Goal: Task Accomplishment & Management: Manage account settings

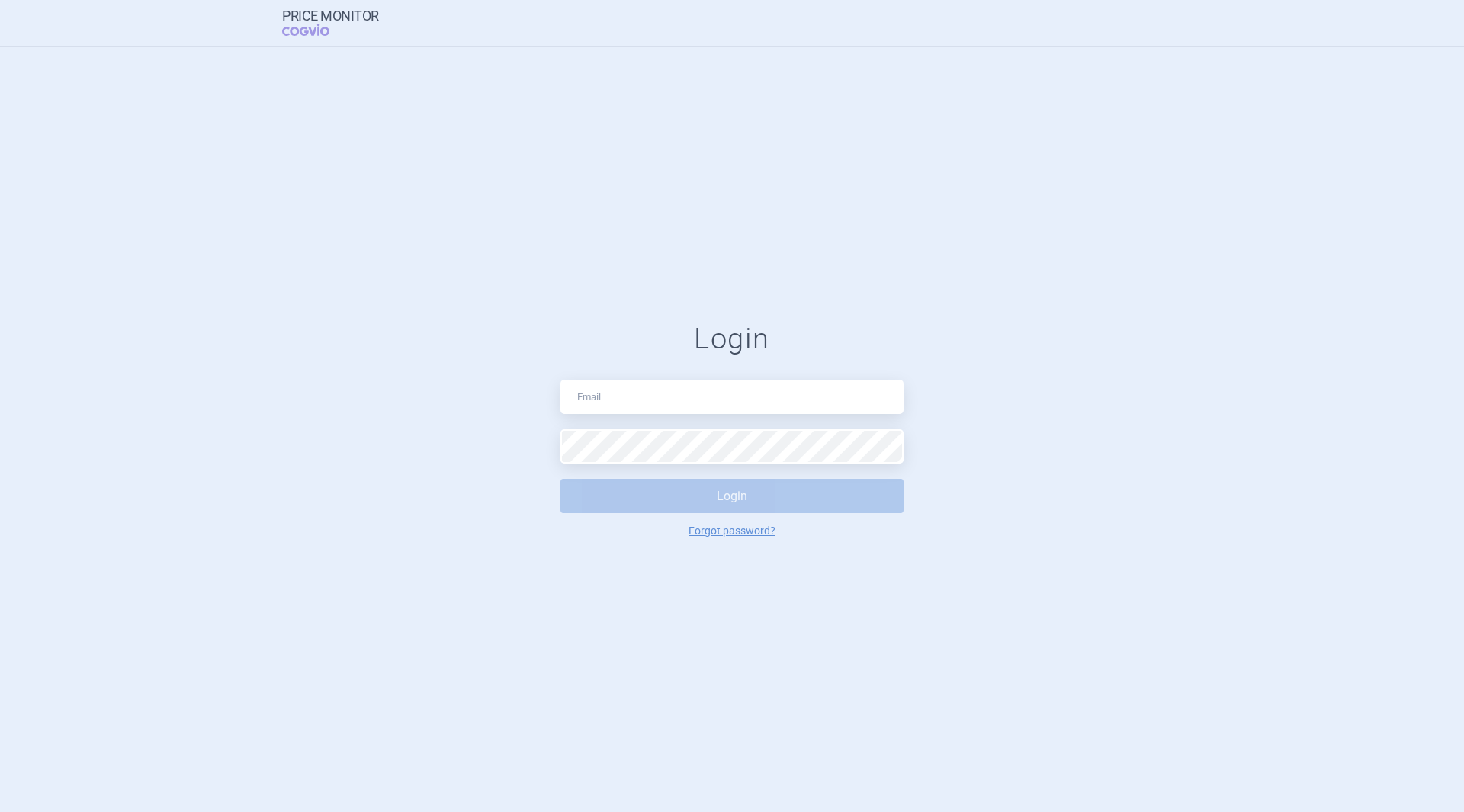
type input "pavel.pesek@astrazeneca.com"
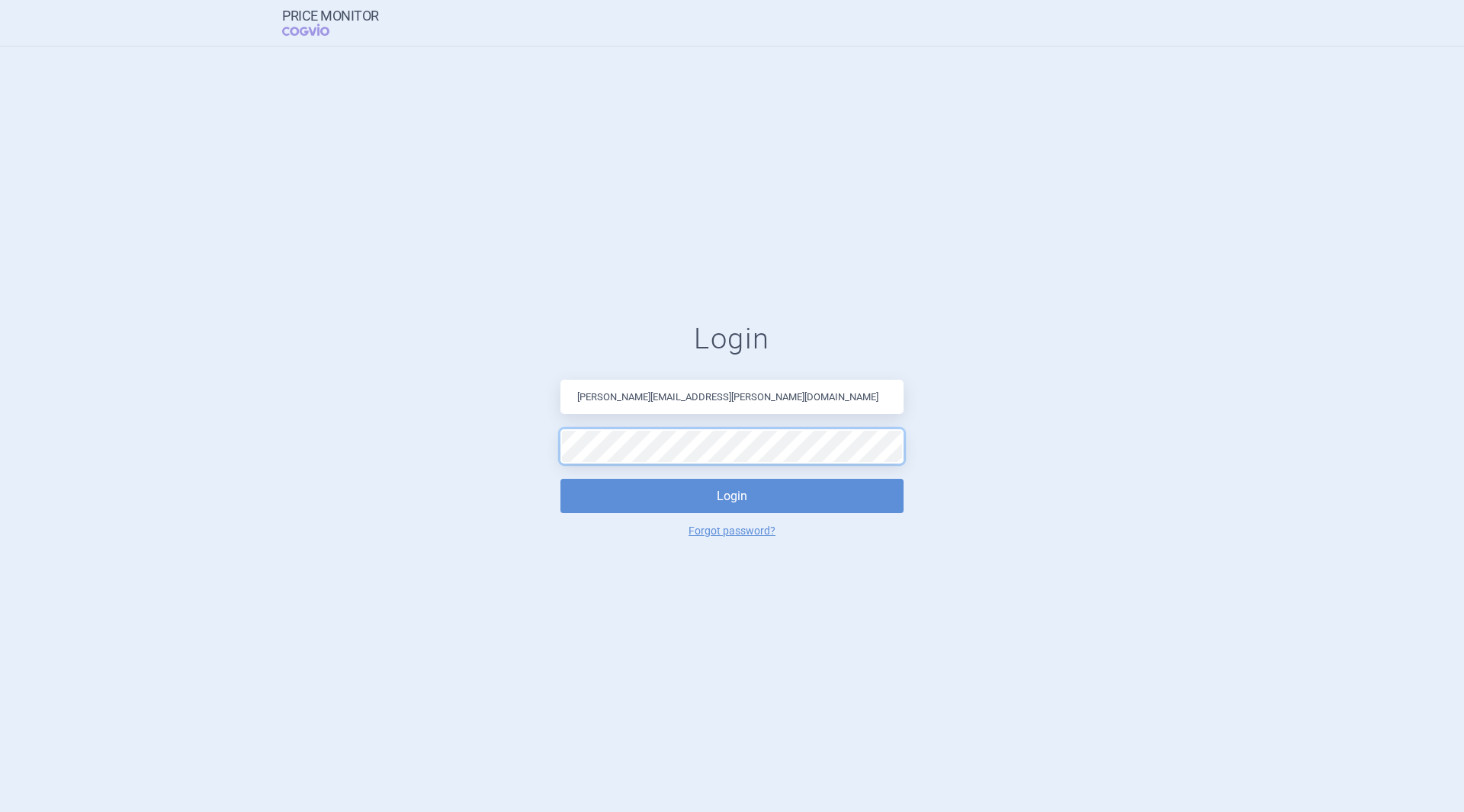
click at [561, 478] on button "Login" at bounding box center [732, 496] width 344 height 35
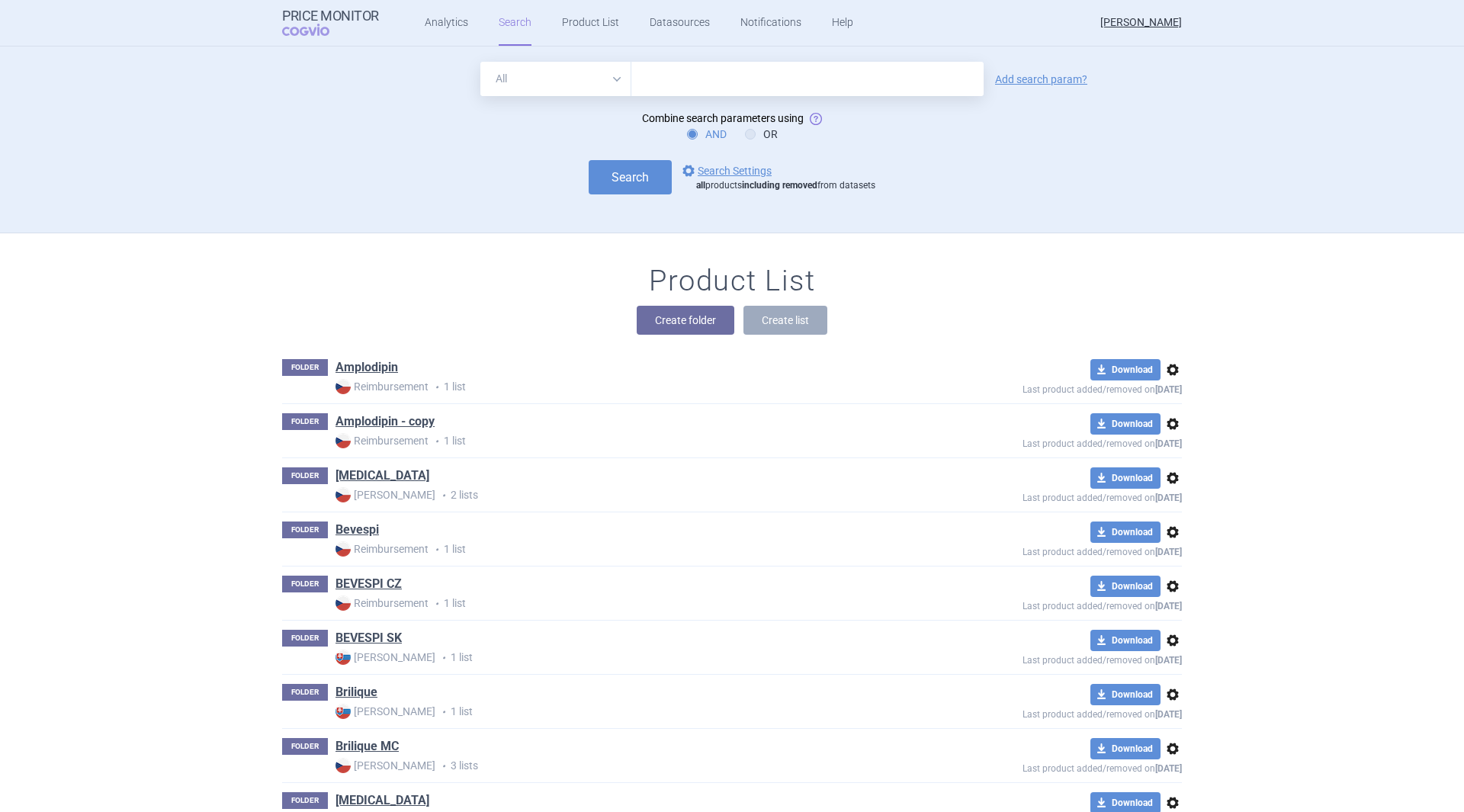
click at [768, 78] on input "text" at bounding box center [807, 79] width 352 height 35
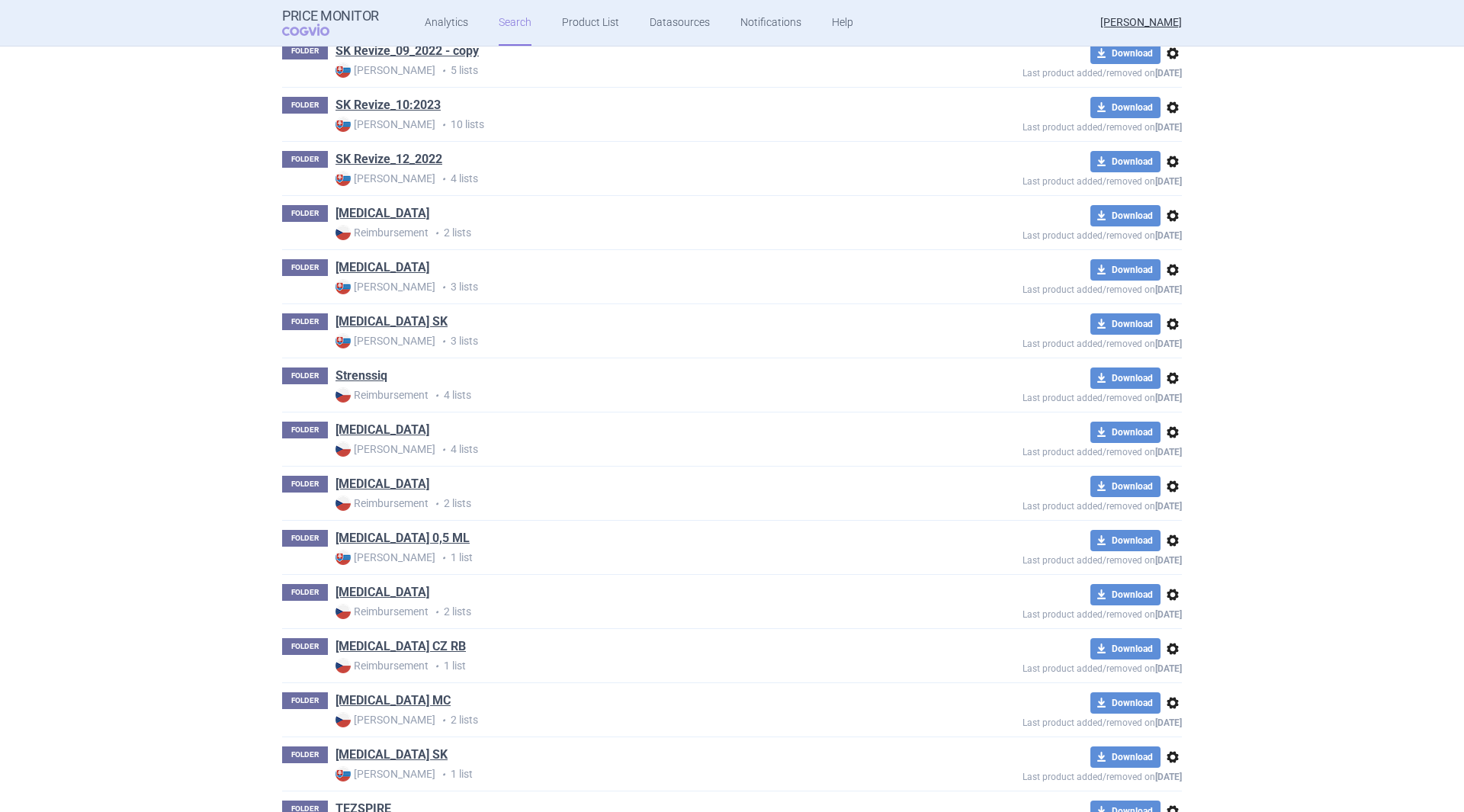
scroll to position [5182, 0]
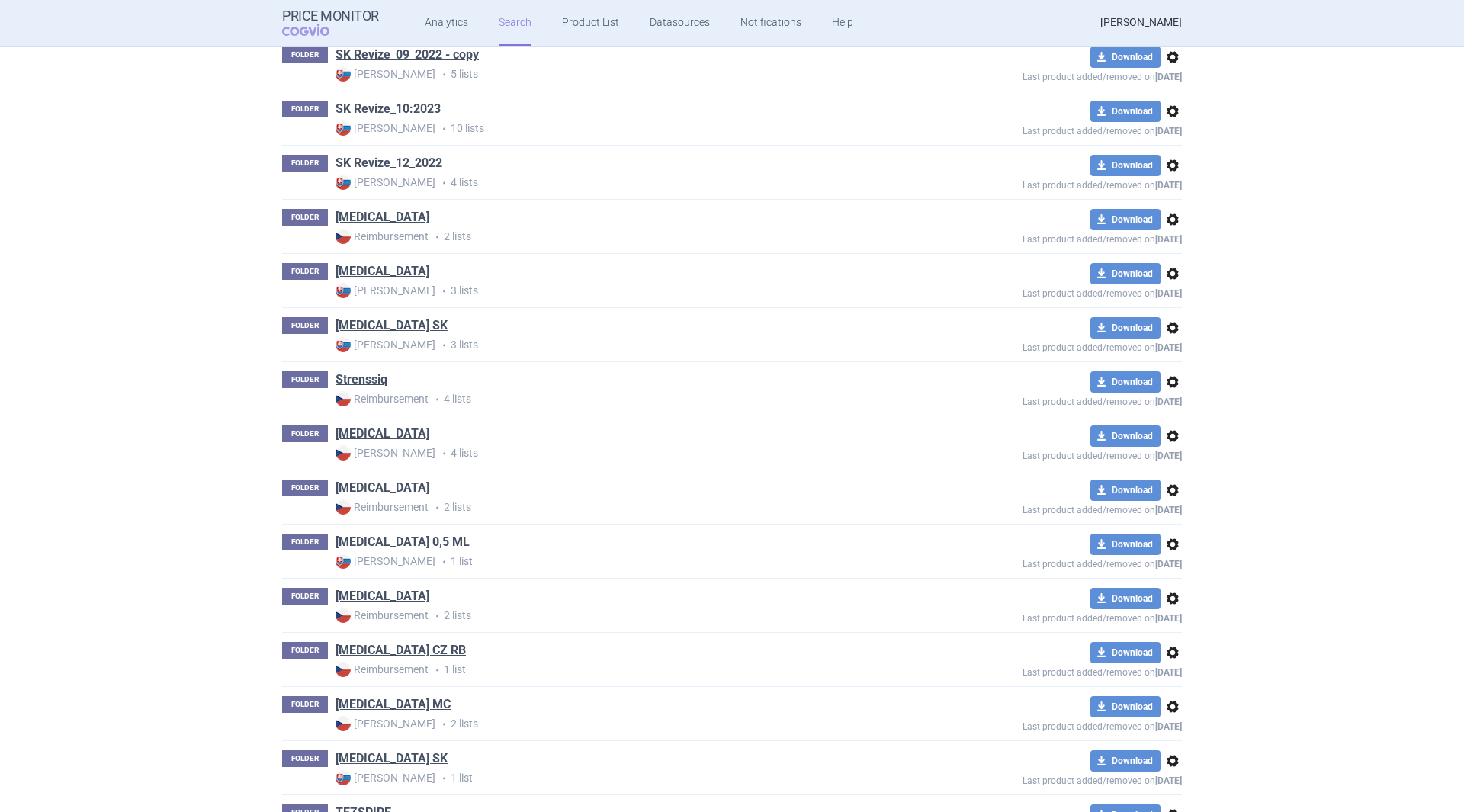
click at [361, 323] on link "[MEDICAL_DATA] SK" at bounding box center [392, 325] width 112 height 16
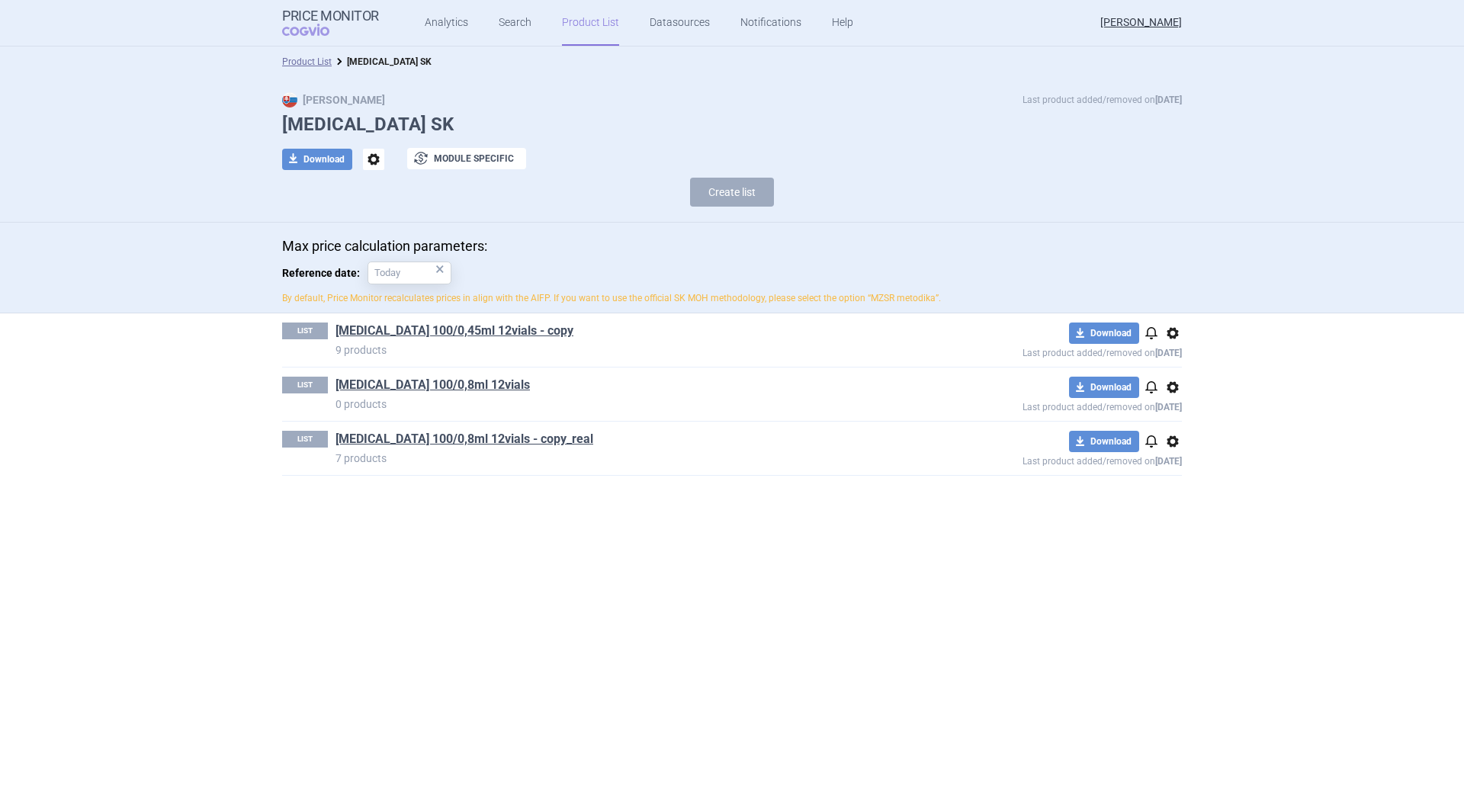
click at [1173, 388] on span "options" at bounding box center [1172, 387] width 18 height 18
click at [1174, 483] on button "Delete" at bounding box center [1172, 476] width 48 height 22
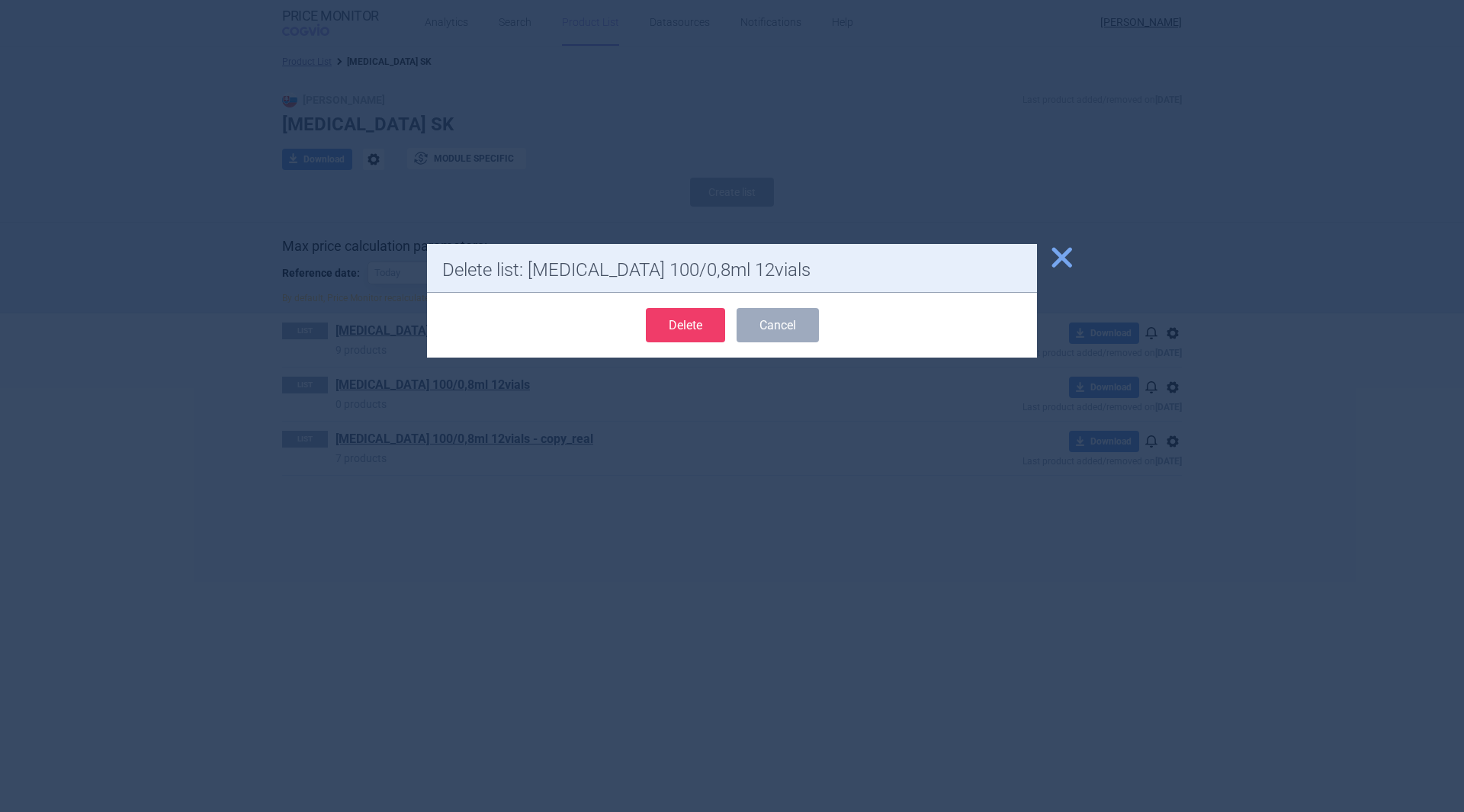
click at [679, 315] on button "Delete" at bounding box center [685, 325] width 80 height 35
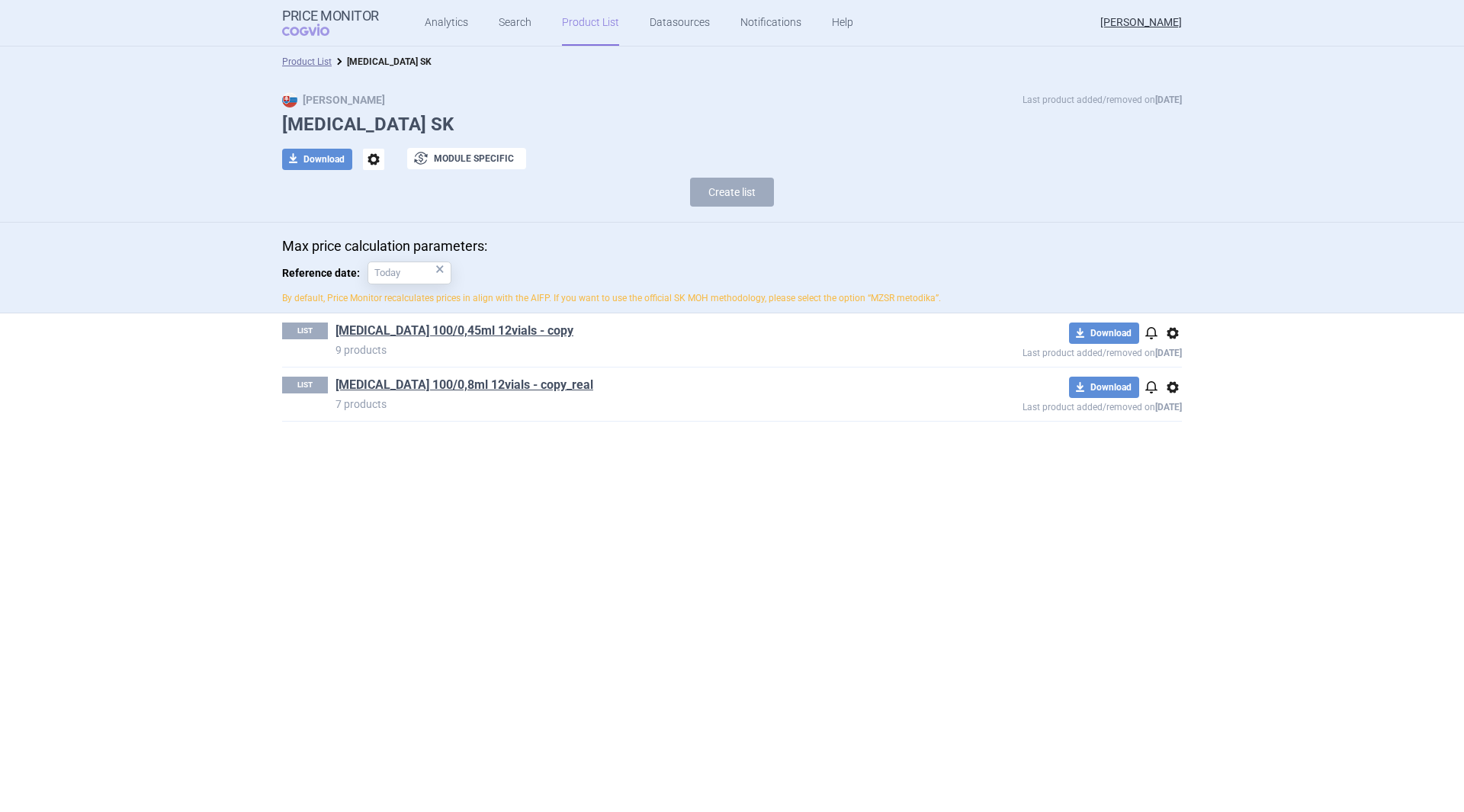
click at [738, 189] on button "Create list" at bounding box center [732, 191] width 84 height 29
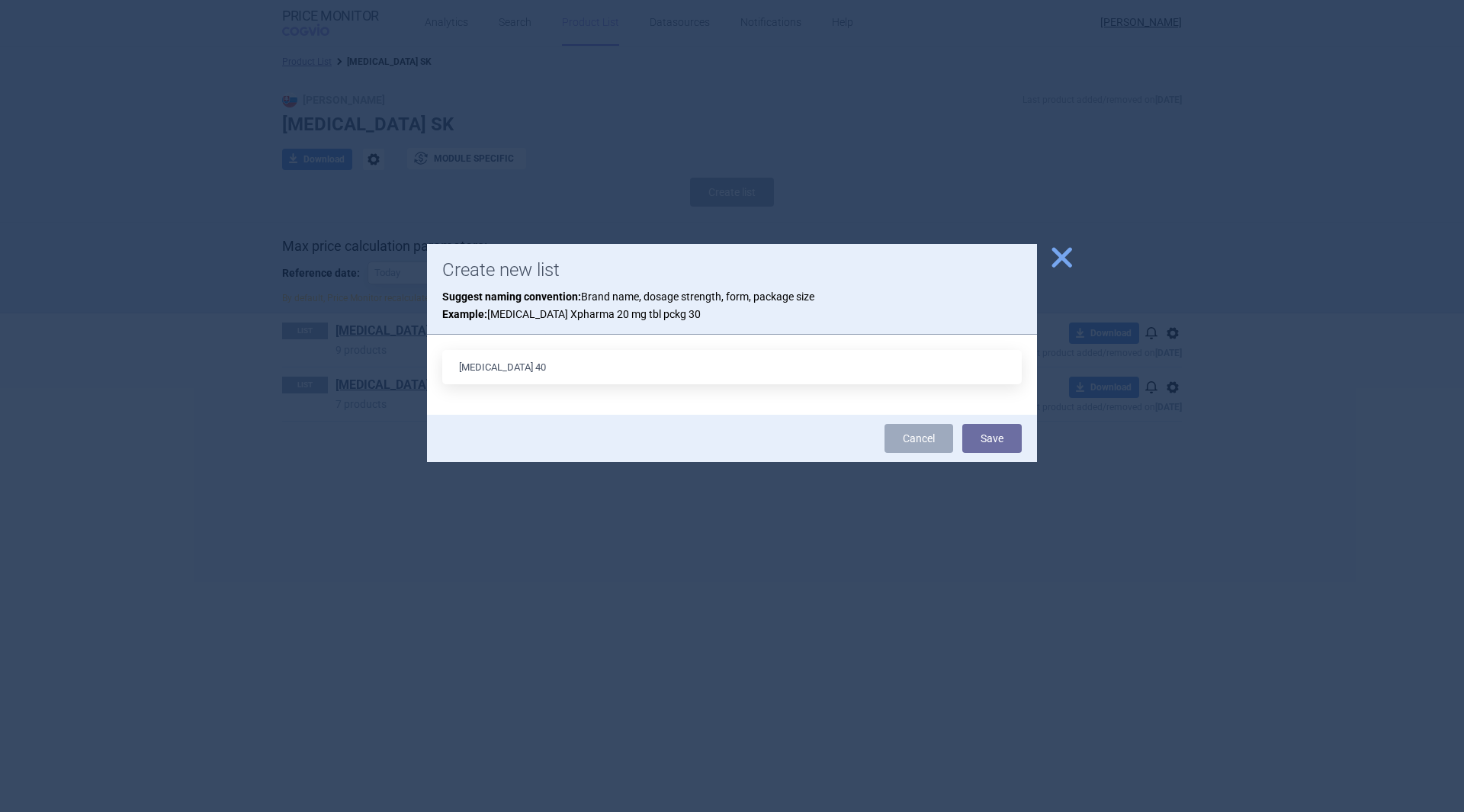
type input "STRENSIQ 40"
click at [1057, 257] on span "close" at bounding box center [1062, 257] width 27 height 27
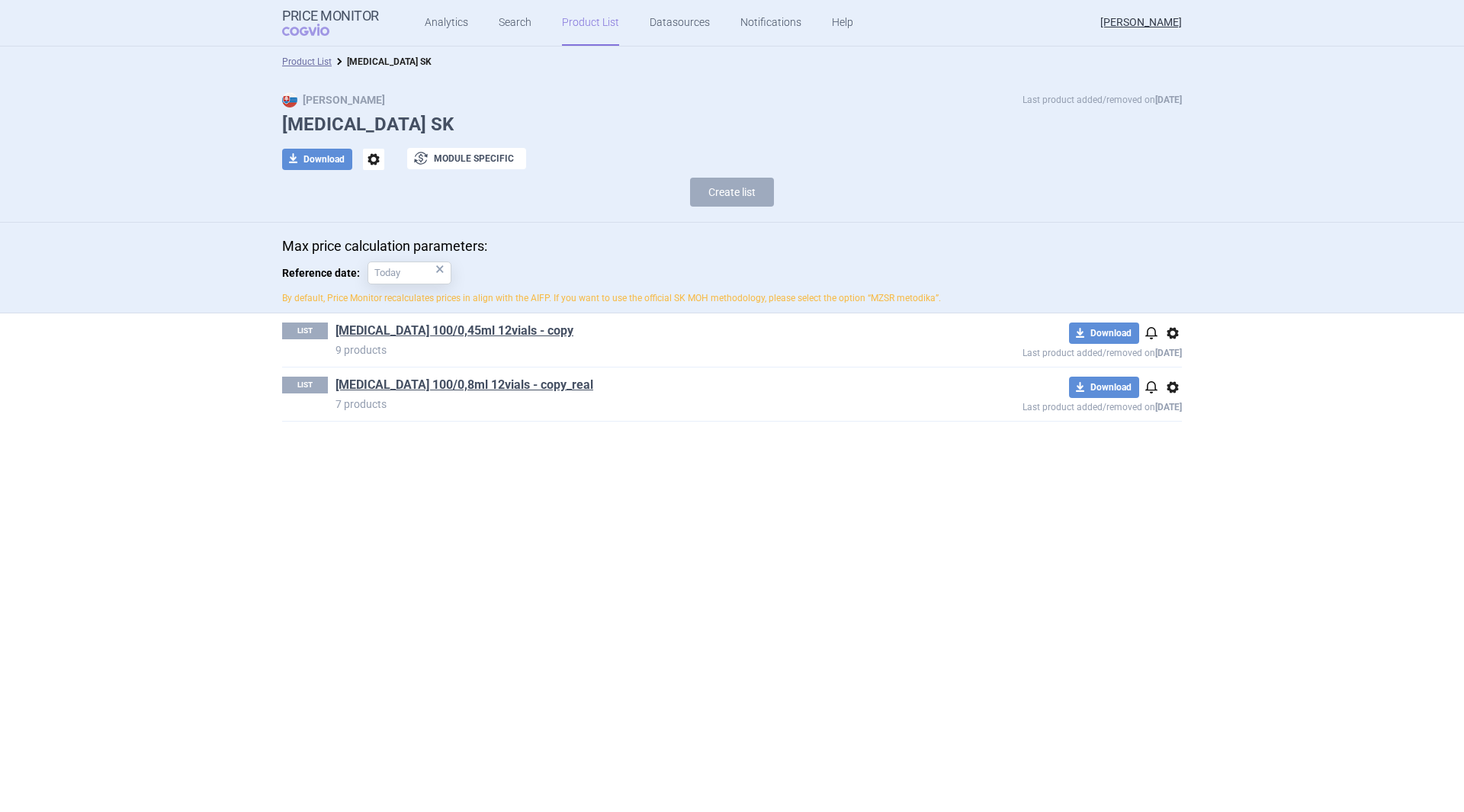
click at [1173, 340] on span "options" at bounding box center [1172, 333] width 18 height 18
click at [1182, 389] on button "Rename" at bounding box center [1172, 393] width 48 height 22
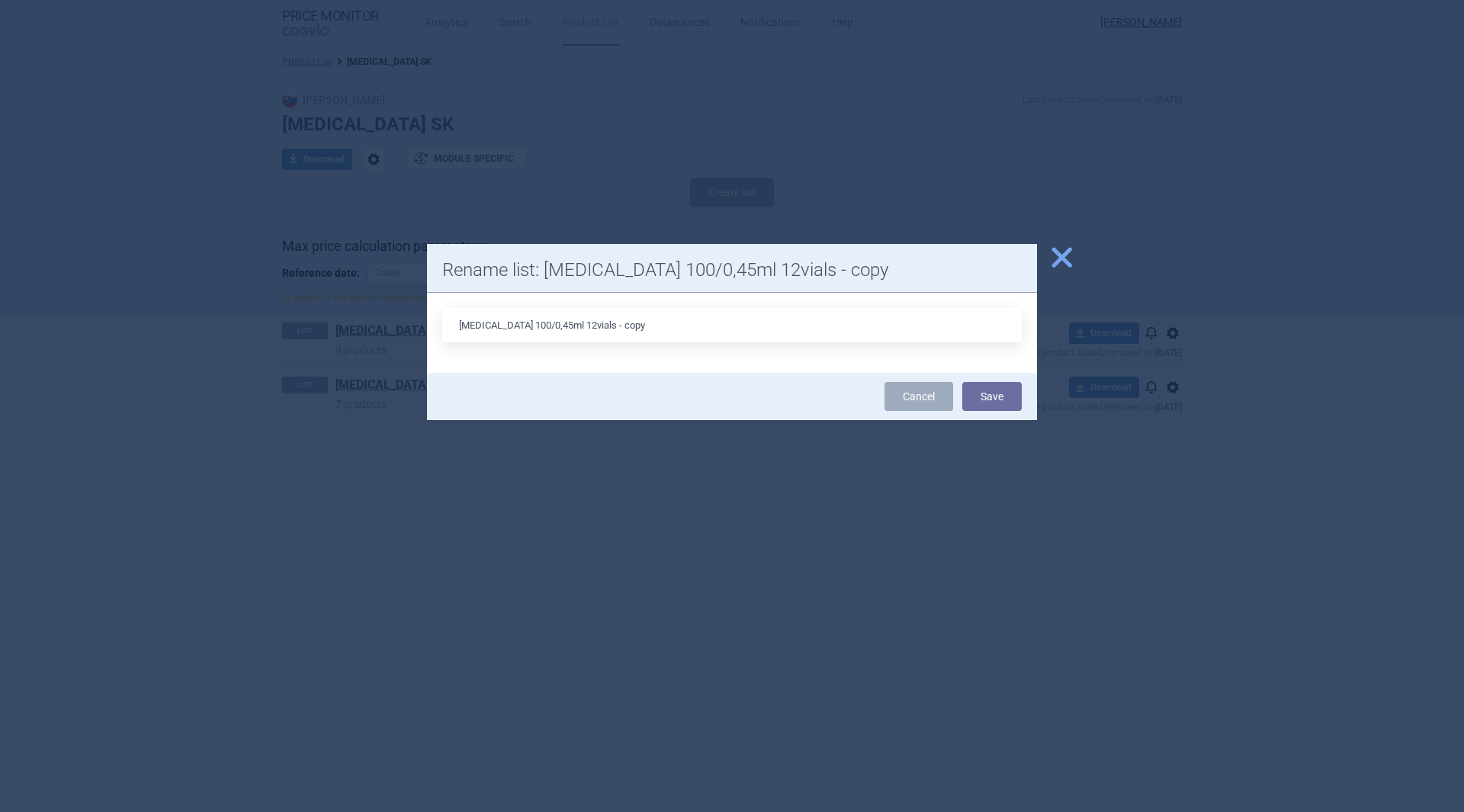
drag, startPoint x: 527, startPoint y: 326, endPoint x: 515, endPoint y: 324, distance: 12.2
click at [515, 324] on input "STRENSIQ 100/0,45ml 12vials - copy" at bounding box center [732, 325] width 580 height 35
click at [525, 324] on input "STRENSIQ 100/0,45ml 12vials - copy" at bounding box center [732, 325] width 580 height 35
drag, startPoint x: 523, startPoint y: 323, endPoint x: 510, endPoint y: 321, distance: 13.2
click at [510, 321] on input "STRENSIQ 100/0,45ml 12vials - copy" at bounding box center [732, 325] width 580 height 35
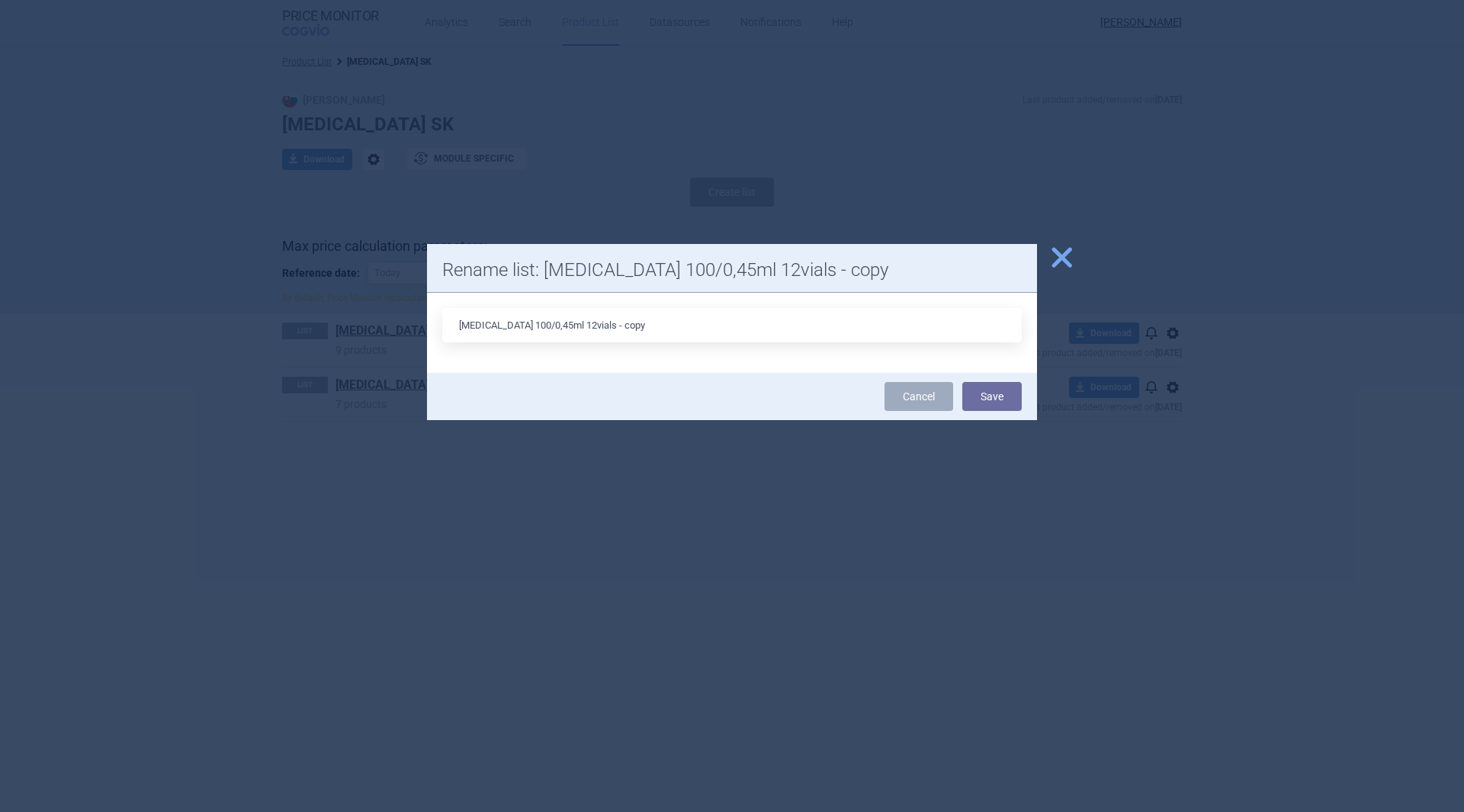
click at [1050, 255] on span "close" at bounding box center [1062, 257] width 27 height 27
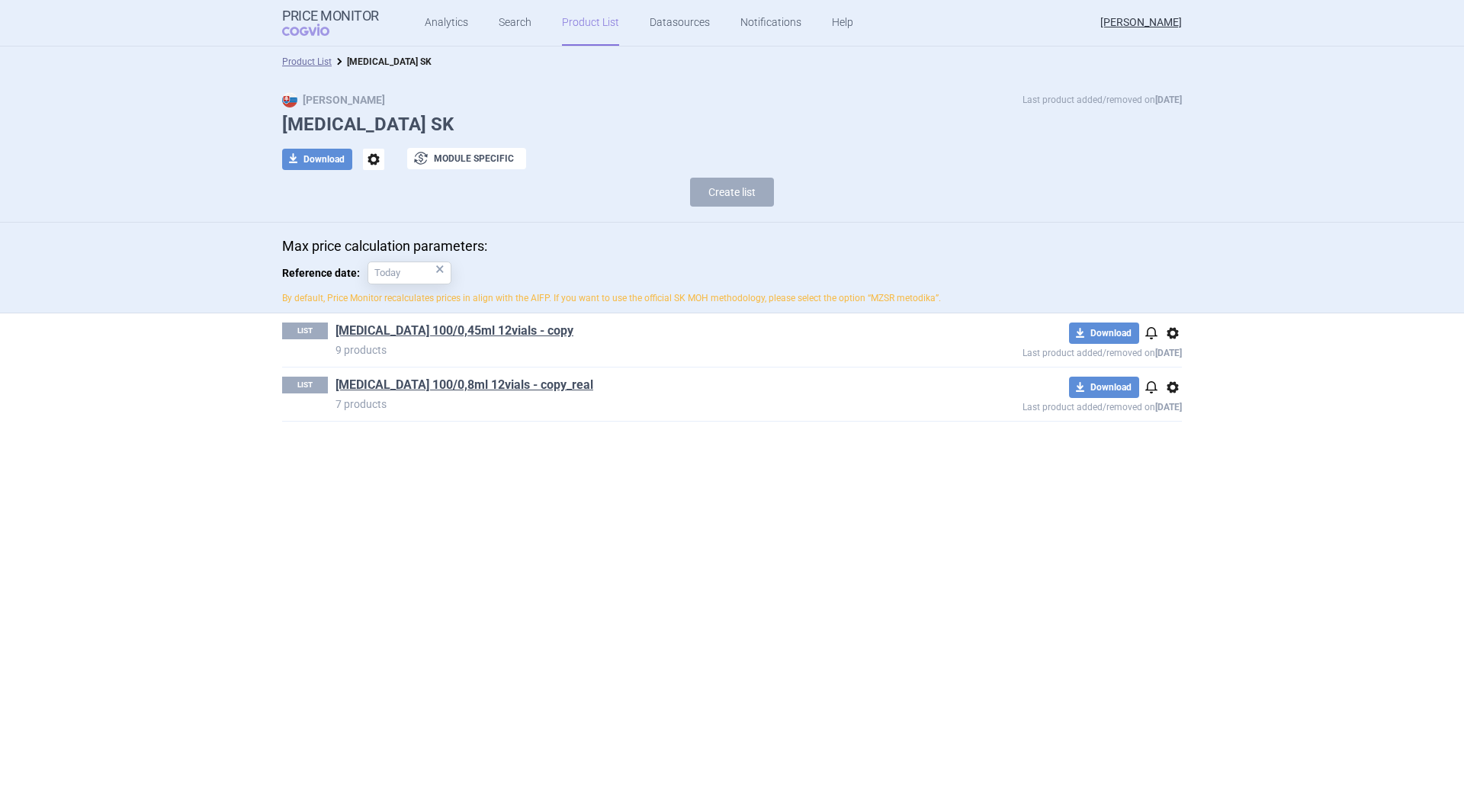
click at [440, 337] on link "STRENSIQ 100/0,45ml 12vials - copy" at bounding box center [454, 330] width 238 height 16
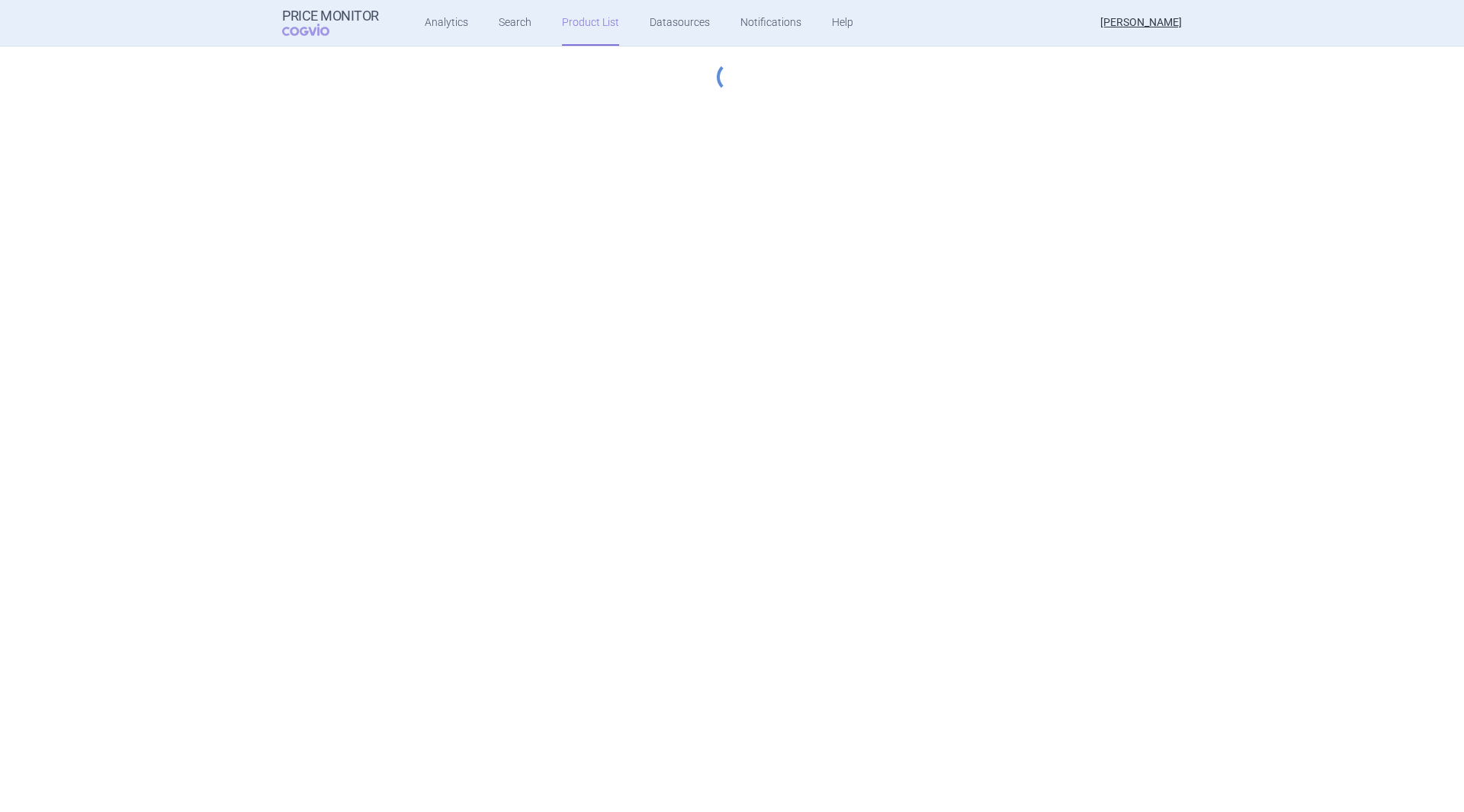
select select "2022-12-01"
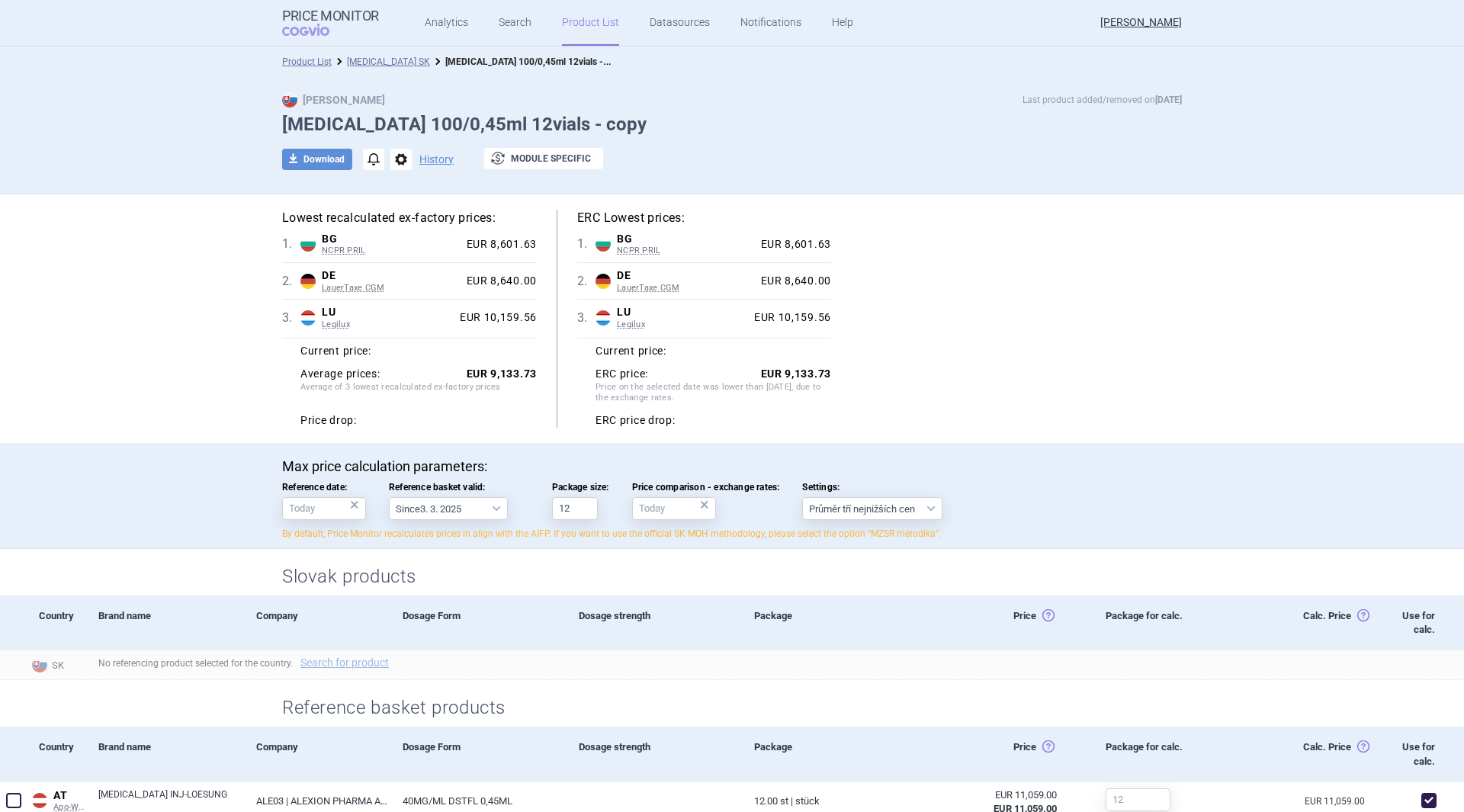
click at [363, 61] on link "[MEDICAL_DATA] SK" at bounding box center [388, 61] width 83 height 10
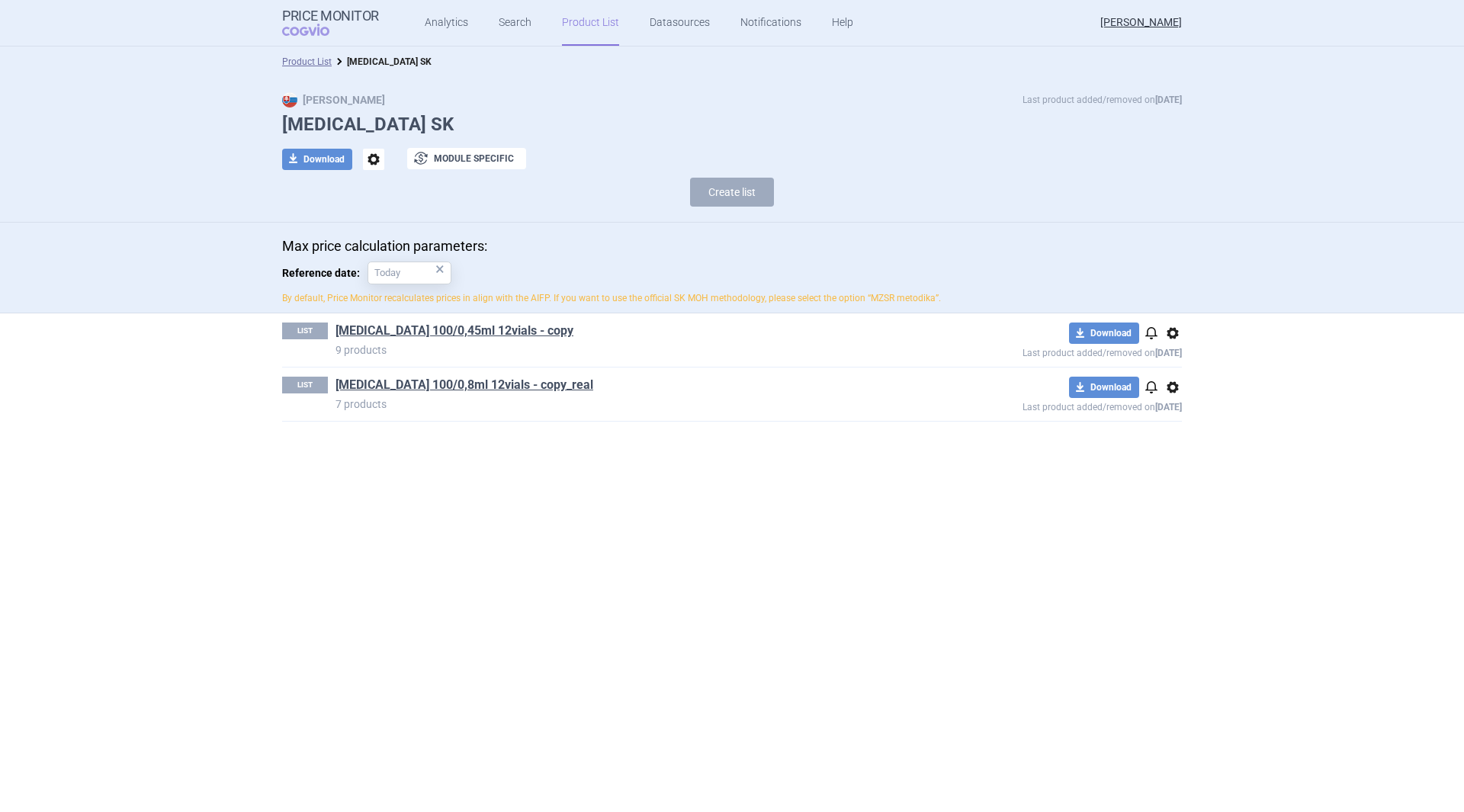
click at [1173, 332] on span "options" at bounding box center [1172, 333] width 18 height 18
click at [1190, 387] on button "Rename" at bounding box center [1172, 393] width 48 height 22
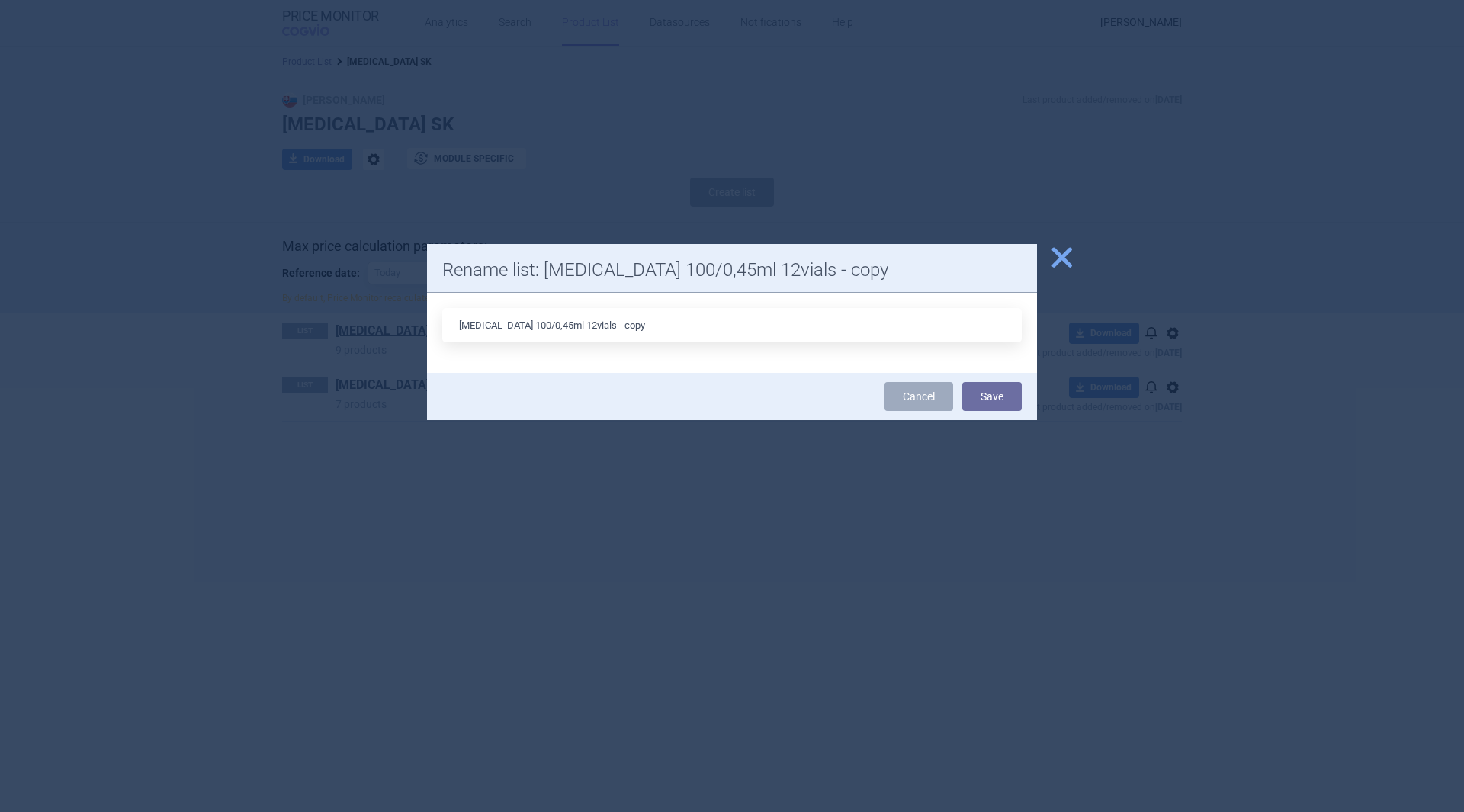
drag, startPoint x: 528, startPoint y: 321, endPoint x: 515, endPoint y: 317, distance: 13.6
click at [515, 317] on input "STRENSIQ 100/0,45ml 12vials - copy" at bounding box center [732, 325] width 580 height 35
click at [524, 323] on input "STRENSIQ 100/0,45ml 12vials - copy" at bounding box center [732, 325] width 580 height 35
drag, startPoint x: 525, startPoint y: 324, endPoint x: 509, endPoint y: 325, distance: 16.0
click at [509, 325] on input "STRENSIQ 100/0,45ml 12vials - copy" at bounding box center [732, 325] width 580 height 35
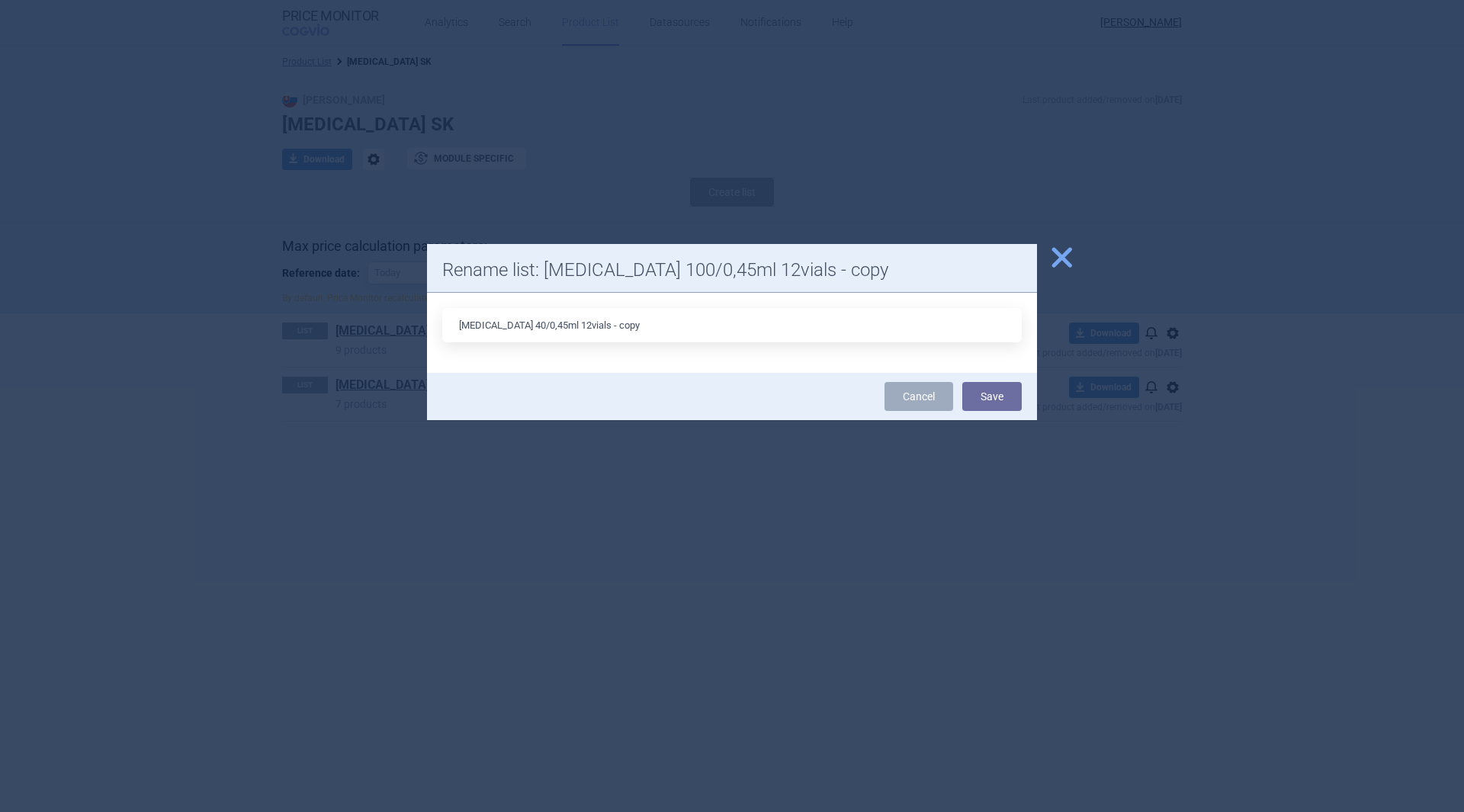
type input "STRENSIQ 40/0,45ml 12vials - copy"
click at [993, 396] on button "Save" at bounding box center [992, 396] width 60 height 29
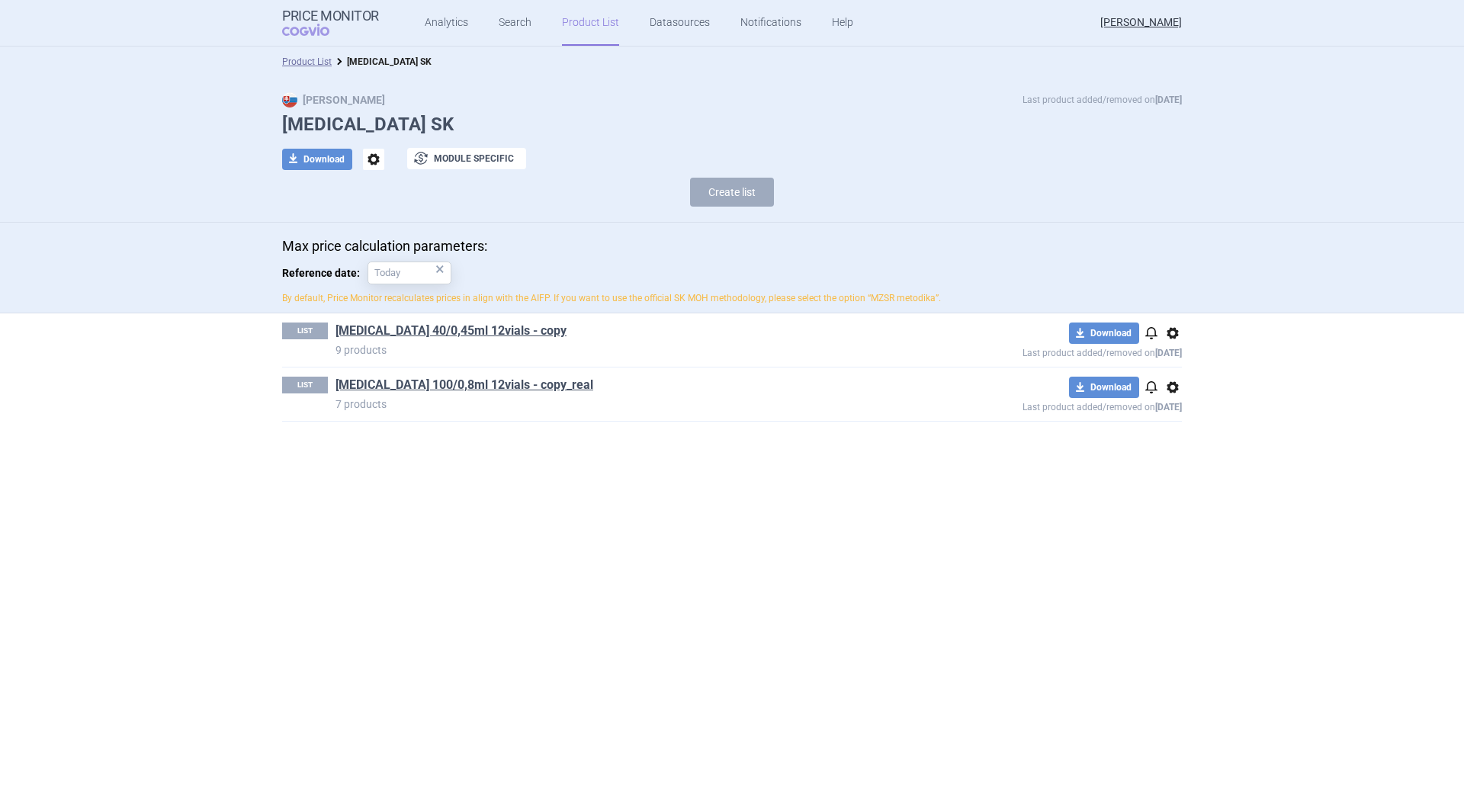
click at [1168, 331] on span "options" at bounding box center [1172, 333] width 18 height 18
click at [1182, 393] on button "Rename" at bounding box center [1172, 393] width 48 height 22
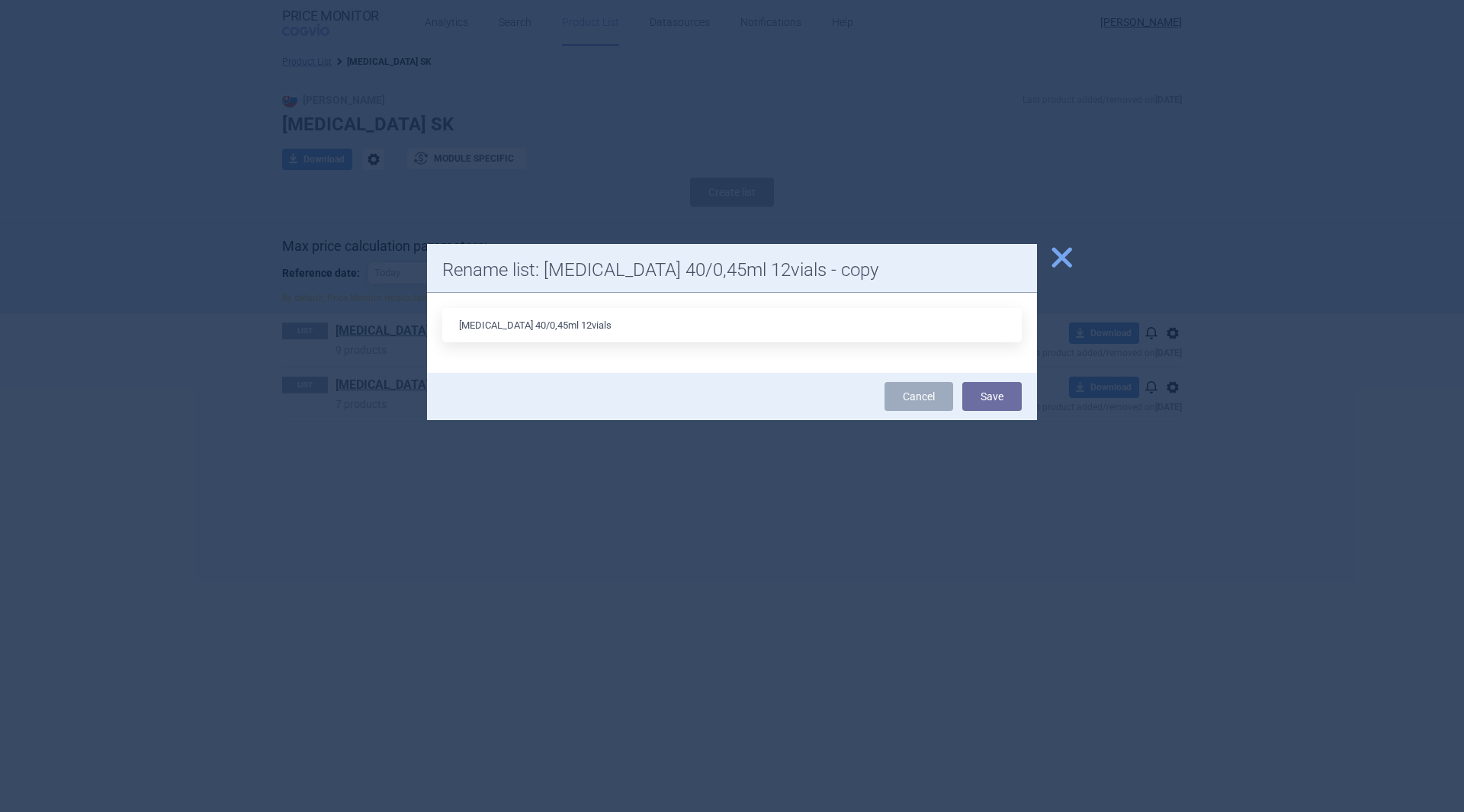
type input "[MEDICAL_DATA] 40/0,45ml 12vials"
click at [979, 396] on button "Save" at bounding box center [992, 396] width 60 height 29
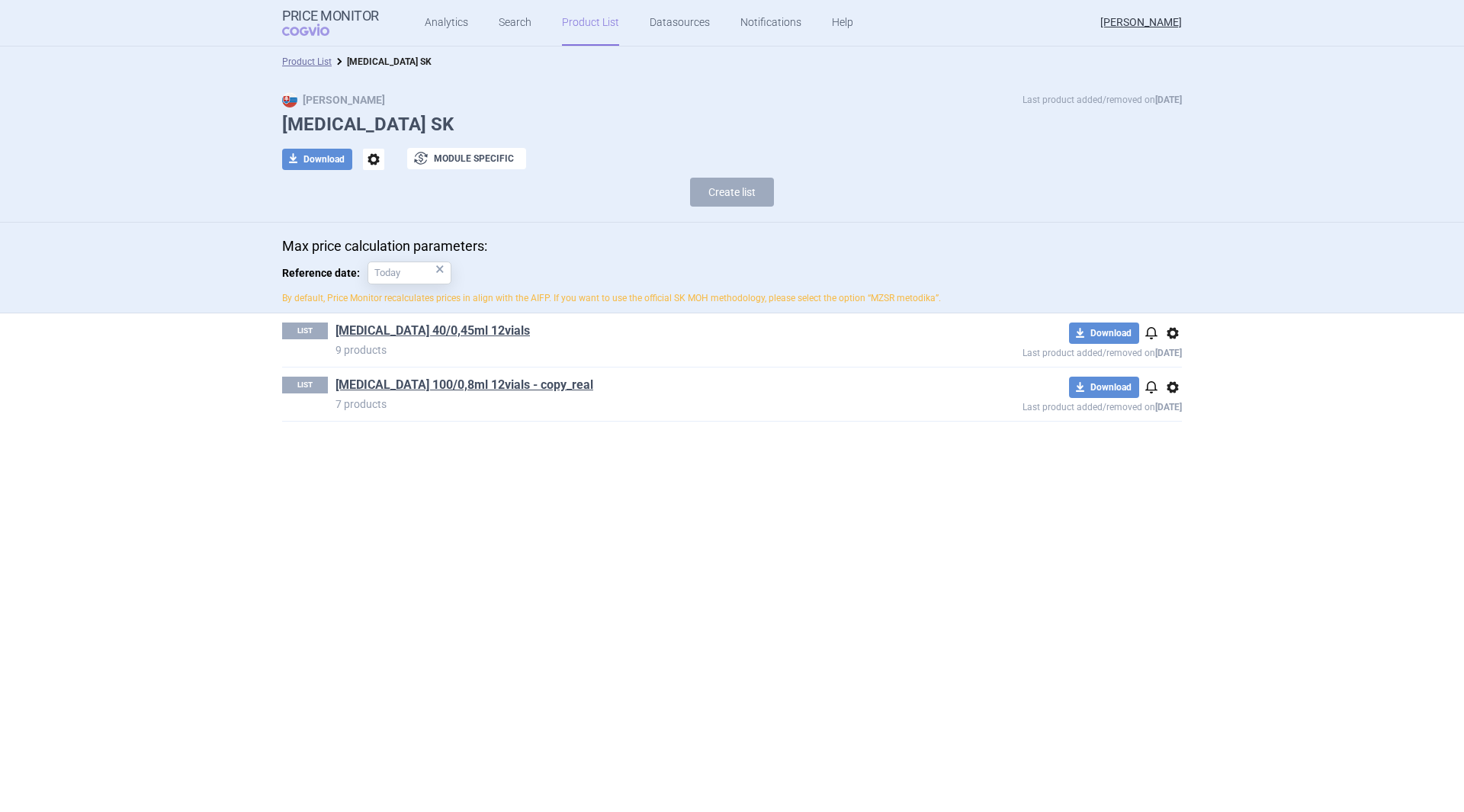
click at [1172, 384] on span "options" at bounding box center [1172, 387] width 18 height 18
click at [1185, 448] on button "Rename" at bounding box center [1172, 448] width 48 height 22
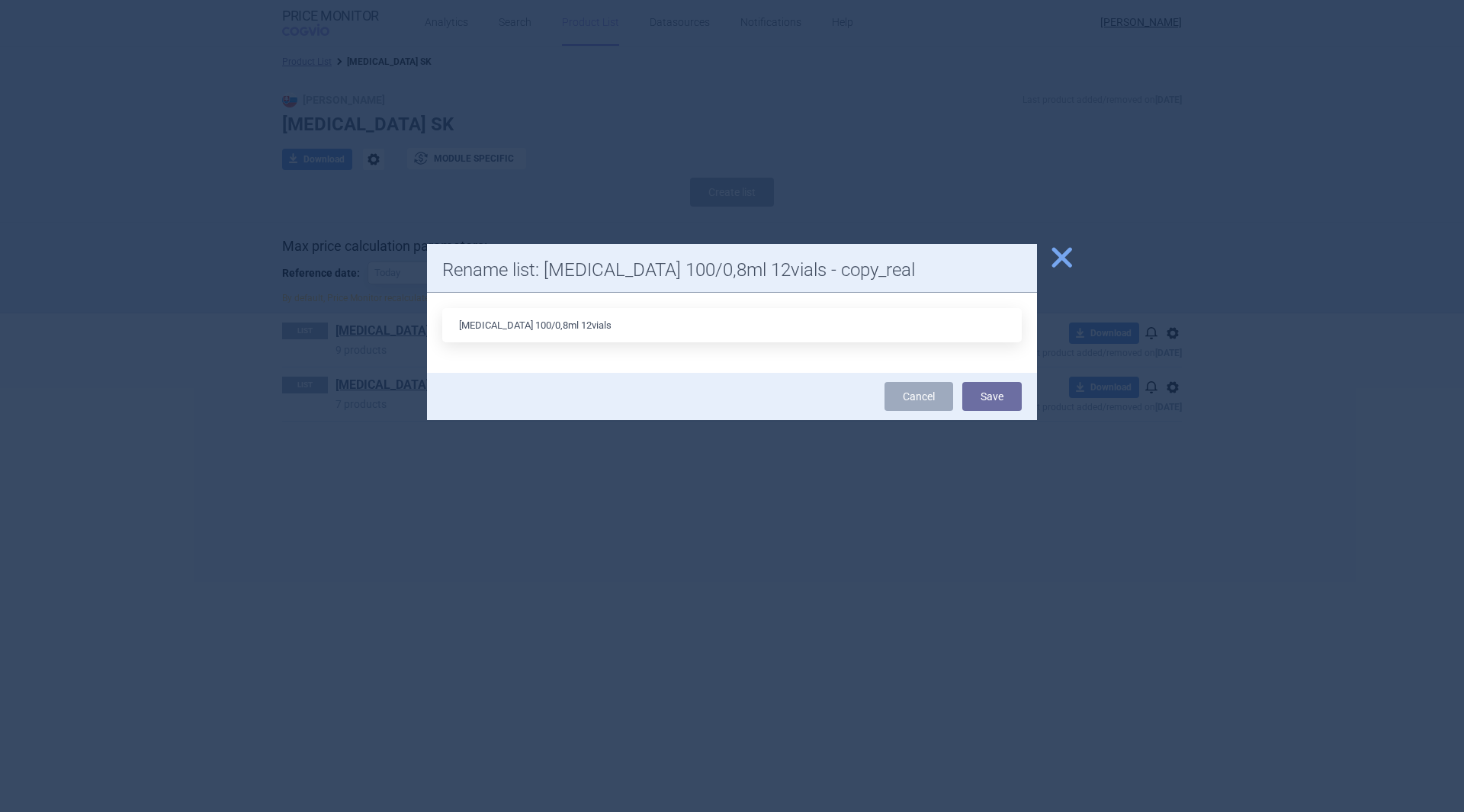
type input "[MEDICAL_DATA] 100/0,8ml 12vials"
click at [993, 394] on button "Save" at bounding box center [992, 396] width 60 height 29
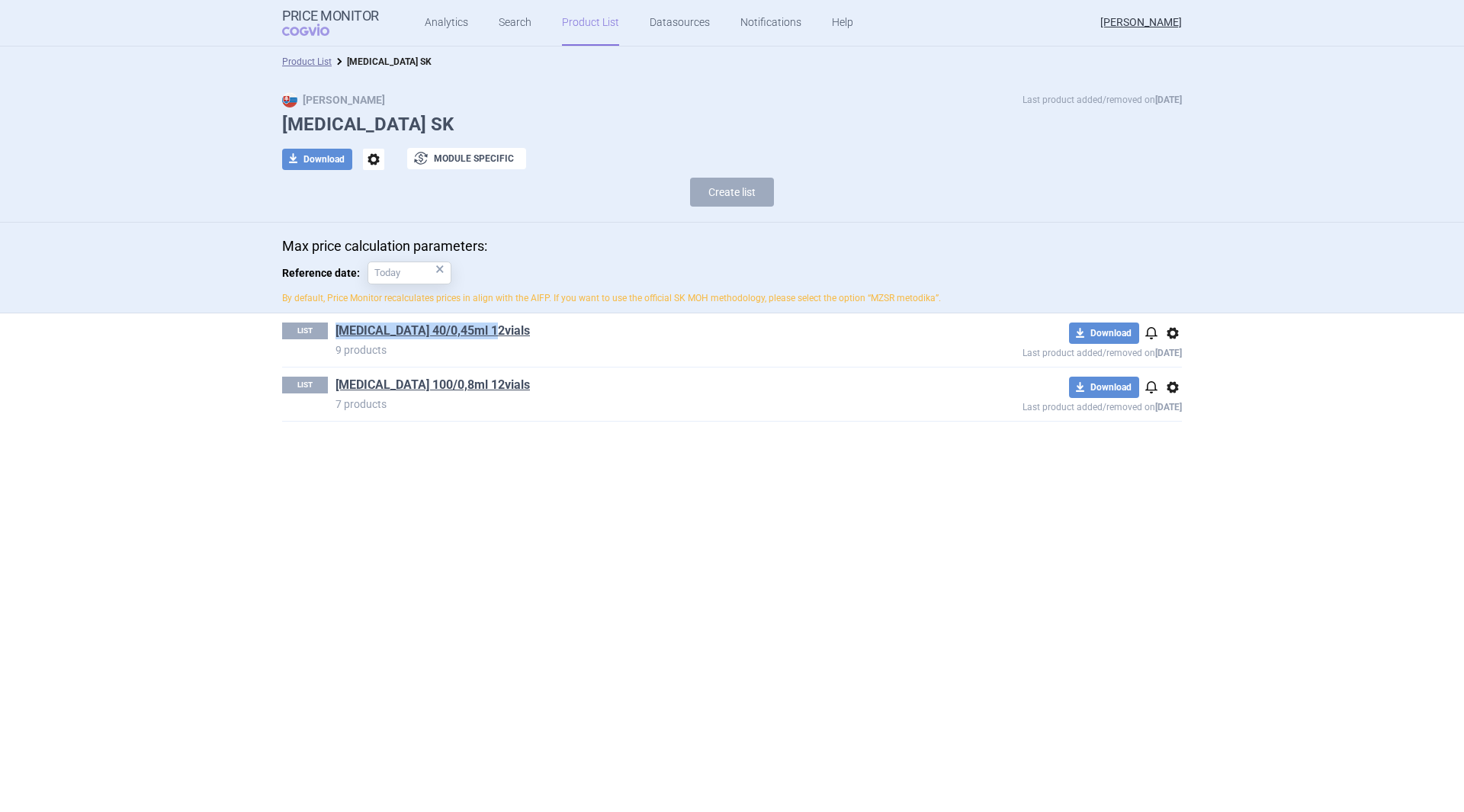
drag, startPoint x: 503, startPoint y: 331, endPoint x: 331, endPoint y: 327, distance: 172.0
click at [331, 327] on div "LIST STRENSIQ 40/0,45ml 12vials 9 products" at bounding box center [597, 340] width 630 height 35
copy link "[MEDICAL_DATA] 40/0,45ml 12vials"
click at [745, 187] on button "Create list" at bounding box center [732, 191] width 84 height 29
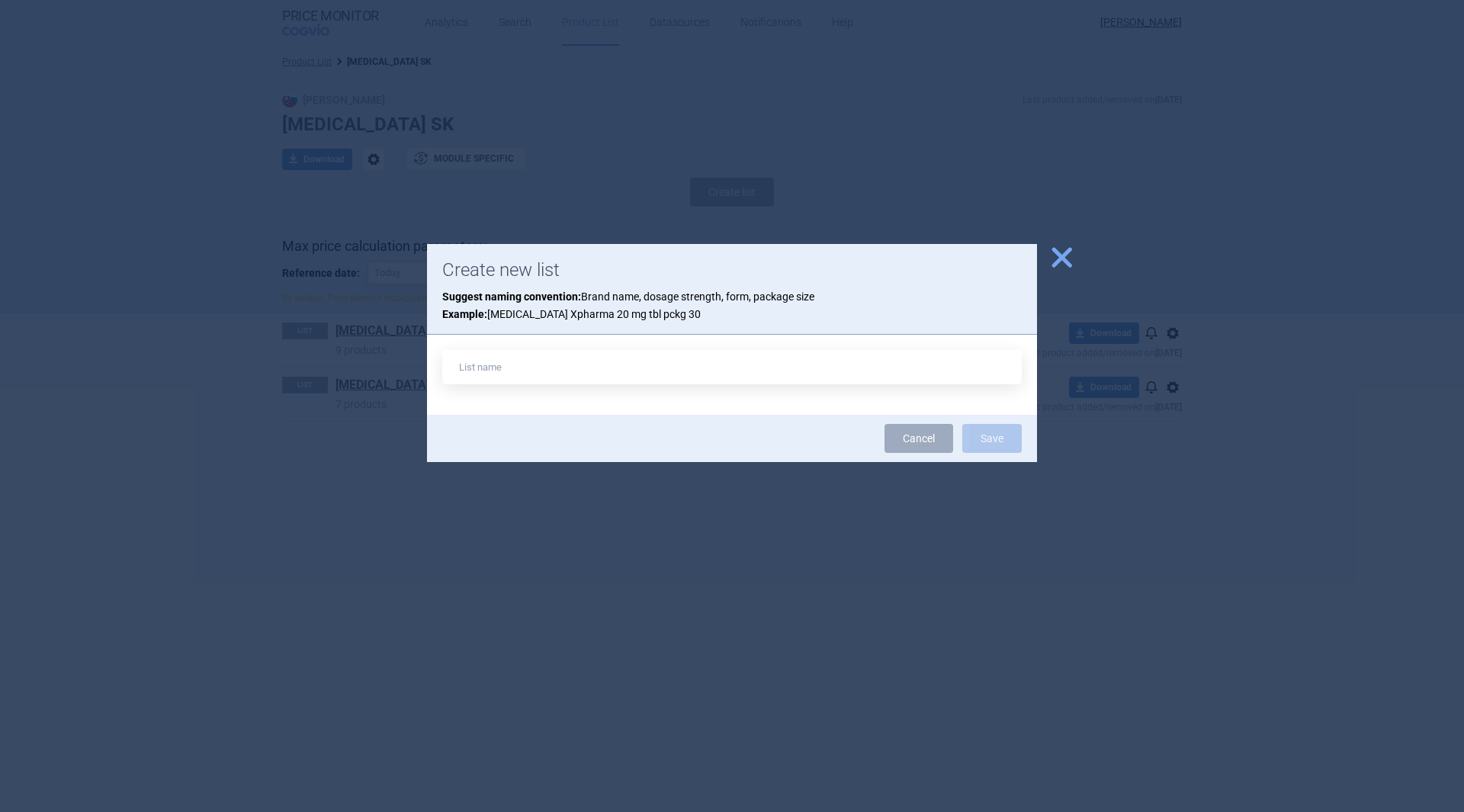
click at [568, 366] on input "text" at bounding box center [732, 368] width 580 height 35
drag, startPoint x: 543, startPoint y: 366, endPoint x: 533, endPoint y: 362, distance: 10.8
click at [533, 362] on input "[MEDICAL_DATA] 40/0,45ml 12vials" at bounding box center [732, 368] width 580 height 35
drag, startPoint x: 523, startPoint y: 362, endPoint x: 568, endPoint y: 376, distance: 47.1
click at [524, 362] on input "STRENSIQ 40/1 ml 12vials" at bounding box center [732, 368] width 580 height 35
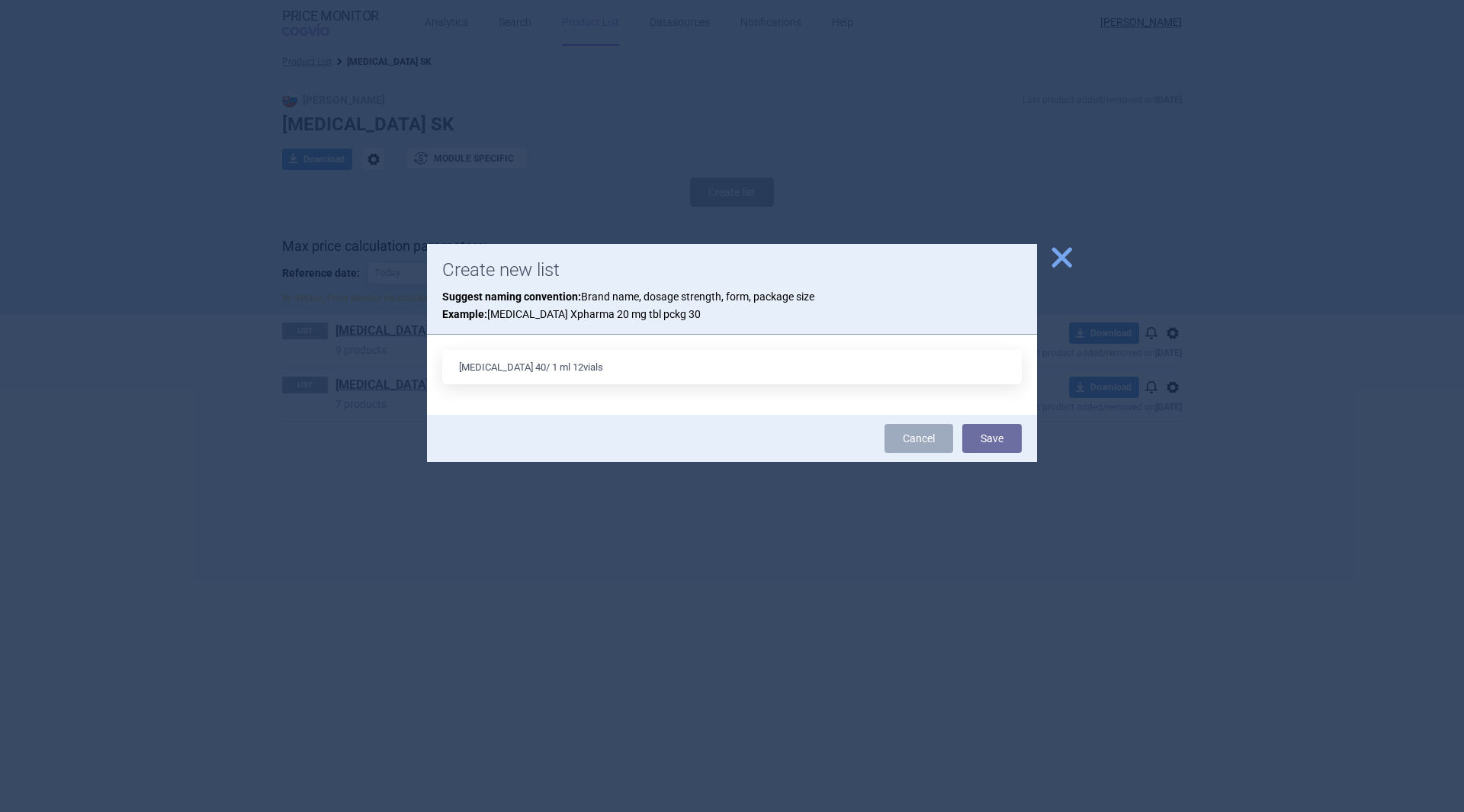
type input "STRENSIQ 40/ 1 ml 12vials"
click at [1005, 432] on button "Save" at bounding box center [992, 438] width 60 height 29
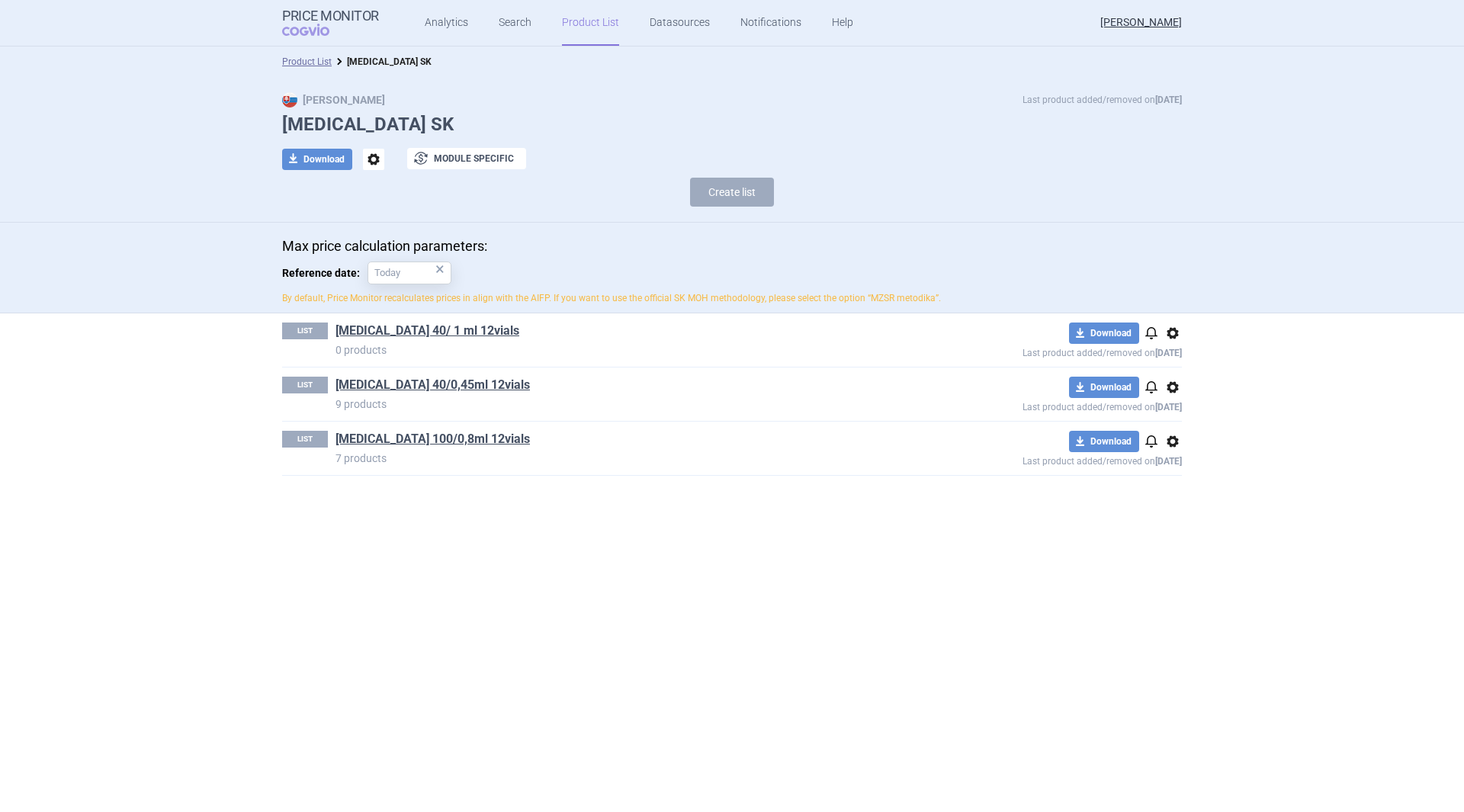
click at [1174, 329] on span "options" at bounding box center [1172, 333] width 18 height 18
click at [1173, 388] on button "Rename" at bounding box center [1172, 393] width 48 height 22
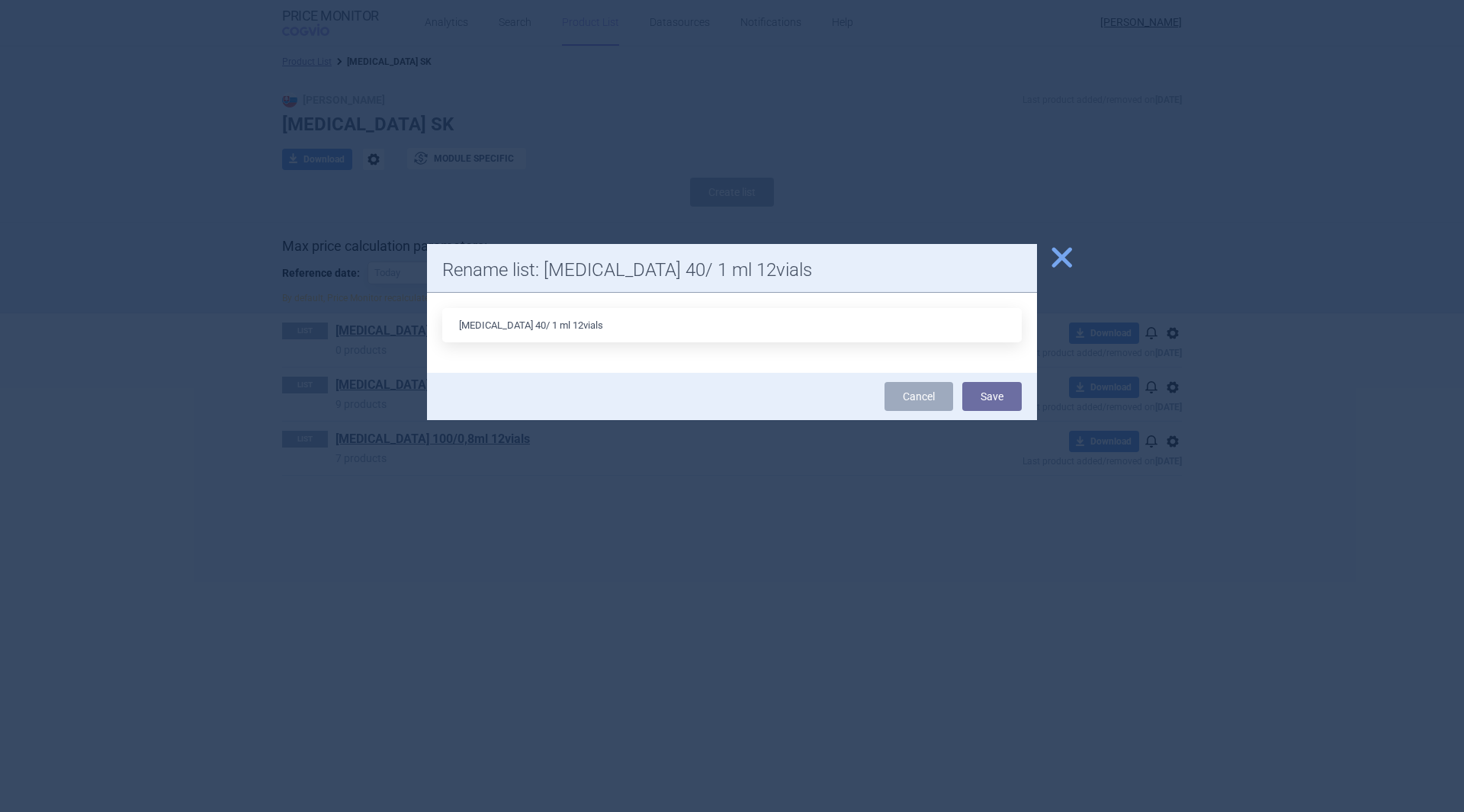
click at [536, 321] on input "STRENSIQ 40/ 1 ml 12vials" at bounding box center [732, 325] width 580 height 35
type input "STRENSIQ 40/ 1ml 12vials"
click at [1006, 394] on button "Save" at bounding box center [992, 396] width 60 height 29
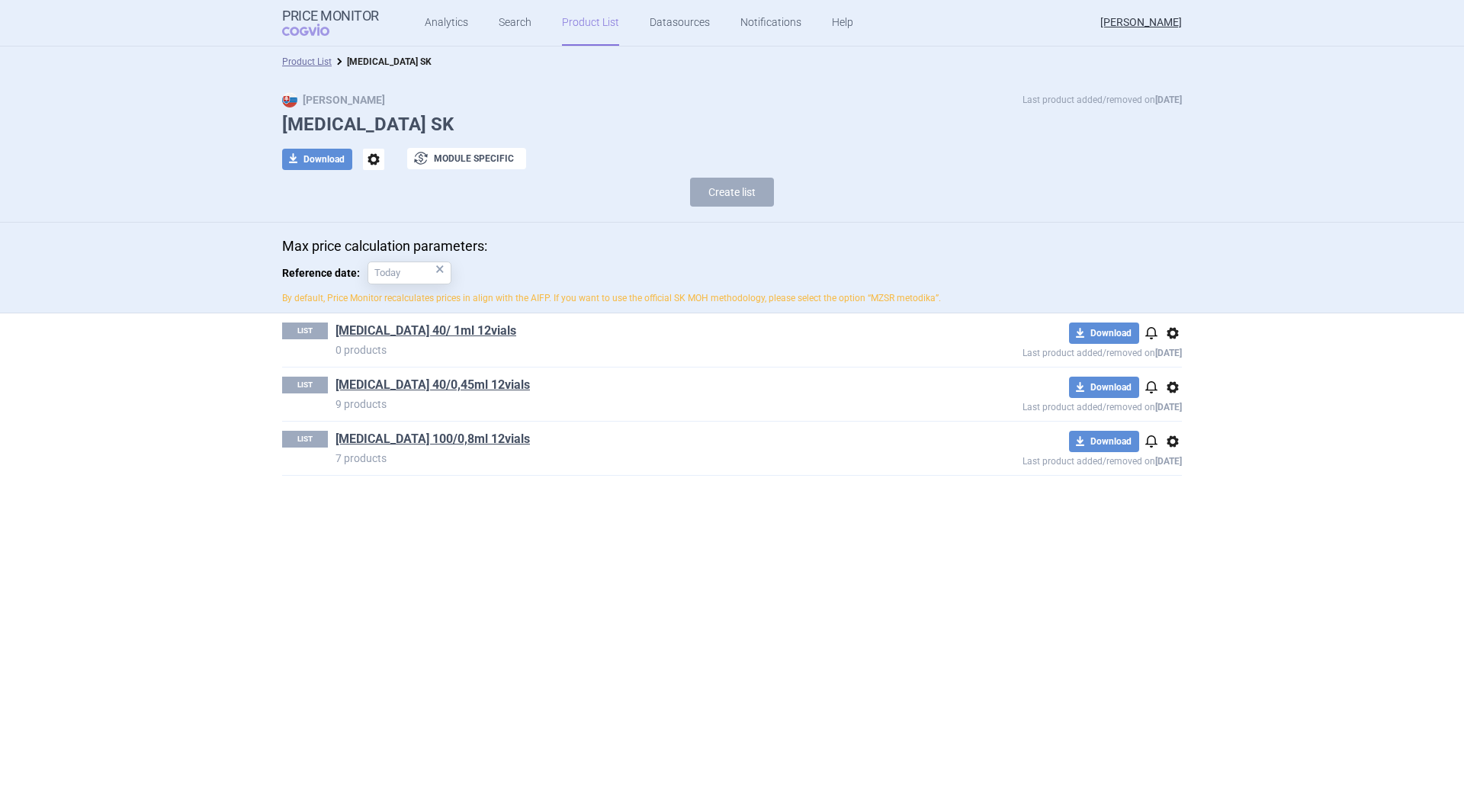
click at [750, 193] on button "Create list" at bounding box center [732, 191] width 84 height 29
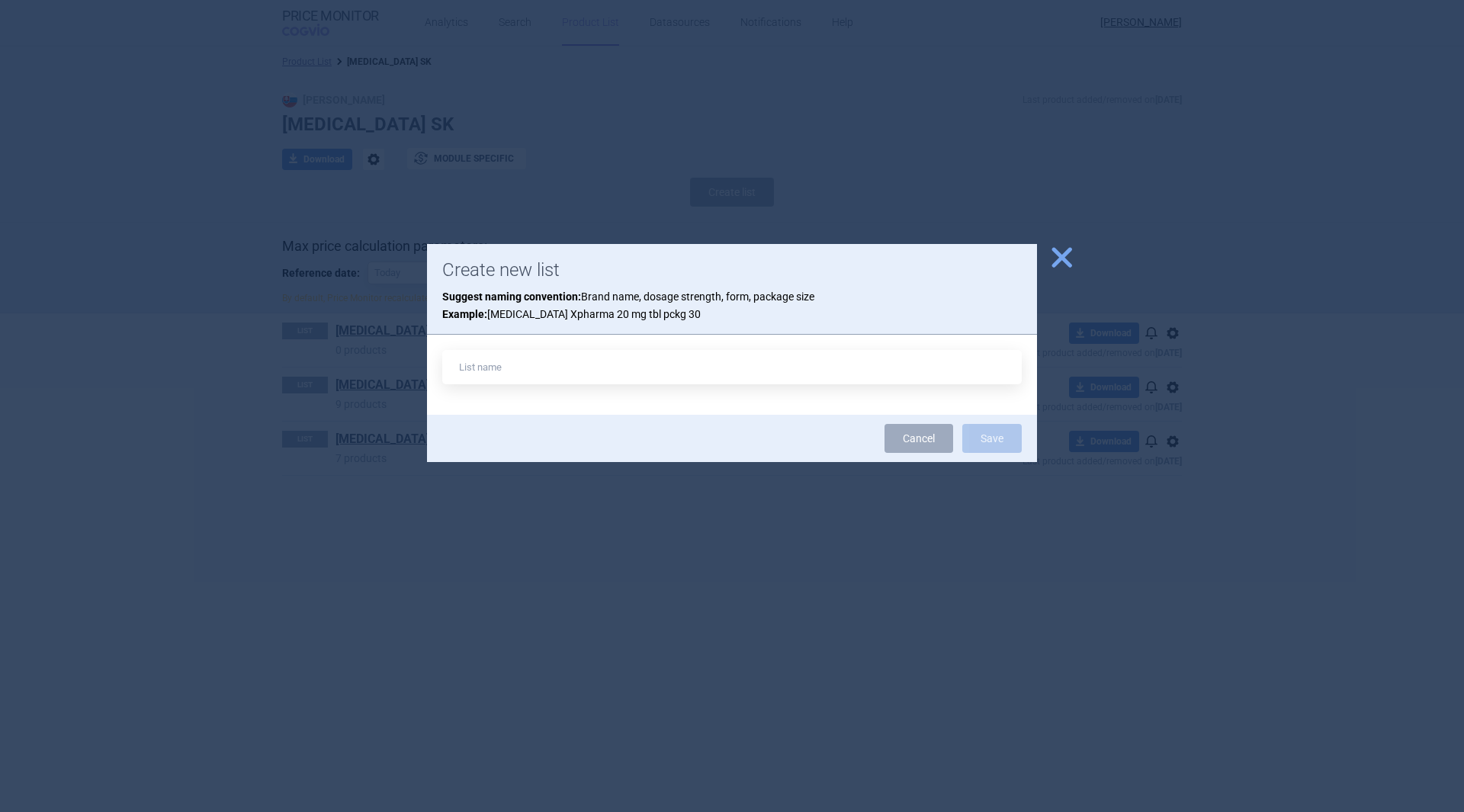
click at [568, 368] on input "text" at bounding box center [732, 368] width 580 height 35
drag, startPoint x: 668, startPoint y: 266, endPoint x: 751, endPoint y: 278, distance: 83.9
click at [751, 278] on h1 "Create new list" at bounding box center [732, 271] width 580 height 22
click at [607, 368] on input "STRENSIQ 40/0,28ml" at bounding box center [732, 368] width 580 height 35
type input "STRENSIQ 40/0,28ml 12 vials"
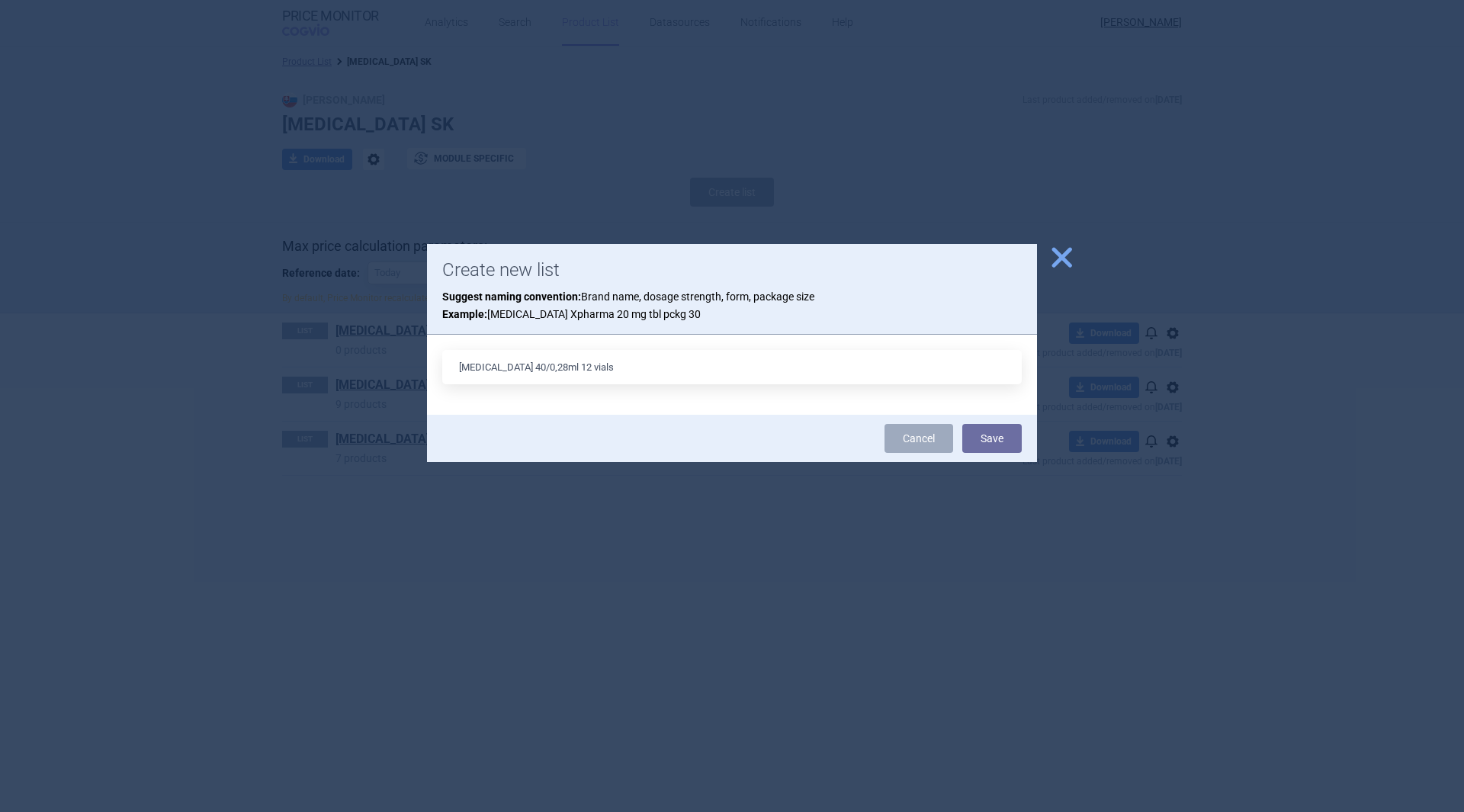
click at [1025, 440] on div "Cancel Save" at bounding box center [732, 438] width 610 height 48
click at [1007, 438] on button "Save" at bounding box center [992, 438] width 60 height 29
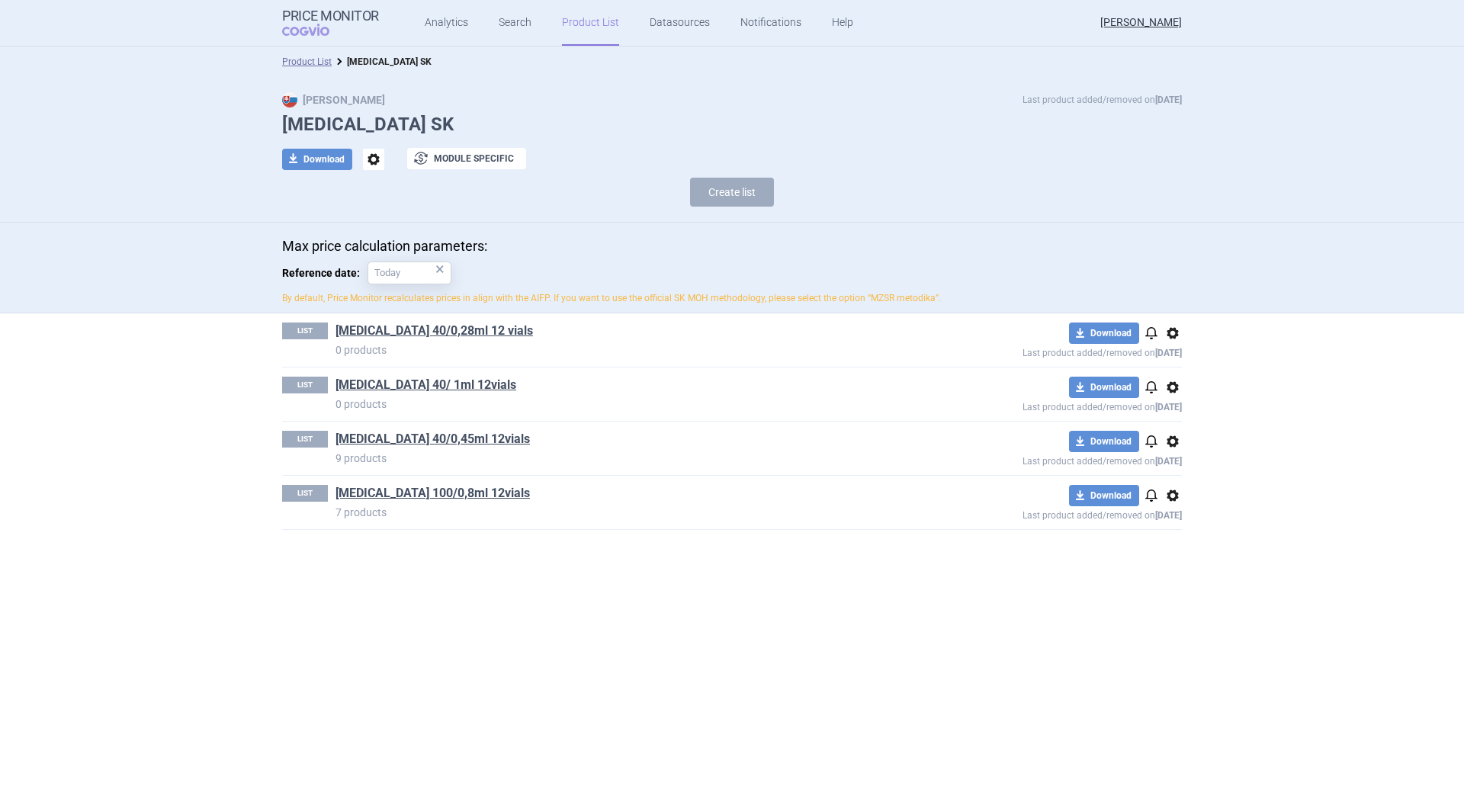
click at [1172, 387] on span "options" at bounding box center [1172, 387] width 18 height 18
click at [1180, 439] on button "Rename" at bounding box center [1172, 448] width 48 height 22
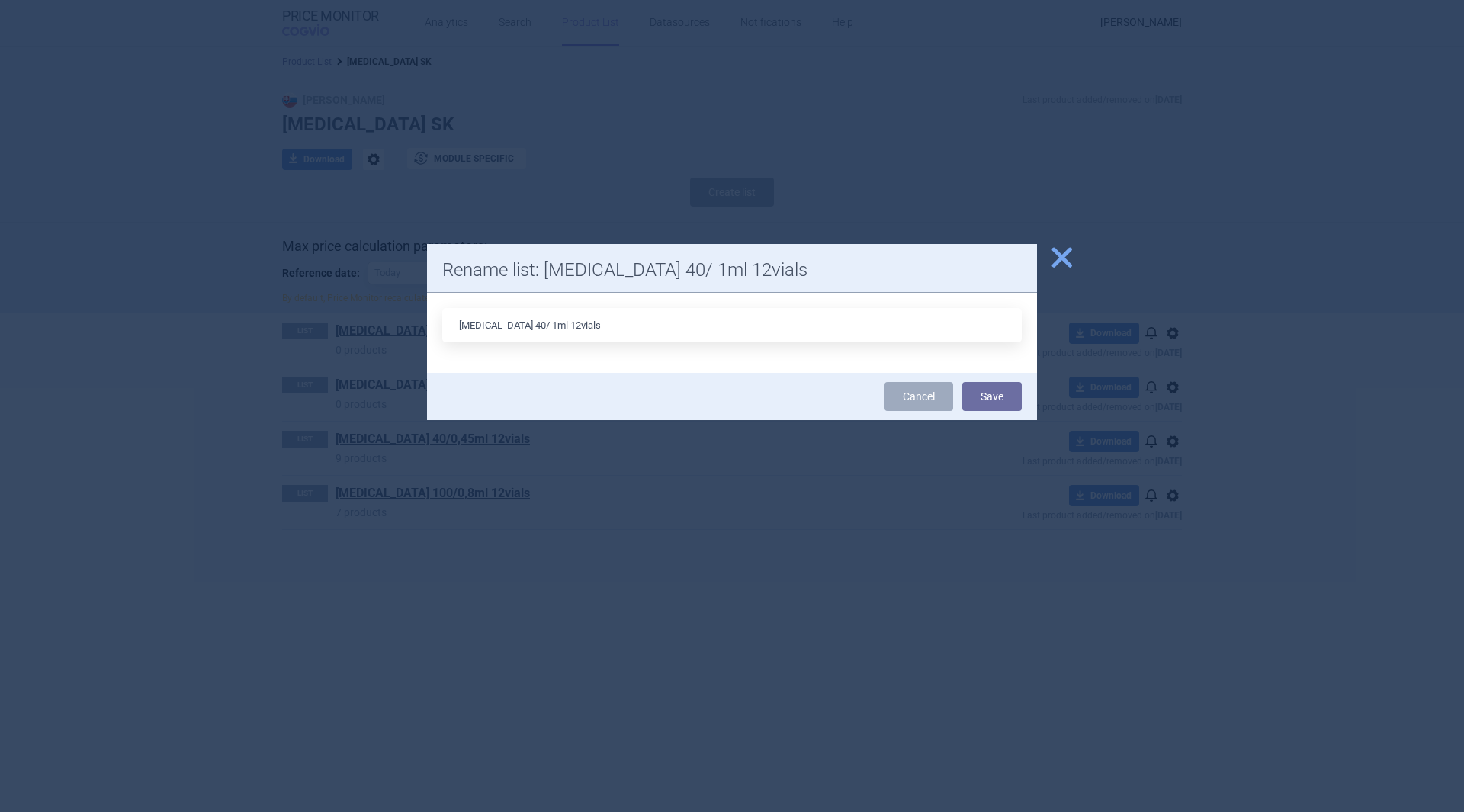
click at [523, 324] on input "STRENSIQ 40/ 1ml 12vials" at bounding box center [732, 325] width 580 height 35
type input "[MEDICAL_DATA] 40/1ml 12vials"
click at [994, 399] on button "Save" at bounding box center [992, 396] width 60 height 29
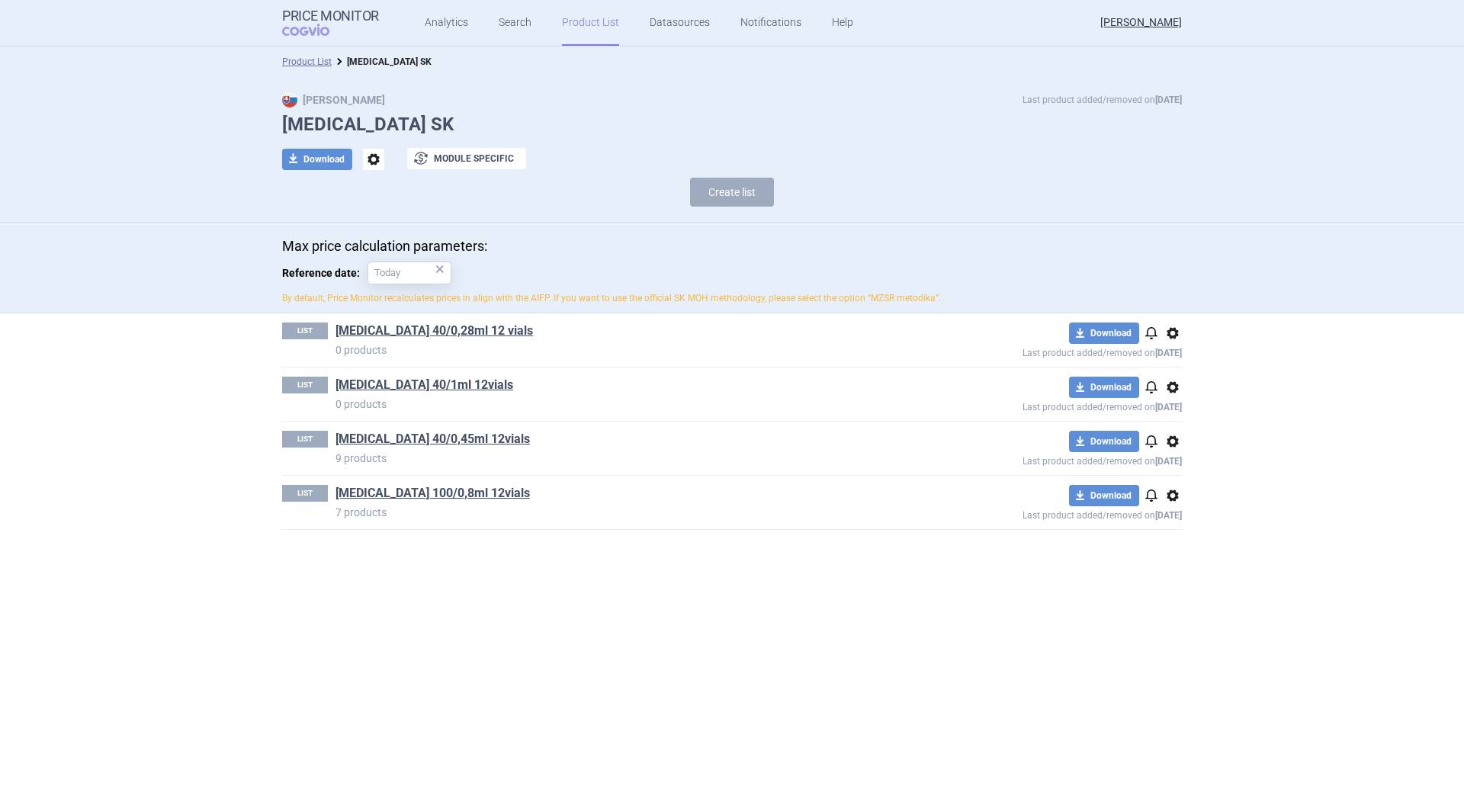
click at [511, 25] on link "Search" at bounding box center [515, 22] width 33 height 46
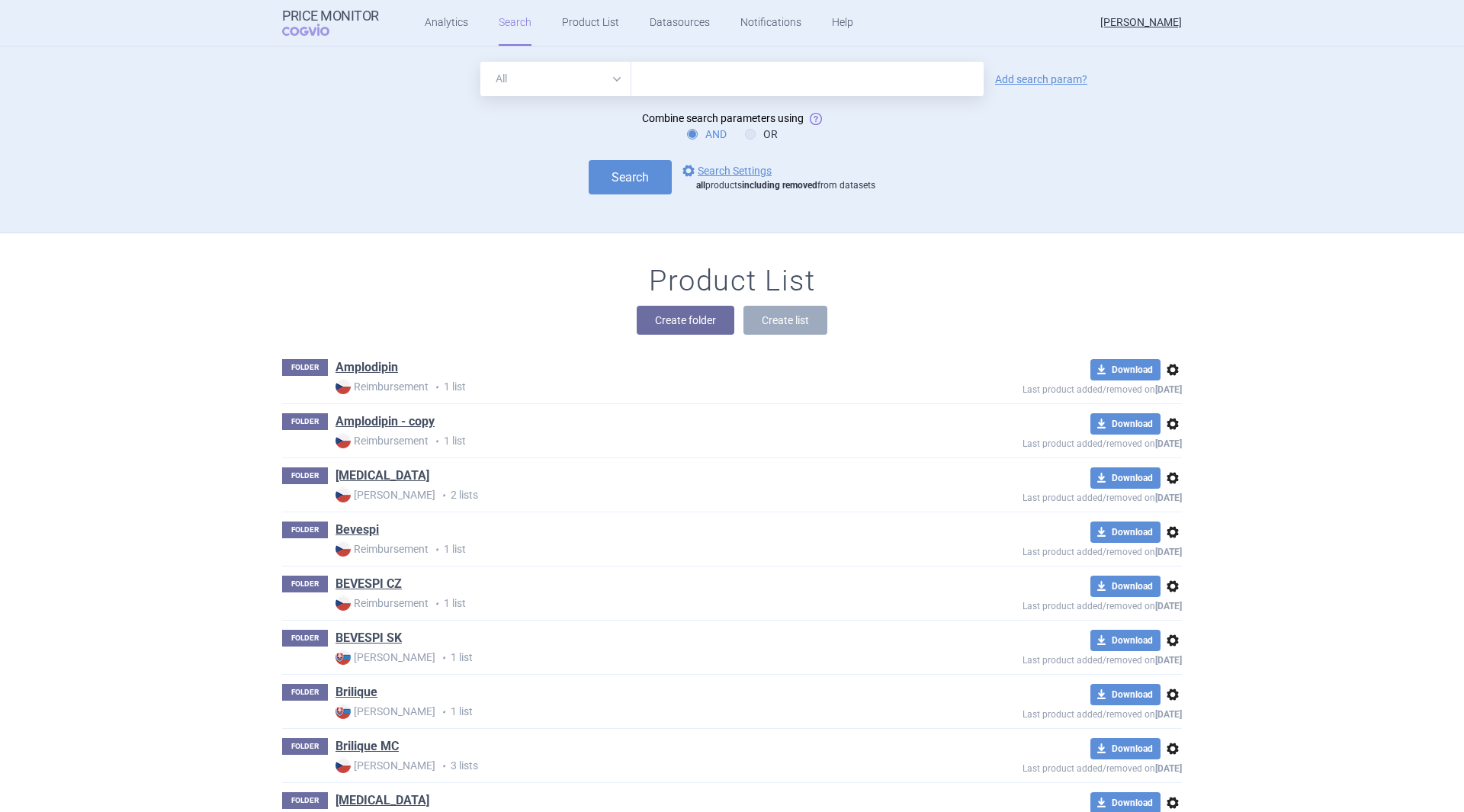
click at [670, 89] on input "text" at bounding box center [807, 79] width 352 height 35
type input "strensiq"
click button "Search" at bounding box center [630, 177] width 83 height 35
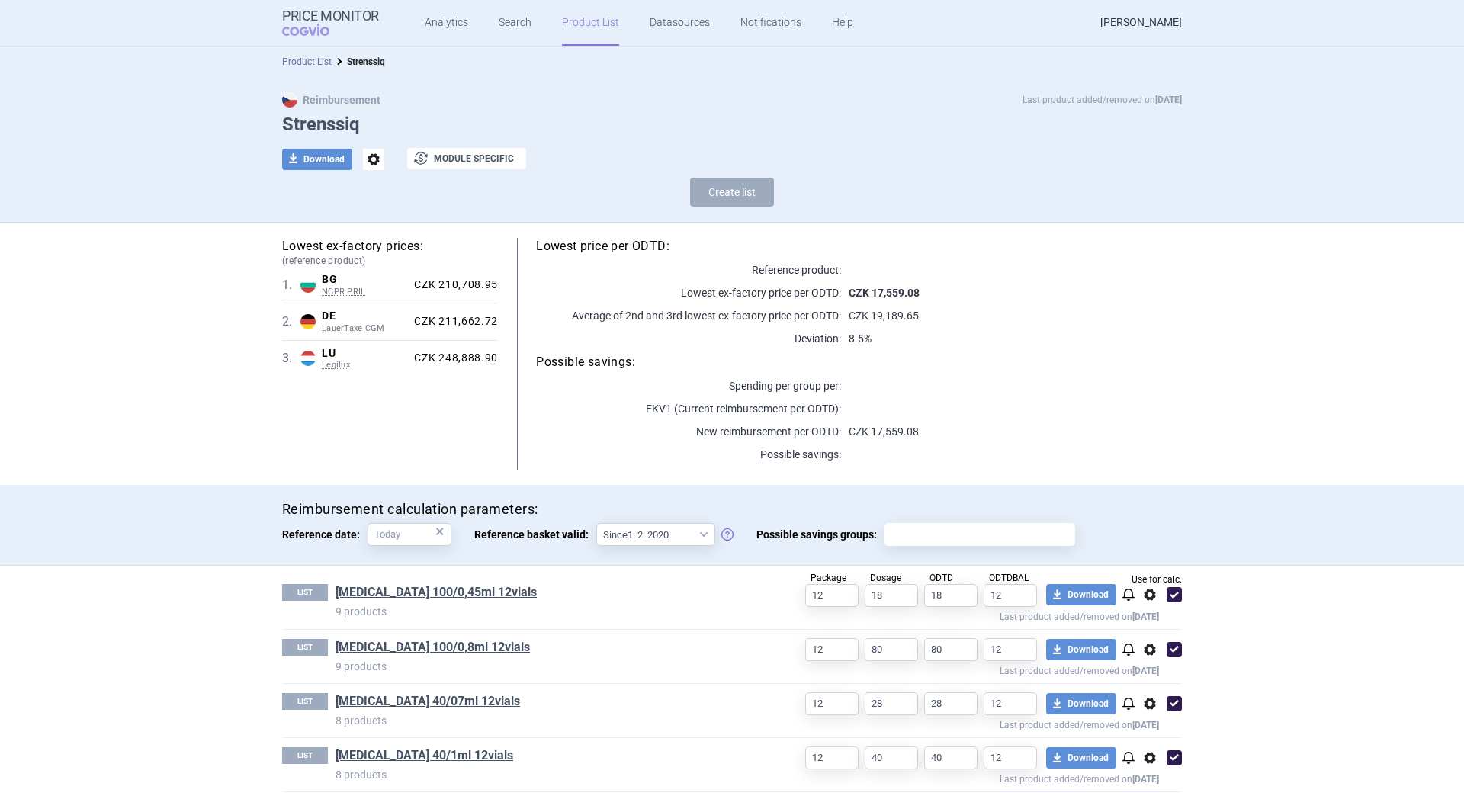
click at [1147, 595] on span "options" at bounding box center [1149, 594] width 18 height 18
click at [1154, 654] on button "Rename" at bounding box center [1150, 656] width 48 height 22
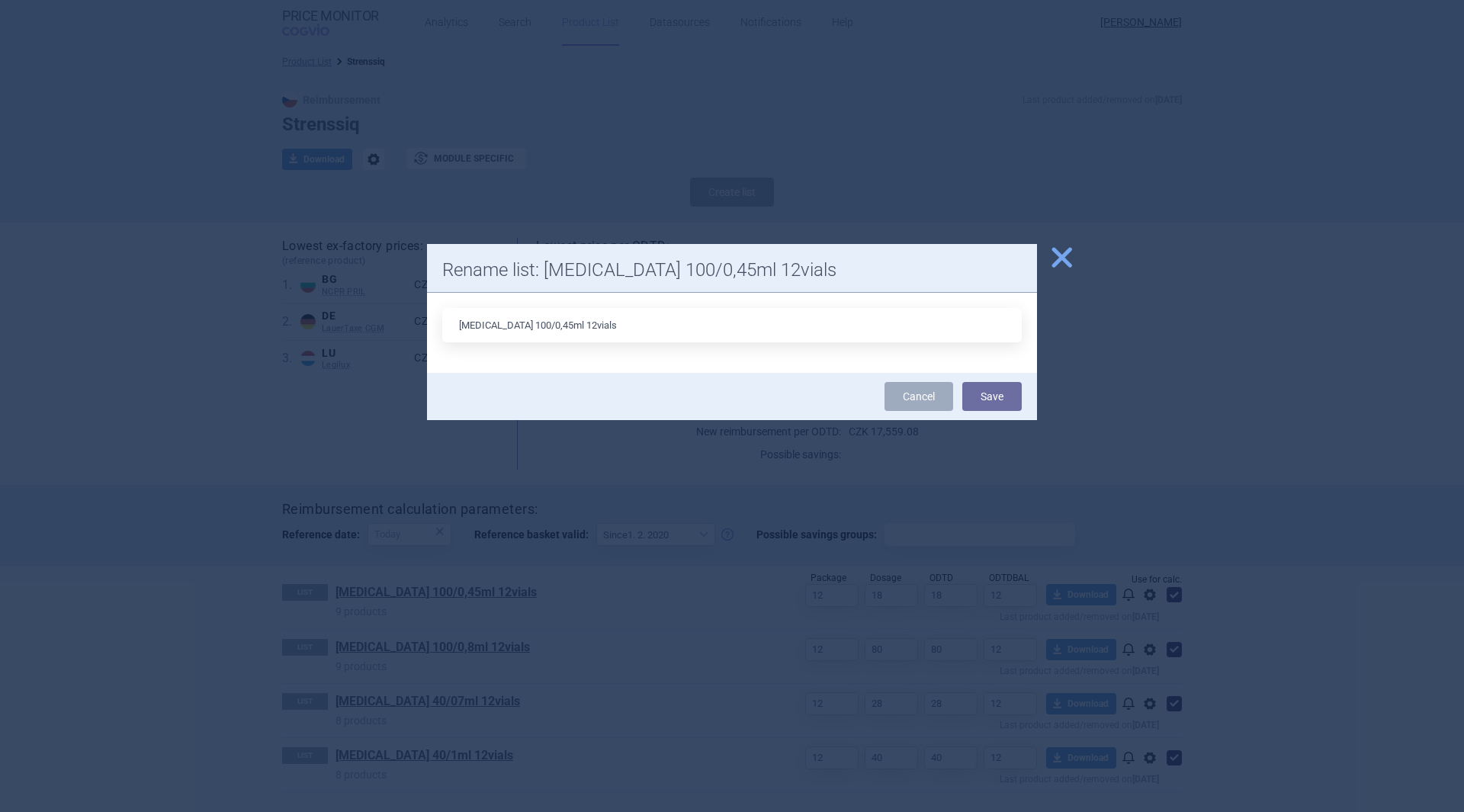
drag, startPoint x: 524, startPoint y: 325, endPoint x: 509, endPoint y: 330, distance: 15.8
click at [509, 330] on input "STRENSIQ 100/0,45ml 12vials" at bounding box center [732, 325] width 580 height 35
type input "[MEDICAL_DATA] 40/0,45ml 12vials"
click at [1002, 404] on button "Save" at bounding box center [992, 396] width 60 height 29
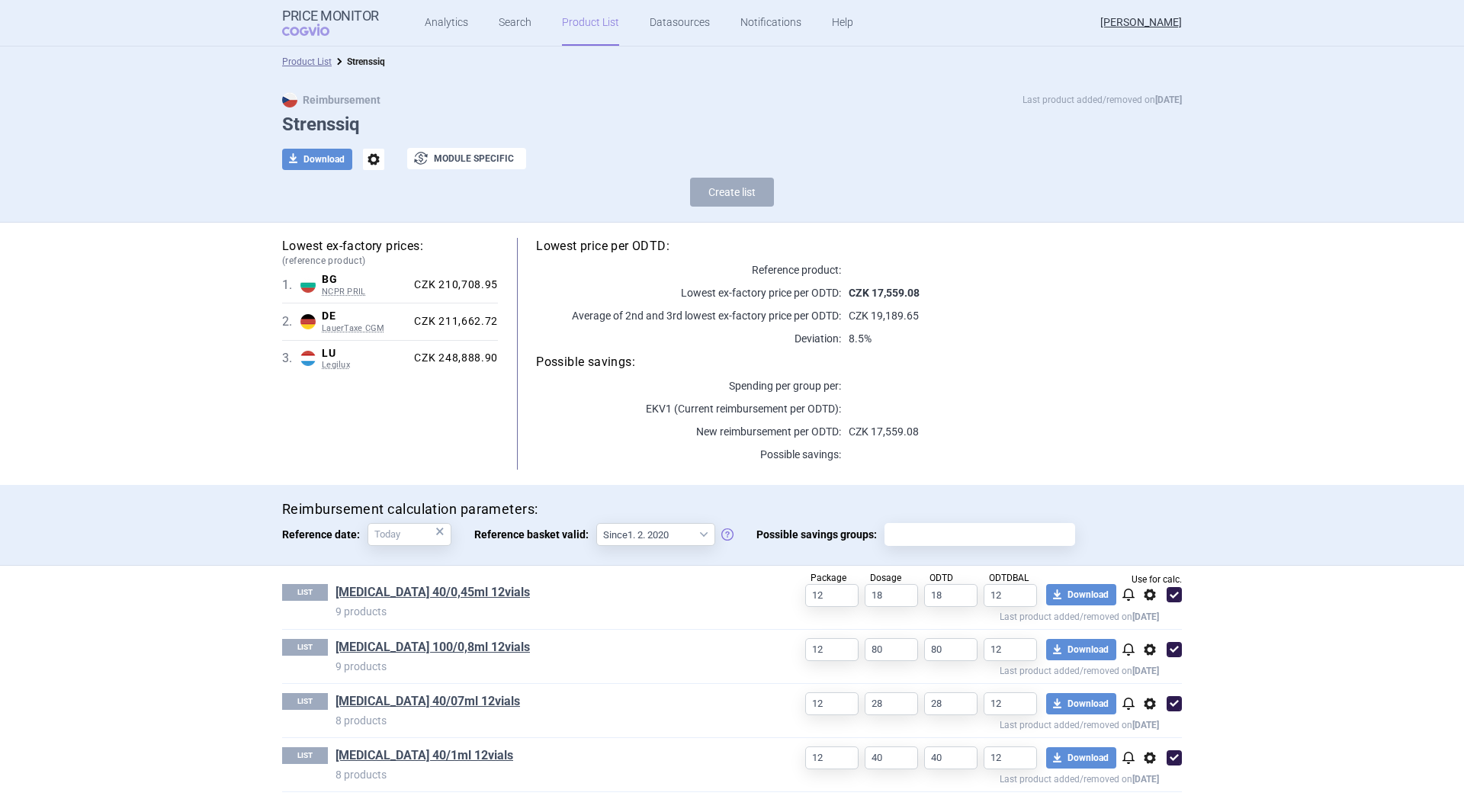
click at [1149, 703] on span "options" at bounding box center [1149, 703] width 18 height 18
click at [1146, 725] on button "Copy" at bounding box center [1150, 730] width 48 height 22
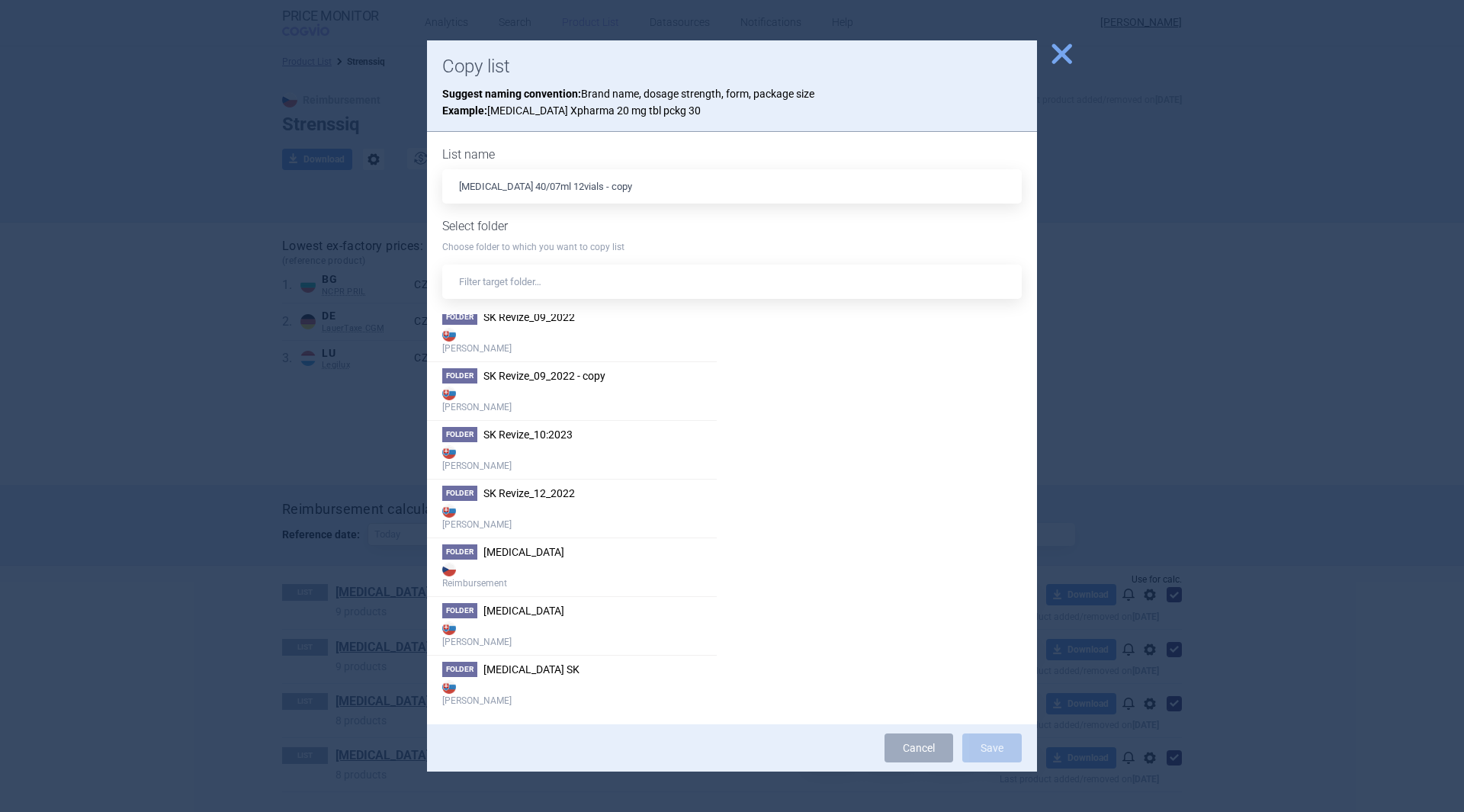
scroll to position [5177, 0]
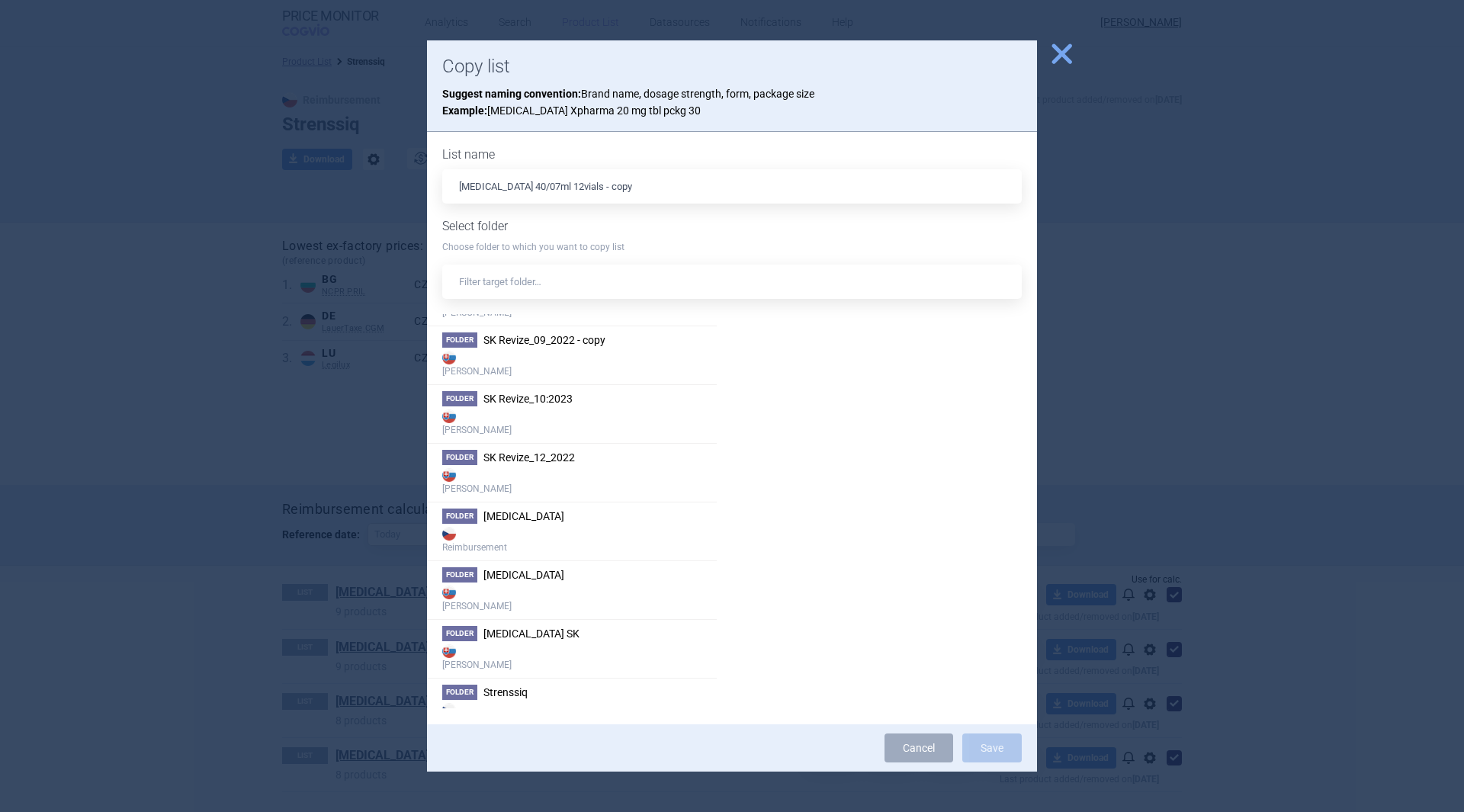
click at [556, 635] on li "Folder Strensiq SK Max Price" at bounding box center [572, 649] width 290 height 59
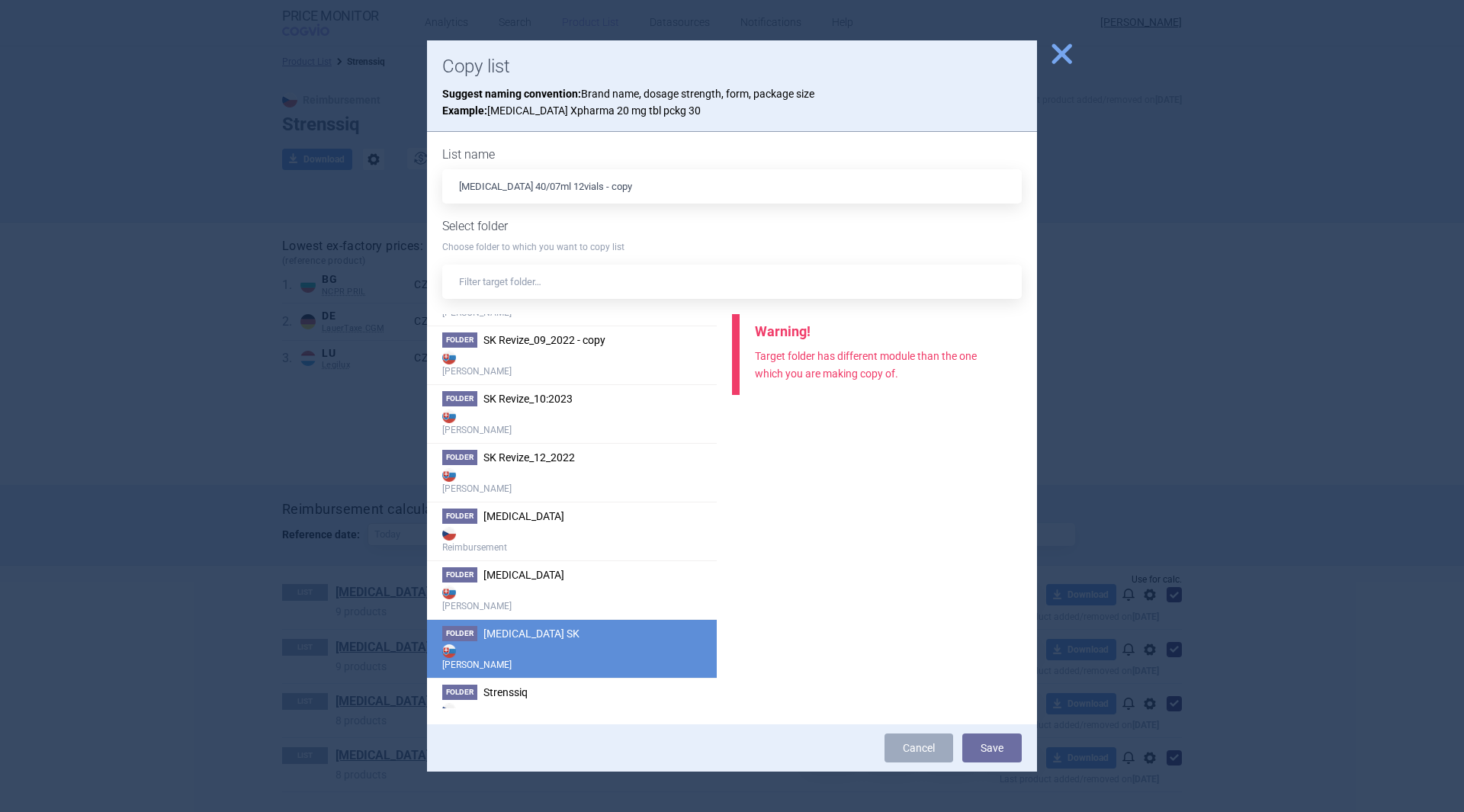
click at [999, 742] on button "Save" at bounding box center [992, 747] width 60 height 29
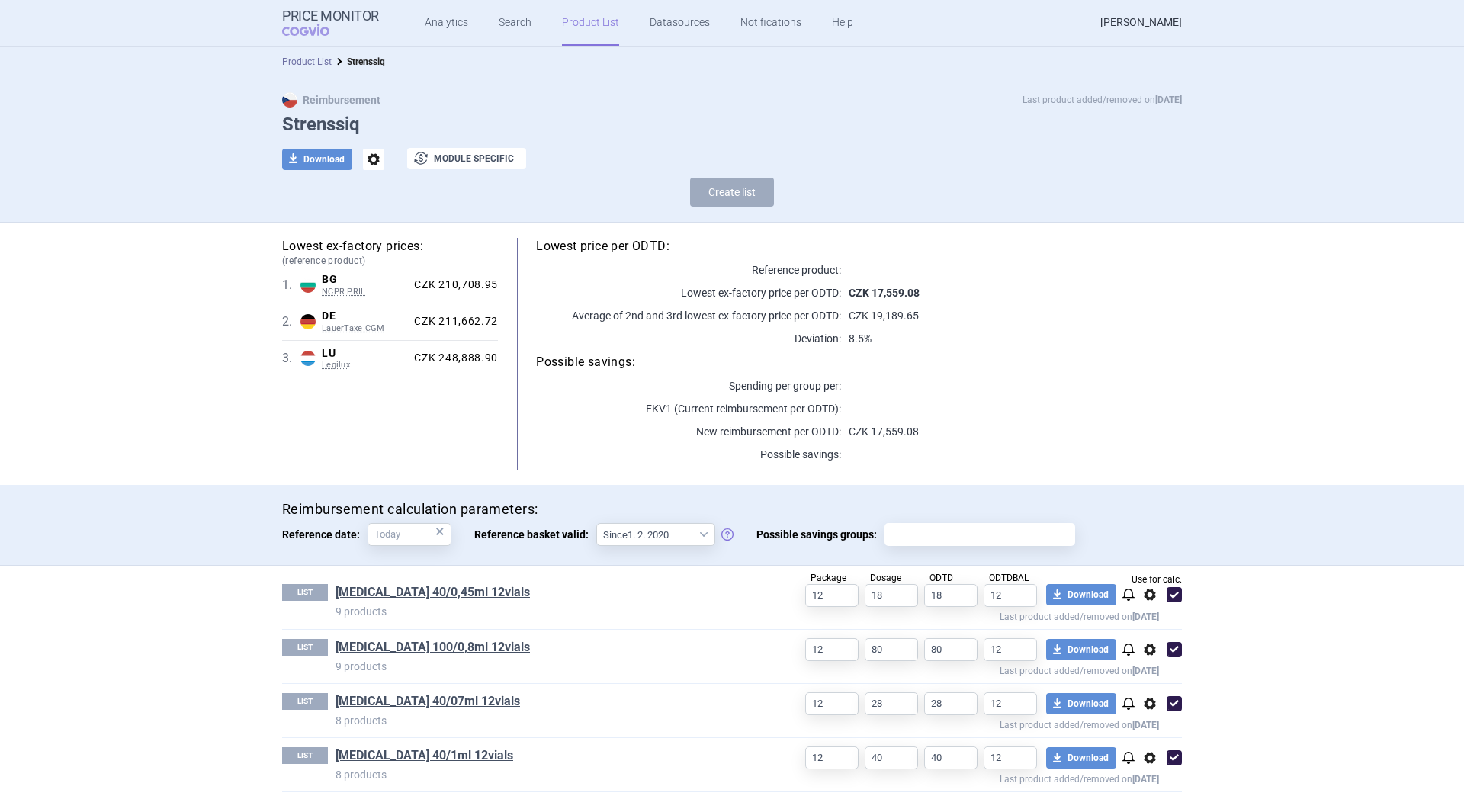
click at [1151, 751] on span "options" at bounding box center [1149, 757] width 18 height 18
click at [1153, 726] on button "Copy" at bounding box center [1150, 730] width 48 height 22
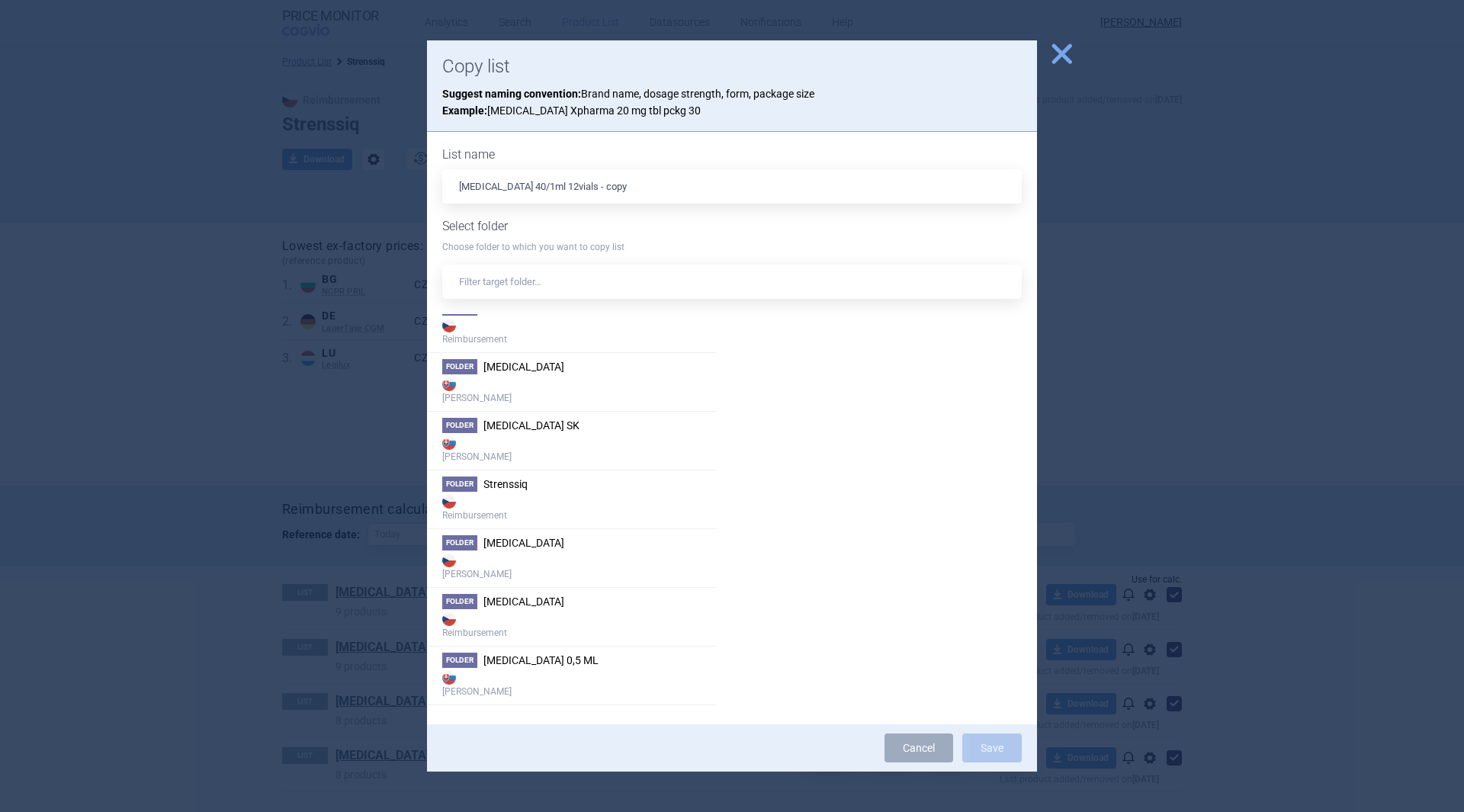
scroll to position [5330, 0]
click at [580, 501] on strong "[PERSON_NAME]" at bounding box center [572, 503] width 260 height 30
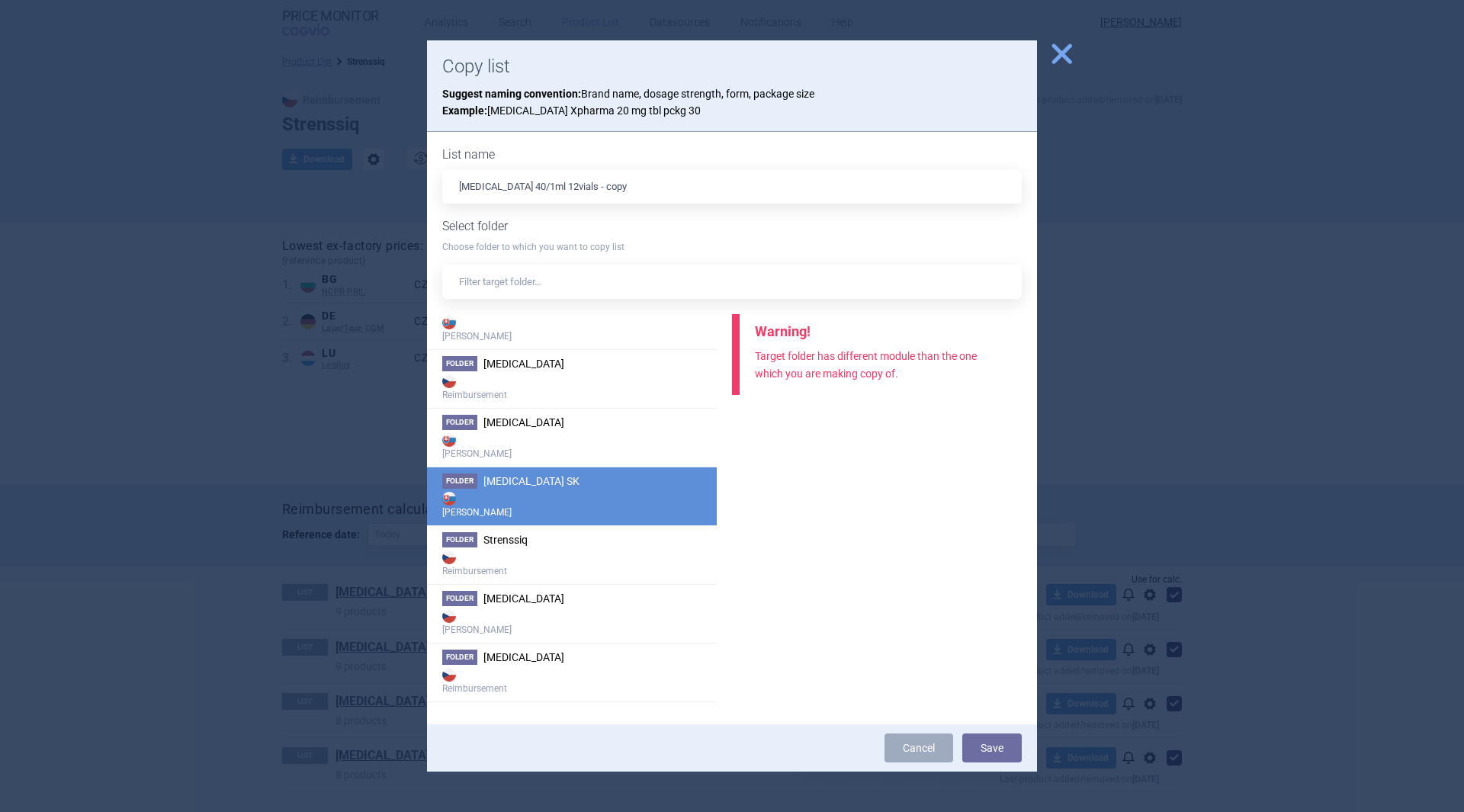
click at [1003, 746] on button "Save" at bounding box center [992, 747] width 60 height 29
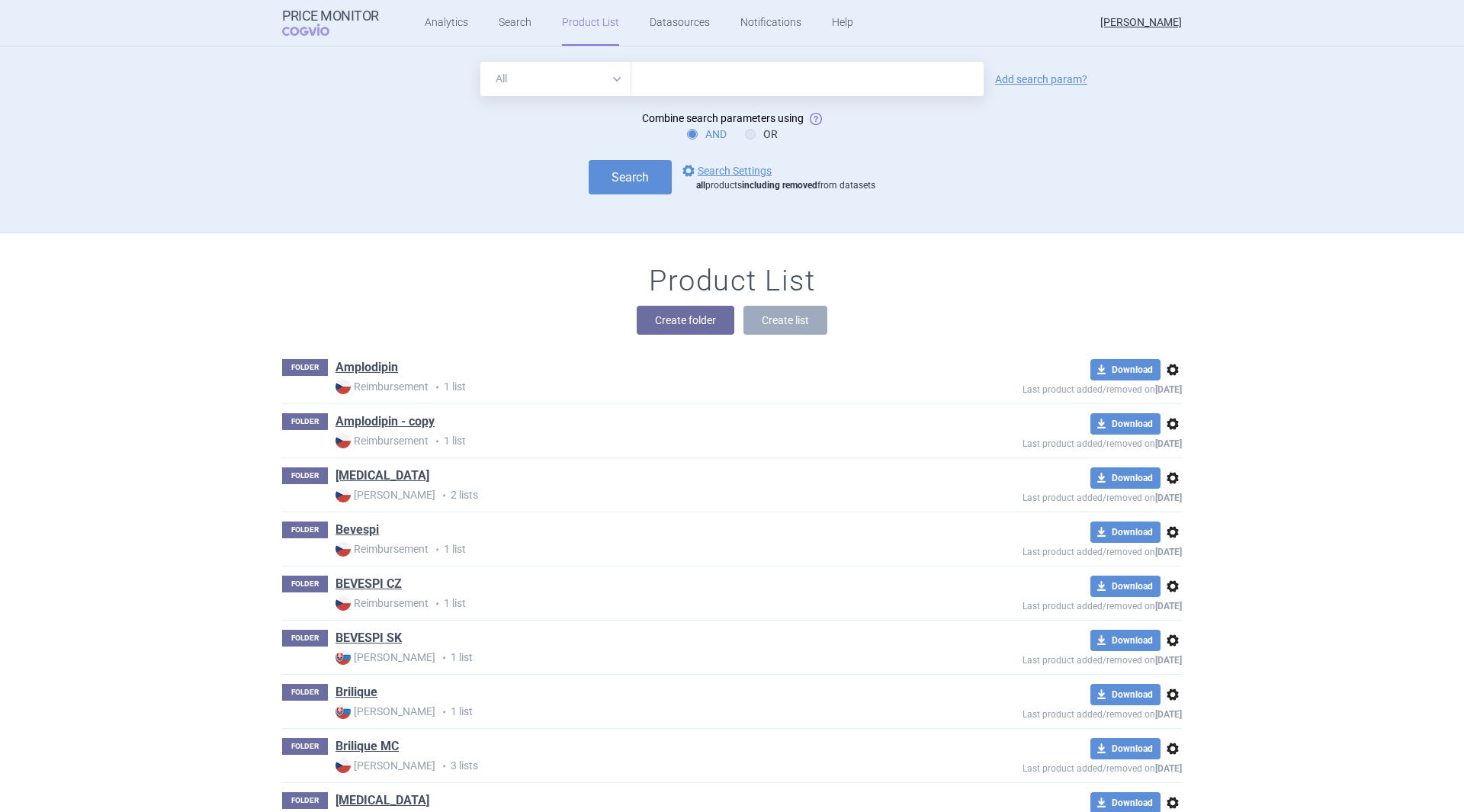
scroll to position [187, 0]
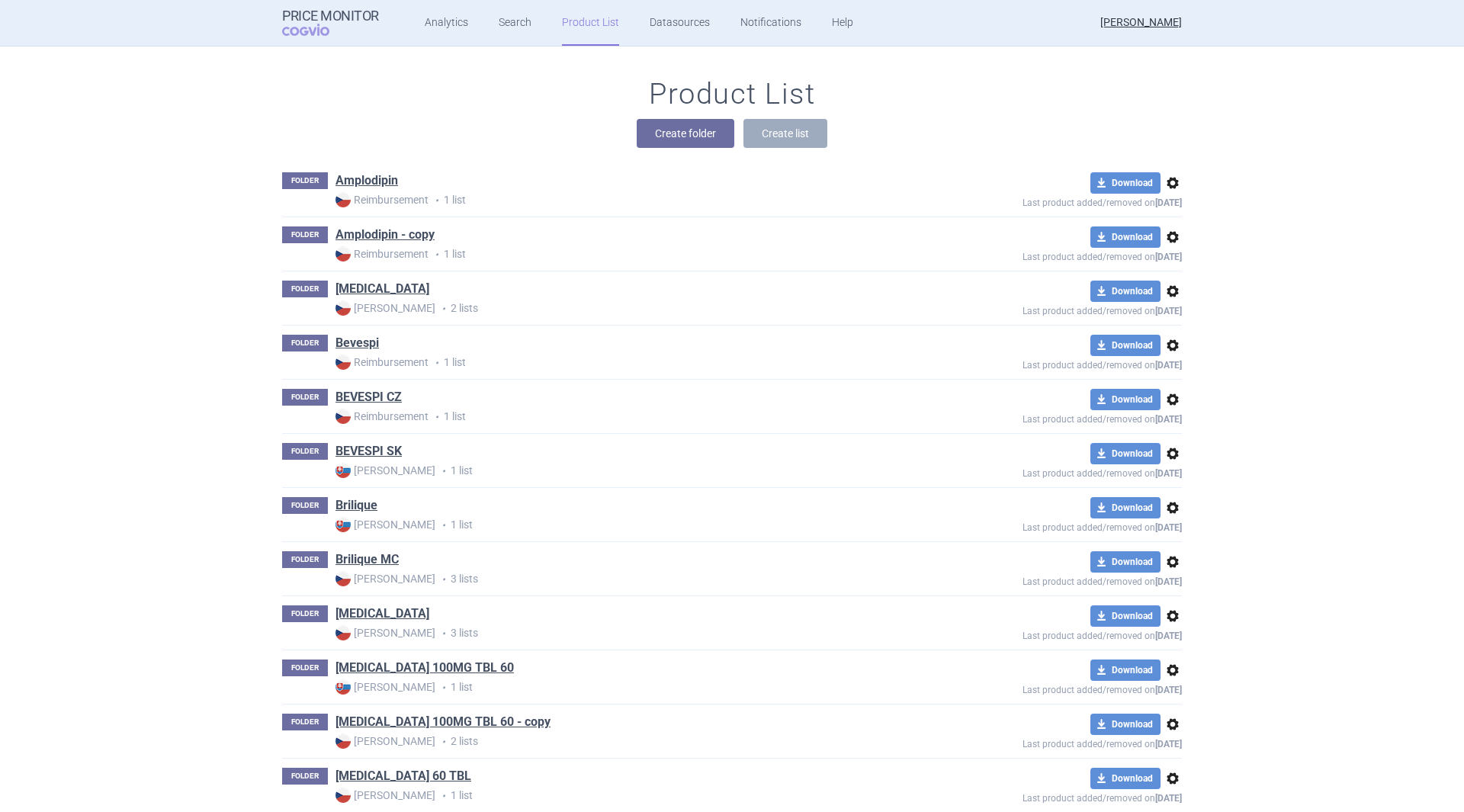
click at [523, 12] on link "Search" at bounding box center [515, 22] width 33 height 46
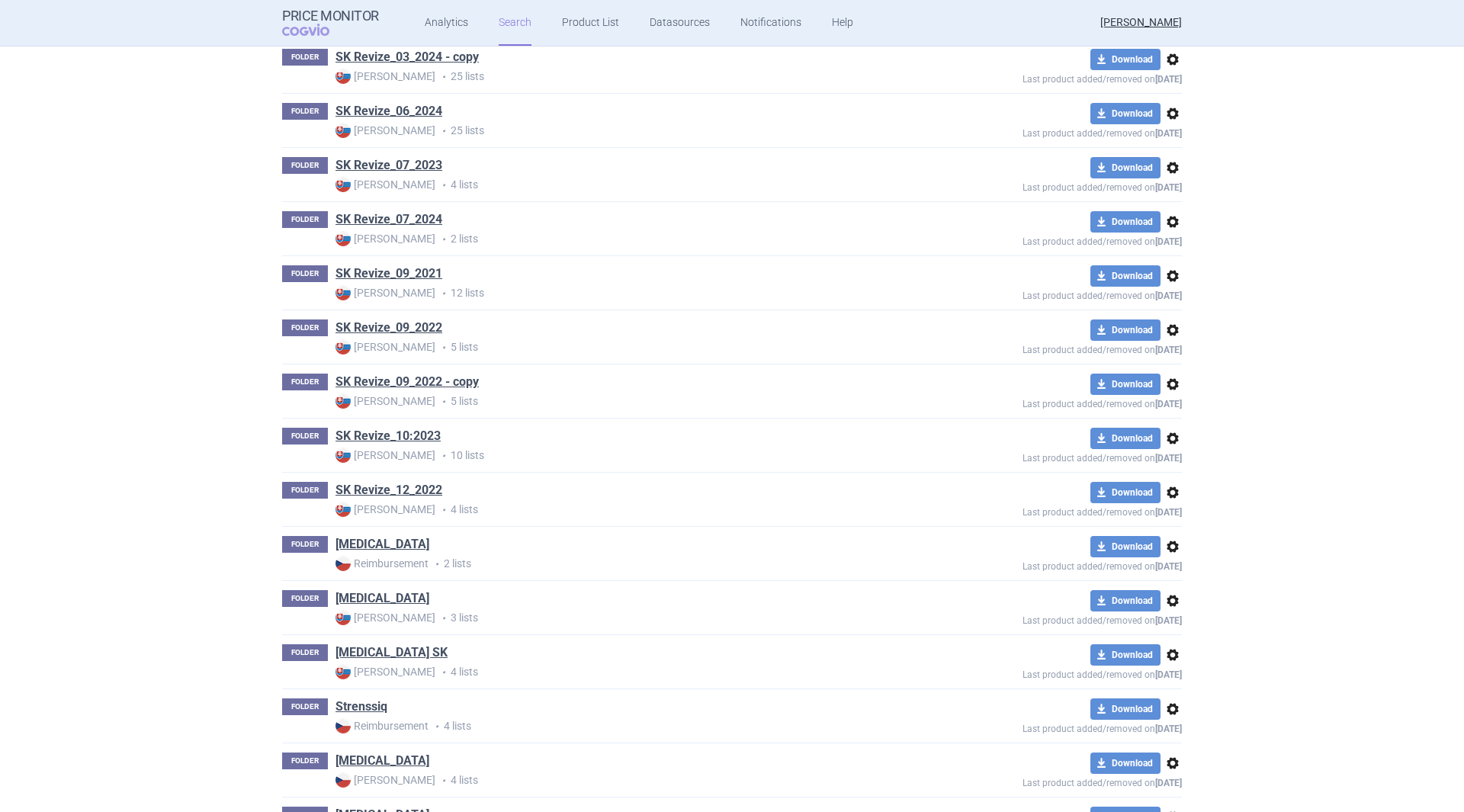
scroll to position [4877, 0]
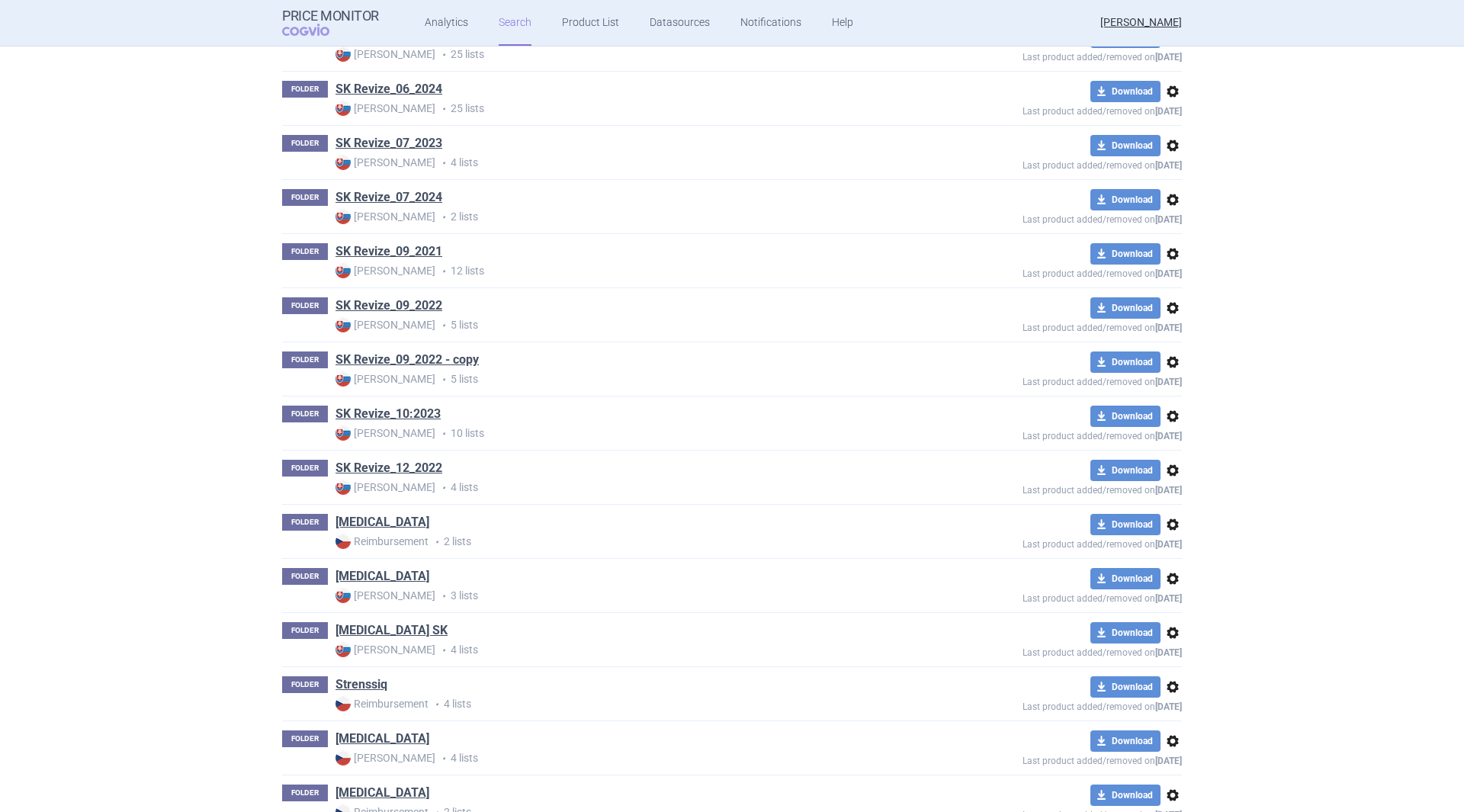
click at [368, 632] on link "[MEDICAL_DATA] SK" at bounding box center [392, 630] width 112 height 16
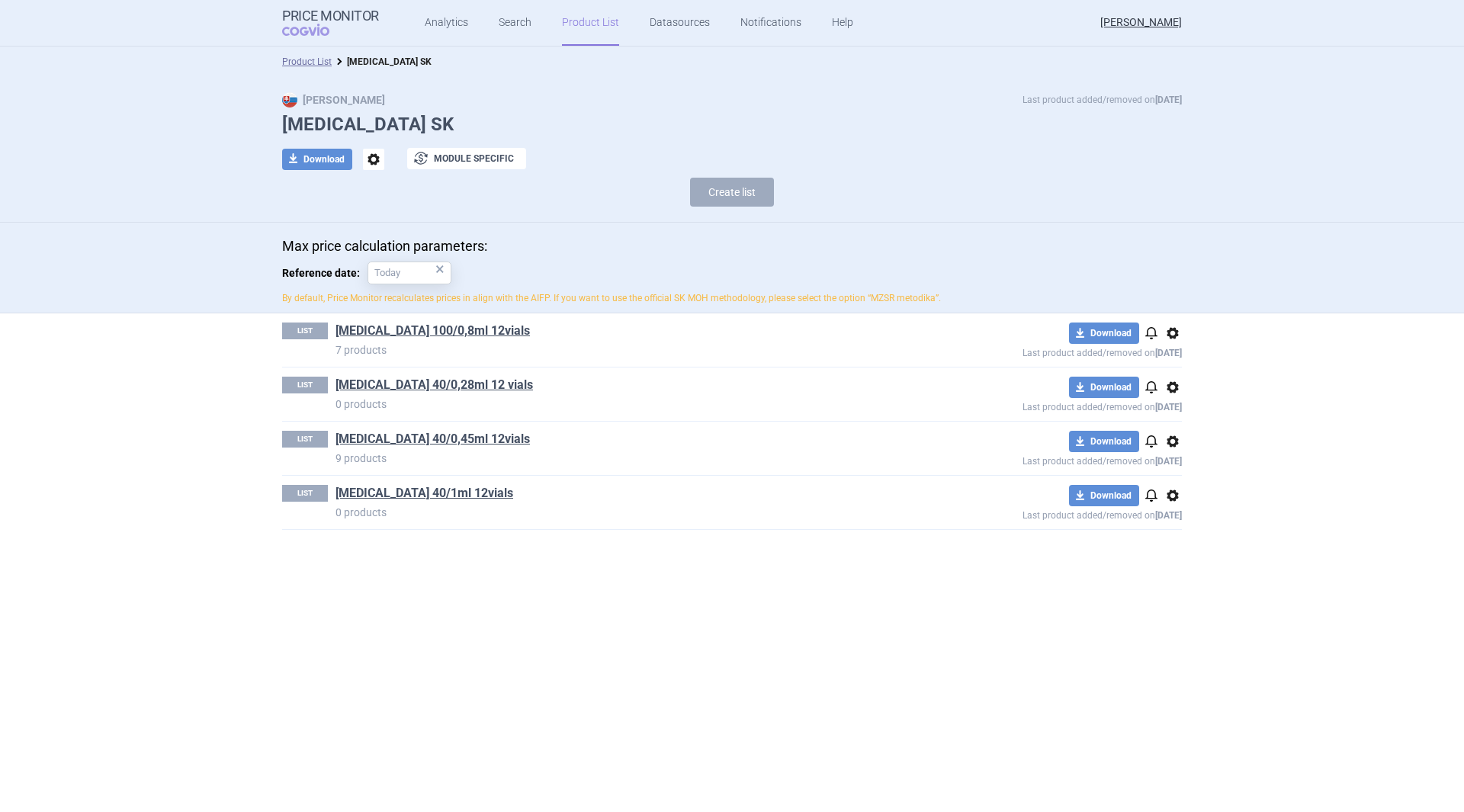
click at [1173, 386] on span "options" at bounding box center [1172, 387] width 18 height 18
click at [1174, 447] on button "Rename" at bounding box center [1172, 448] width 48 height 22
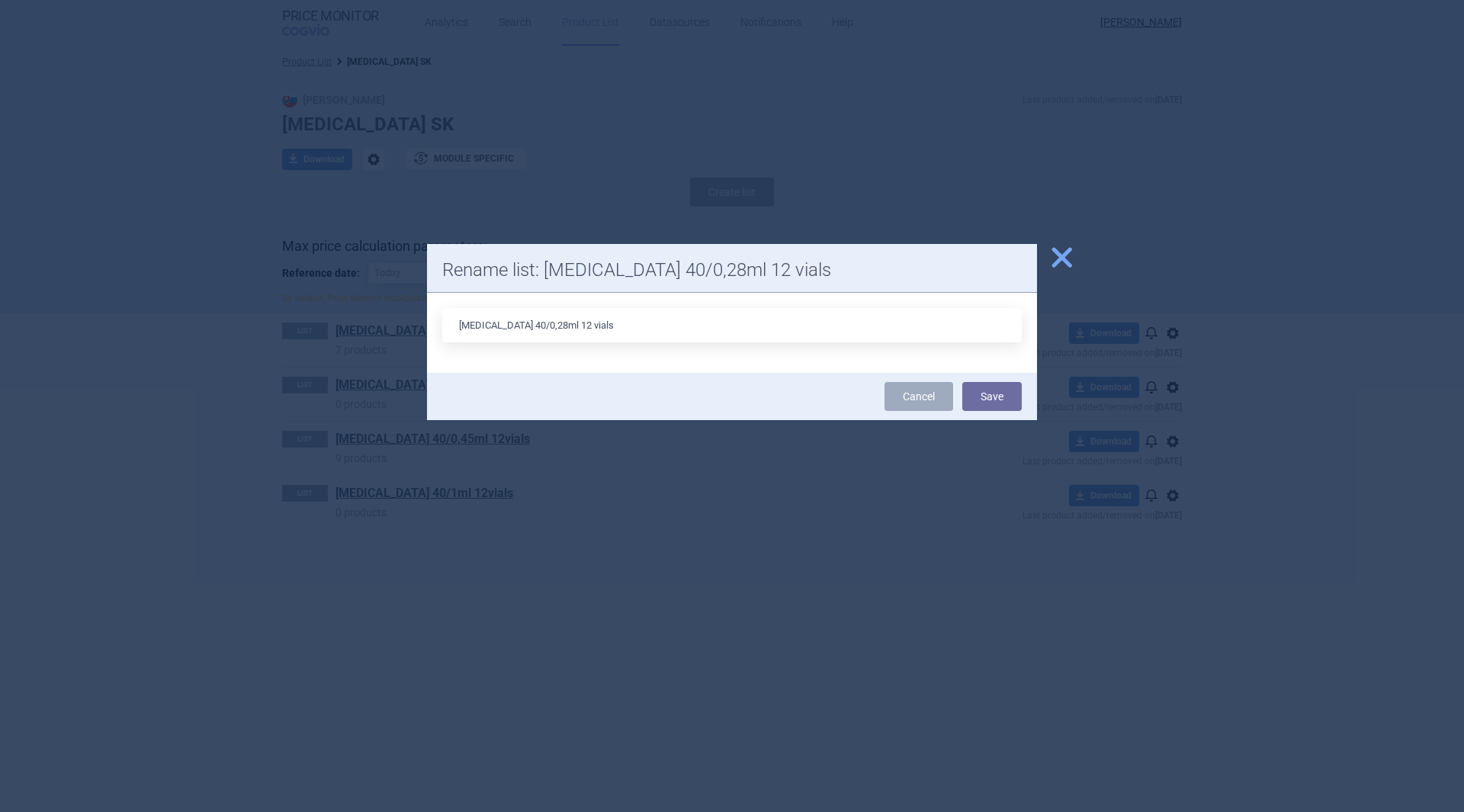
click at [538, 319] on input "[MEDICAL_DATA] 40/0,28ml 12 vials" at bounding box center [732, 325] width 580 height 35
drag, startPoint x: 539, startPoint y: 323, endPoint x: 530, endPoint y: 323, distance: 9.0
click at [530, 323] on input "[MEDICAL_DATA] 40/0,28ml 12 vials" at bounding box center [732, 325] width 580 height 35
type input "[MEDICAL_DATA] 40/0,7ml 12 vials"
click at [990, 385] on button "Save" at bounding box center [992, 396] width 60 height 29
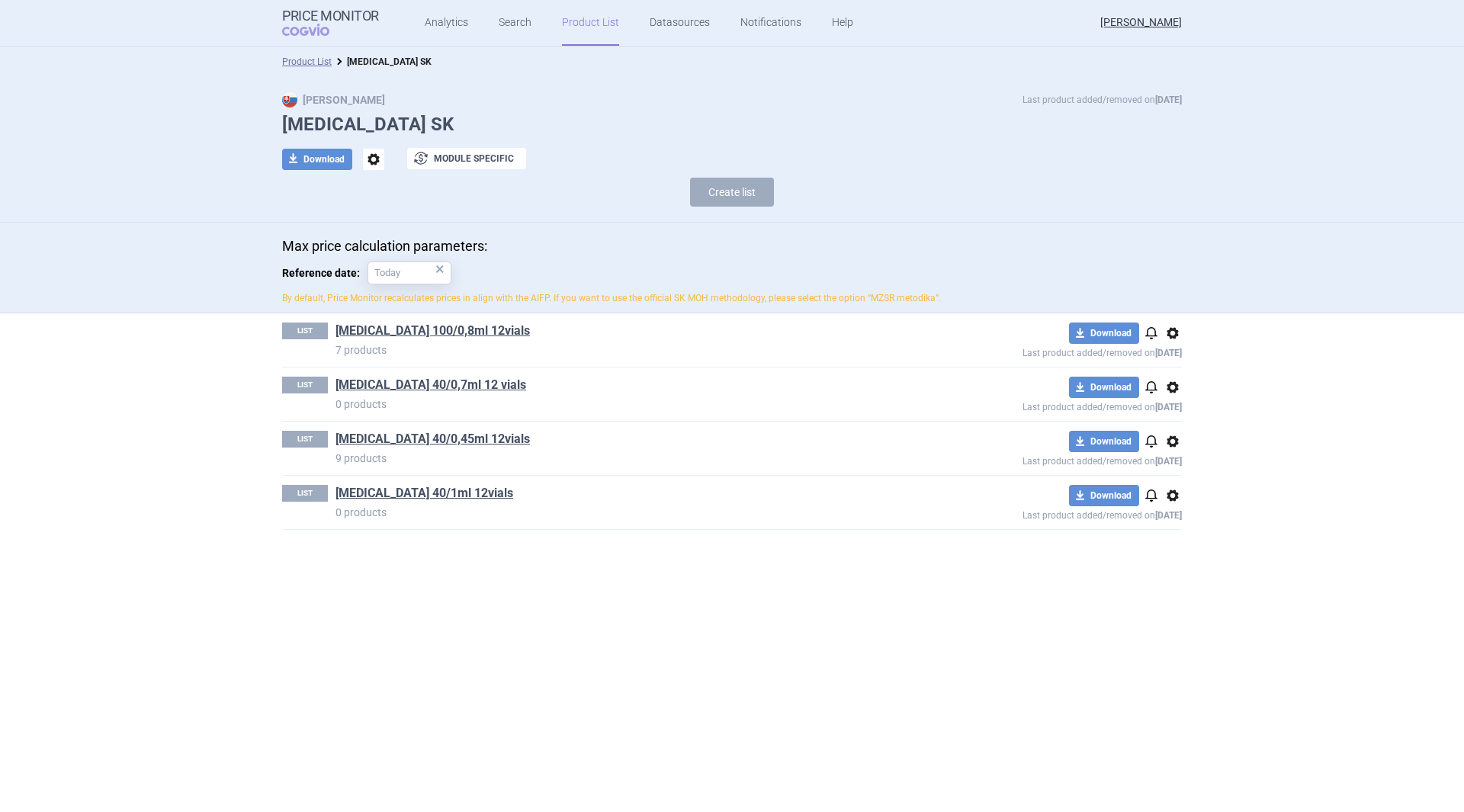
click at [286, 61] on link "Product List" at bounding box center [306, 61] width 49 height 10
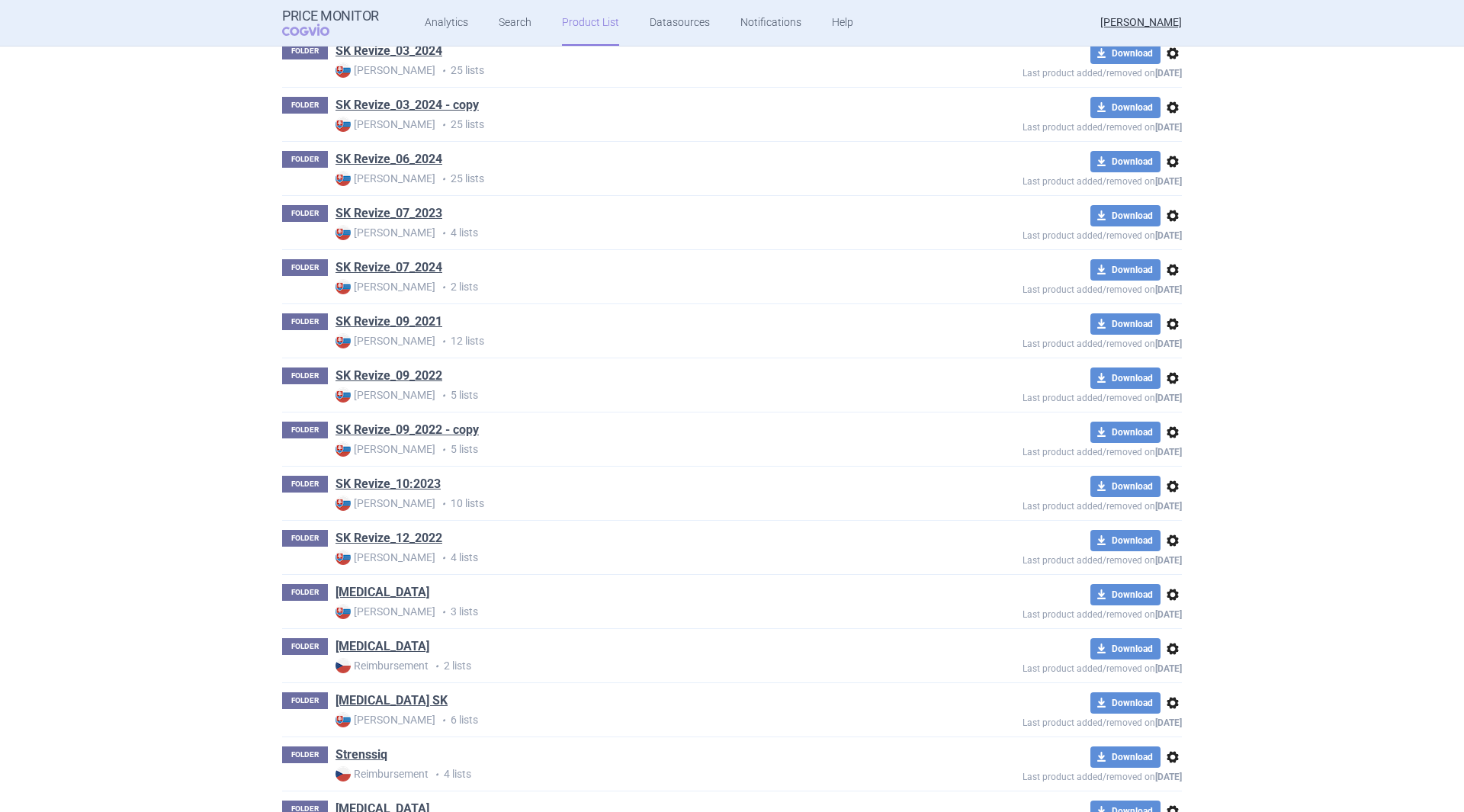
scroll to position [4836, 0]
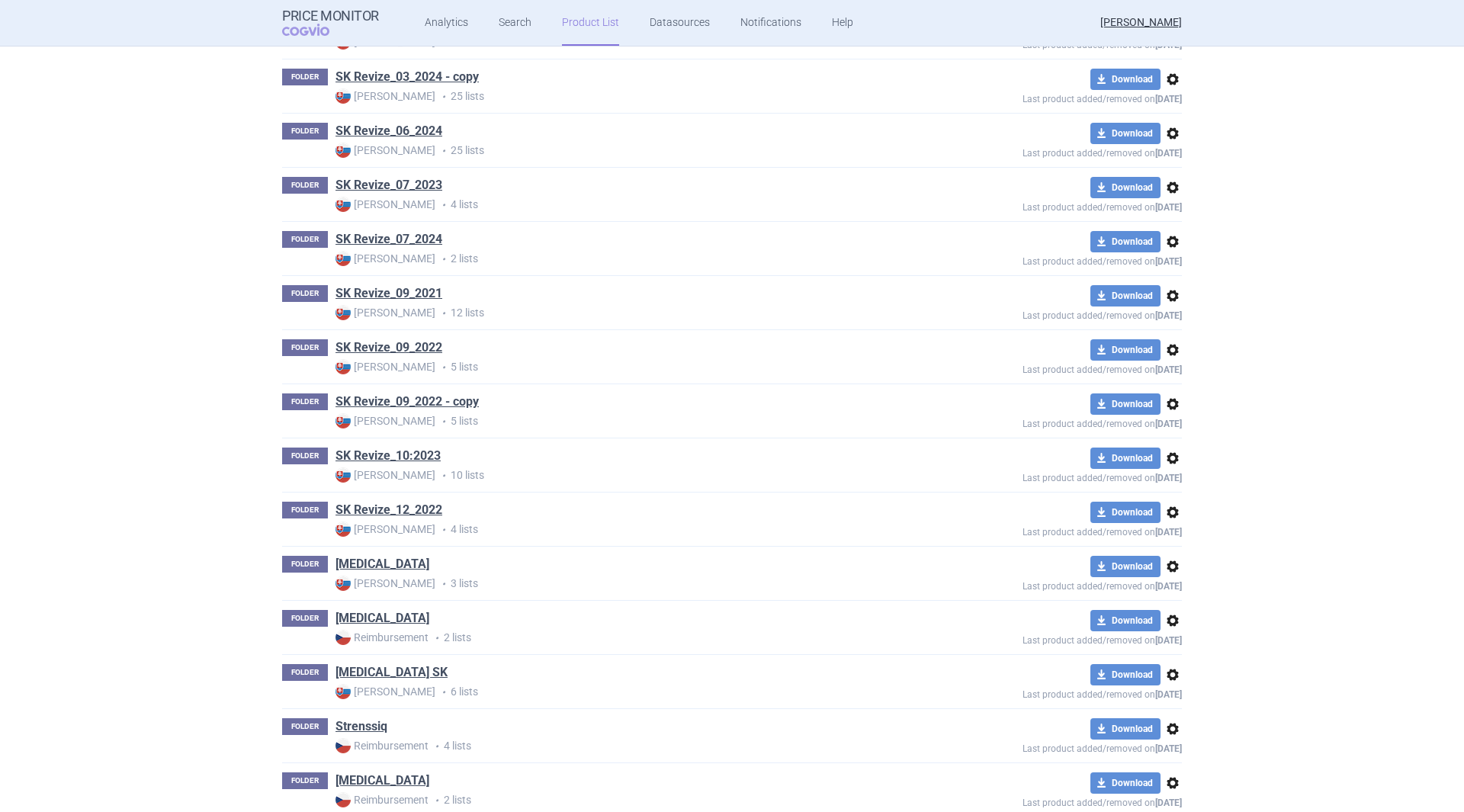
click at [378, 675] on link "[MEDICAL_DATA] SK" at bounding box center [392, 672] width 112 height 16
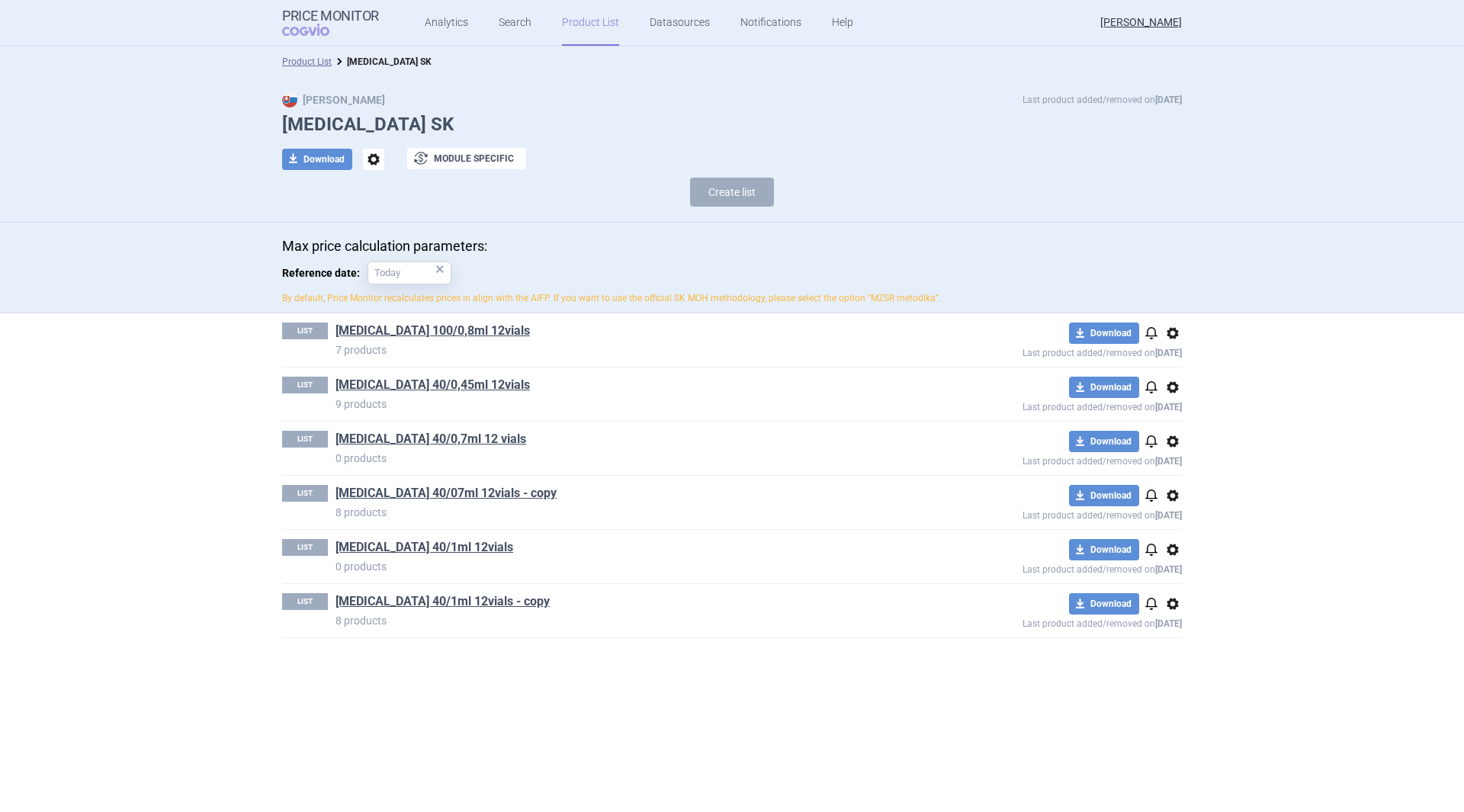
click at [1173, 548] on span "options" at bounding box center [1172, 549] width 18 height 18
click at [1185, 637] on button "Delete" at bounding box center [1172, 638] width 48 height 22
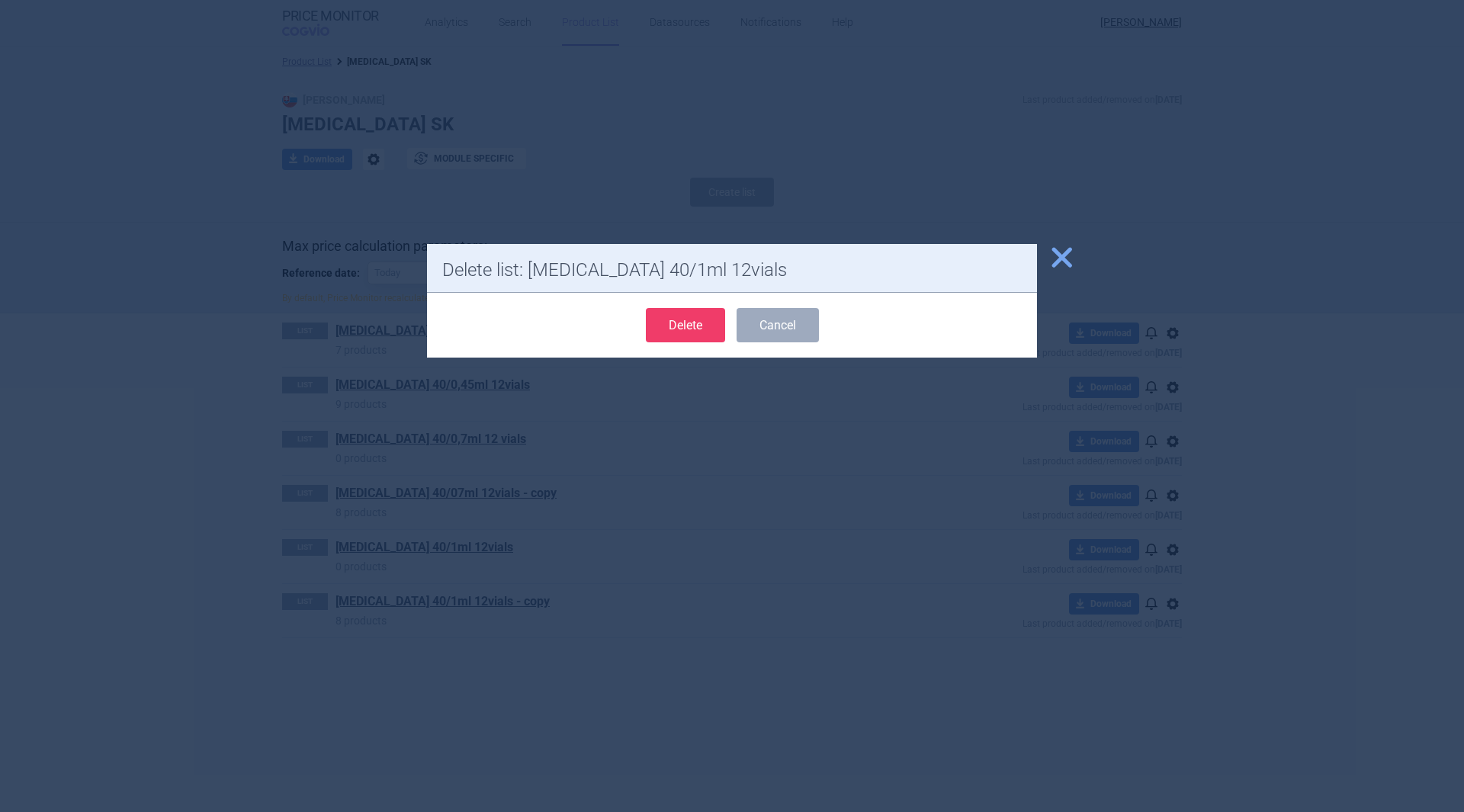
click at [701, 322] on button "Delete" at bounding box center [685, 325] width 80 height 35
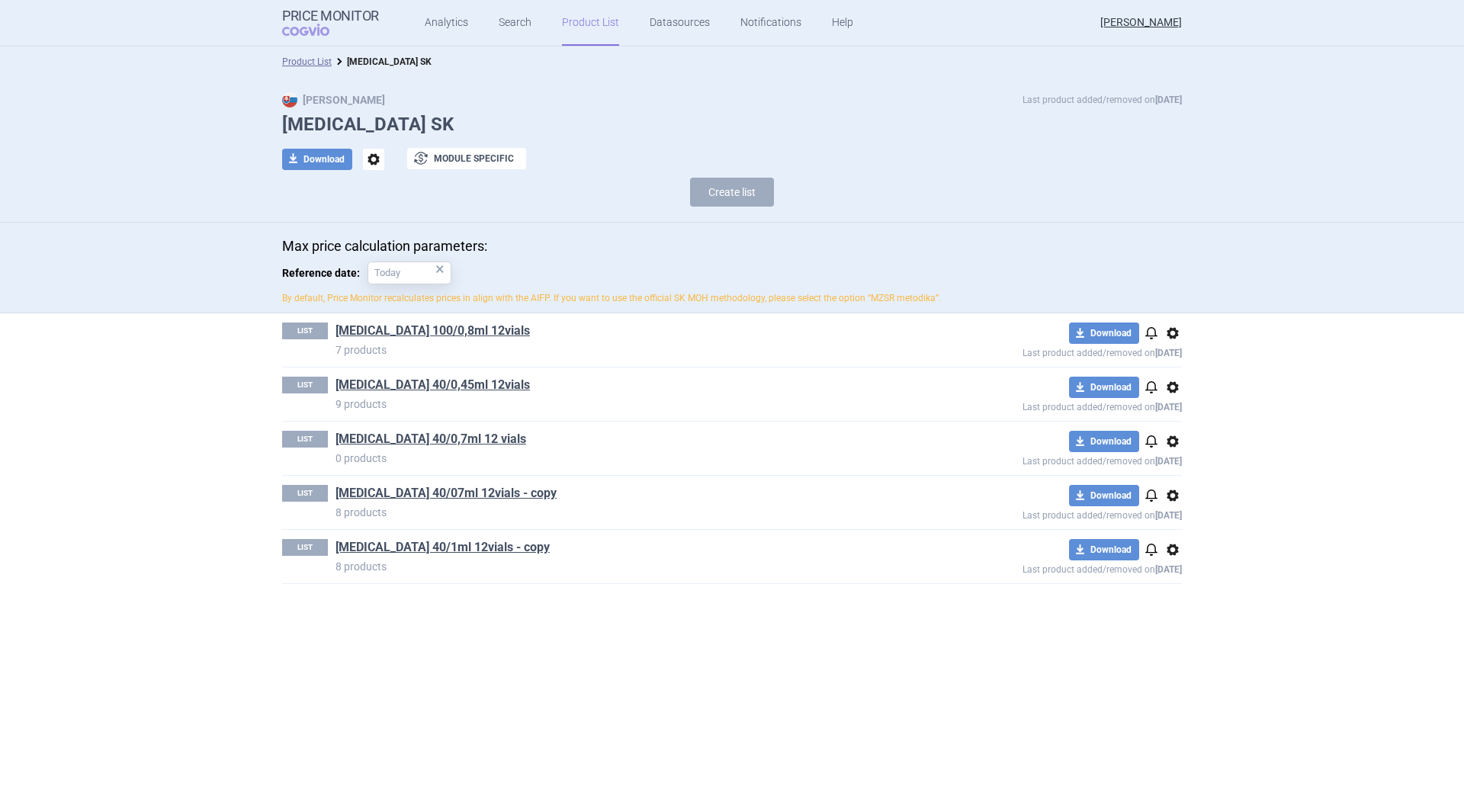
click at [1171, 547] on span "options" at bounding box center [1172, 549] width 18 height 18
click at [1179, 610] on button "Rename" at bounding box center [1172, 611] width 48 height 22
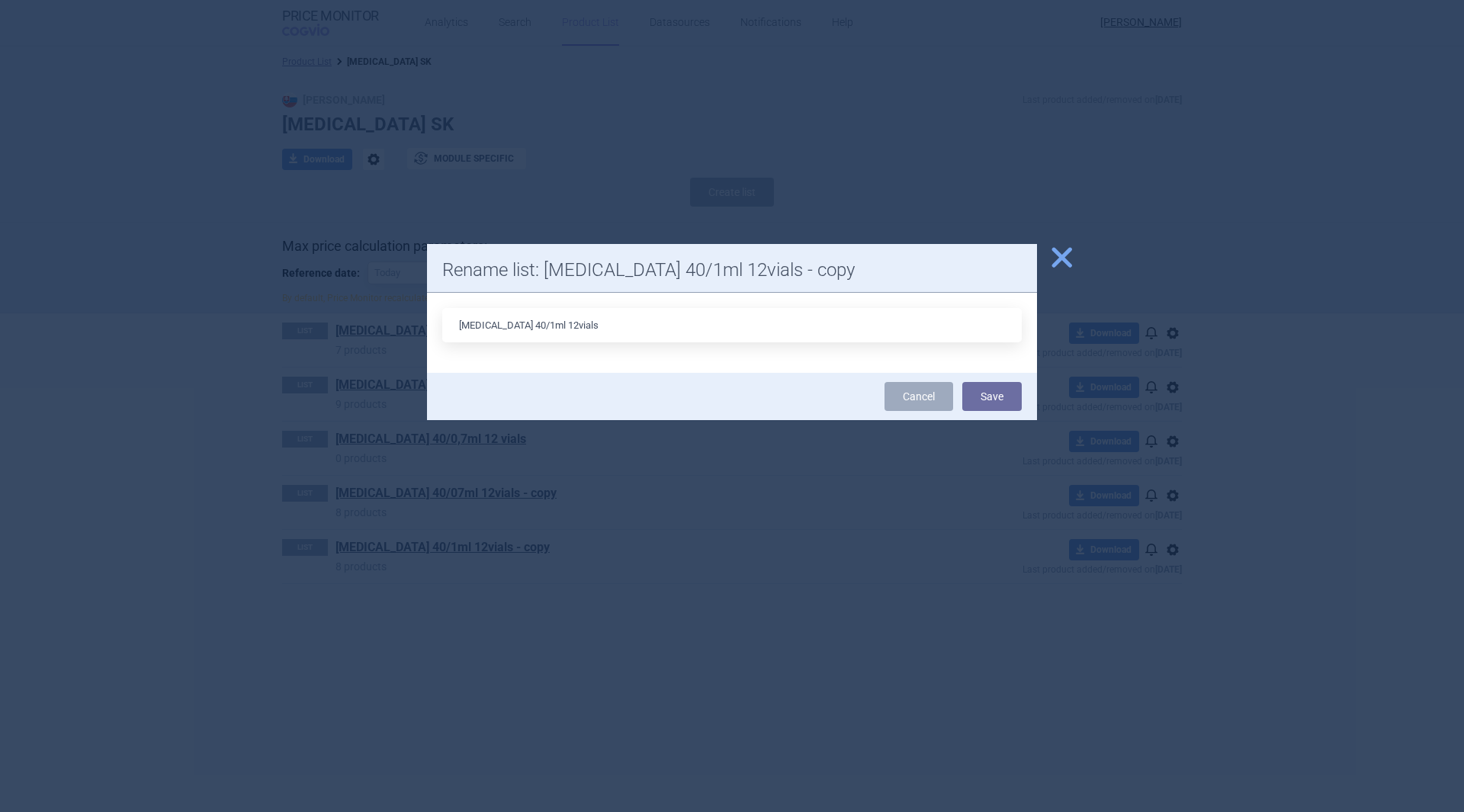
type input "[MEDICAL_DATA] 40/1ml 12vials"
click at [994, 395] on button "Save" at bounding box center [992, 396] width 60 height 29
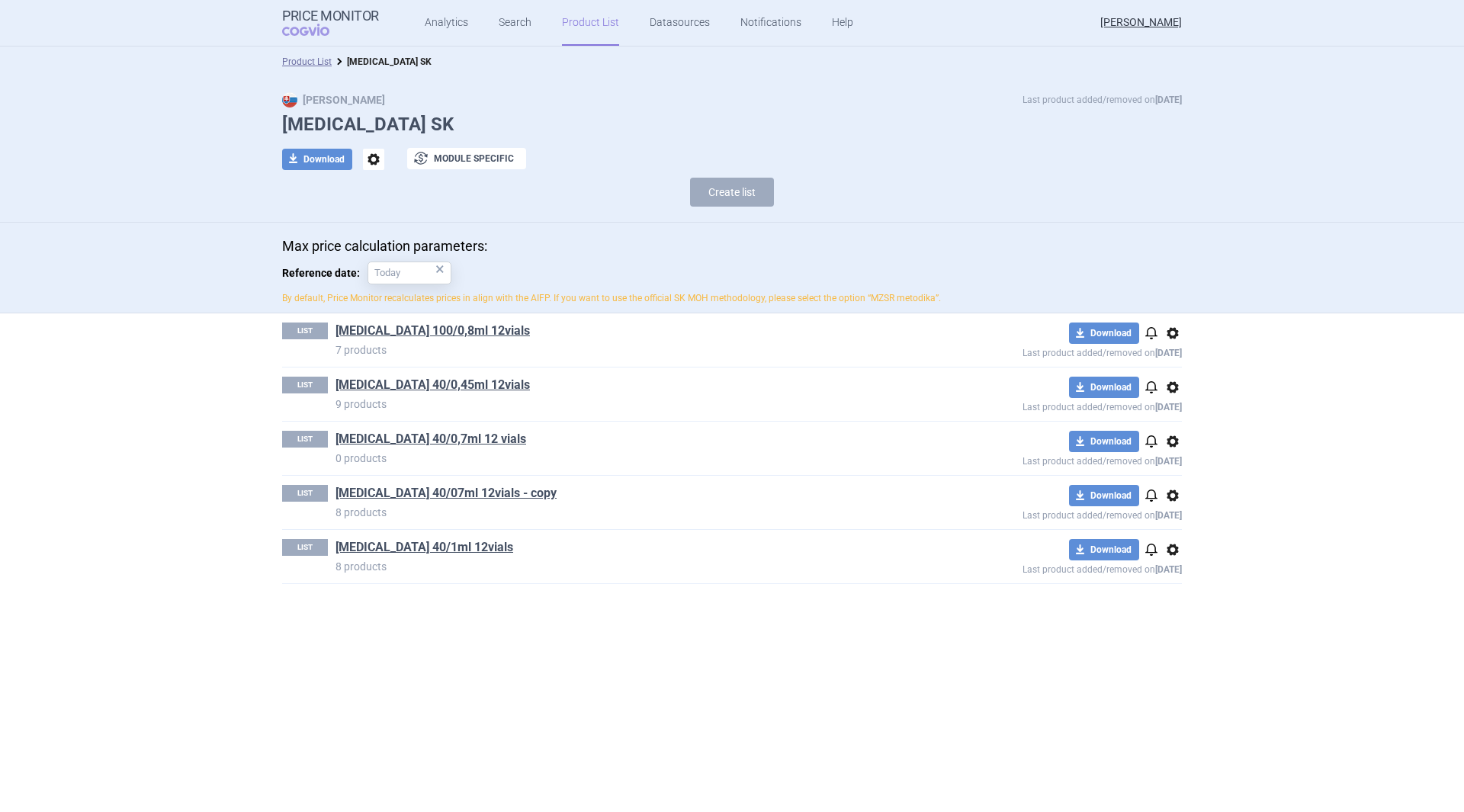
click at [1167, 435] on span "options" at bounding box center [1172, 441] width 18 height 18
click at [1185, 527] on button "Delete" at bounding box center [1172, 530] width 48 height 22
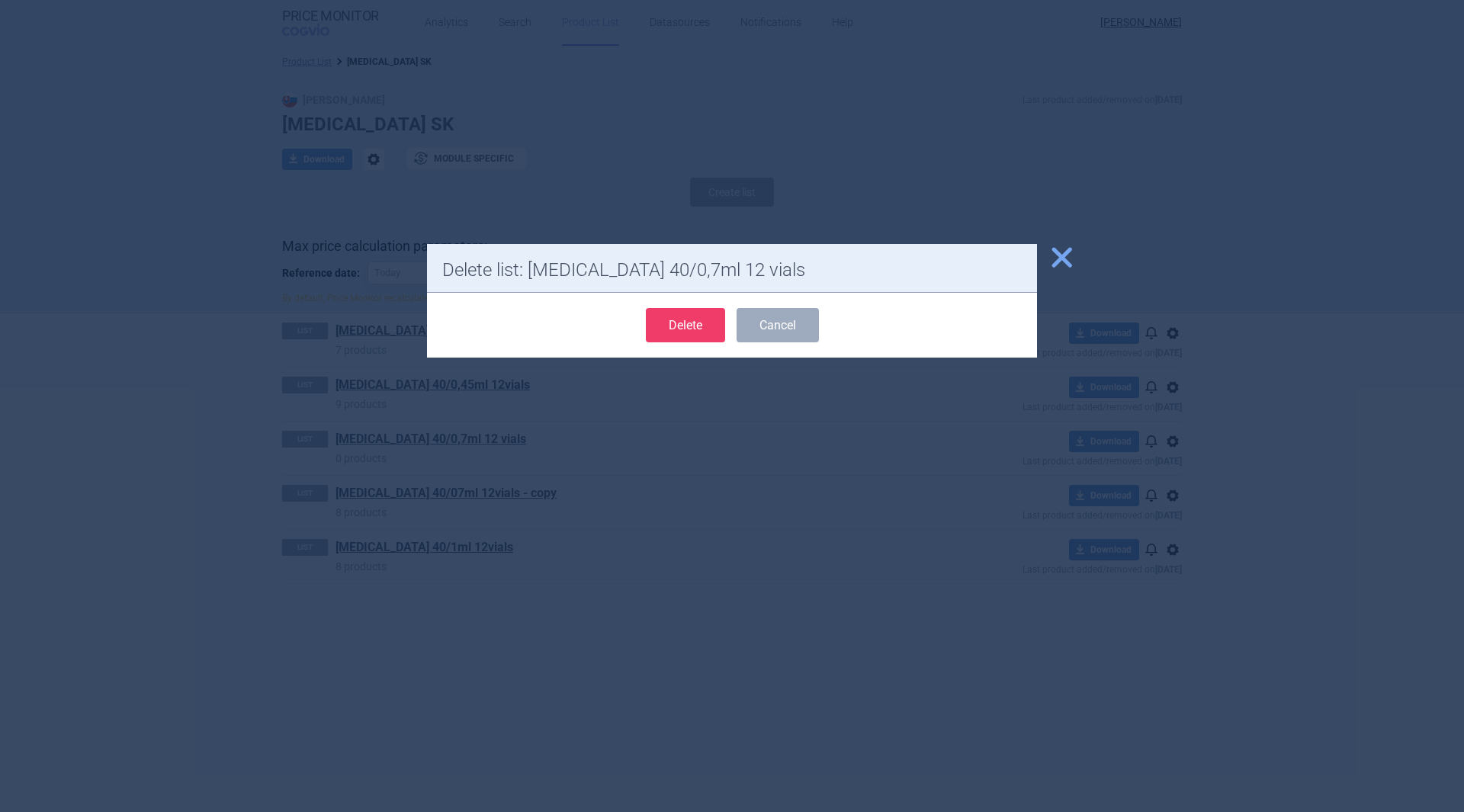
click at [671, 320] on button "Delete" at bounding box center [685, 325] width 80 height 35
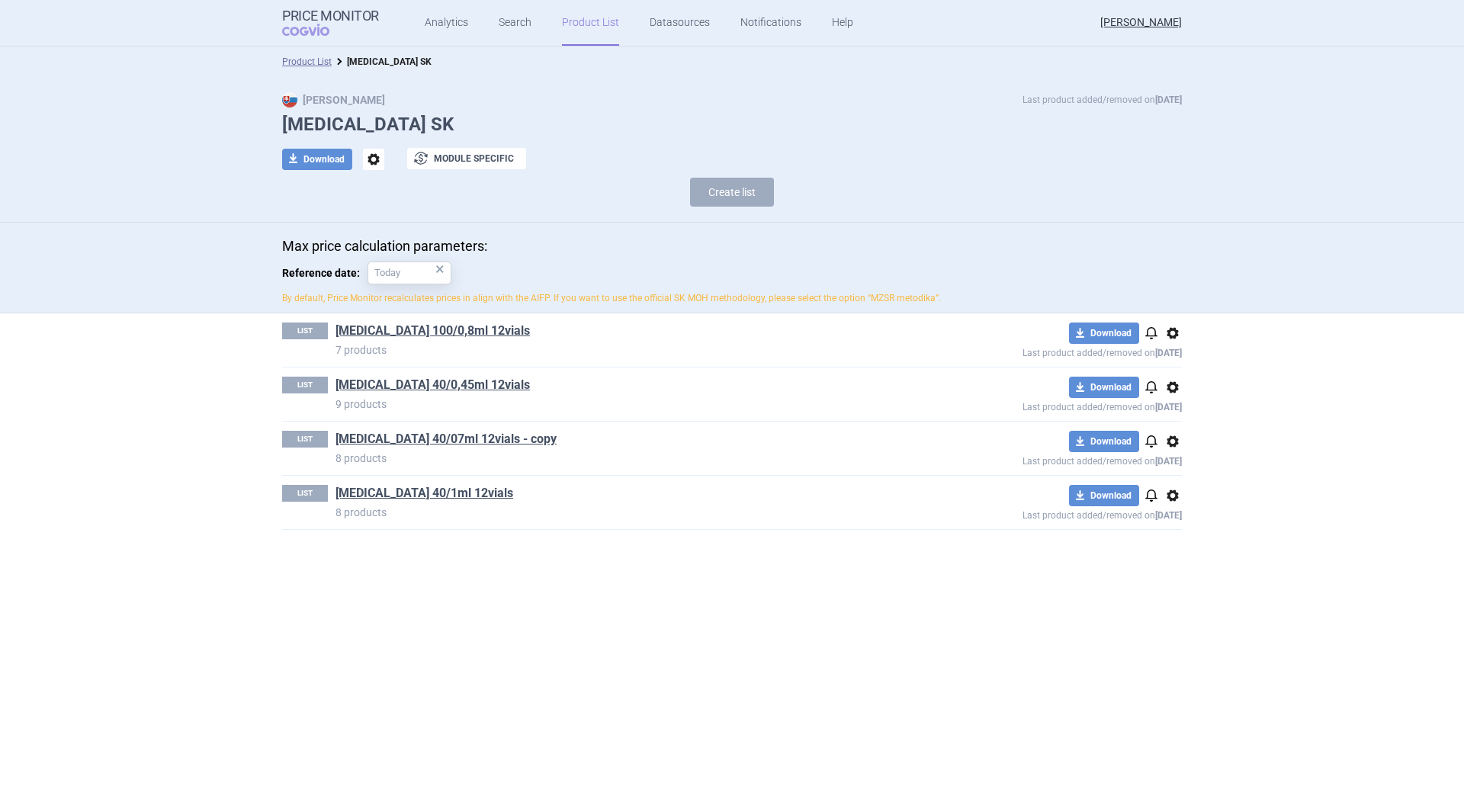
click at [1170, 444] on span "options" at bounding box center [1172, 441] width 18 height 18
click at [1181, 497] on button "Rename" at bounding box center [1172, 502] width 48 height 22
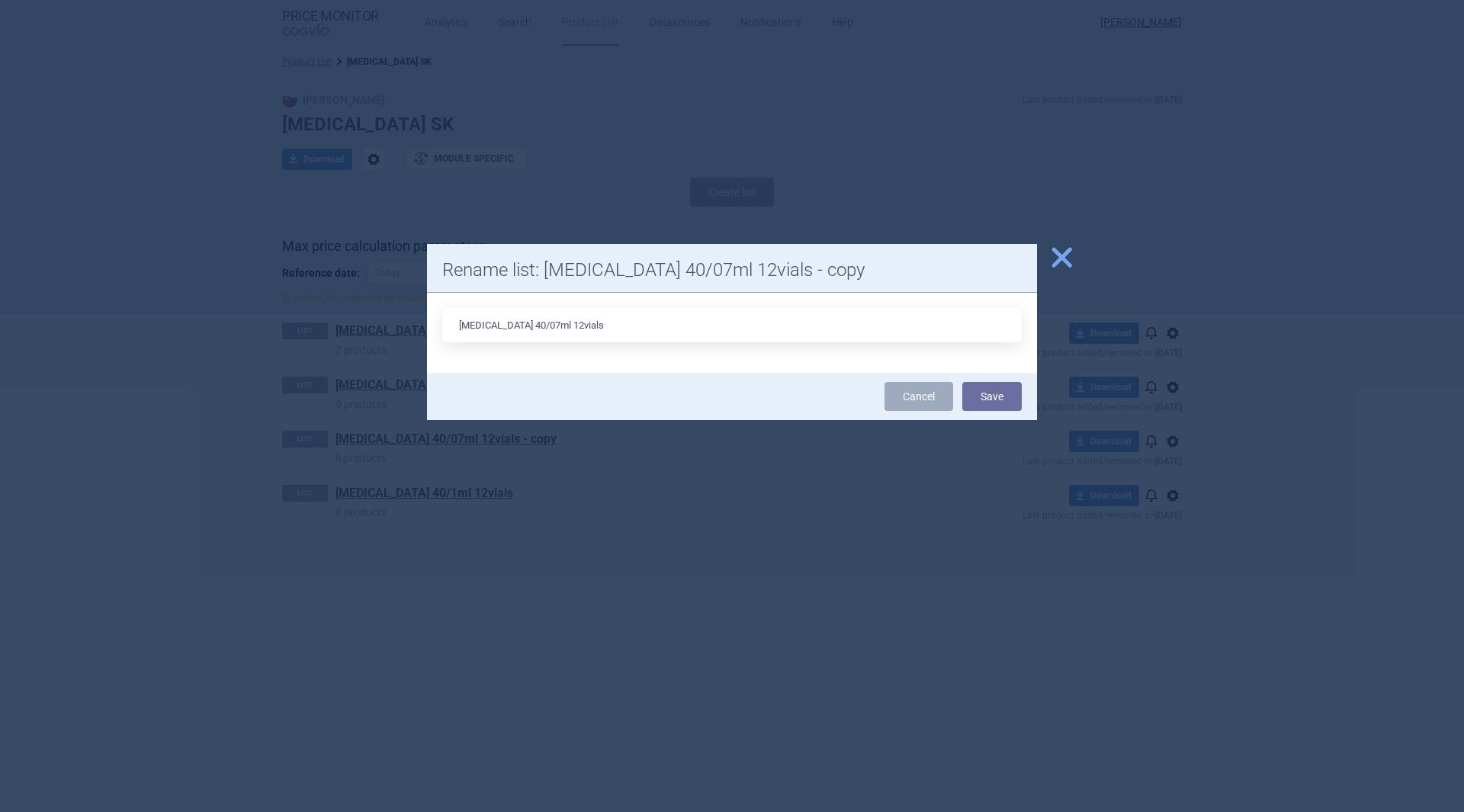
type input "STRENSIQ 40/07ml 12vials"
click at [1005, 400] on button "Save" at bounding box center [992, 396] width 60 height 29
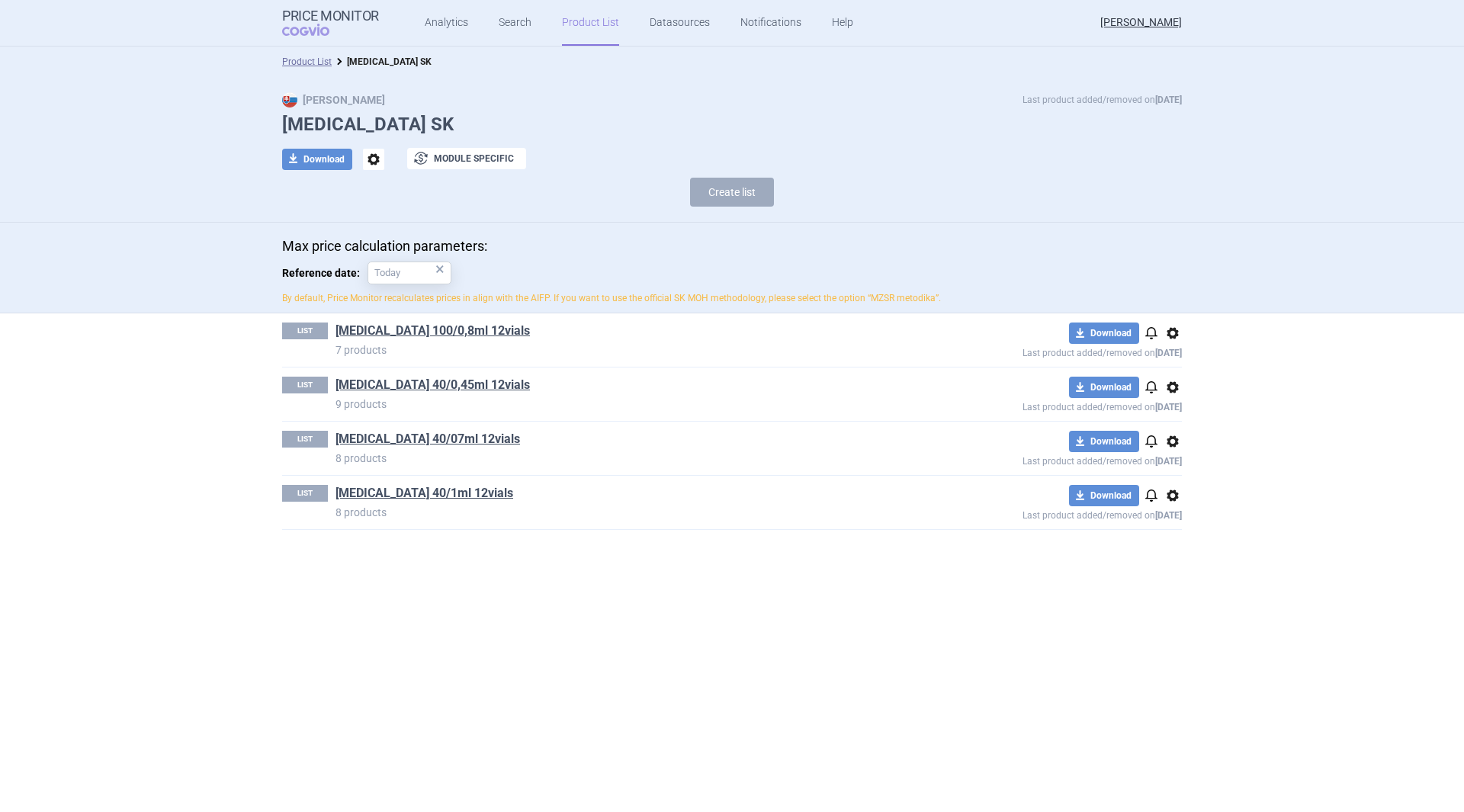
click at [504, 16] on link "Search" at bounding box center [515, 22] width 33 height 46
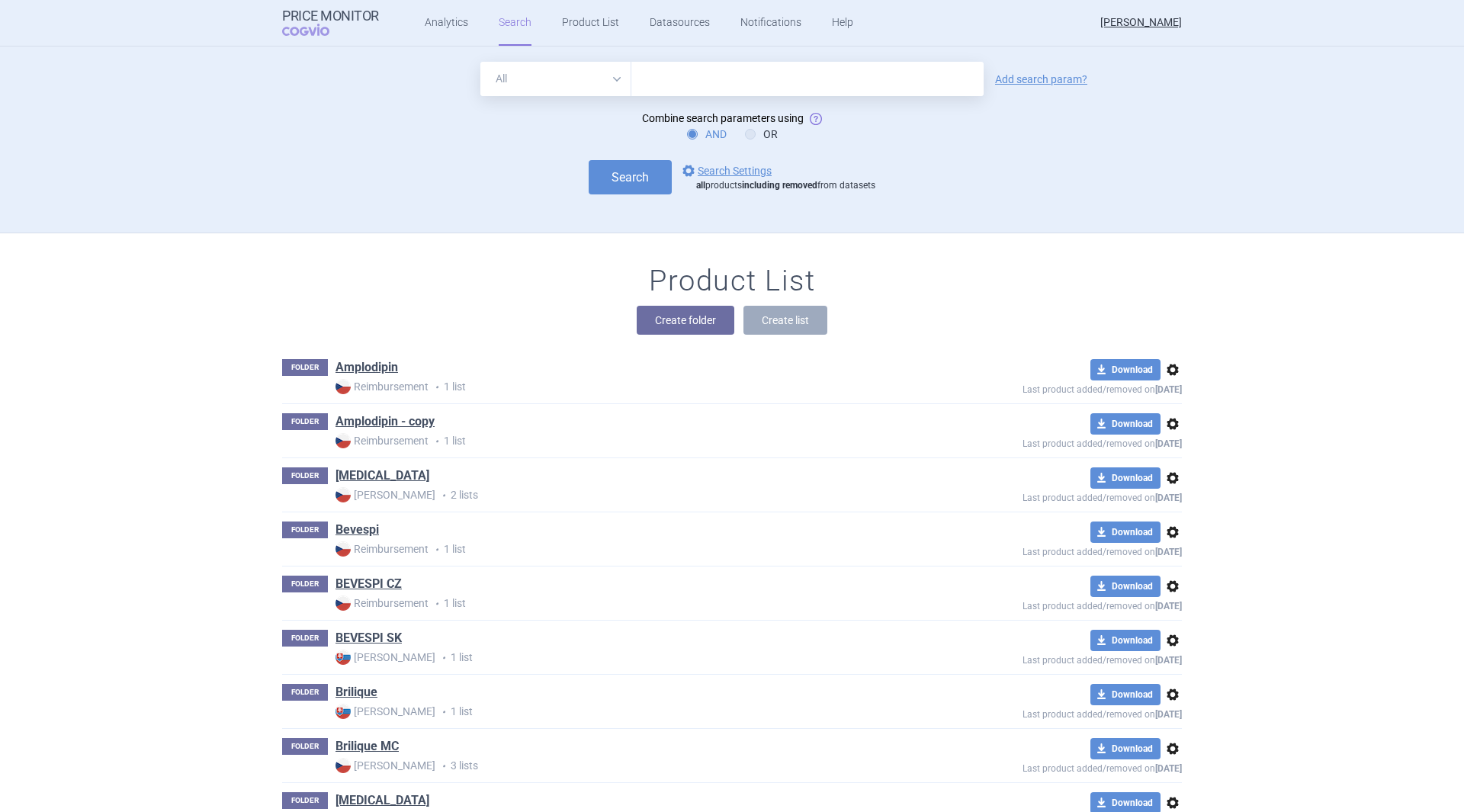
click at [803, 79] on input "text" at bounding box center [807, 79] width 352 height 35
type input "strensiq"
click at [632, 176] on button "Search" at bounding box center [630, 177] width 83 height 35
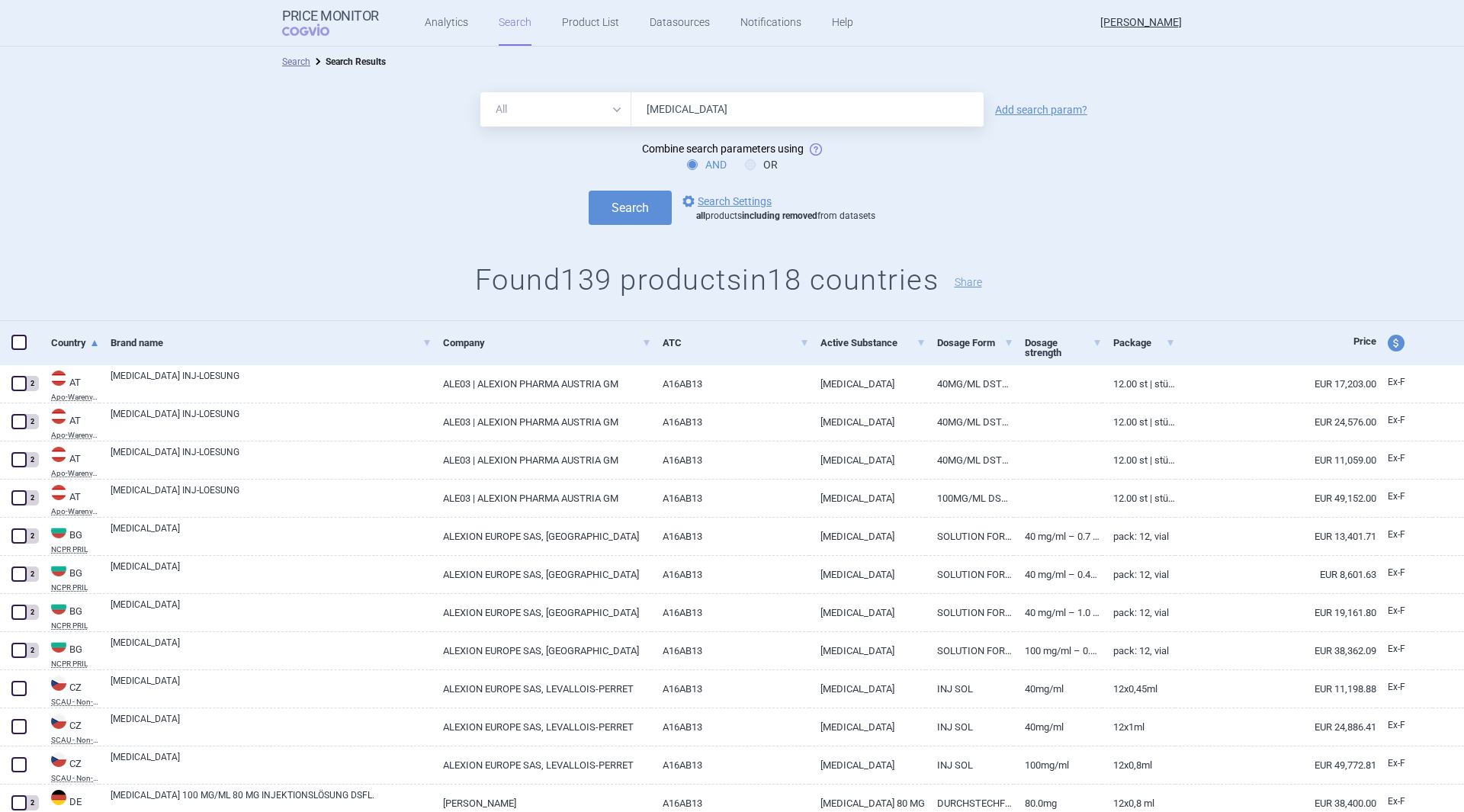
click at [1274, 131] on form "All Brand Name ATC Company Active Substance Country Newer than strensiq Add sea…" at bounding box center [732, 158] width 1464 height 132
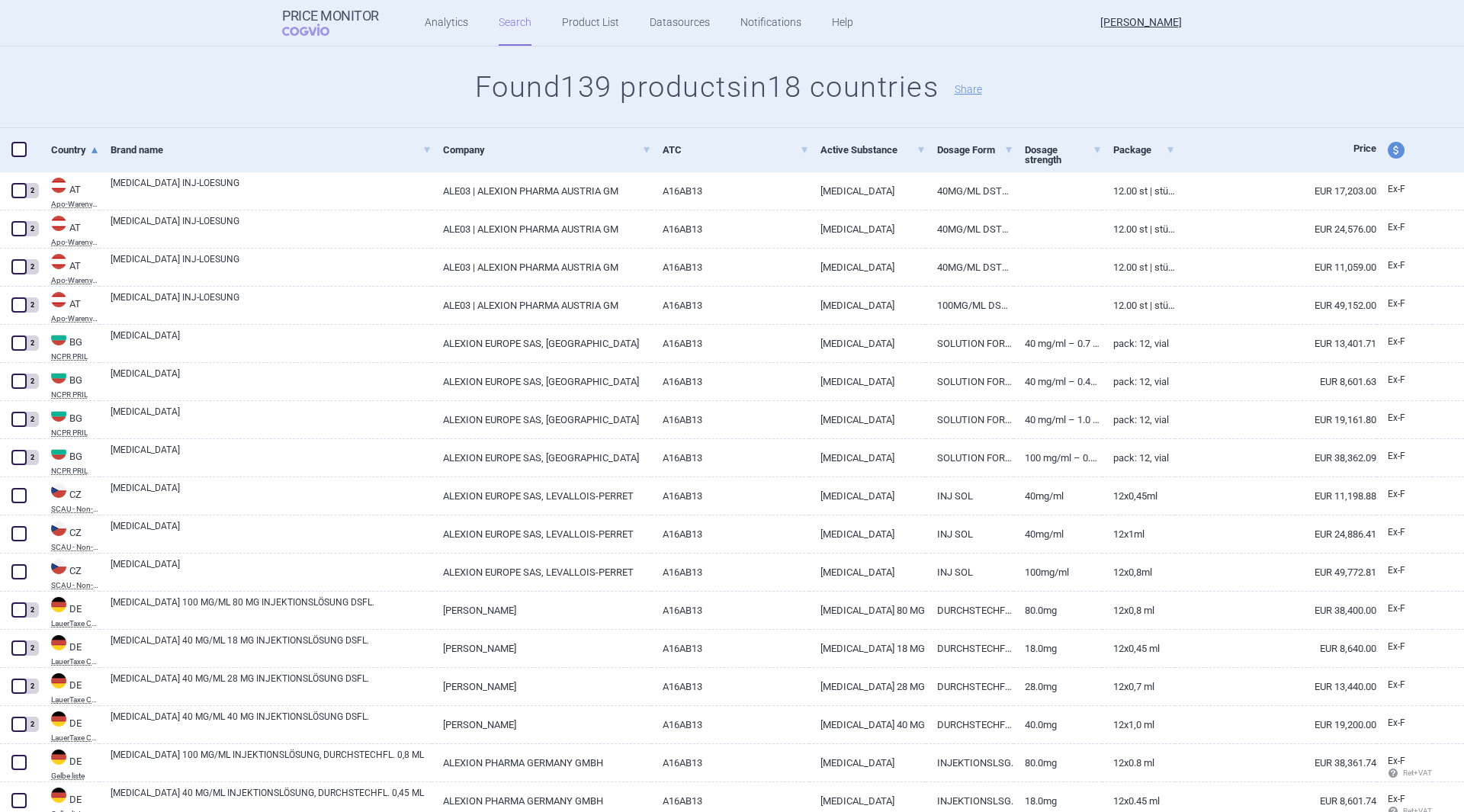
scroll to position [228, 0]
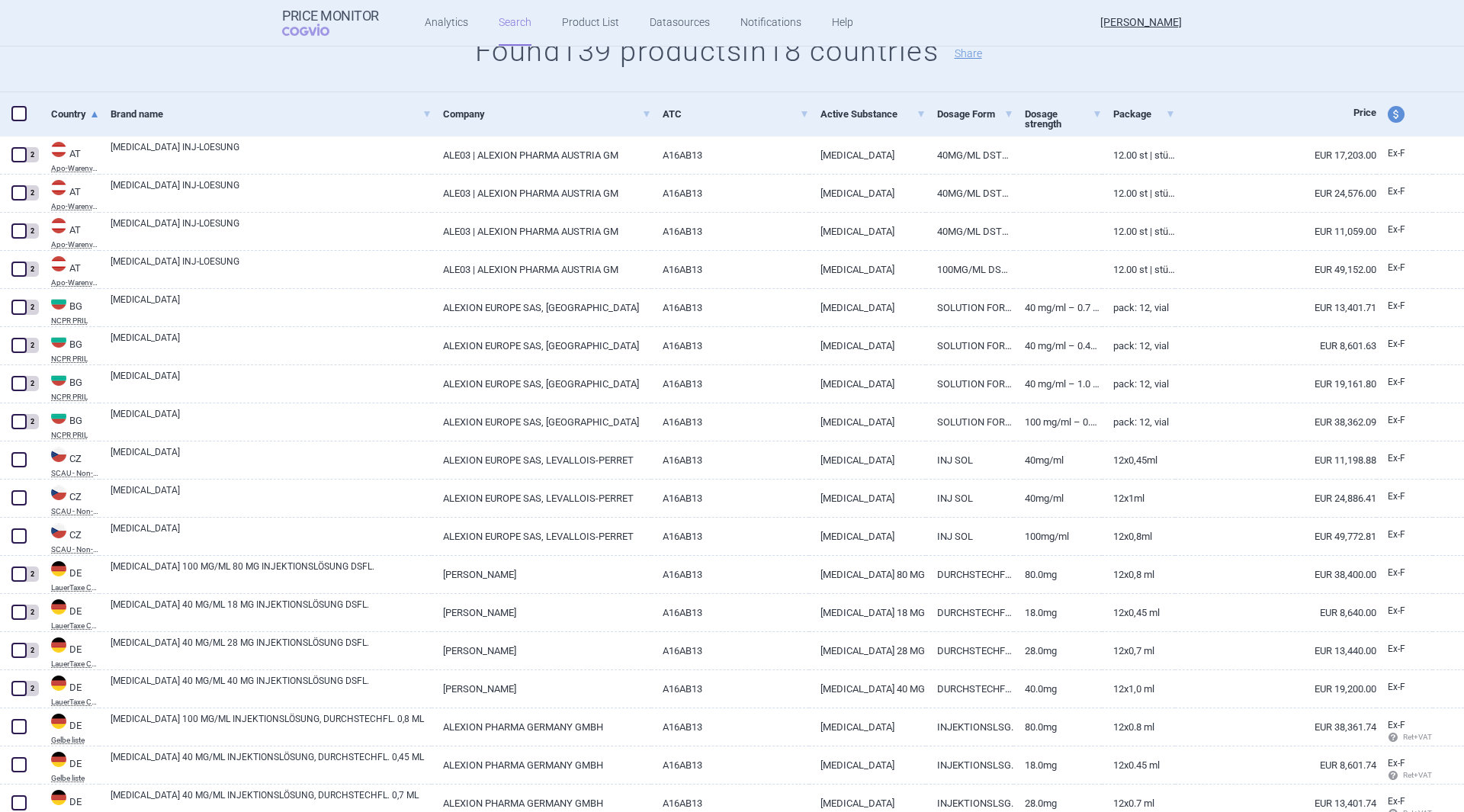
click at [18, 461] on span at bounding box center [19, 460] width 16 height 16
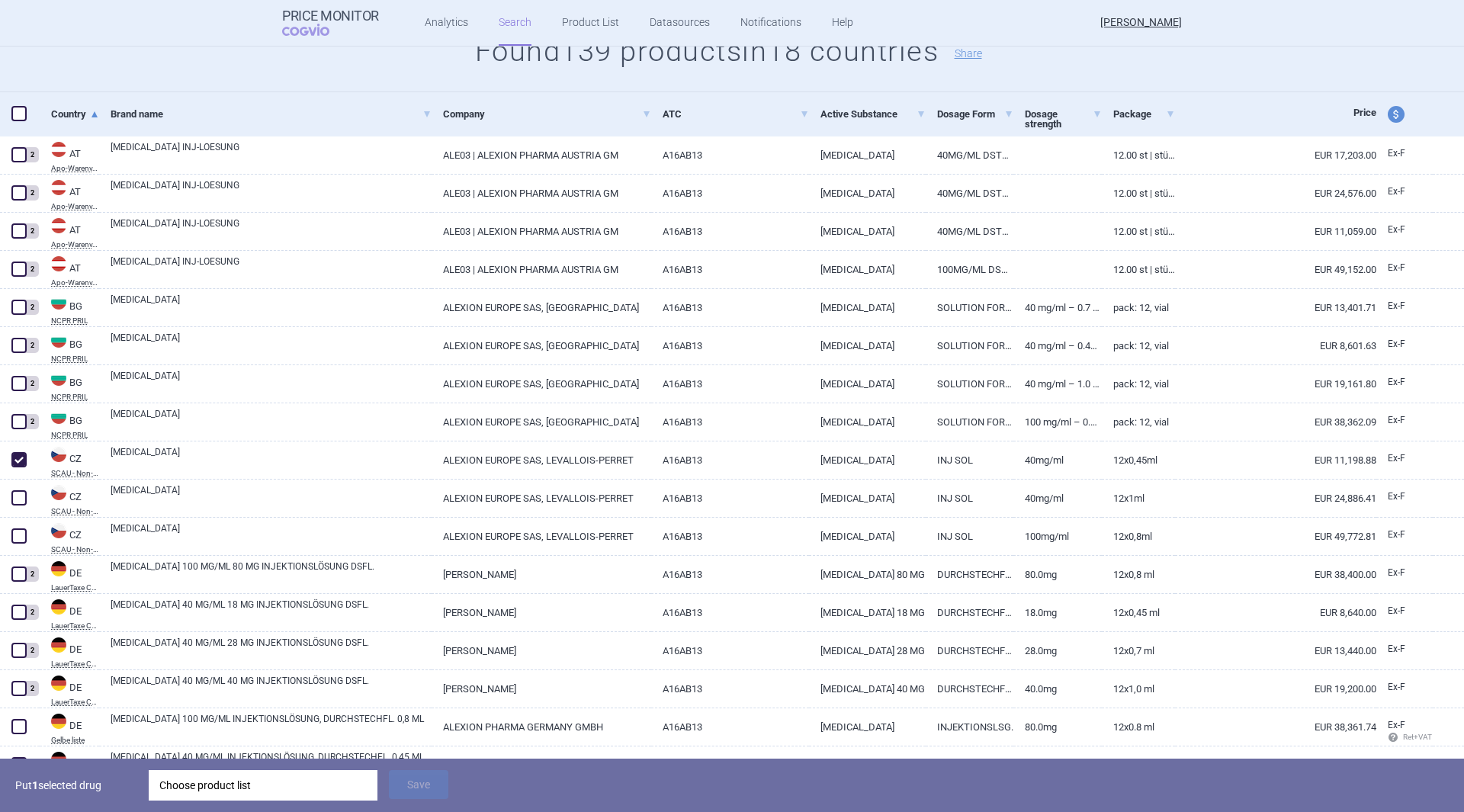
click at [18, 461] on span at bounding box center [19, 460] width 16 height 16
checkbox input "false"
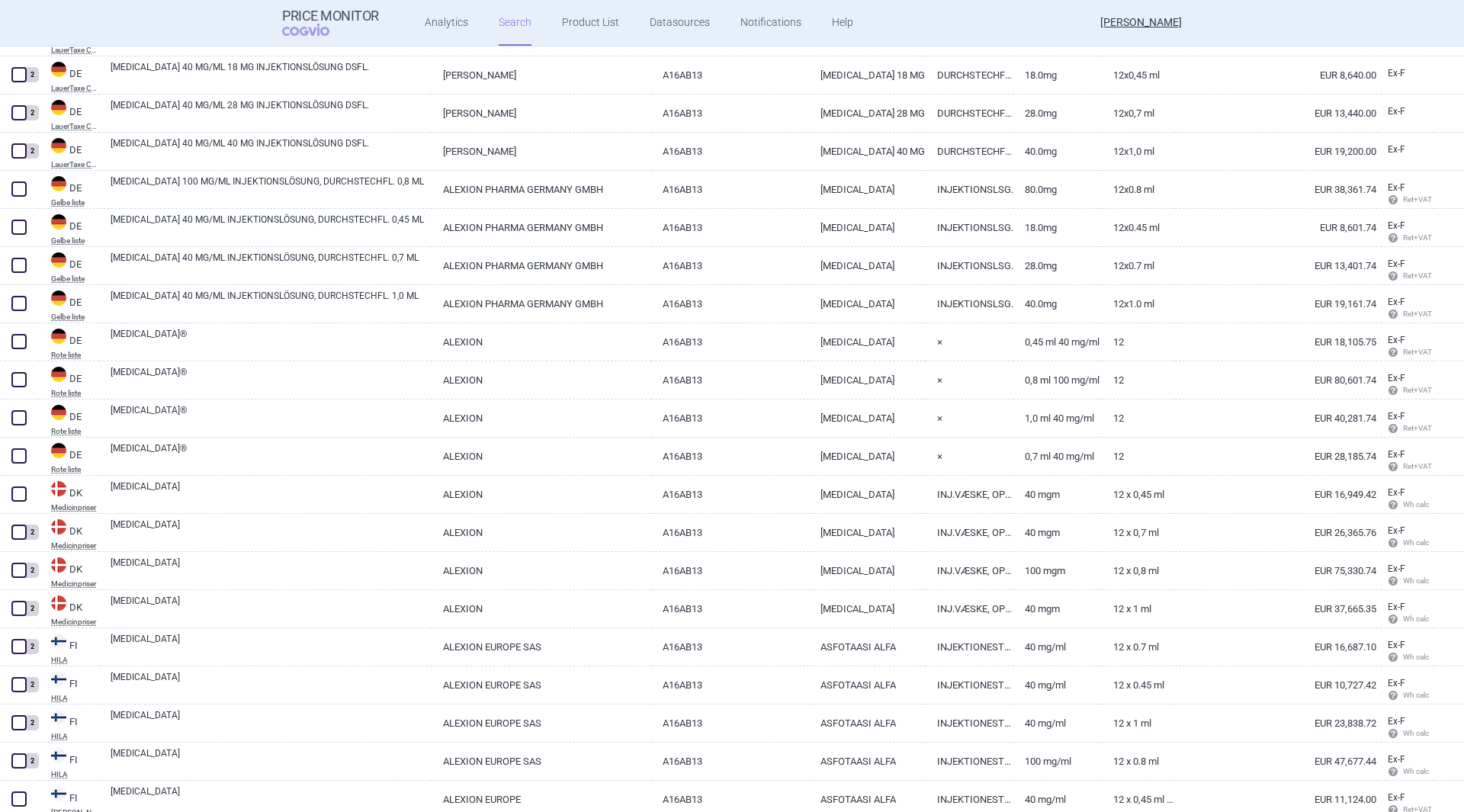
scroll to position [838, 0]
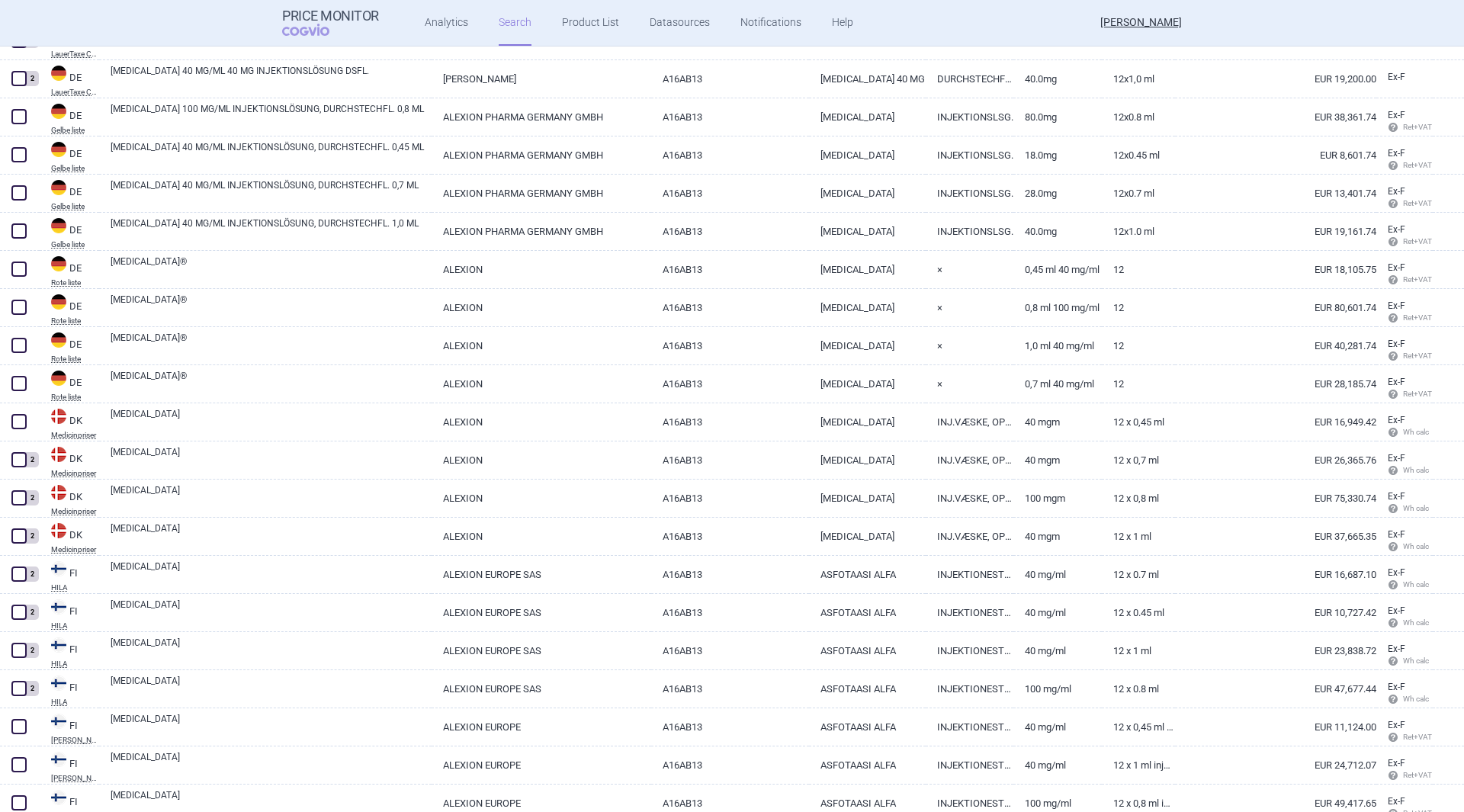
click at [19, 423] on span at bounding box center [19, 422] width 16 height 16
checkbox input "true"
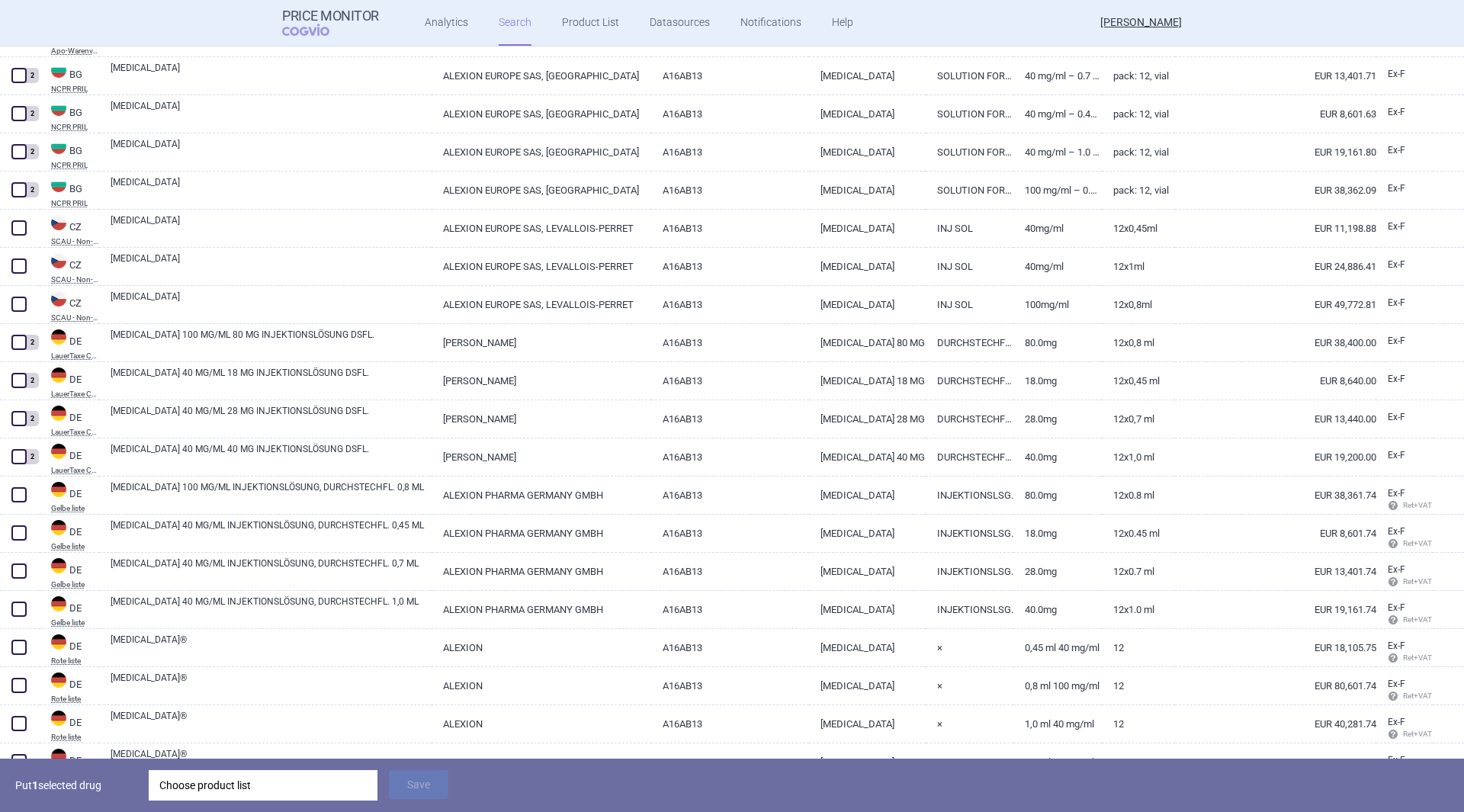
scroll to position [457, 0]
click at [19, 227] on span at bounding box center [19, 231] width 16 height 16
checkbox input "true"
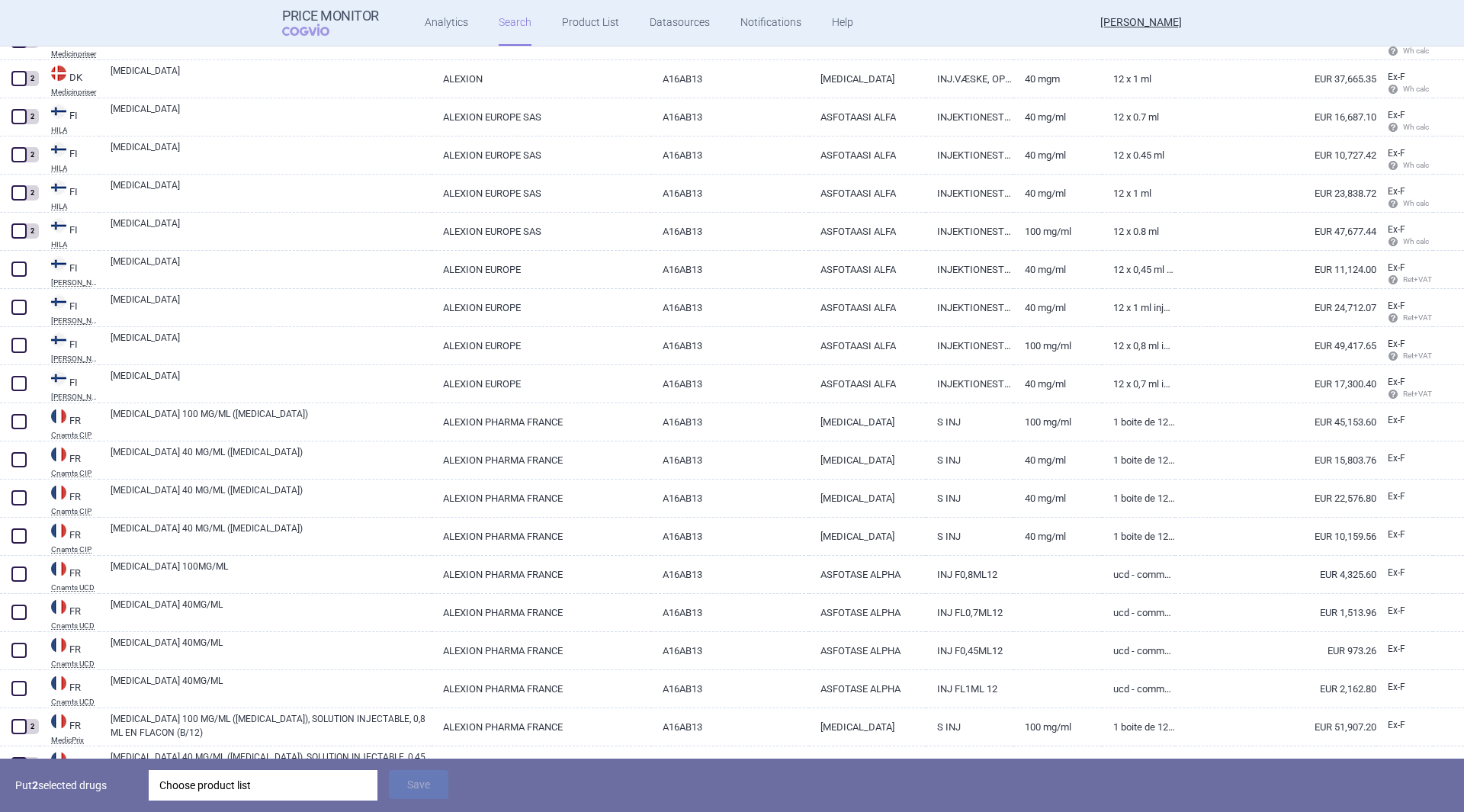
scroll to position [1371, 0]
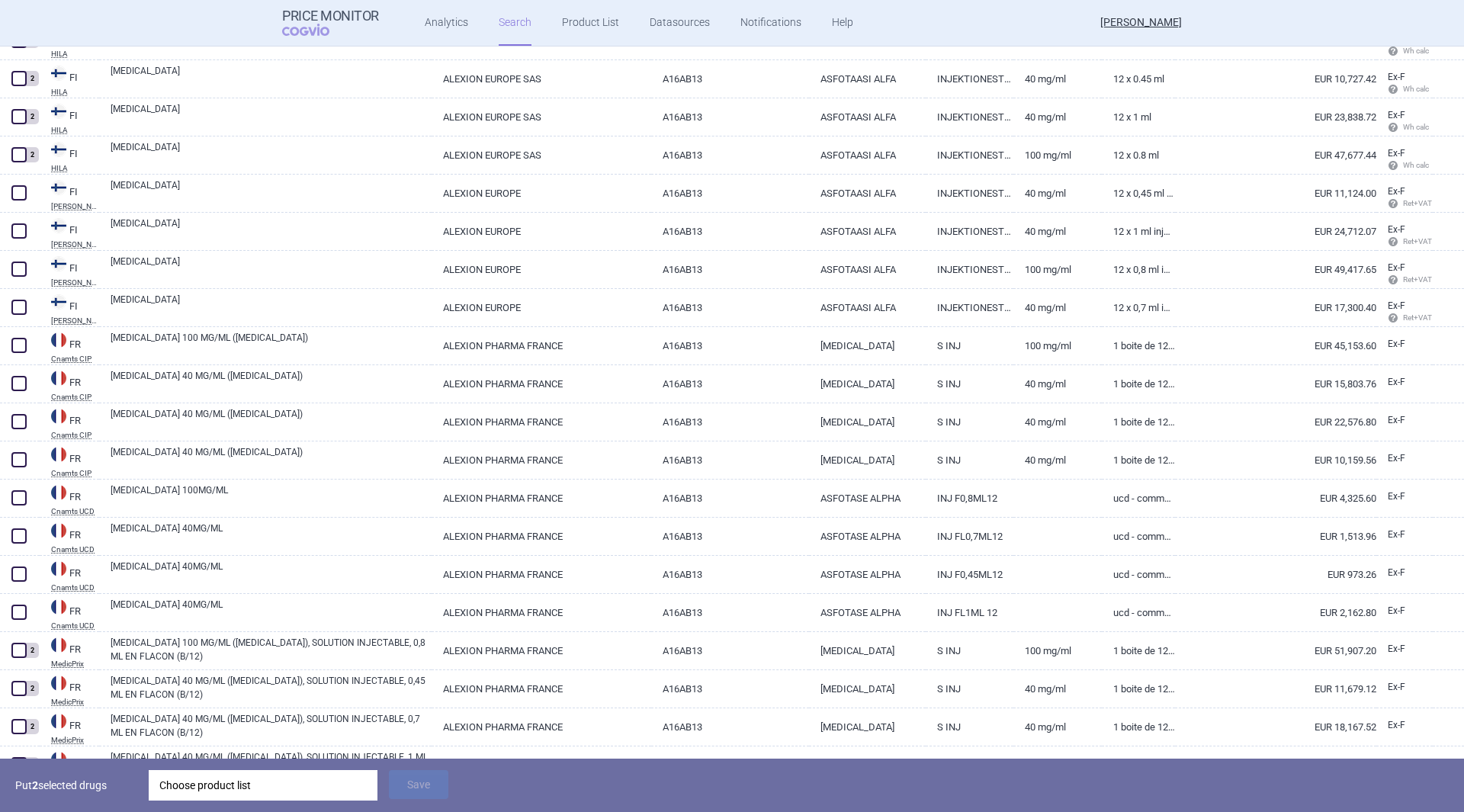
click at [244, 464] on link "[MEDICAL_DATA] 40 MG/ML ([MEDICAL_DATA])" at bounding box center [271, 459] width 321 height 28
select select "EUR"
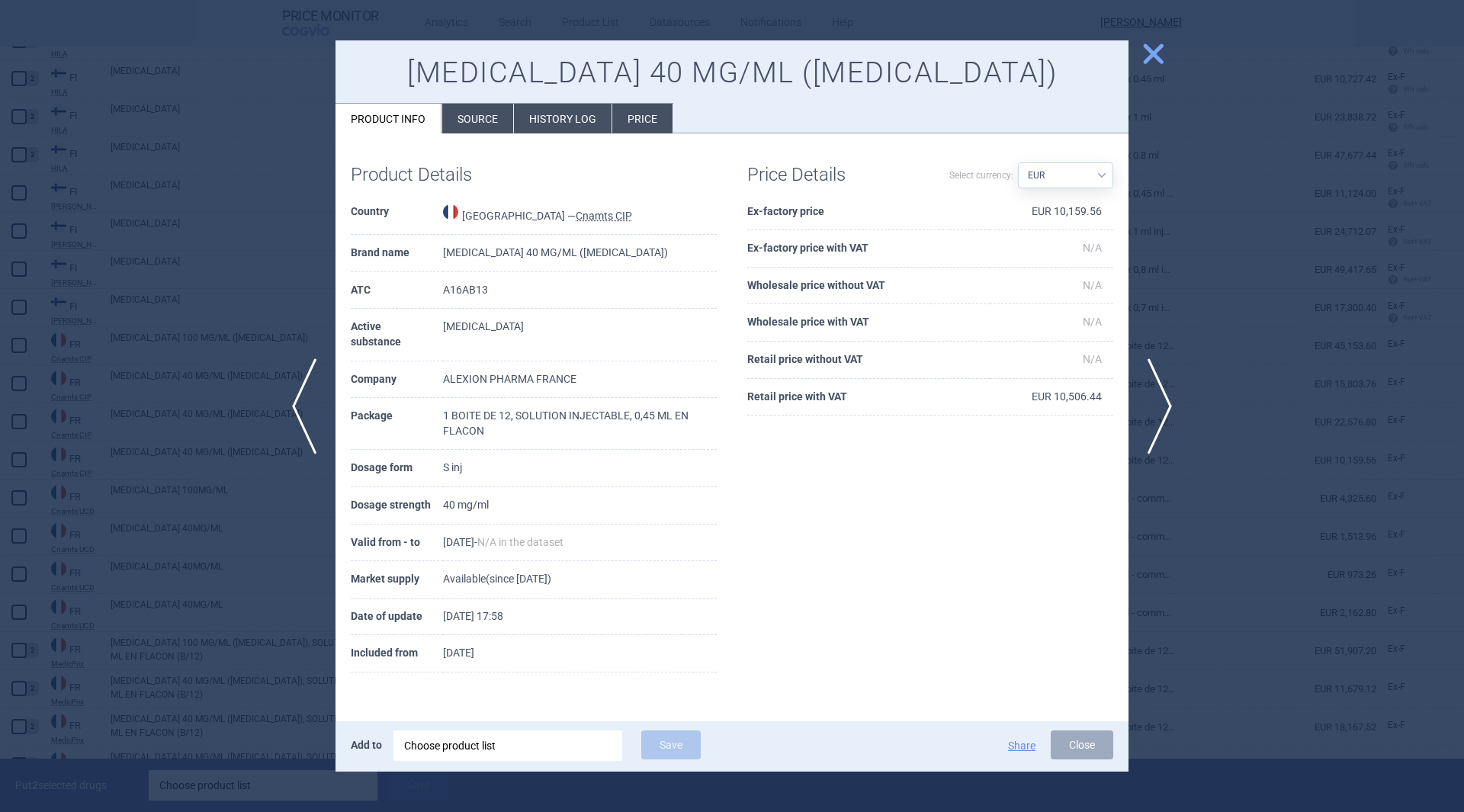
click at [1153, 48] on span "close" at bounding box center [1153, 54] width 27 height 27
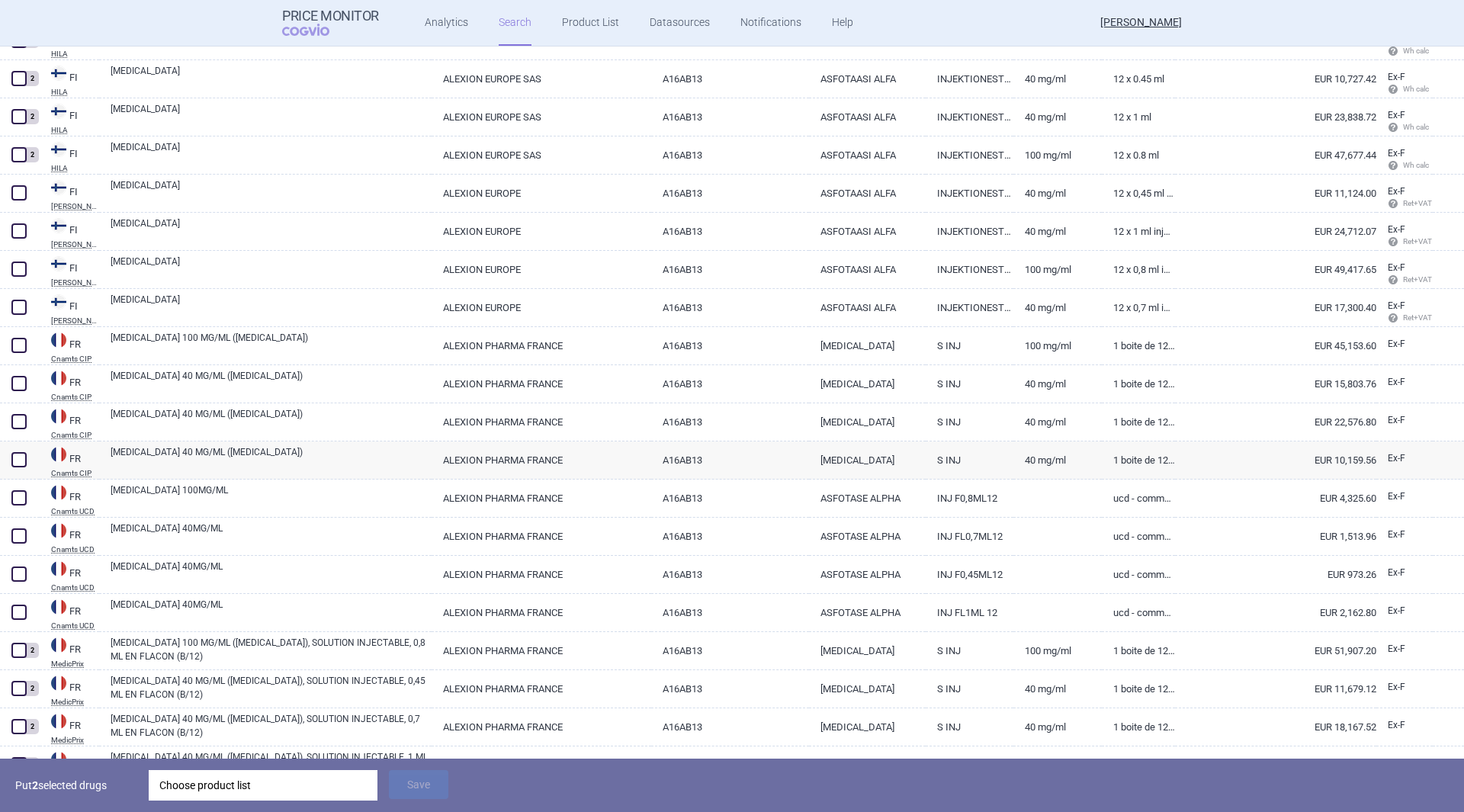
click at [292, 388] on link "[MEDICAL_DATA] 40 MG/ML ([MEDICAL_DATA])" at bounding box center [271, 383] width 321 height 28
select select "EUR"
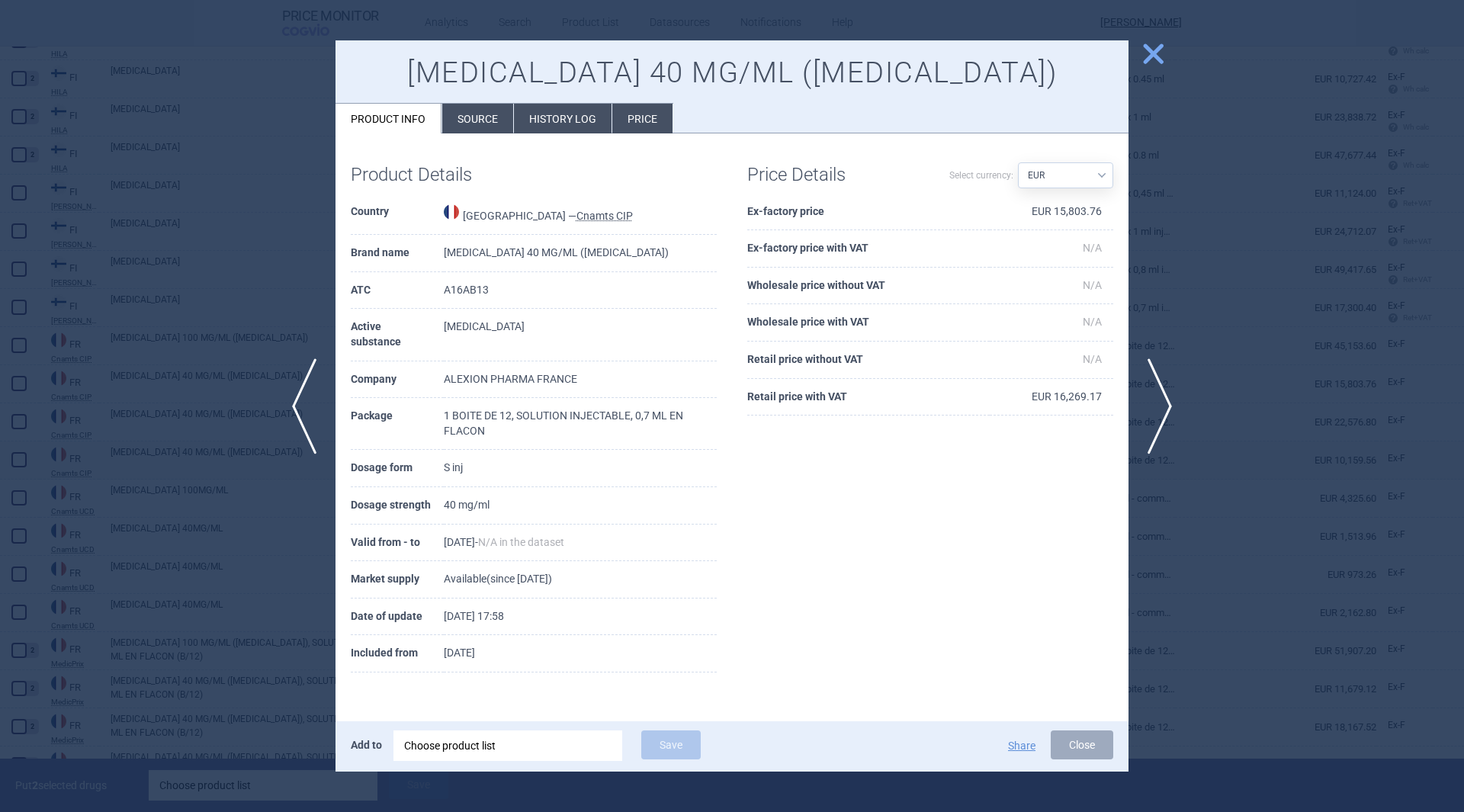
click at [1163, 47] on span "close" at bounding box center [1153, 54] width 27 height 27
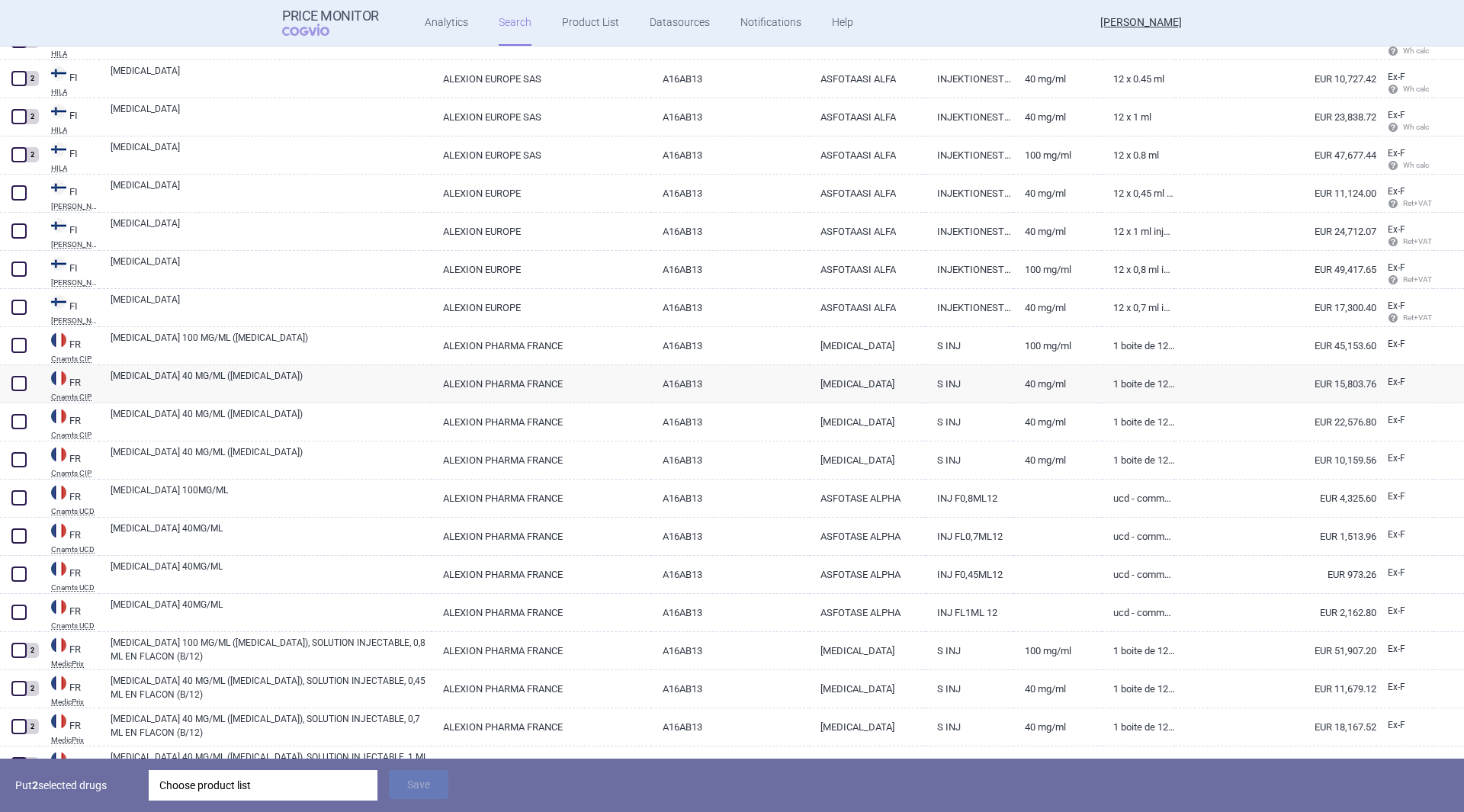
click at [620, 427] on link "ALEXION PHARMA FRANCE" at bounding box center [542, 421] width 220 height 37
select select "EUR"
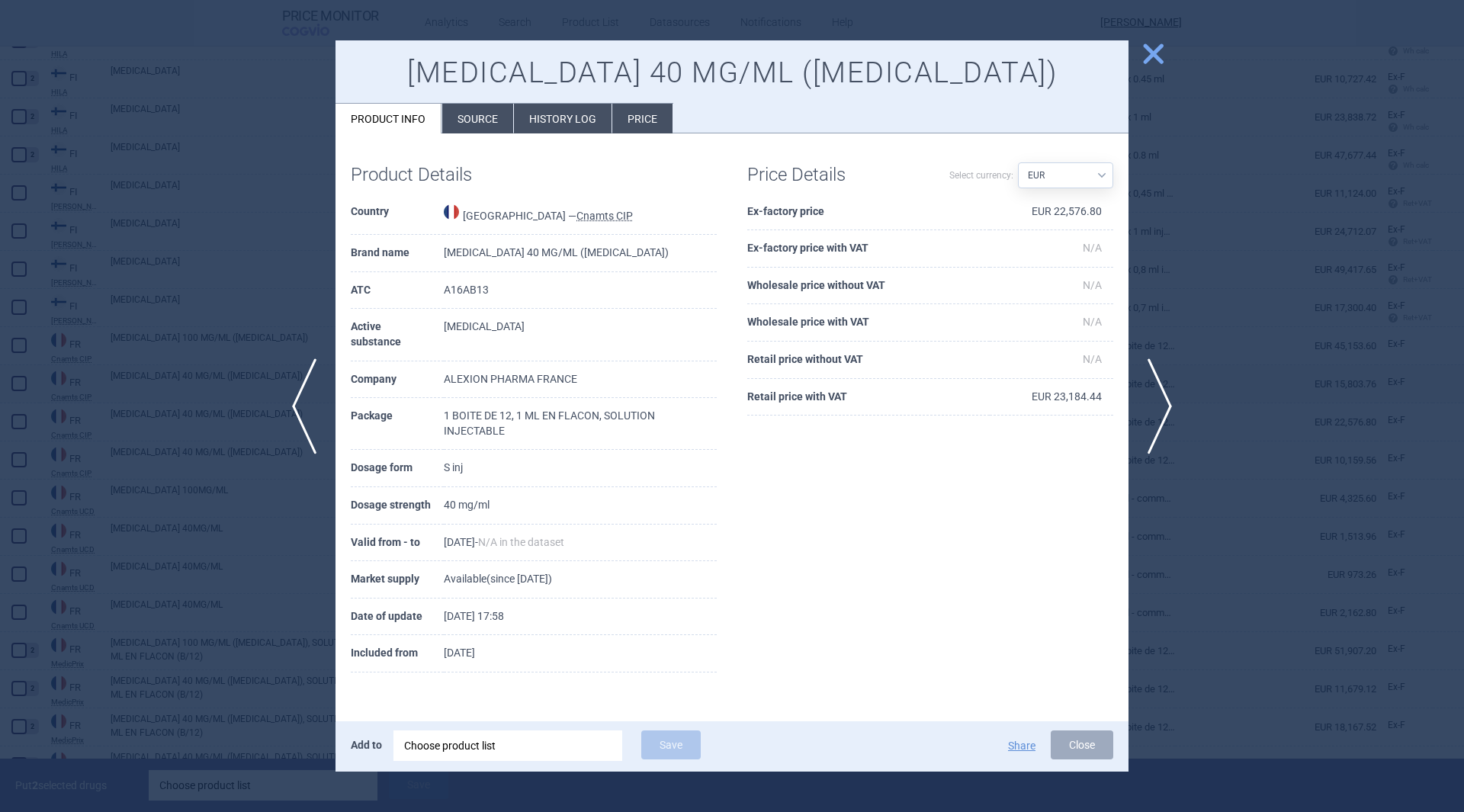
click at [1132, 48] on button "close" at bounding box center [1147, 54] width 38 height 29
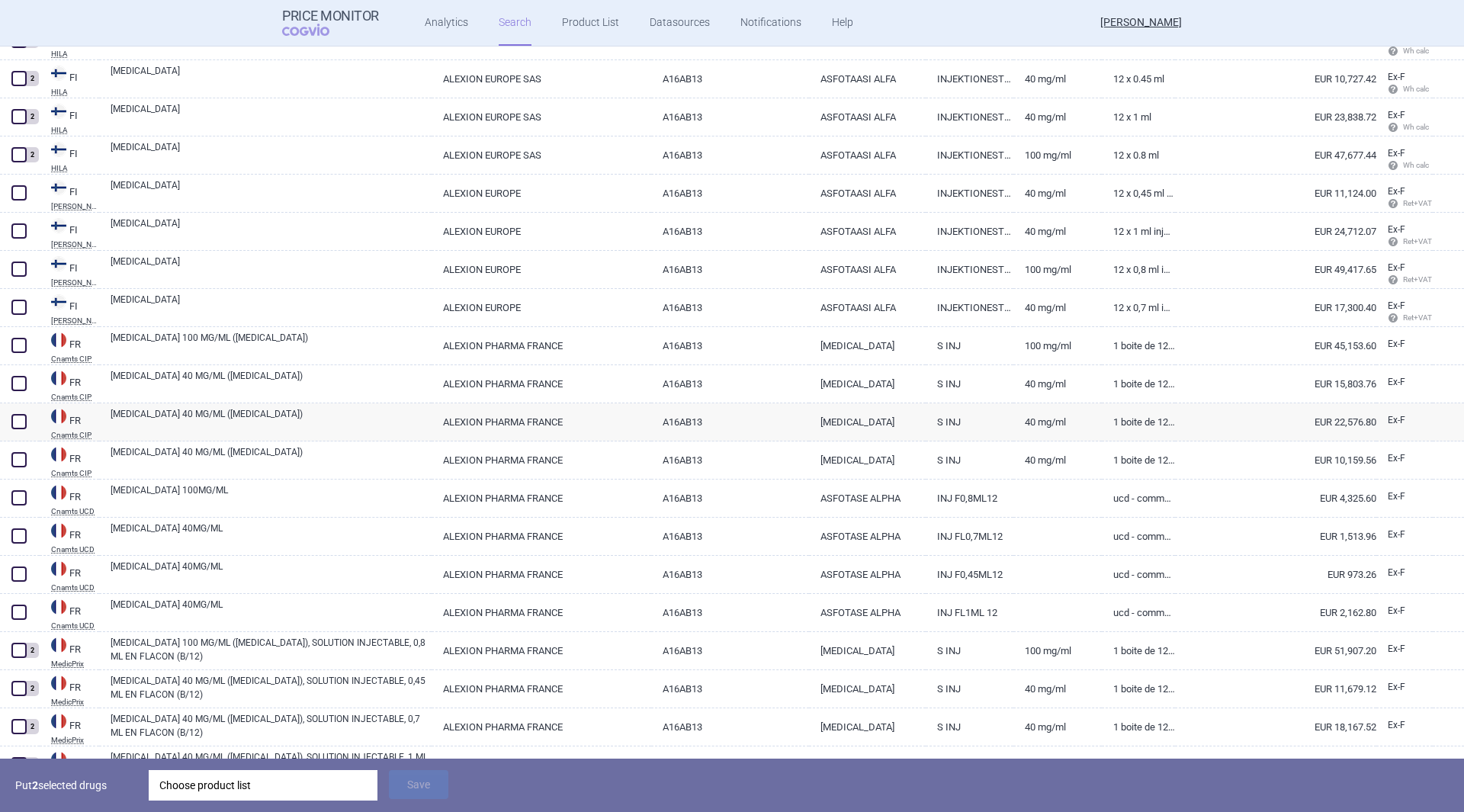
click at [659, 461] on link "A16AB13" at bounding box center [730, 459] width 157 height 37
select select "EUR"
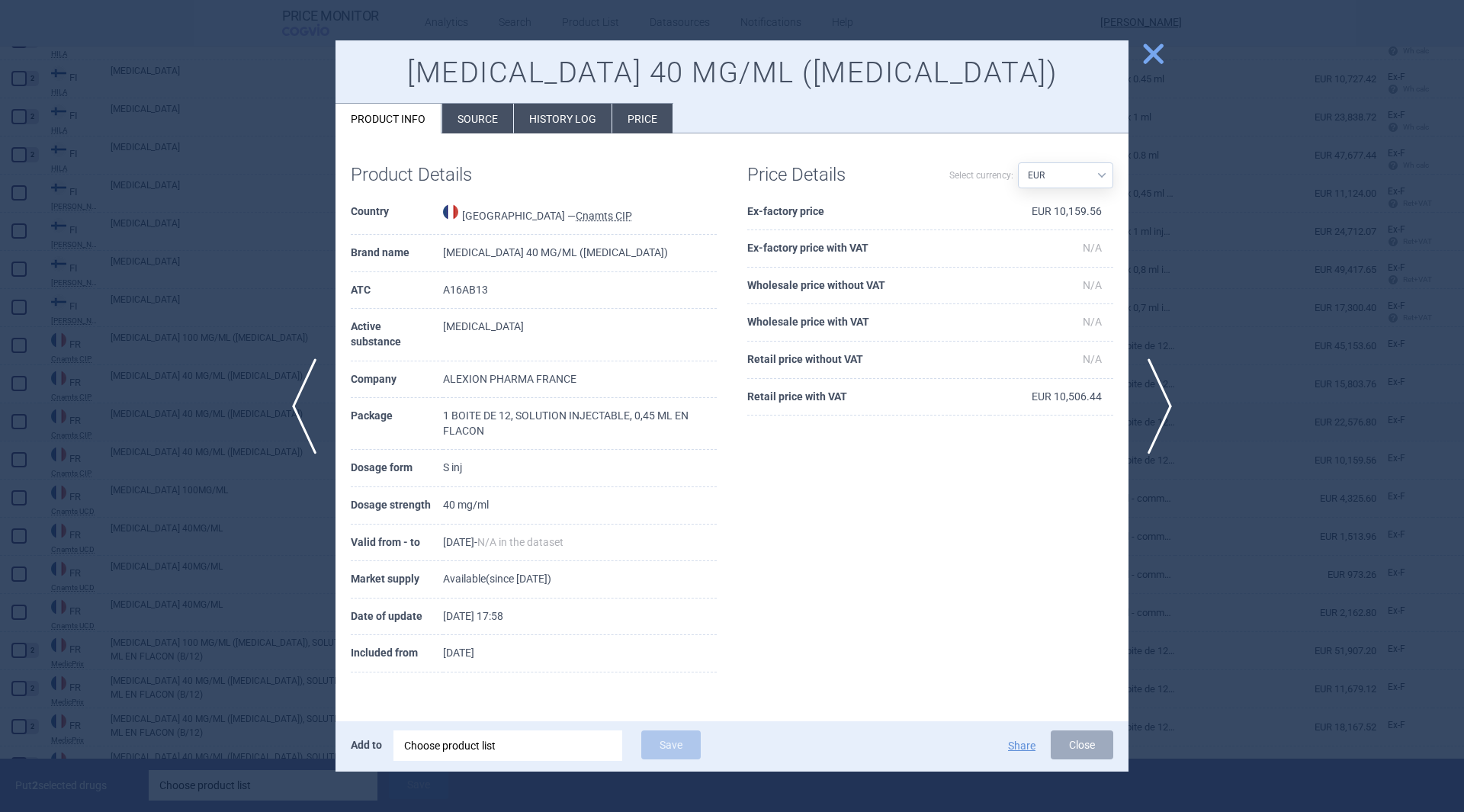
click at [1159, 49] on span "close" at bounding box center [1153, 54] width 27 height 27
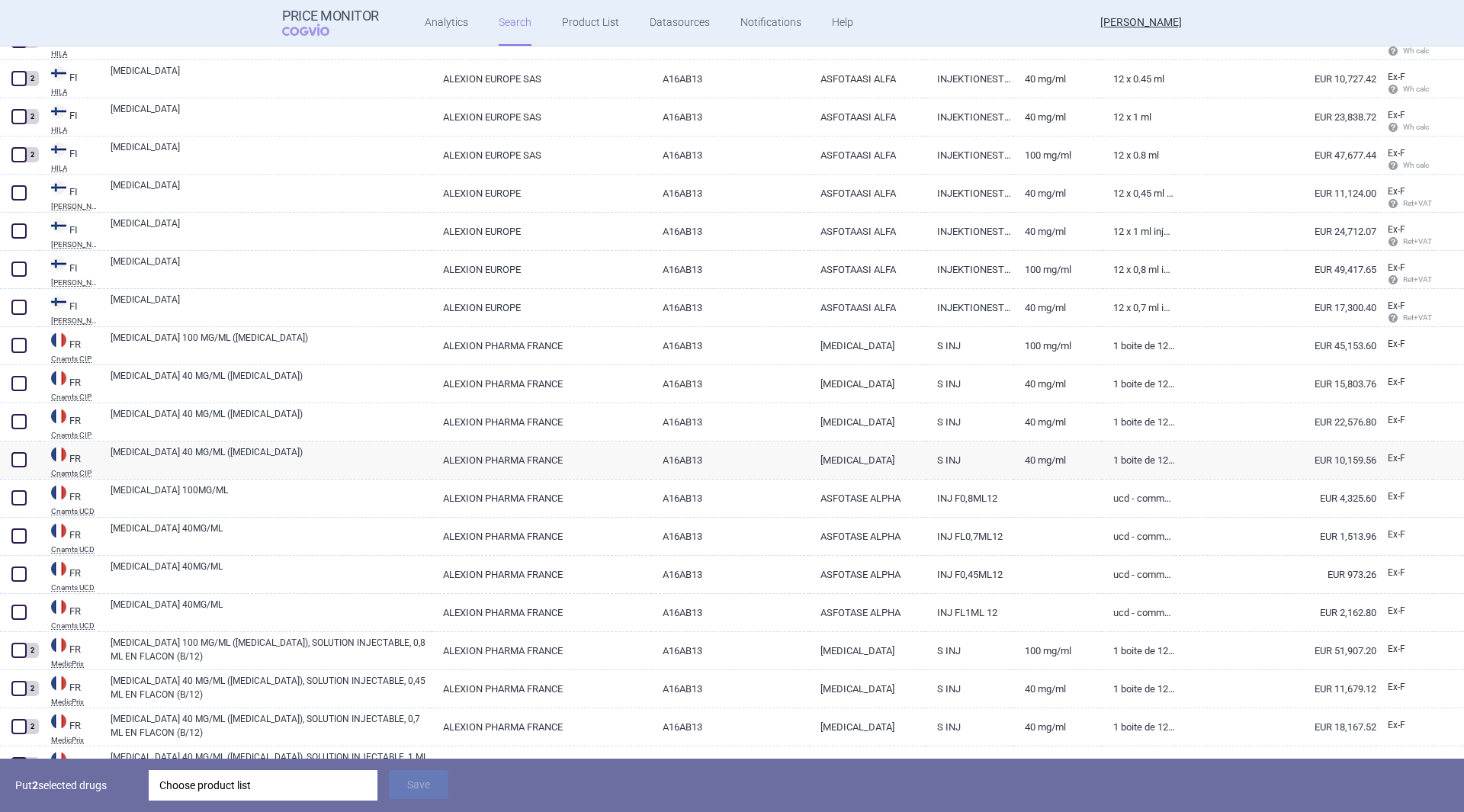
click at [22, 459] on span at bounding box center [19, 460] width 16 height 16
checkbox input "true"
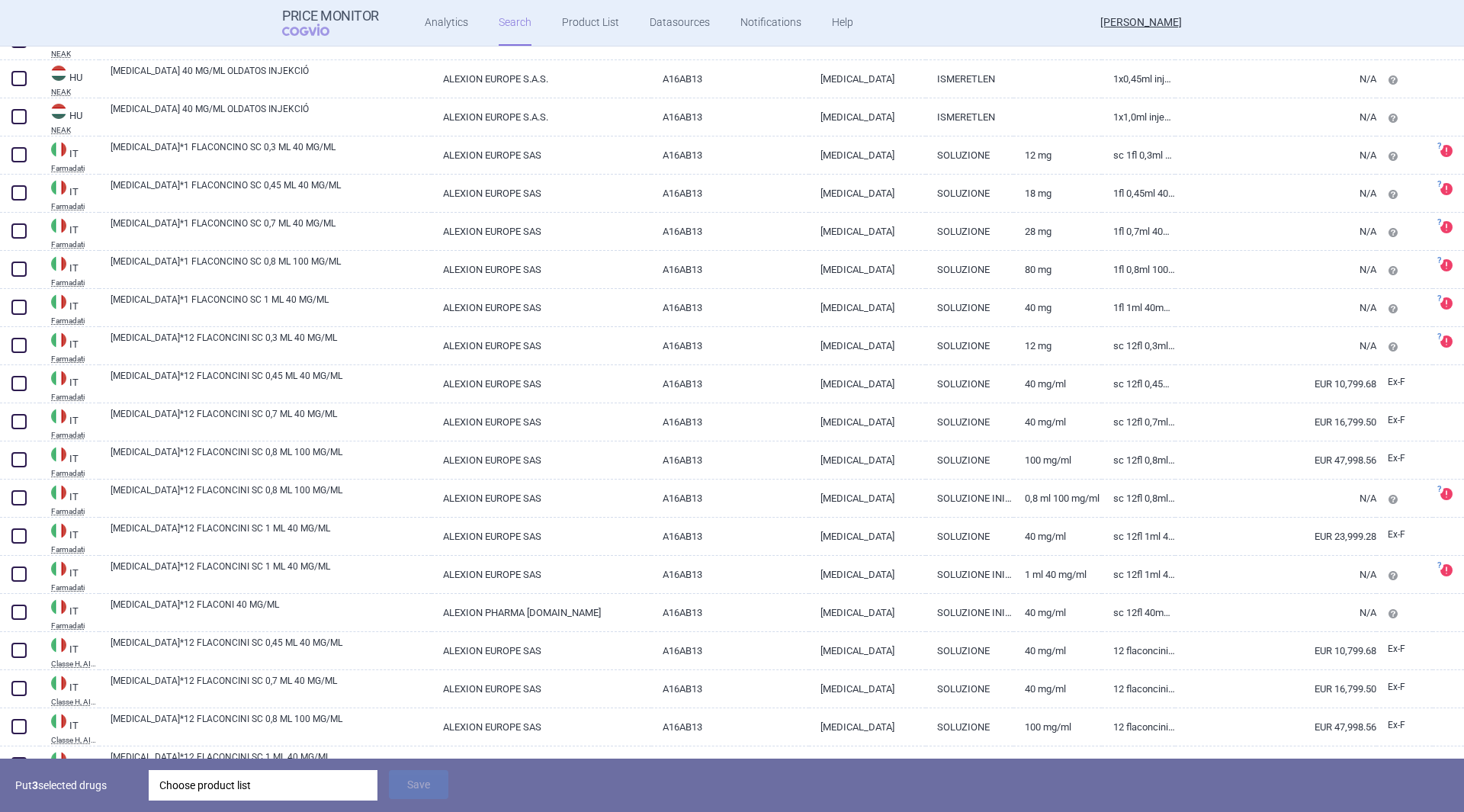
scroll to position [2744, 0]
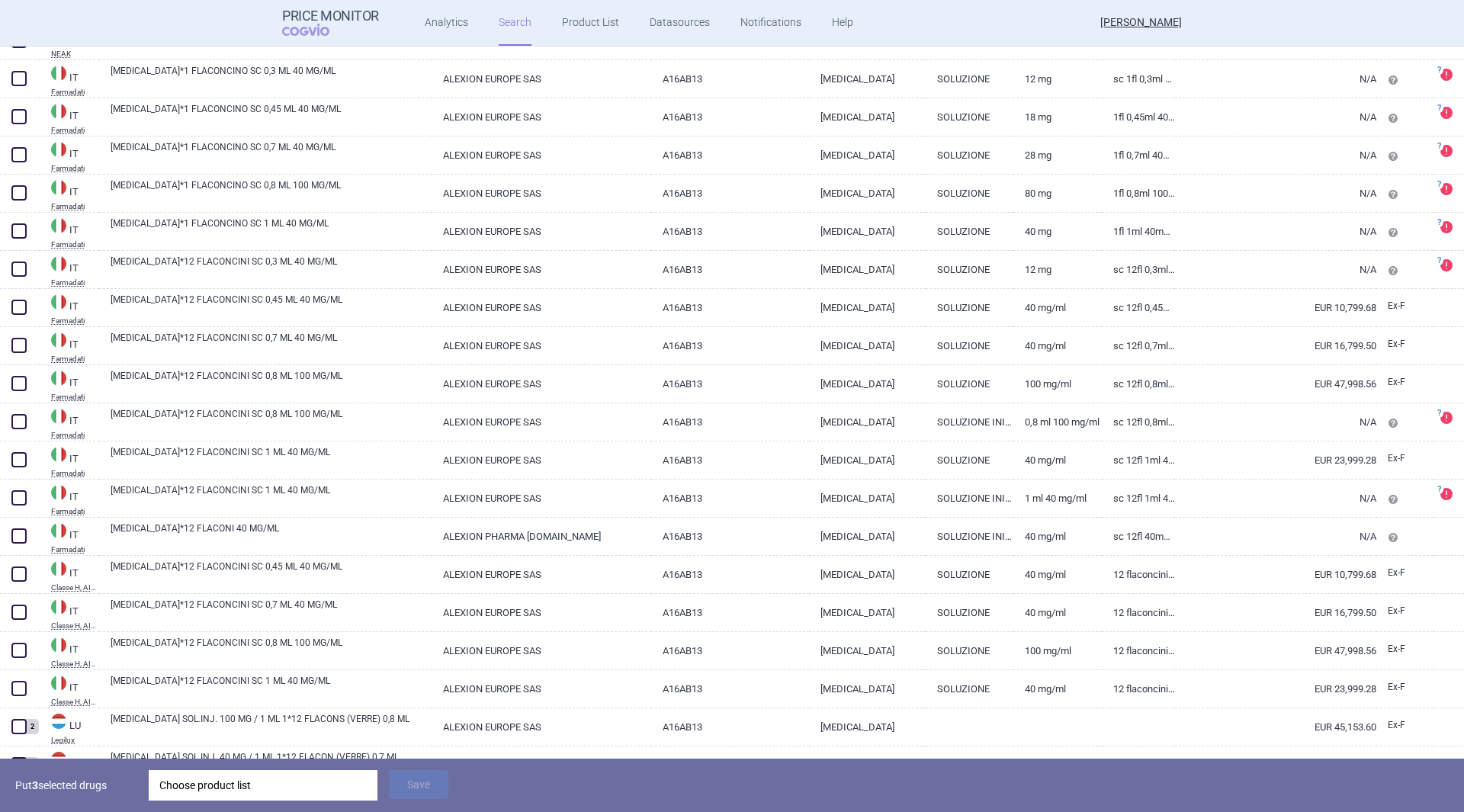
click at [22, 571] on span at bounding box center [19, 574] width 16 height 16
checkbox input "true"
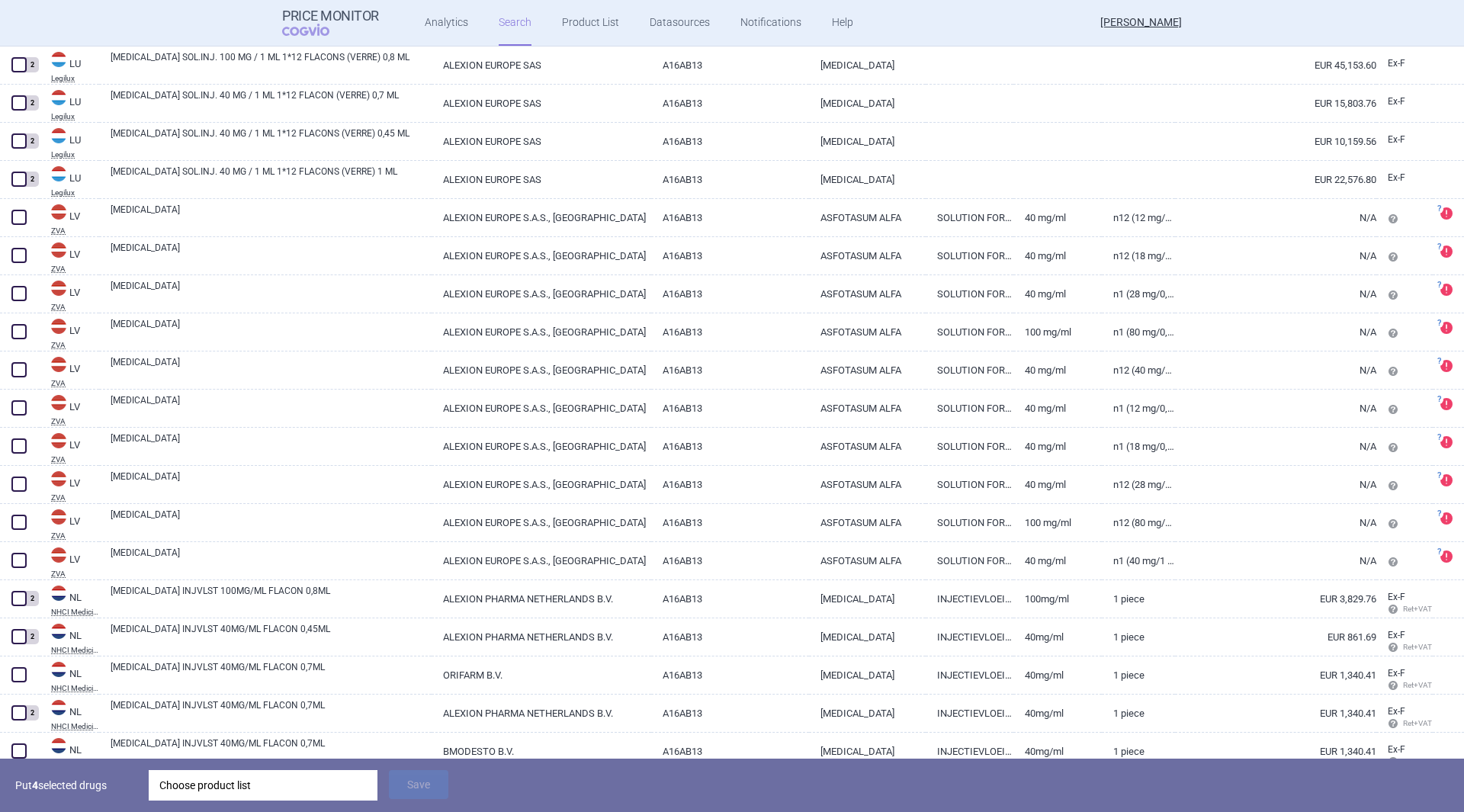
scroll to position [3467, 0]
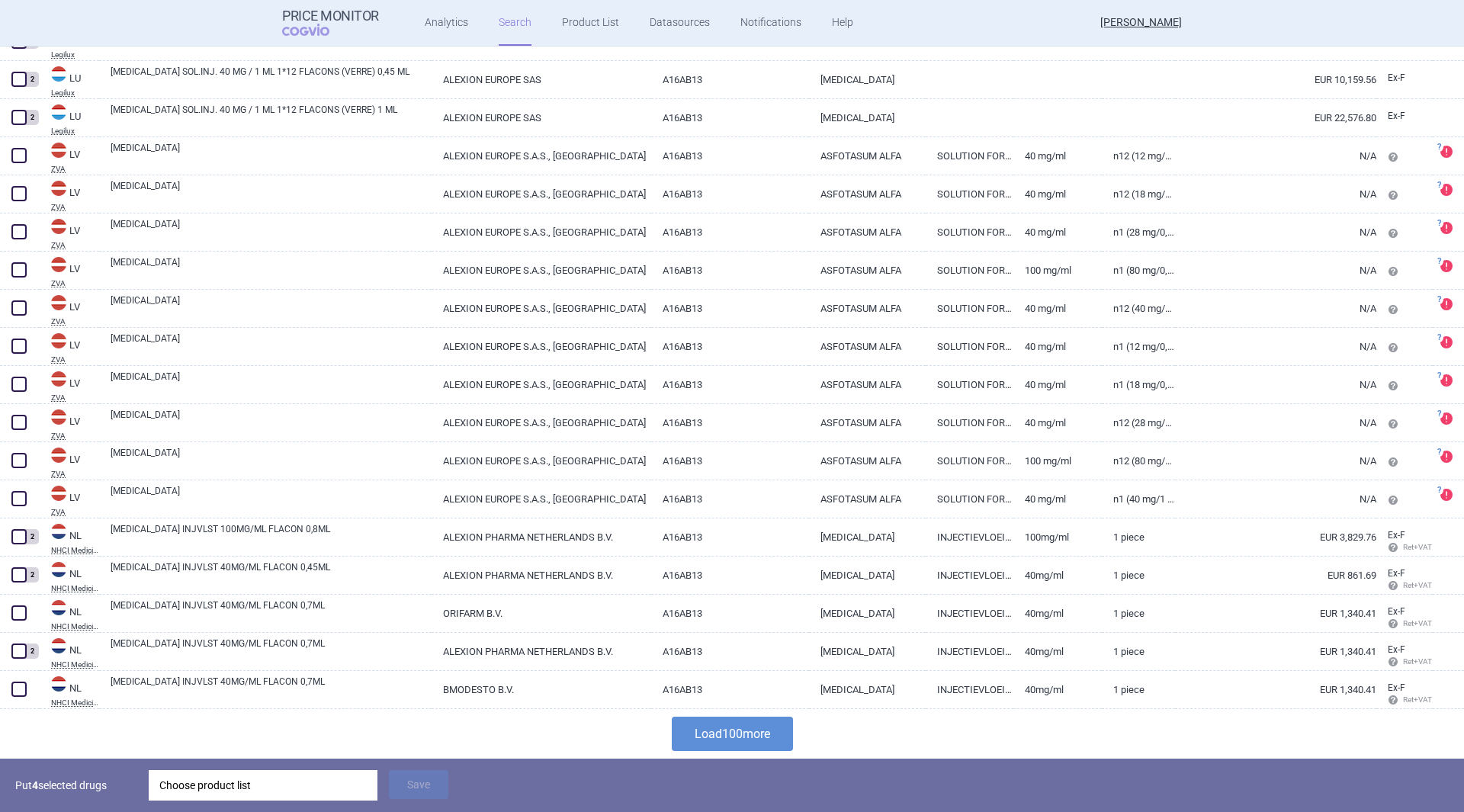
click at [729, 742] on button "Load 100 more" at bounding box center [732, 733] width 121 height 35
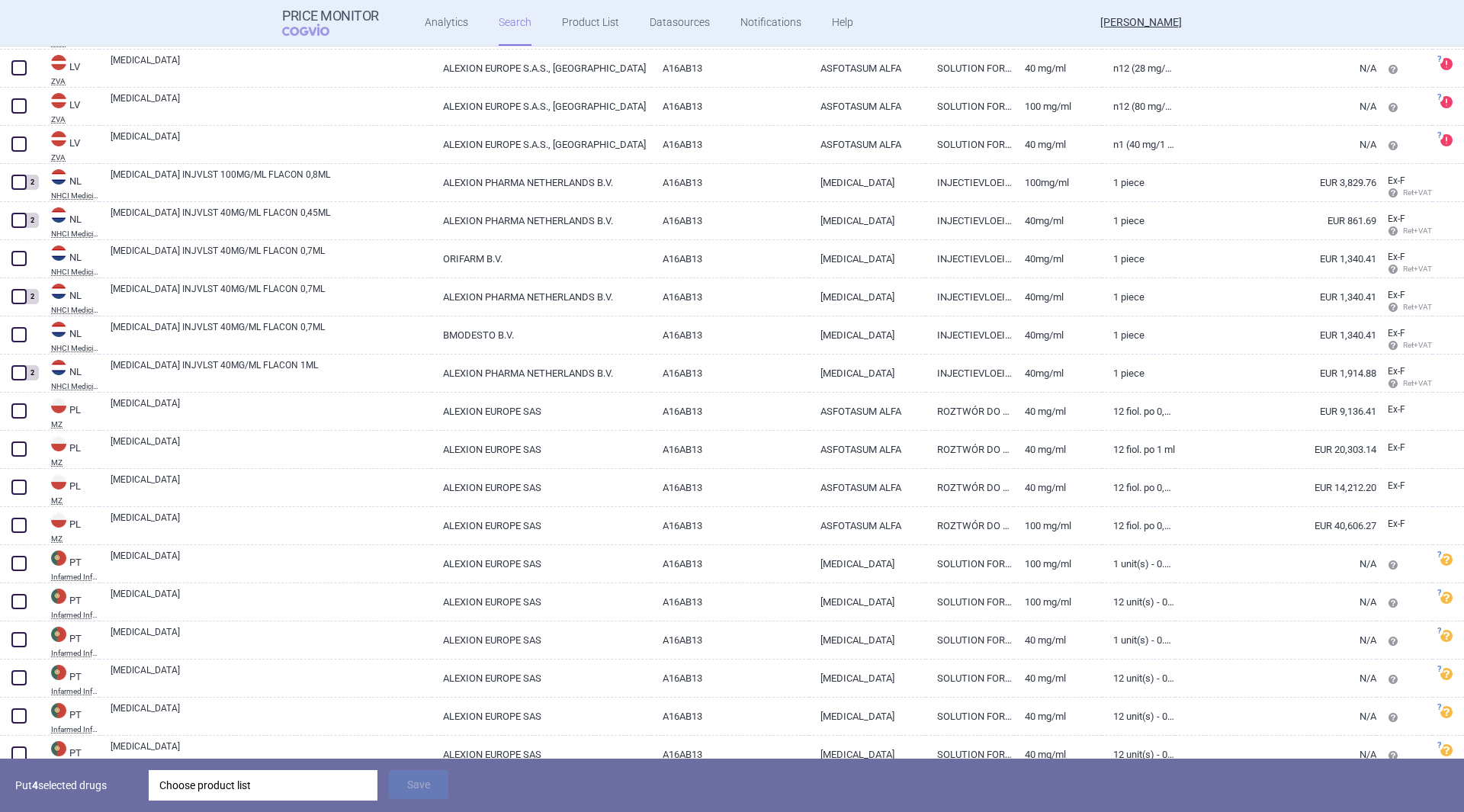
scroll to position [3848, 0]
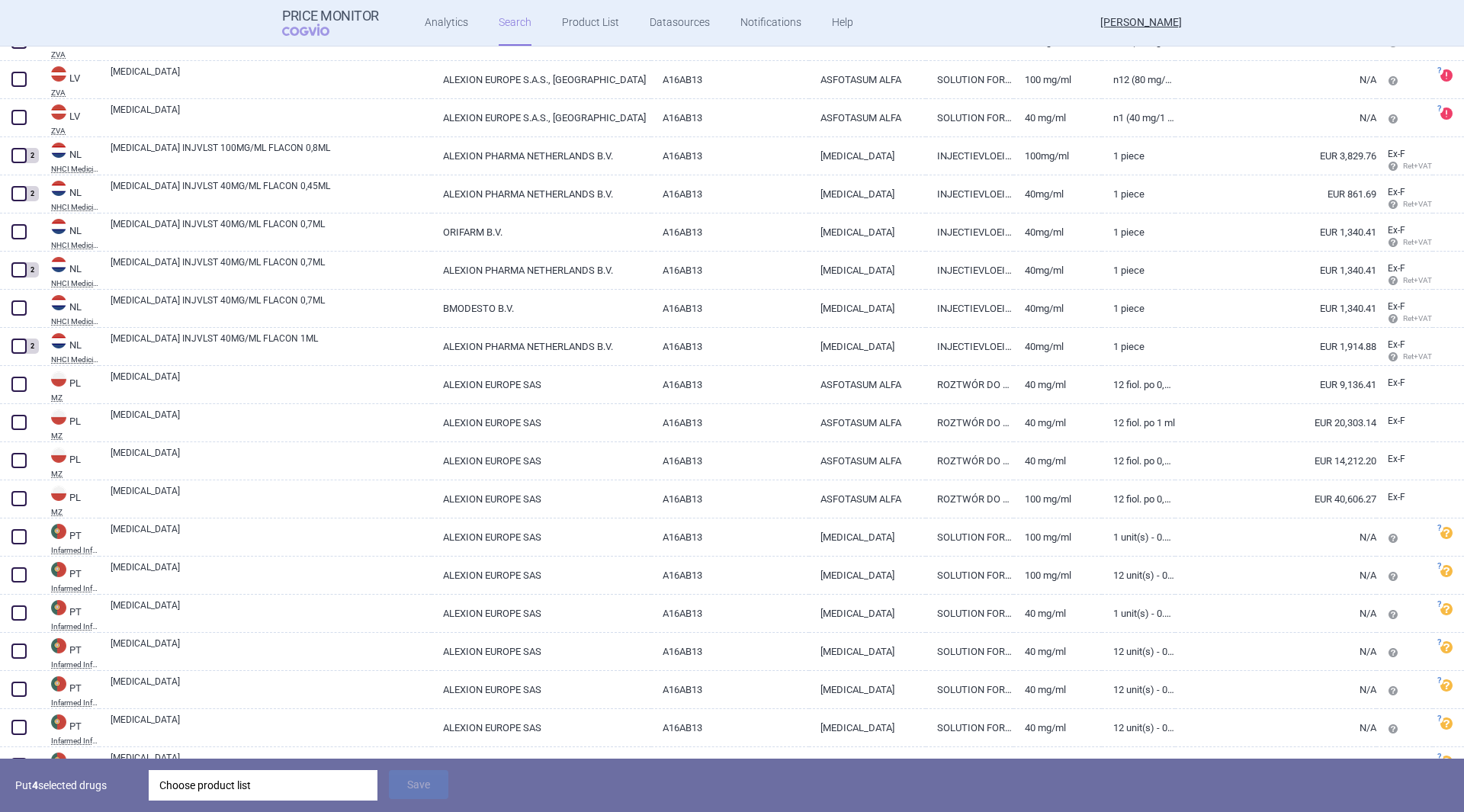
click at [1191, 391] on link "EUR 9,136.41" at bounding box center [1275, 384] width 202 height 37
select select "EUR"
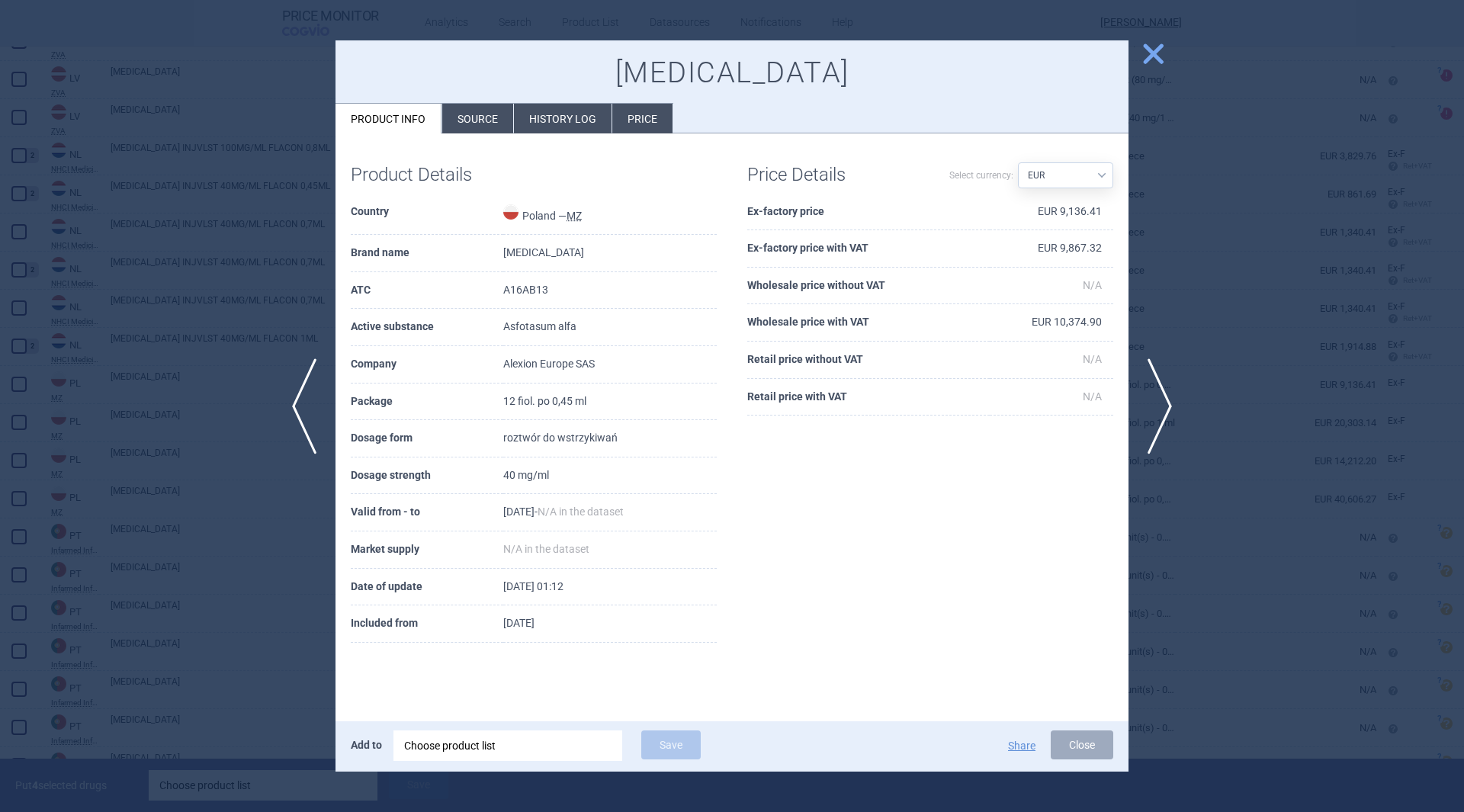
click at [1147, 52] on span "close" at bounding box center [1153, 54] width 27 height 27
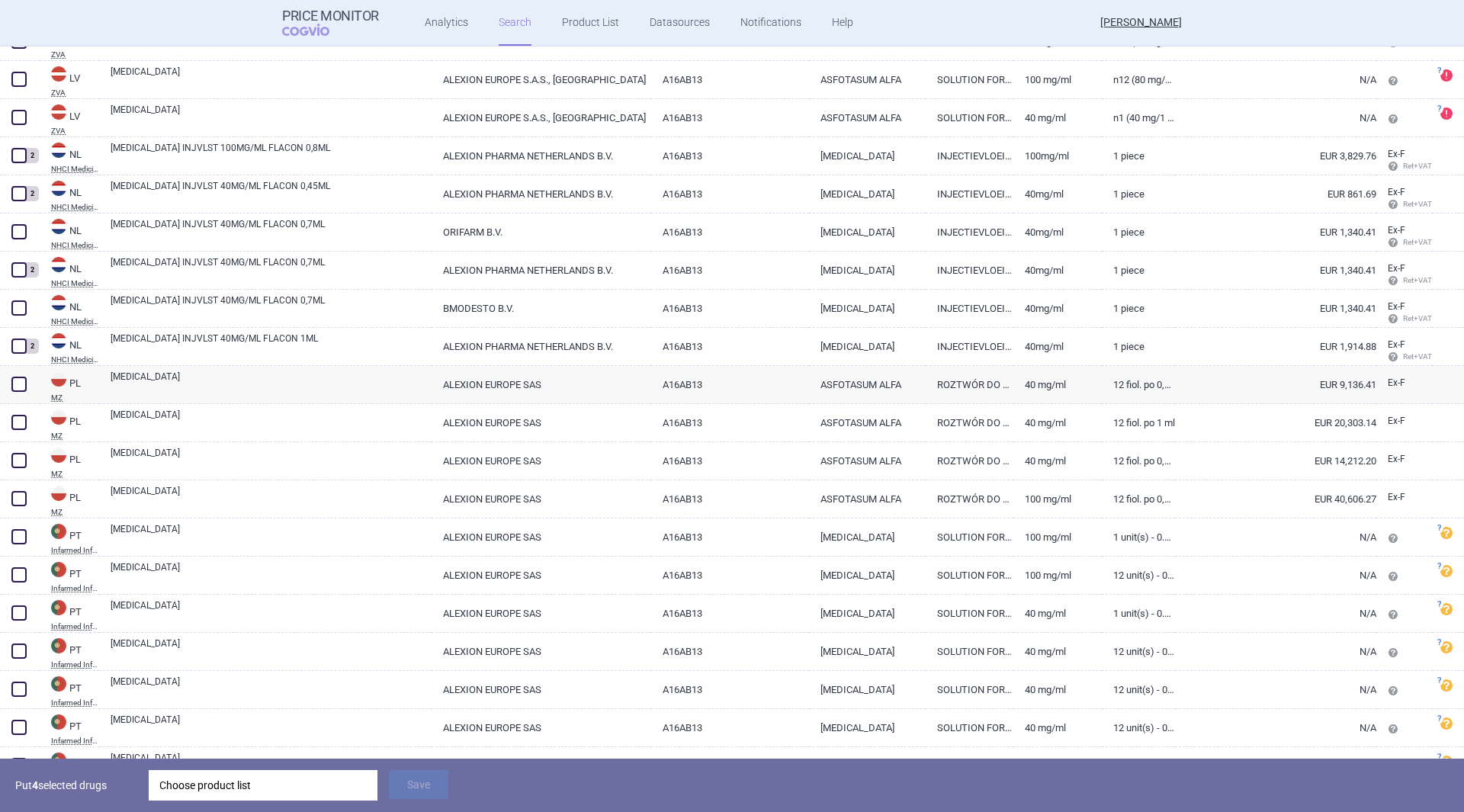
click at [20, 383] on span at bounding box center [19, 384] width 16 height 16
checkbox input "true"
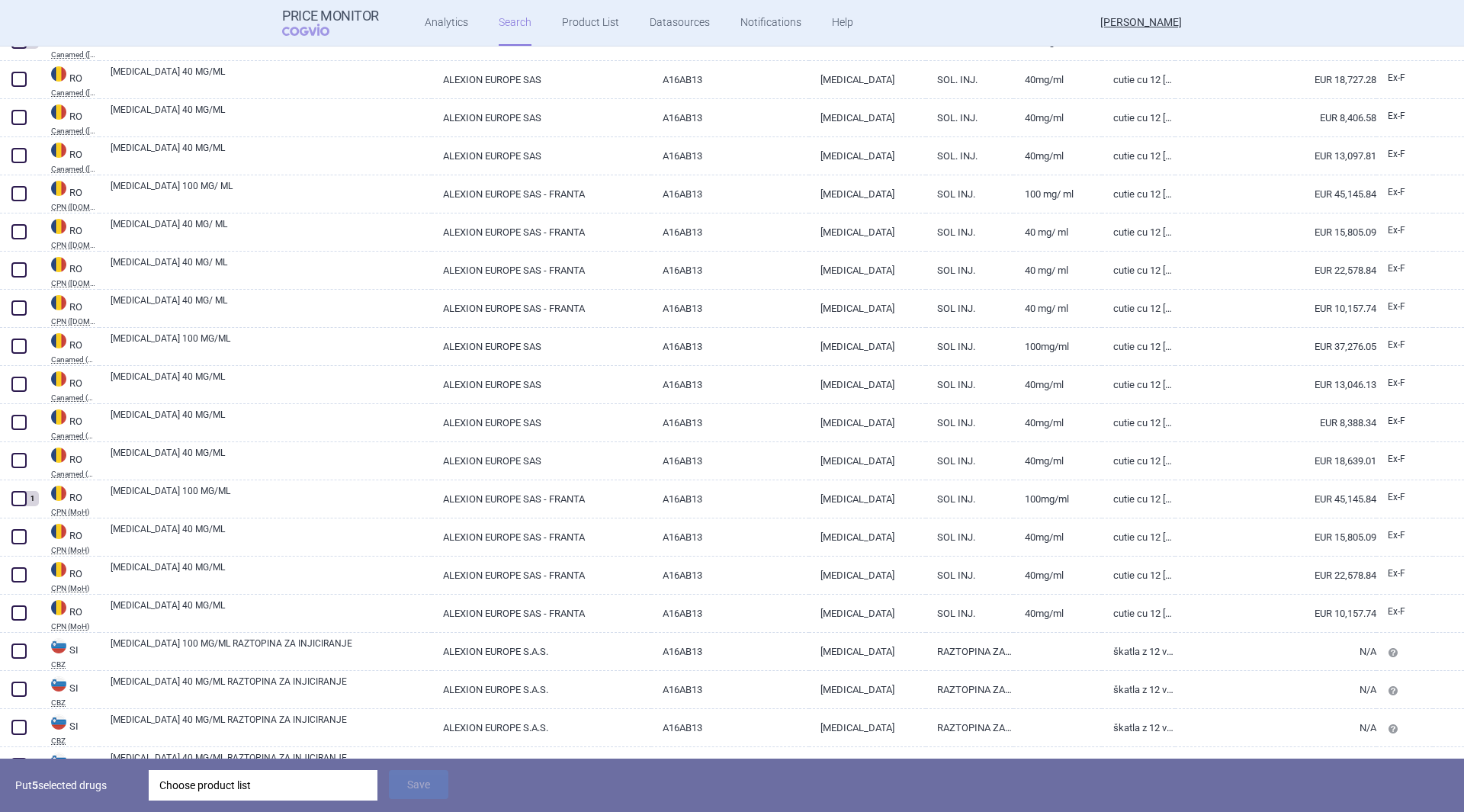
scroll to position [4648, 0]
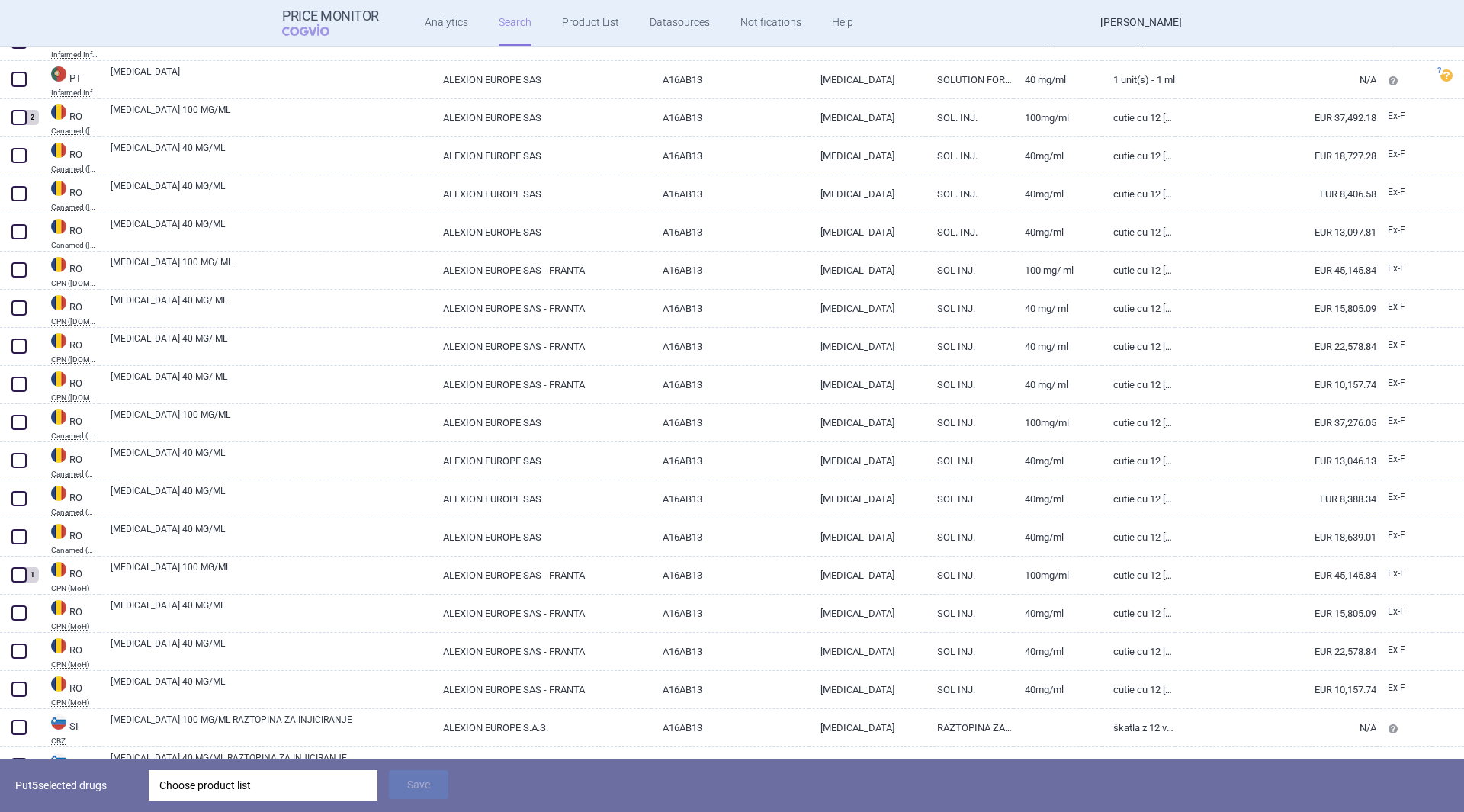
click at [1085, 618] on link "40mg/ml" at bounding box center [1056, 612] width 87 height 37
select select "EUR"
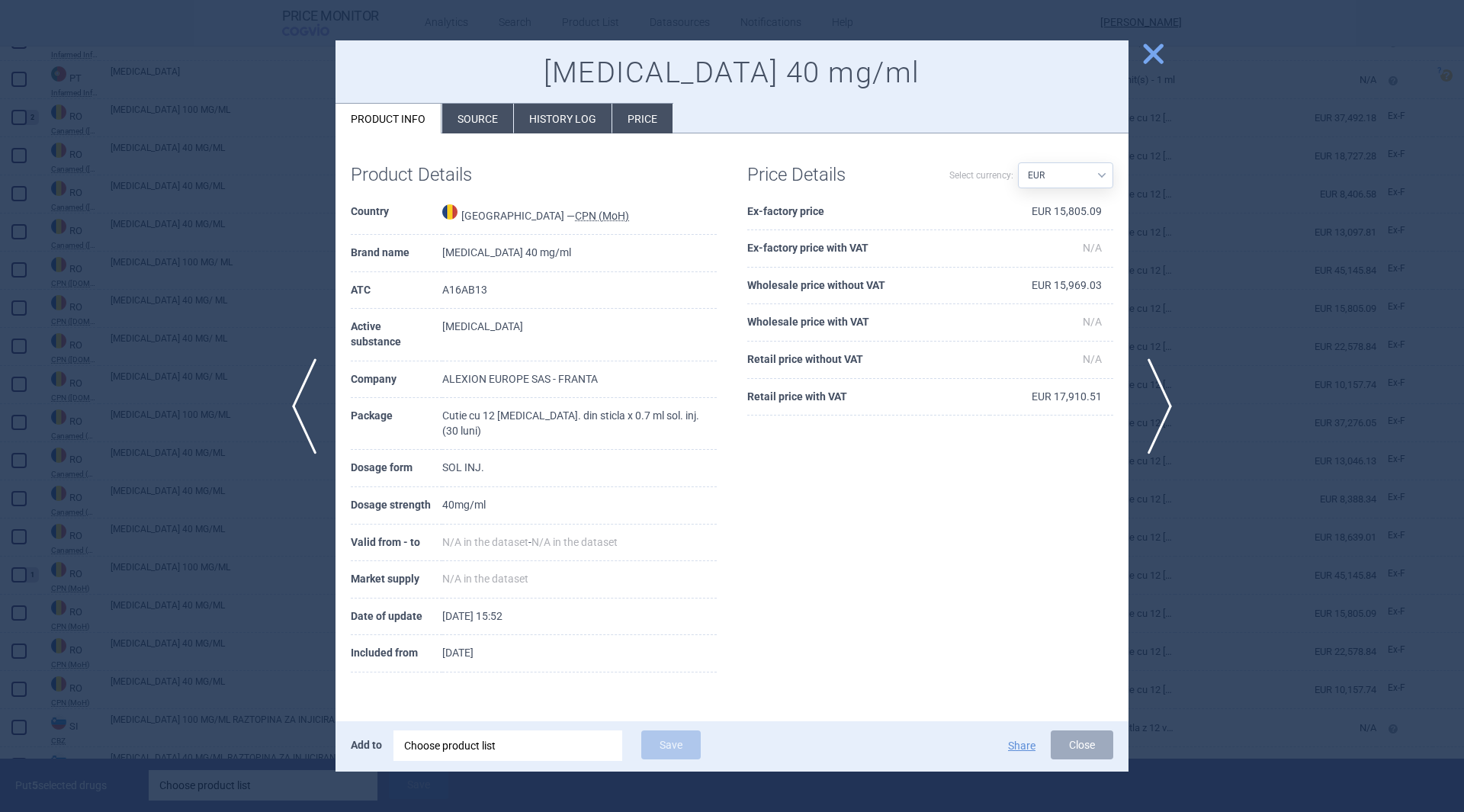
click at [1153, 55] on span "close" at bounding box center [1153, 54] width 27 height 27
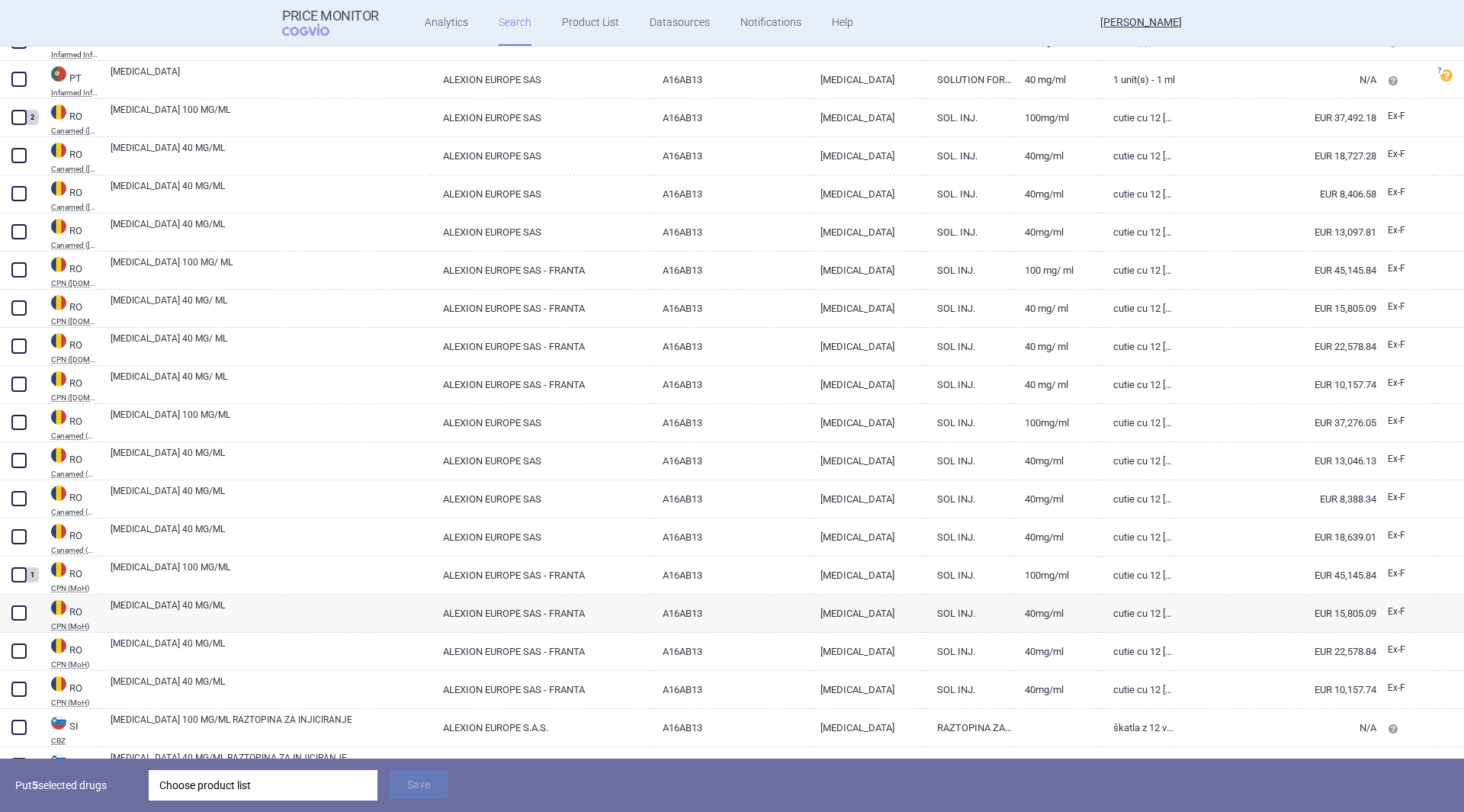
click at [1087, 651] on link "40mg/ml" at bounding box center [1056, 650] width 87 height 37
select select "EUR"
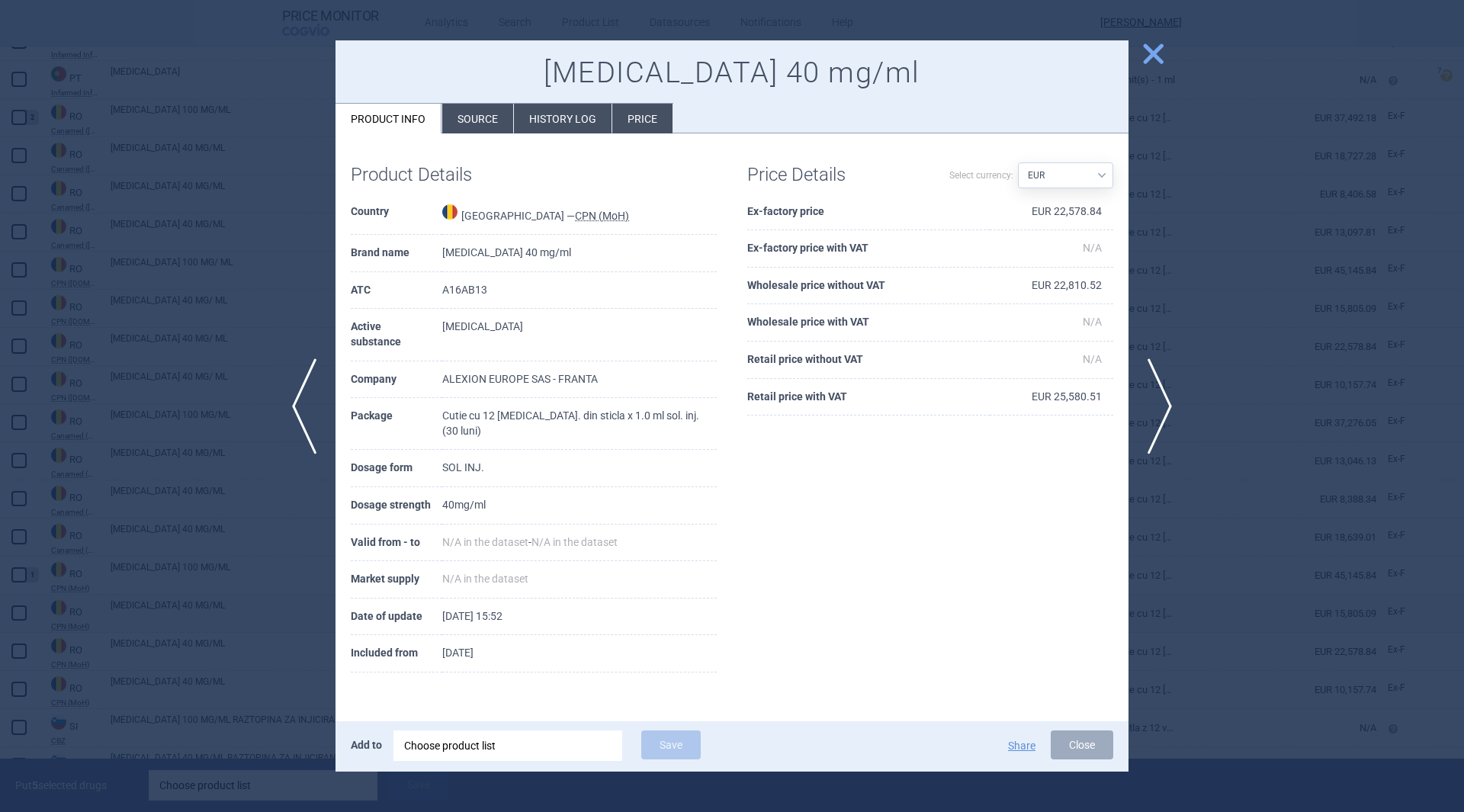
click at [1150, 48] on span "close" at bounding box center [1153, 54] width 27 height 27
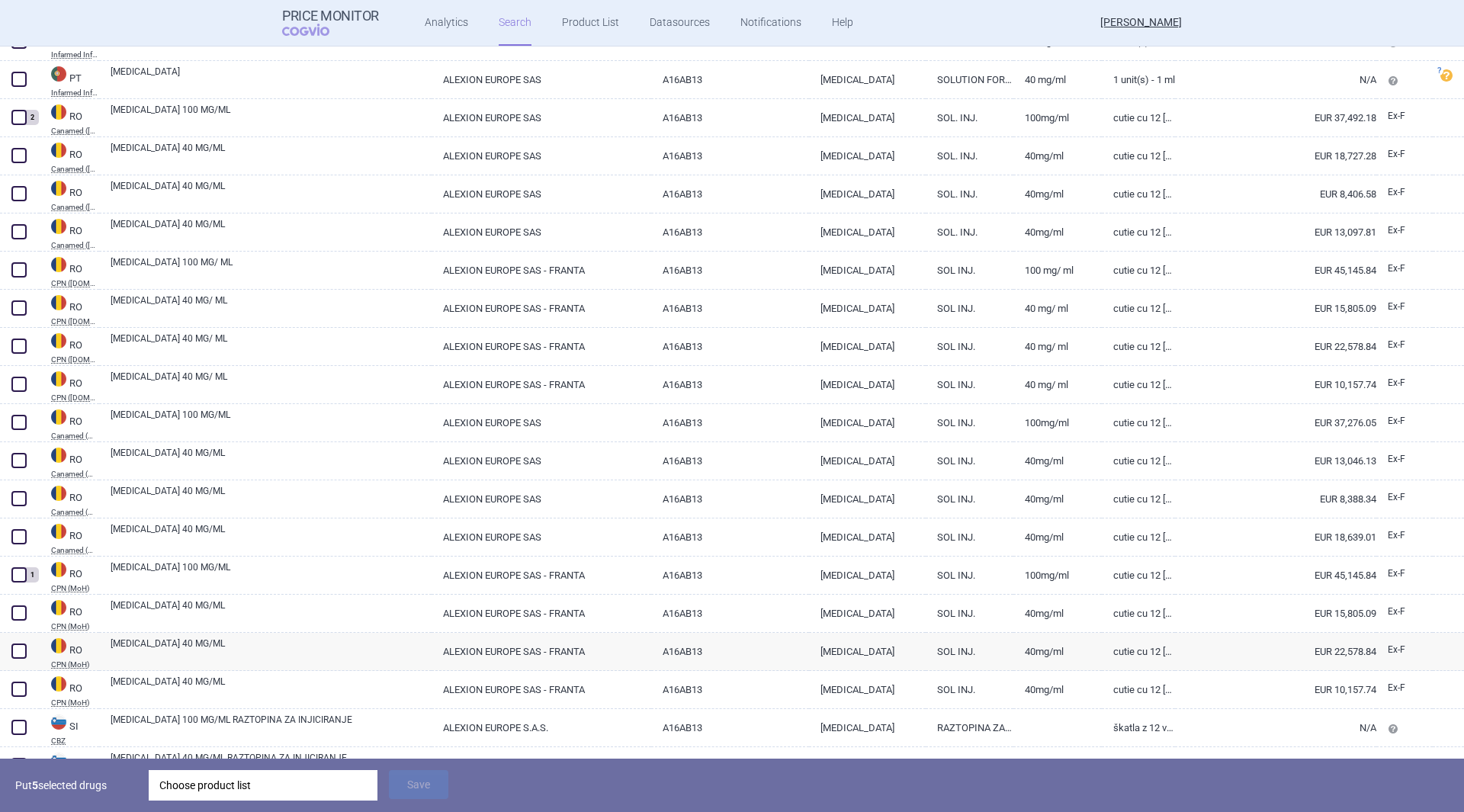
click at [1069, 687] on link "40mg/ml" at bounding box center [1056, 689] width 87 height 37
select select "EUR"
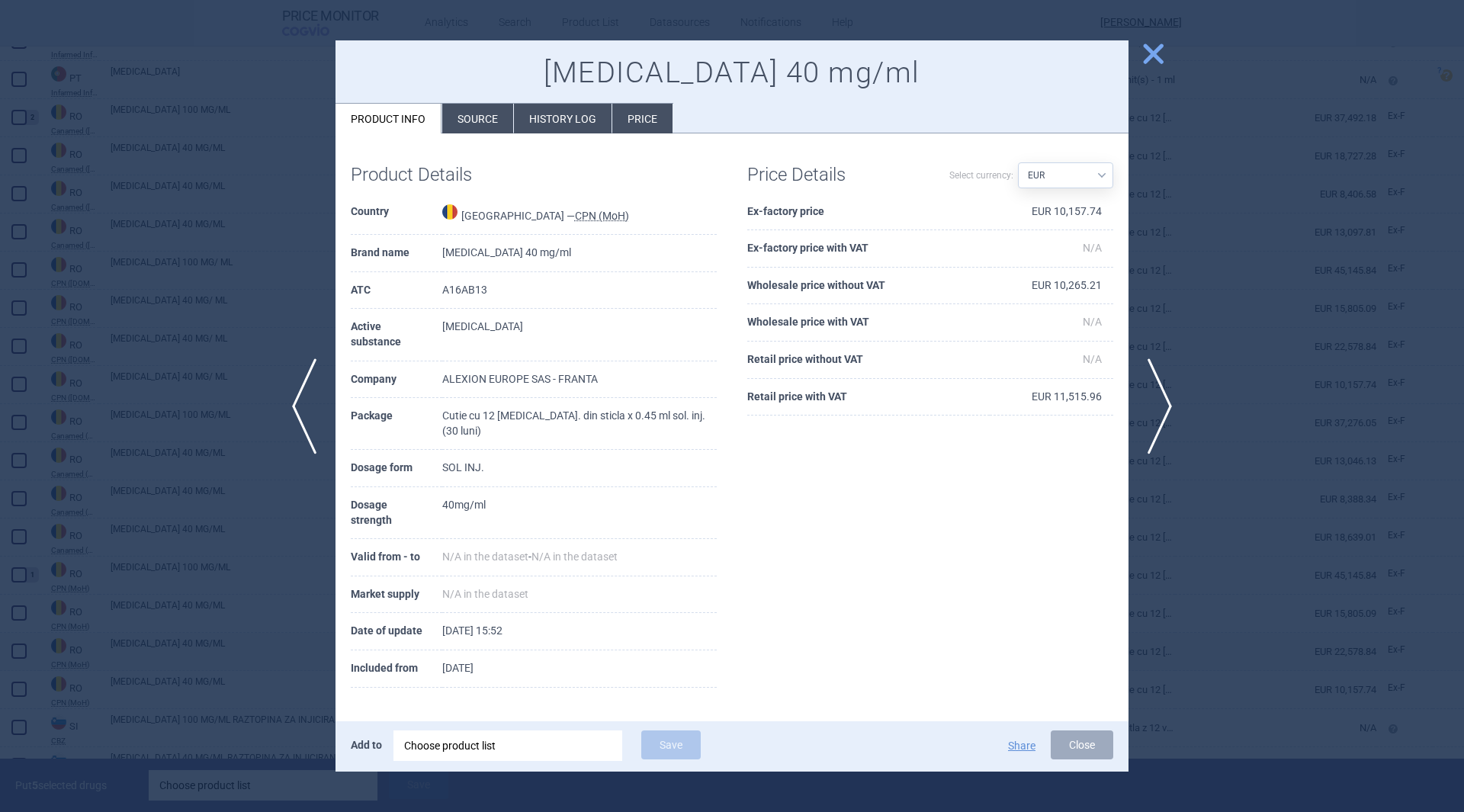
click at [1149, 59] on span "close" at bounding box center [1153, 54] width 27 height 27
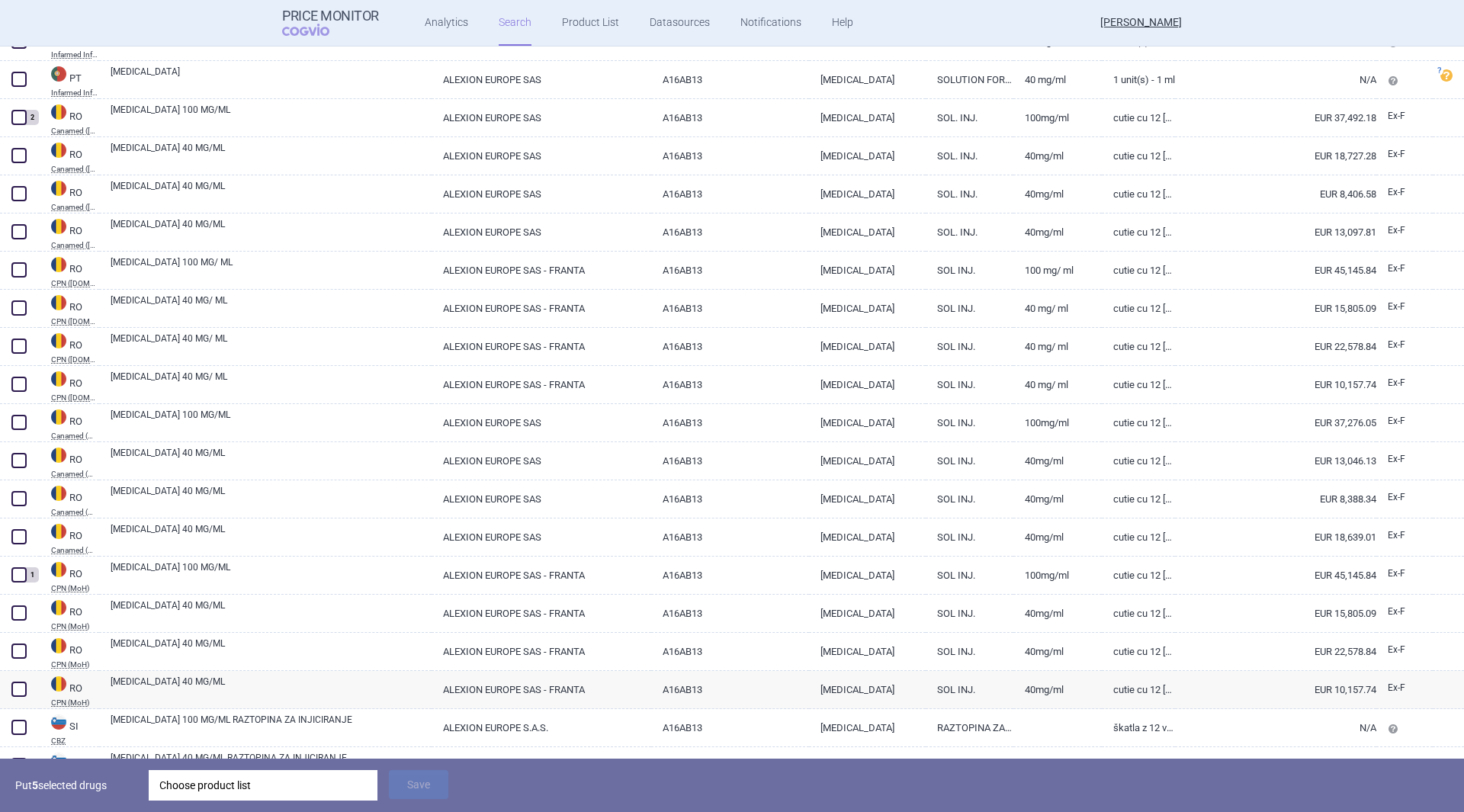
click at [16, 690] on span at bounding box center [19, 689] width 16 height 16
checkbox input "true"
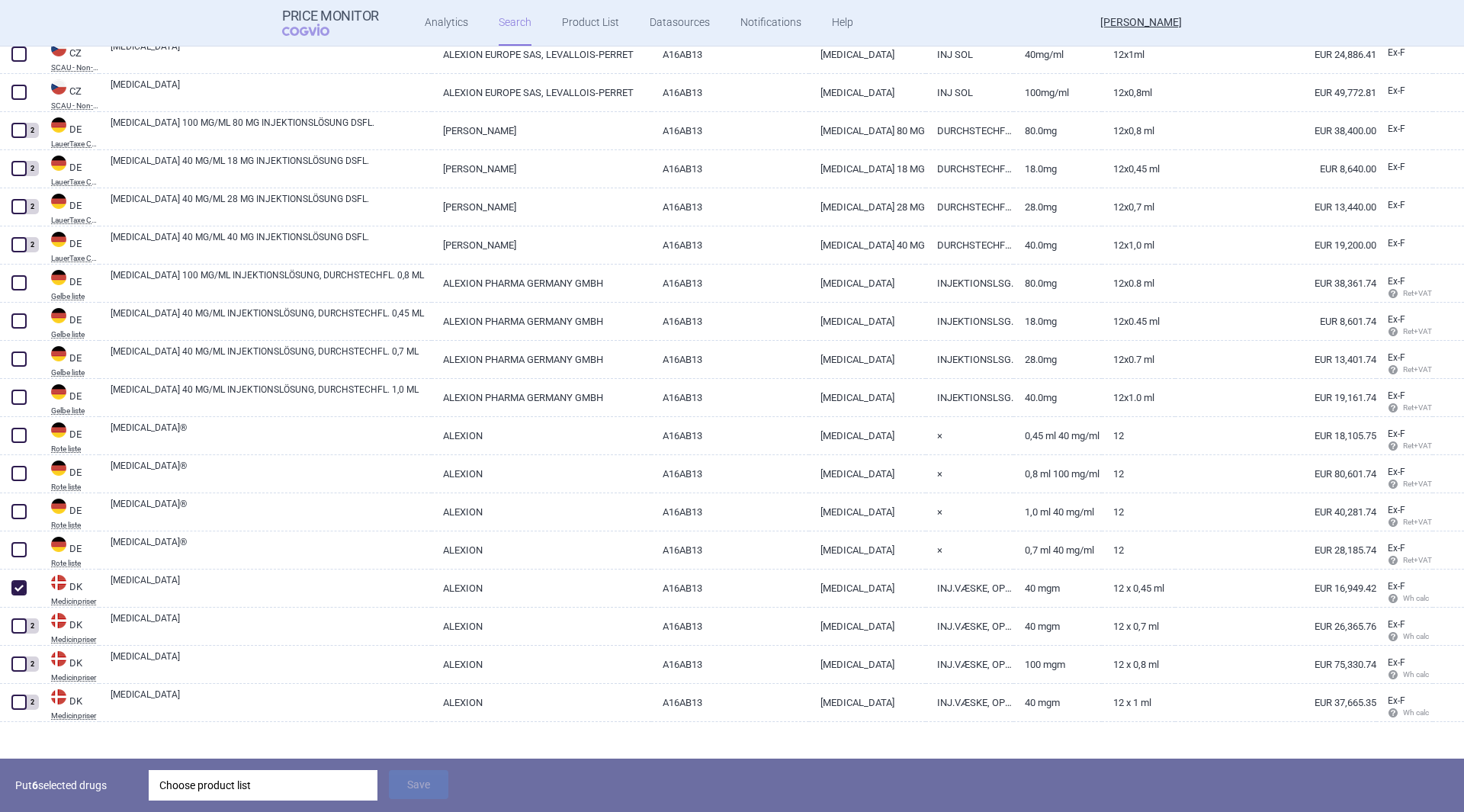
scroll to position [991, 0]
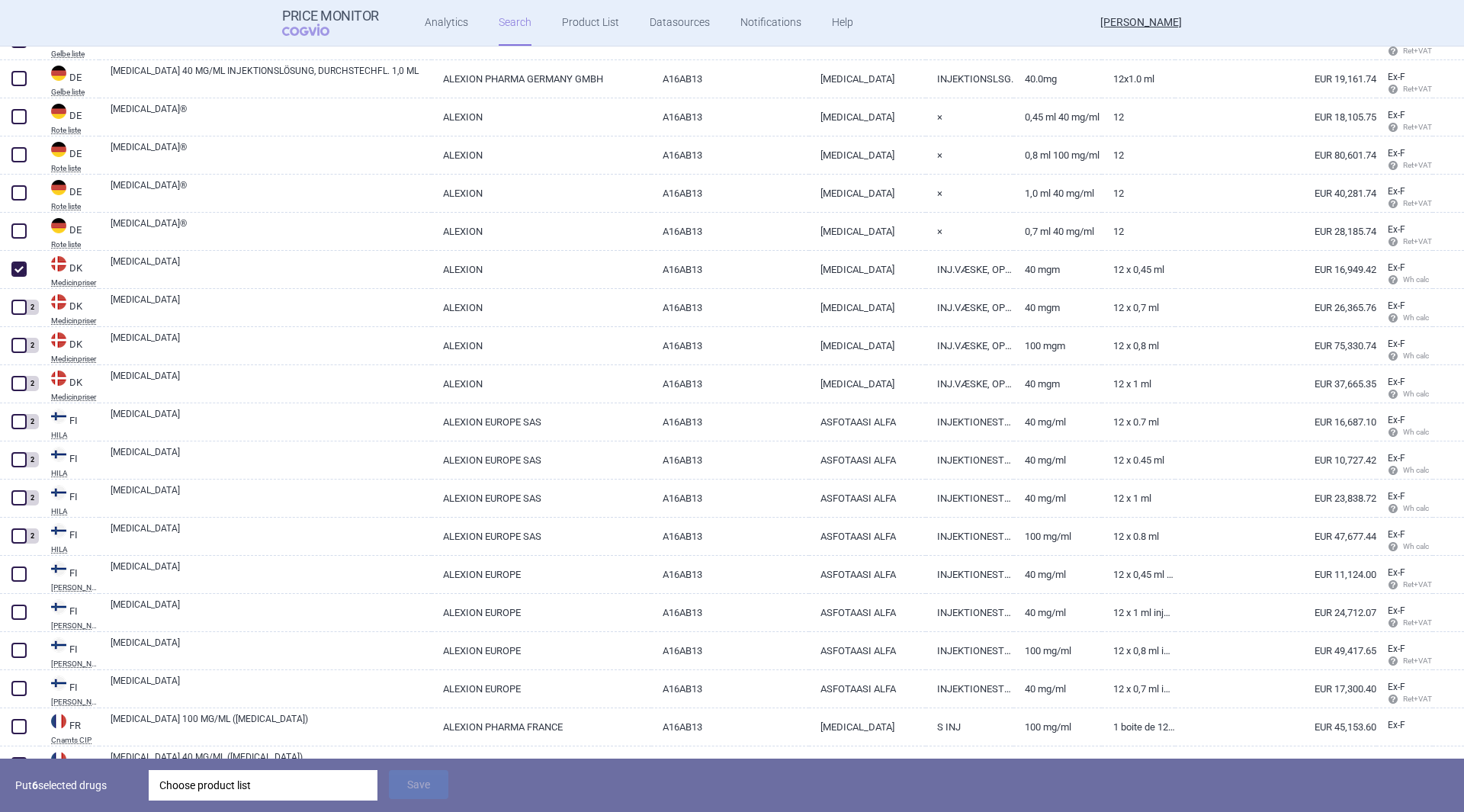
click at [227, 783] on div "Choose product list" at bounding box center [263, 784] width 208 height 30
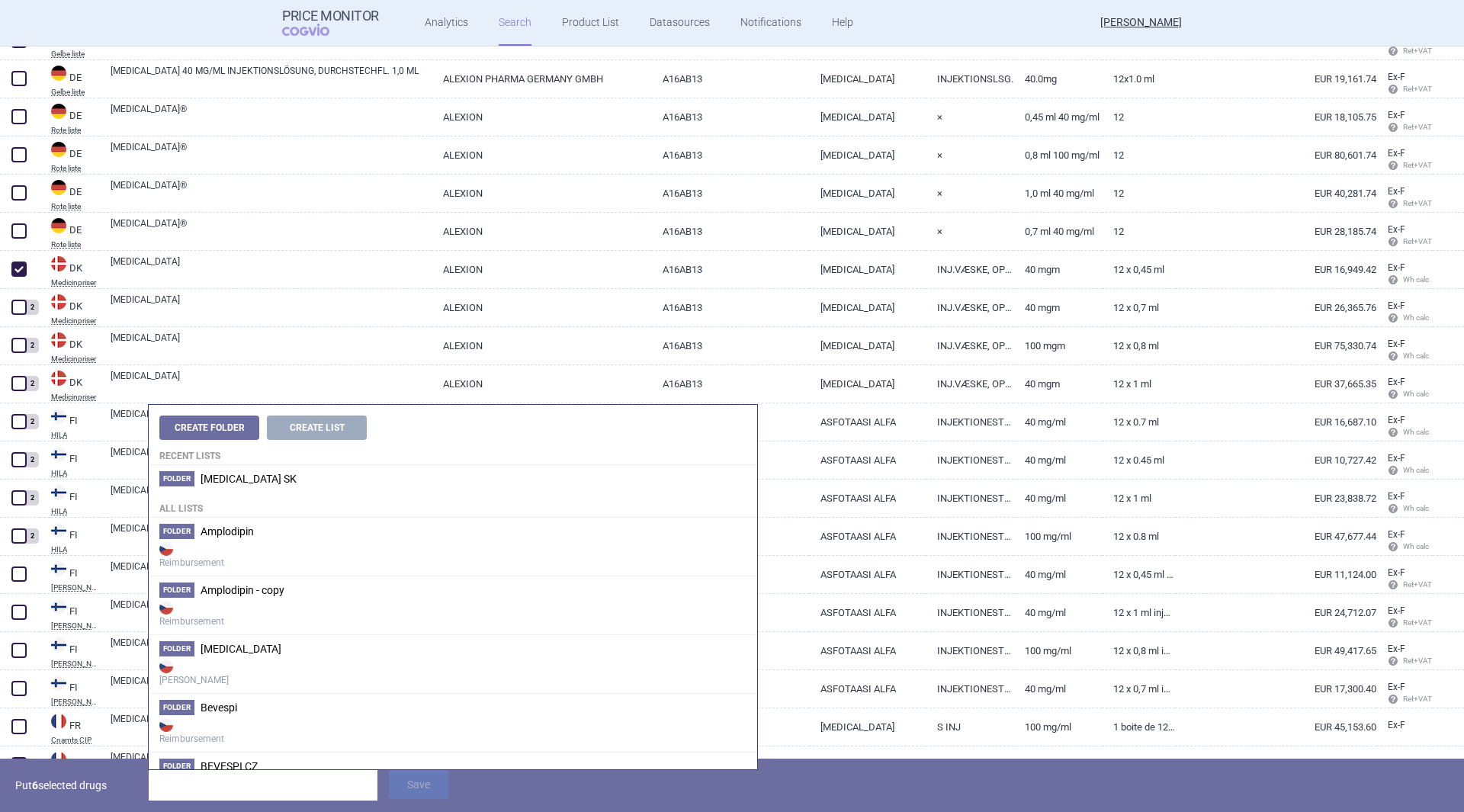
click at [300, 494] on h4 "All lists" at bounding box center [453, 504] width 608 height 25
click at [267, 477] on li "Folder Strensiq SK" at bounding box center [453, 479] width 608 height 28
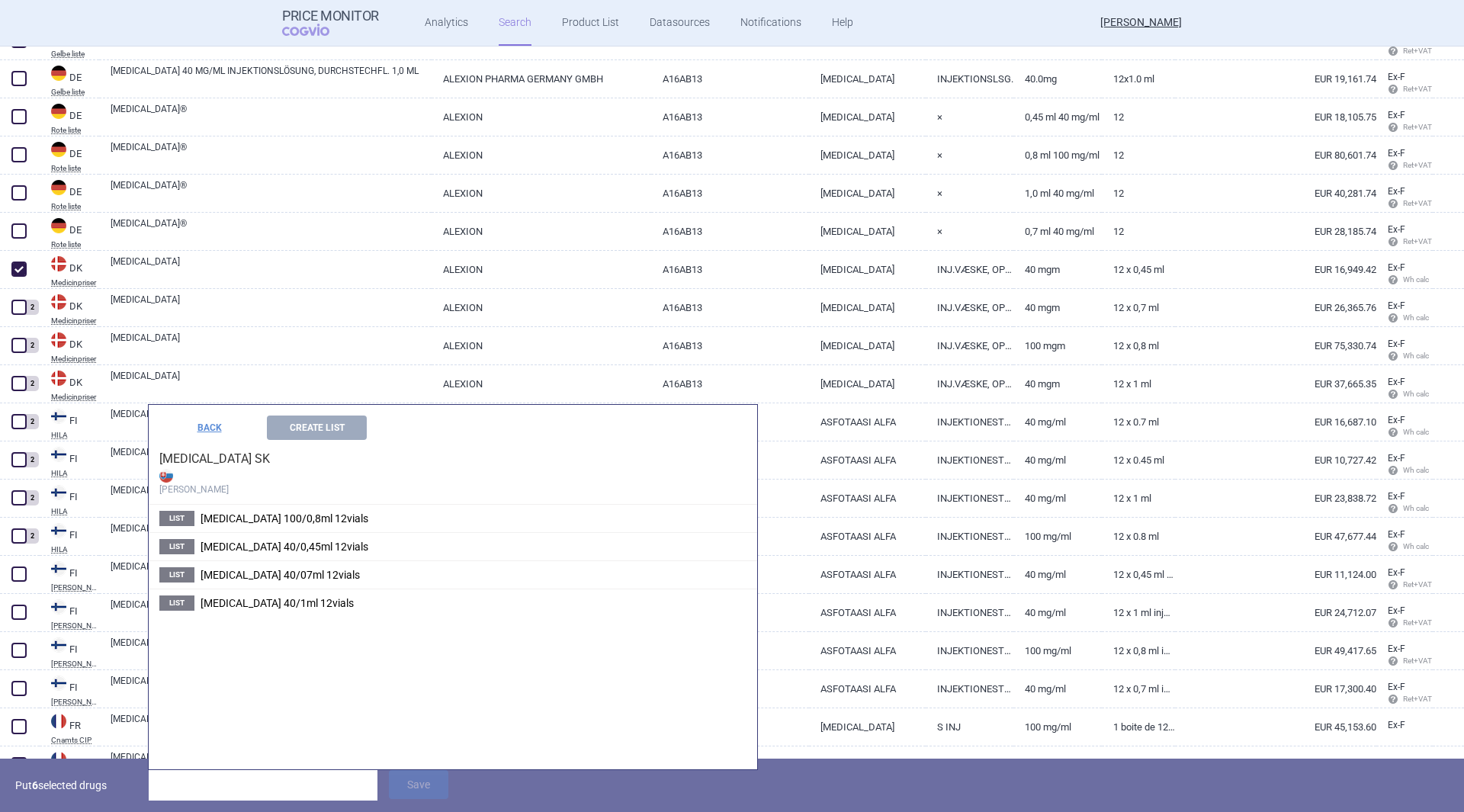
click at [321, 551] on span "[MEDICAL_DATA] 40/0,45ml 12vials" at bounding box center [285, 547] width 168 height 12
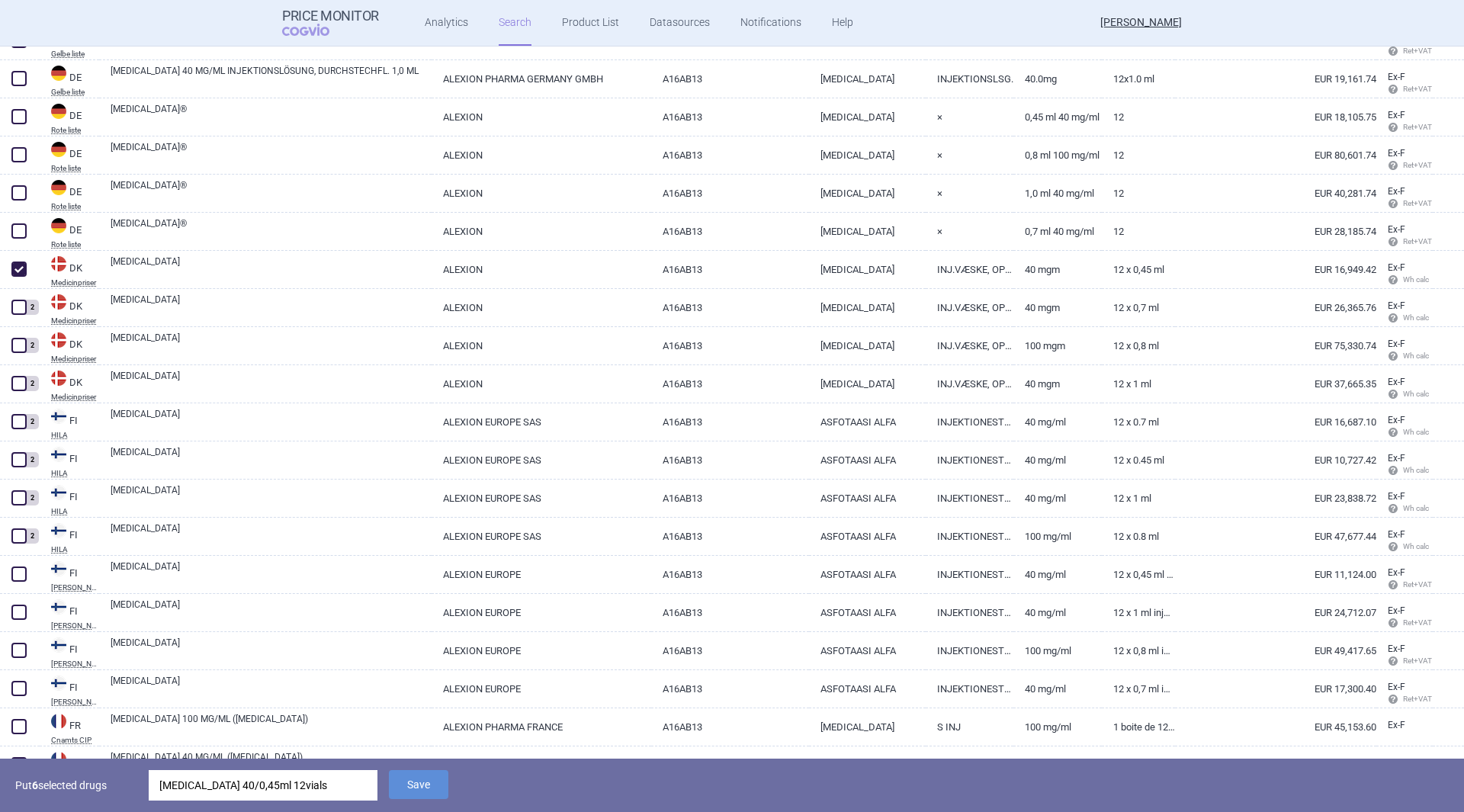
click at [421, 786] on button "Save" at bounding box center [418, 783] width 60 height 29
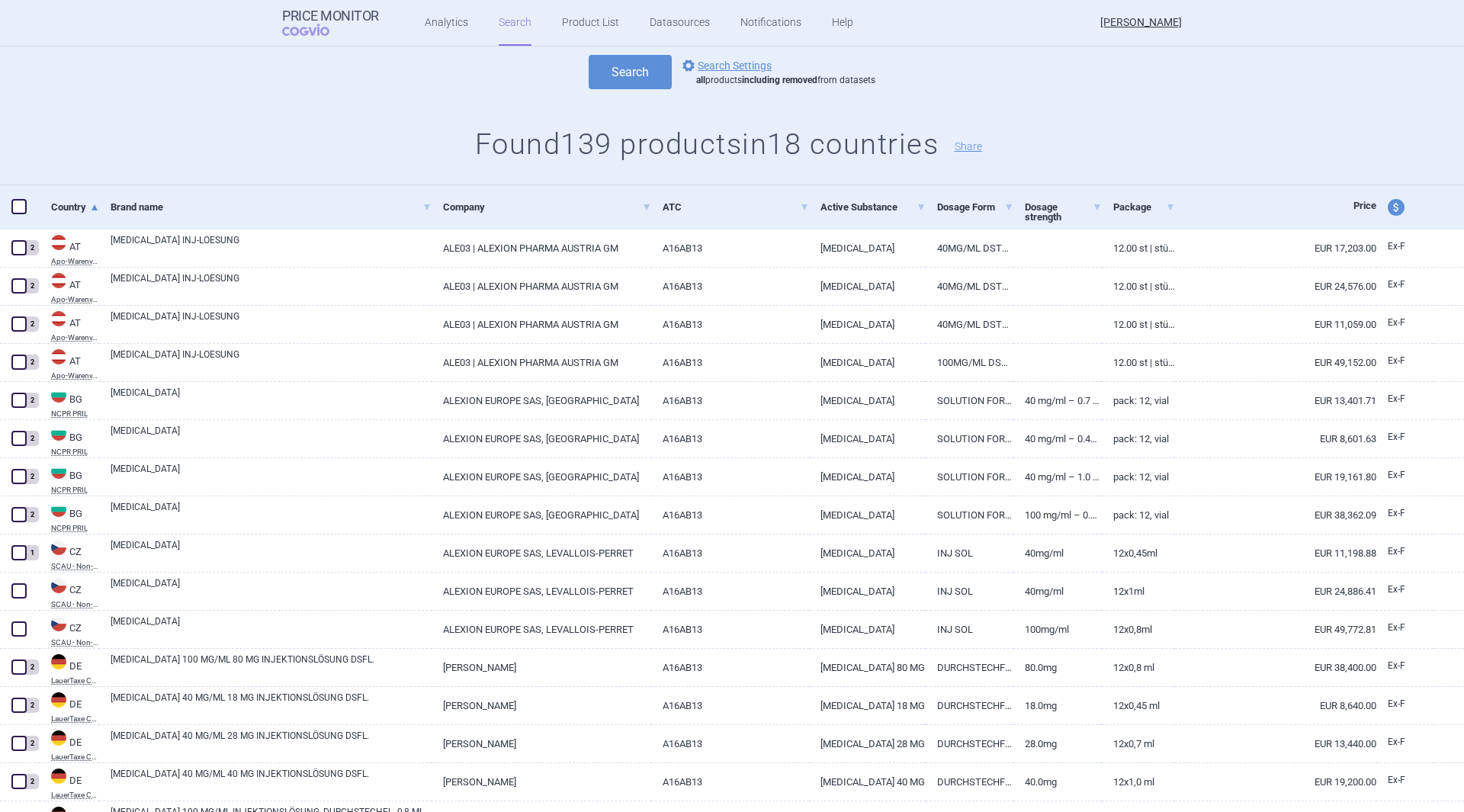
scroll to position [152, 0]
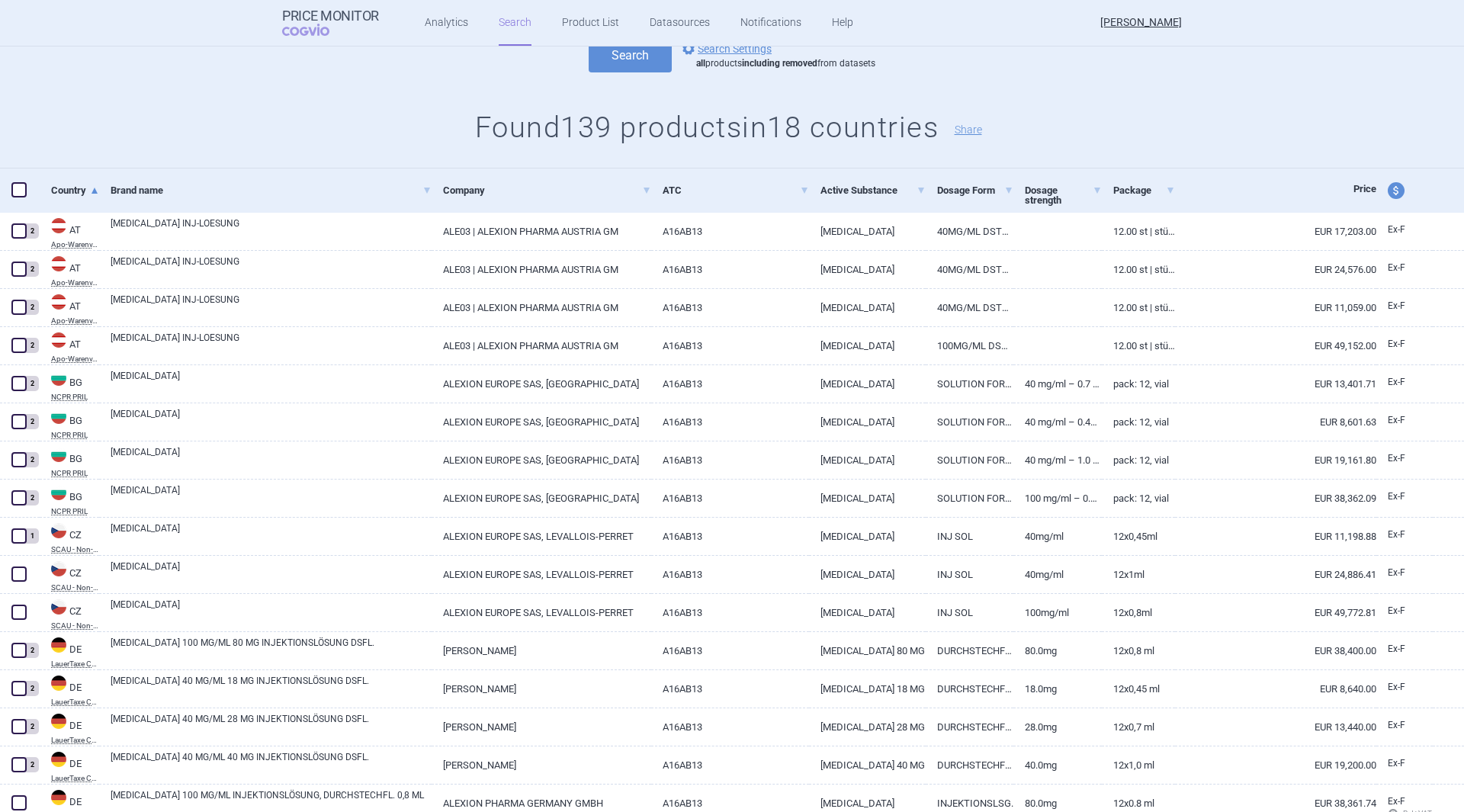
click at [22, 574] on span at bounding box center [19, 574] width 16 height 16
checkbox input "true"
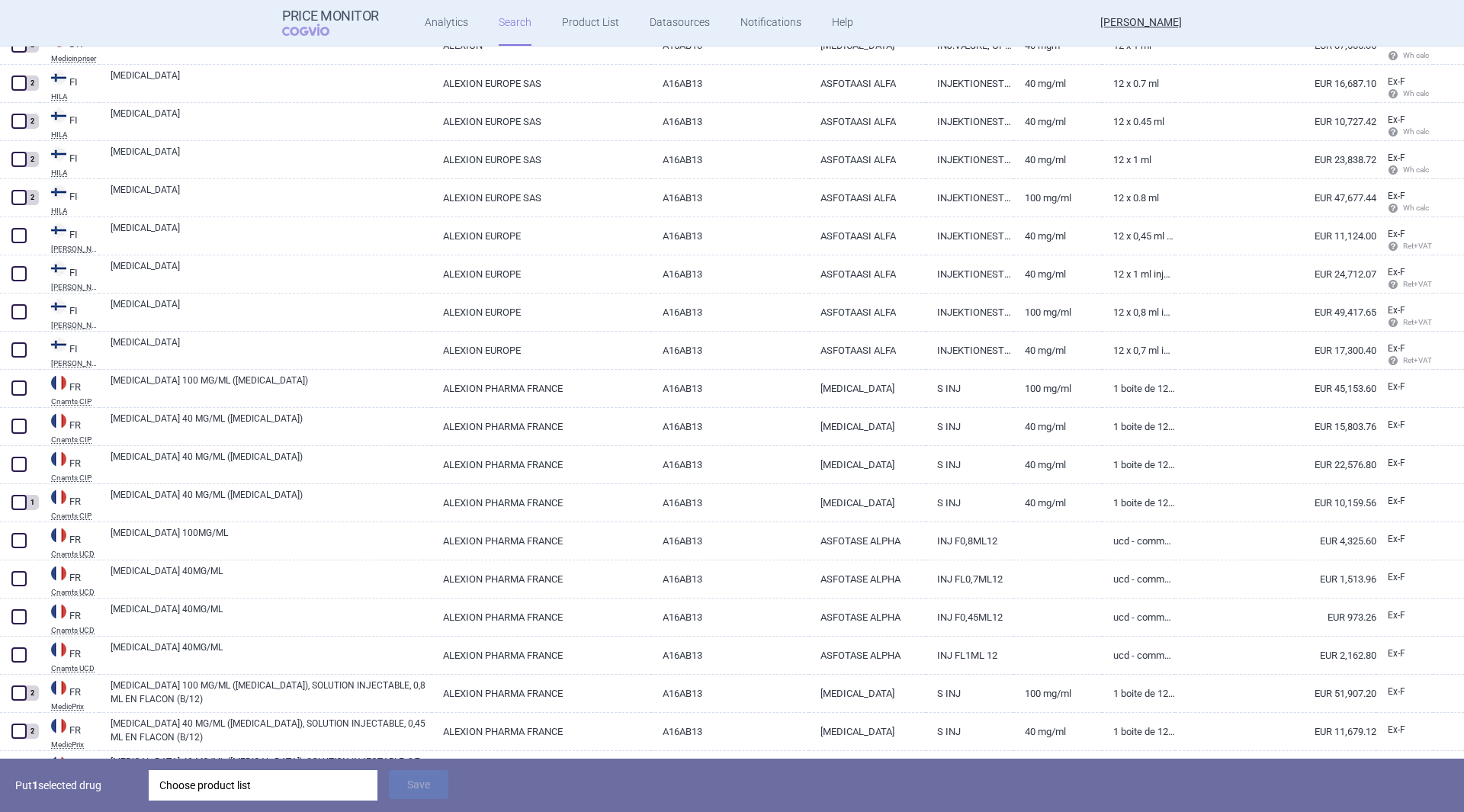
scroll to position [1371, 0]
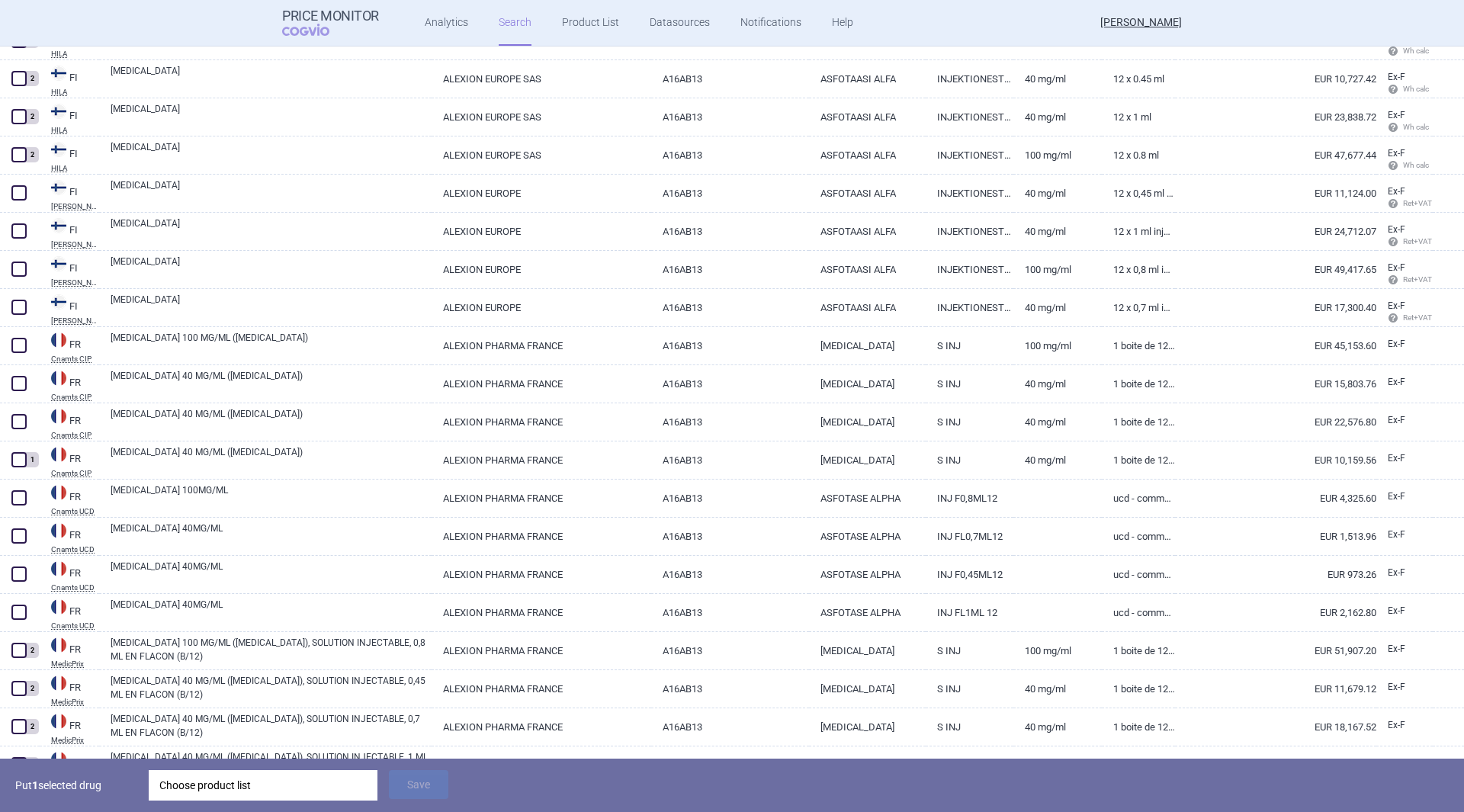
click at [16, 420] on span at bounding box center [19, 422] width 16 height 16
checkbox input "true"
click at [948, 427] on link "S INJ" at bounding box center [969, 421] width 87 height 37
select select "EUR"
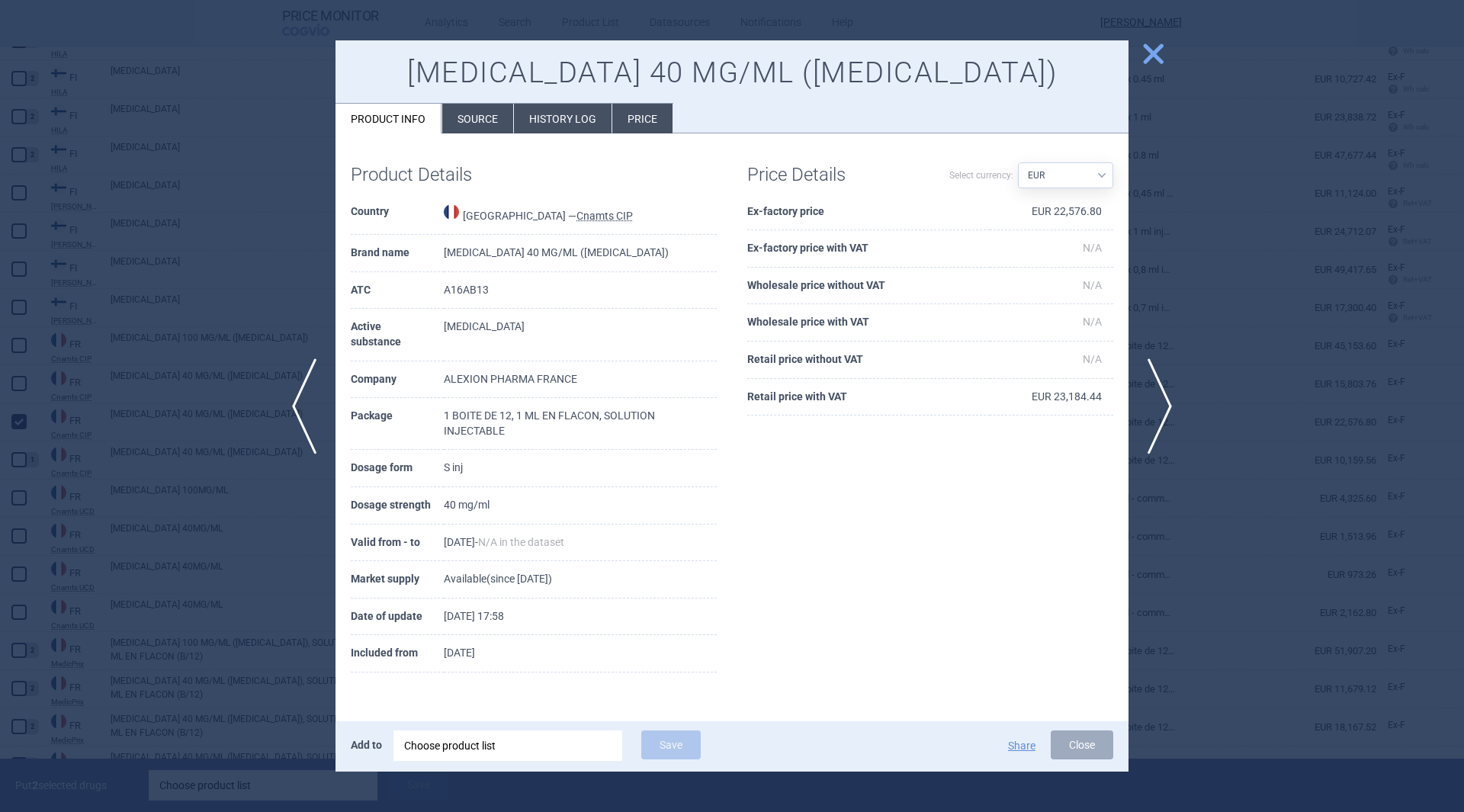
click at [1155, 54] on span "close" at bounding box center [1153, 54] width 27 height 27
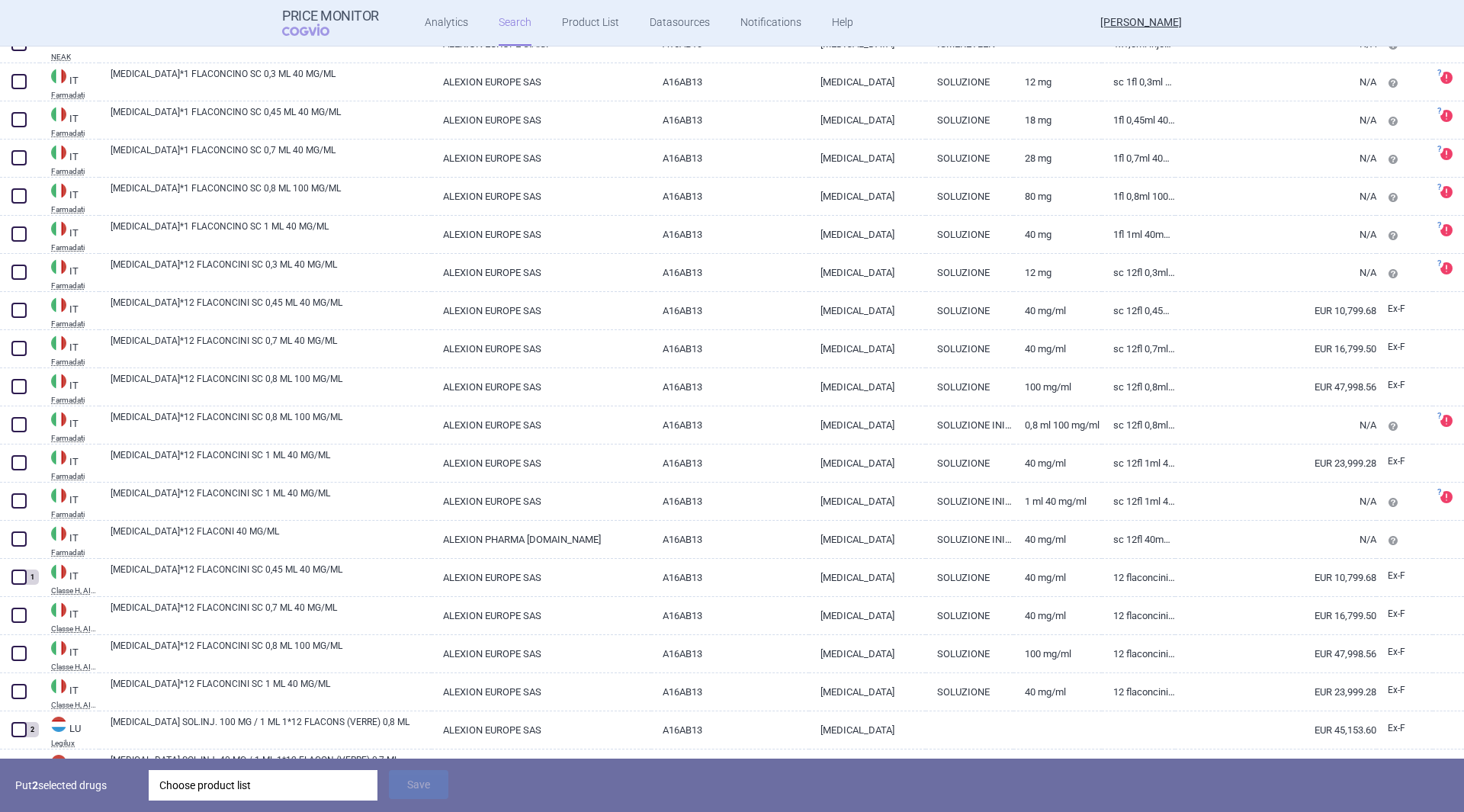
scroll to position [2820, 0]
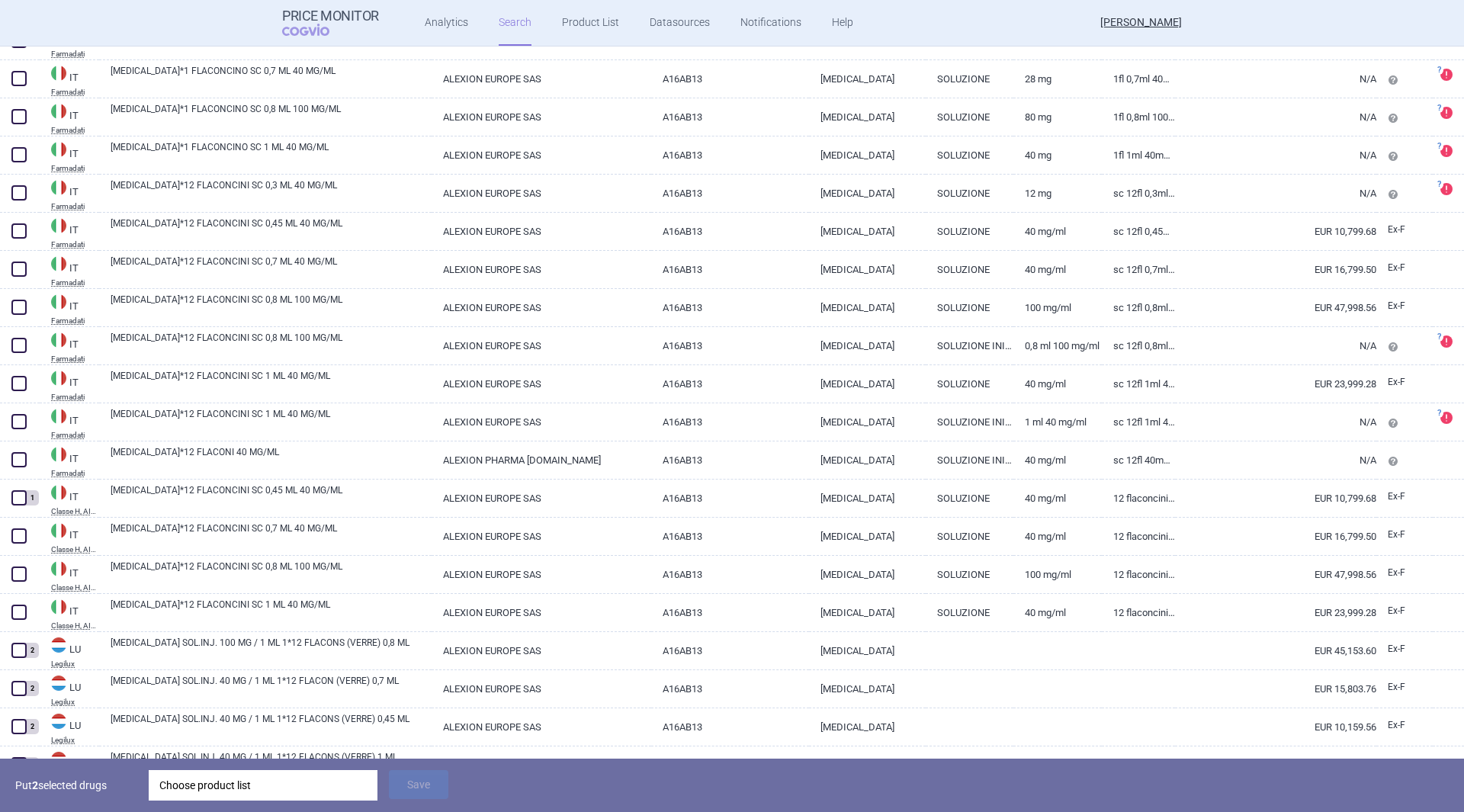
click at [21, 534] on span at bounding box center [19, 536] width 16 height 16
checkbox input "true"
click at [209, 540] on link "[MEDICAL_DATA]*12 FLACONCINI SC 0,7 ML 40 MG/ML" at bounding box center [271, 535] width 321 height 28
select select "EUR"
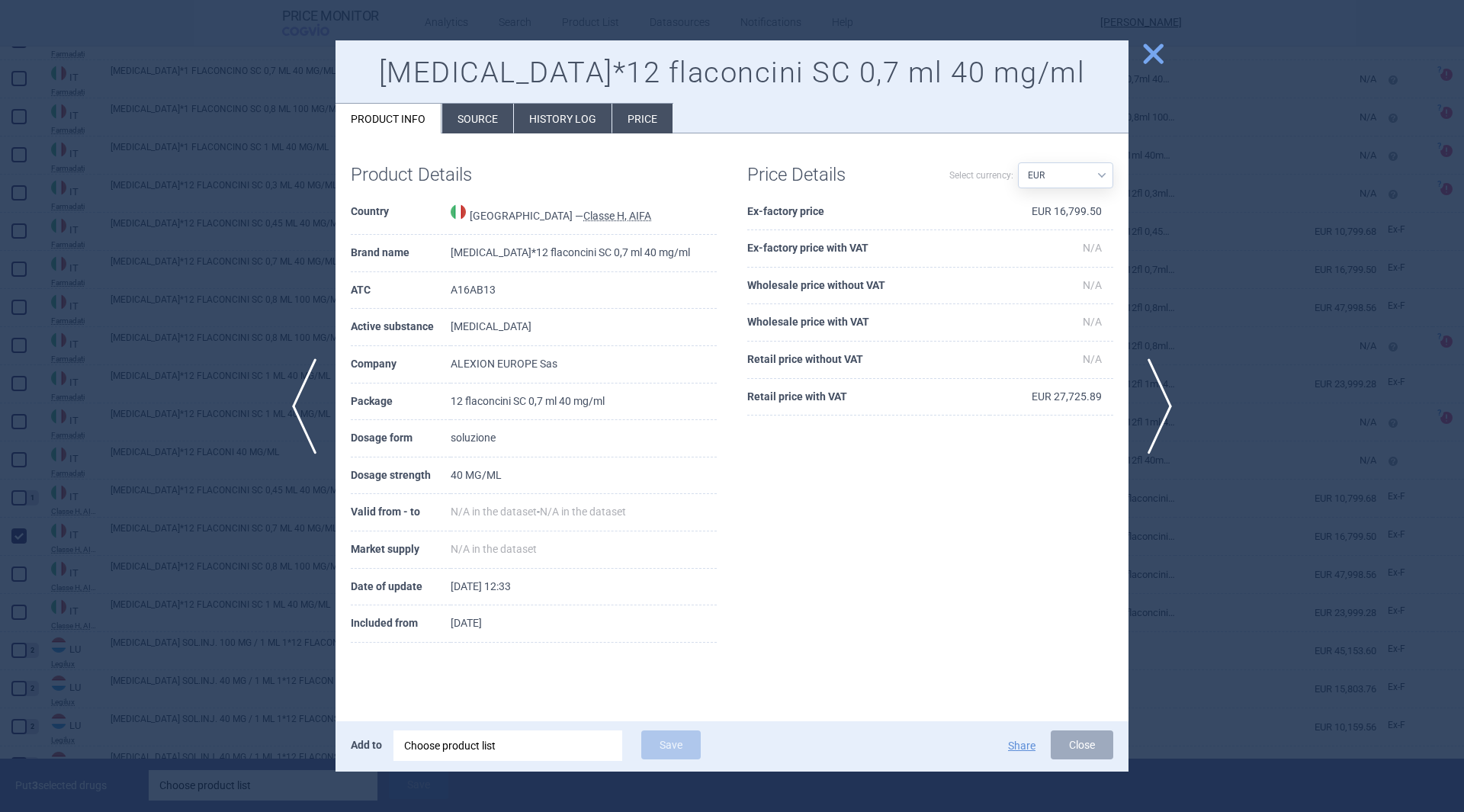
click at [1152, 56] on span "close" at bounding box center [1153, 54] width 27 height 27
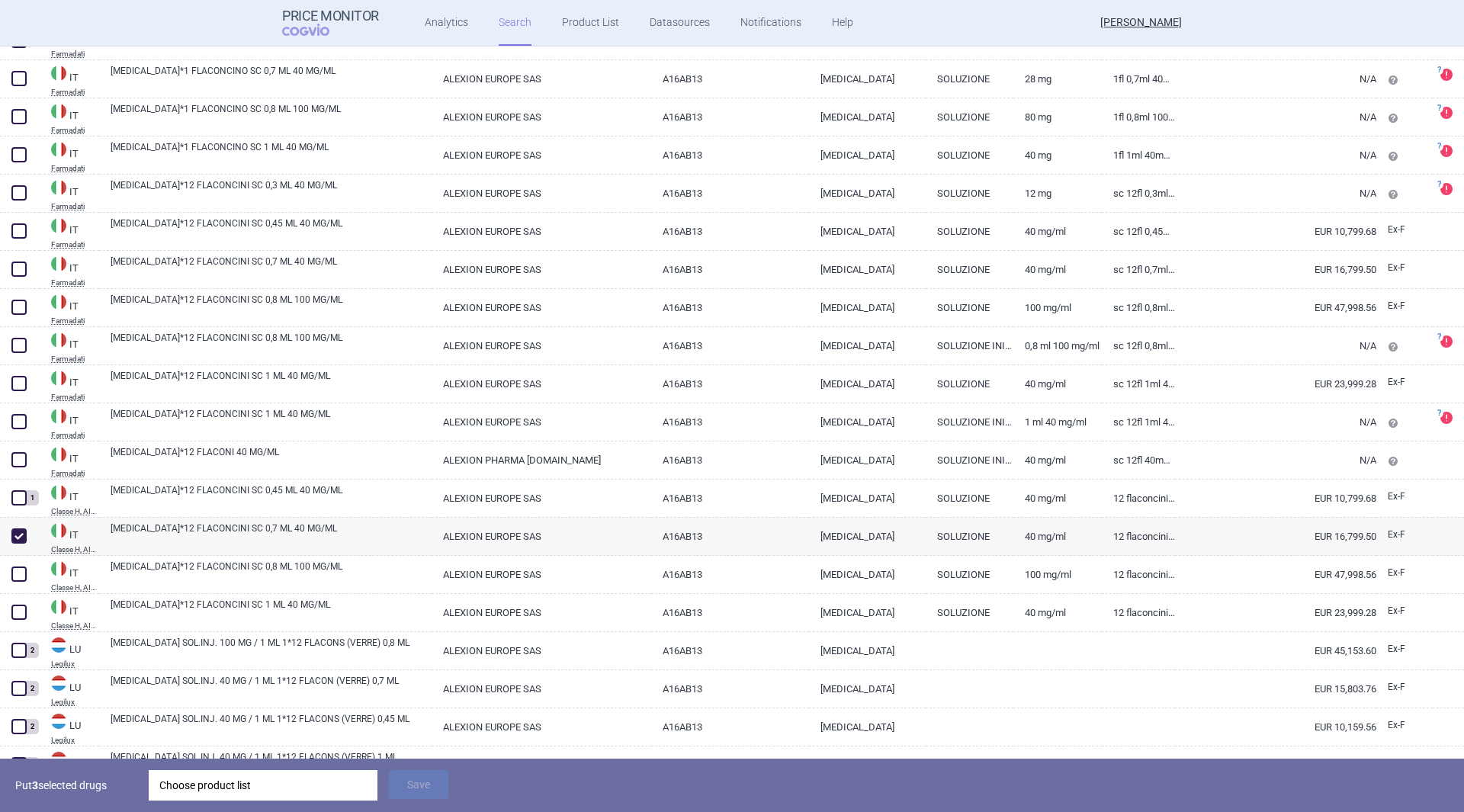
click at [24, 612] on span at bounding box center [19, 612] width 16 height 16
checkbox input "true"
click at [20, 534] on span at bounding box center [19, 536] width 16 height 16
checkbox input "false"
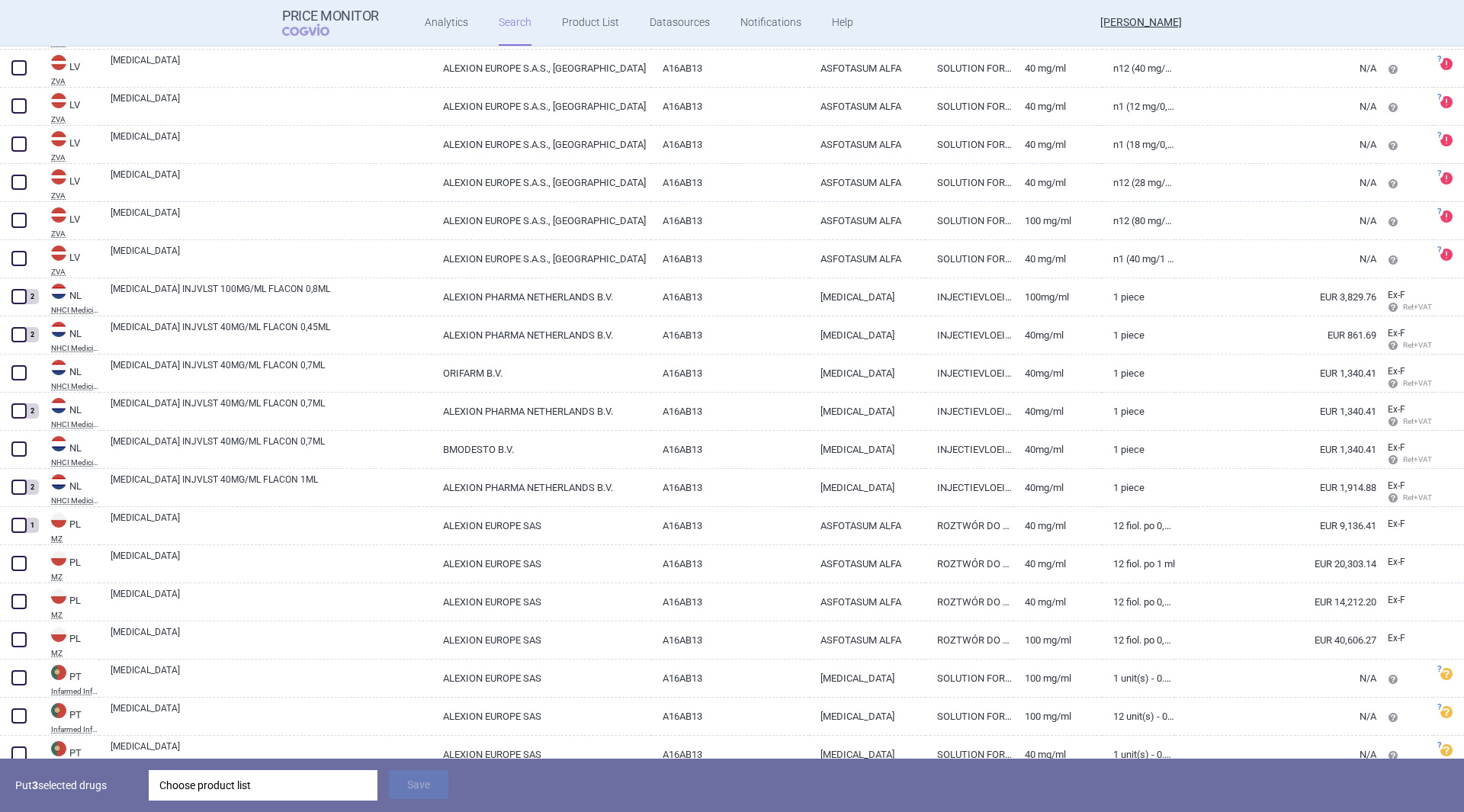
scroll to position [3734, 0]
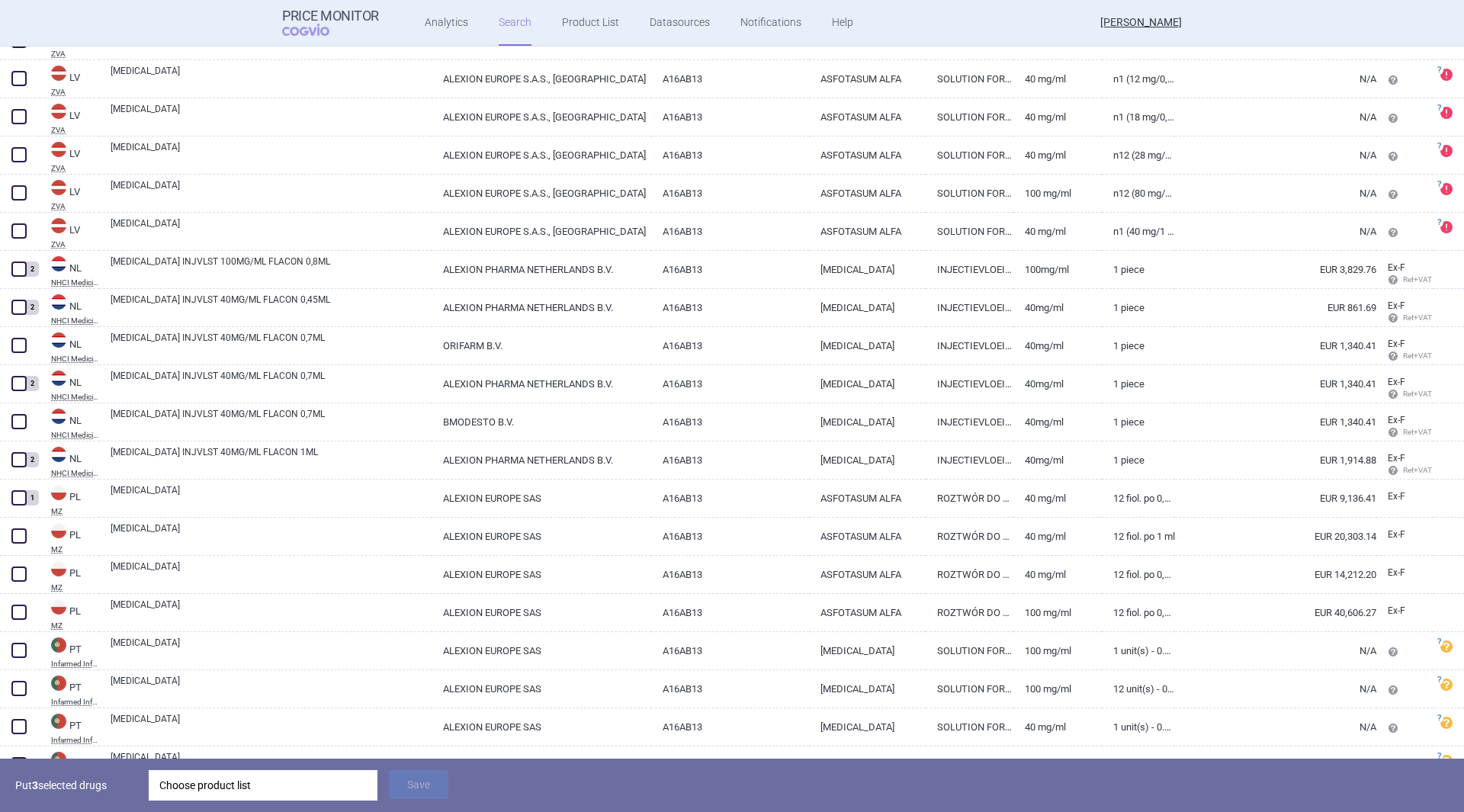
click at [21, 537] on span at bounding box center [19, 536] width 16 height 16
checkbox input "true"
click at [297, 530] on link "[MEDICAL_DATA]" at bounding box center [271, 535] width 321 height 28
select select "EUR"
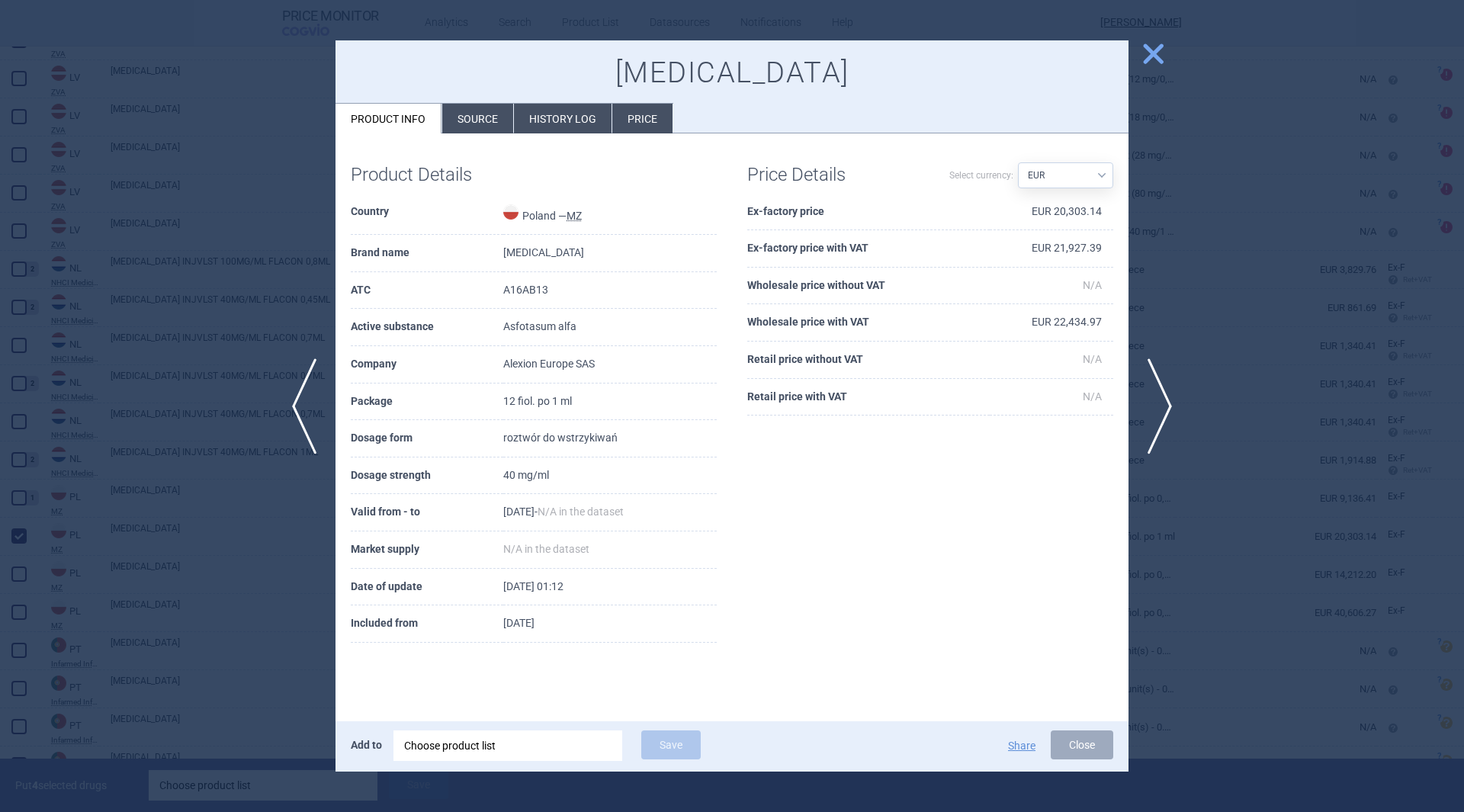
click at [1155, 55] on span "close" at bounding box center [1153, 54] width 27 height 27
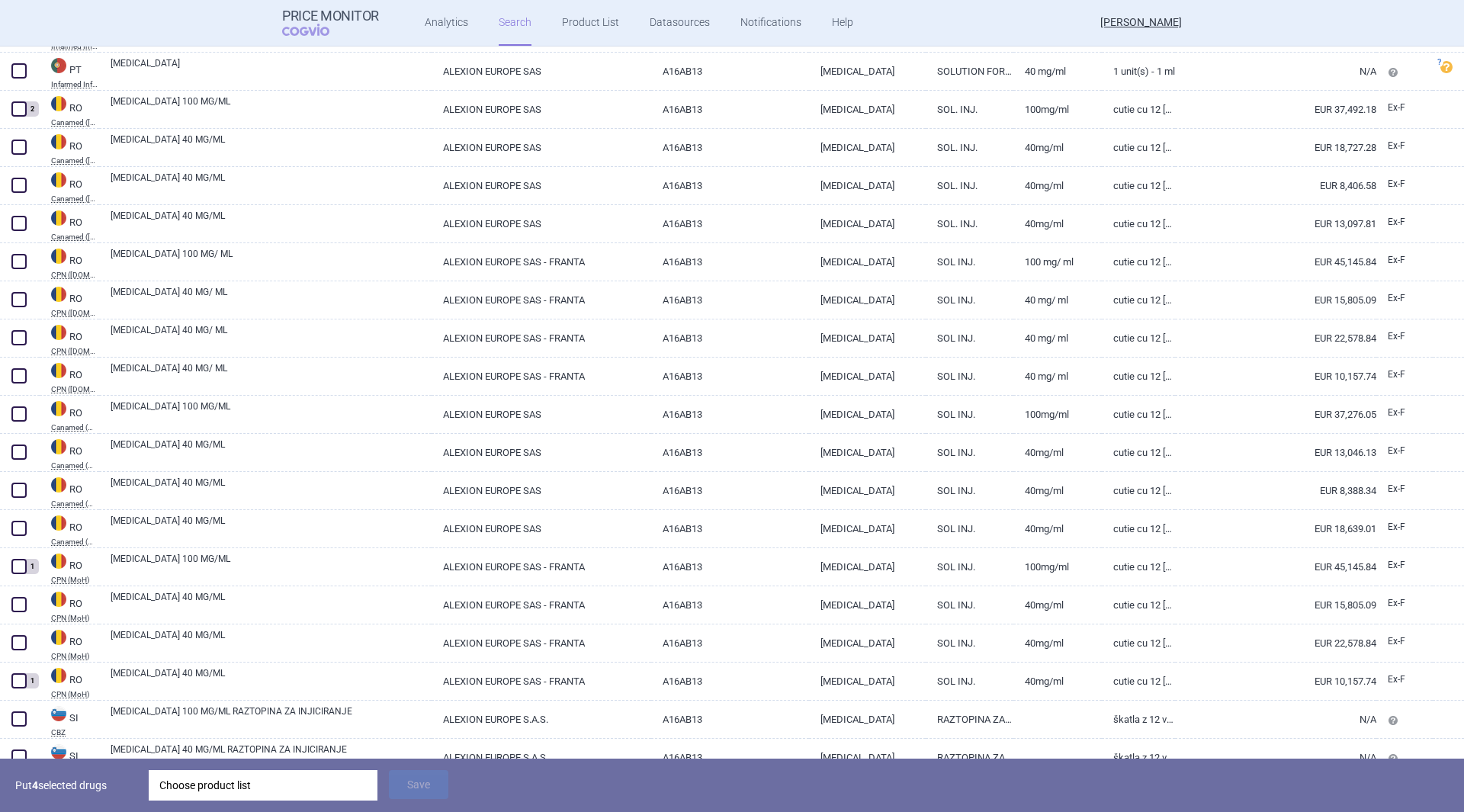
scroll to position [4725, 0]
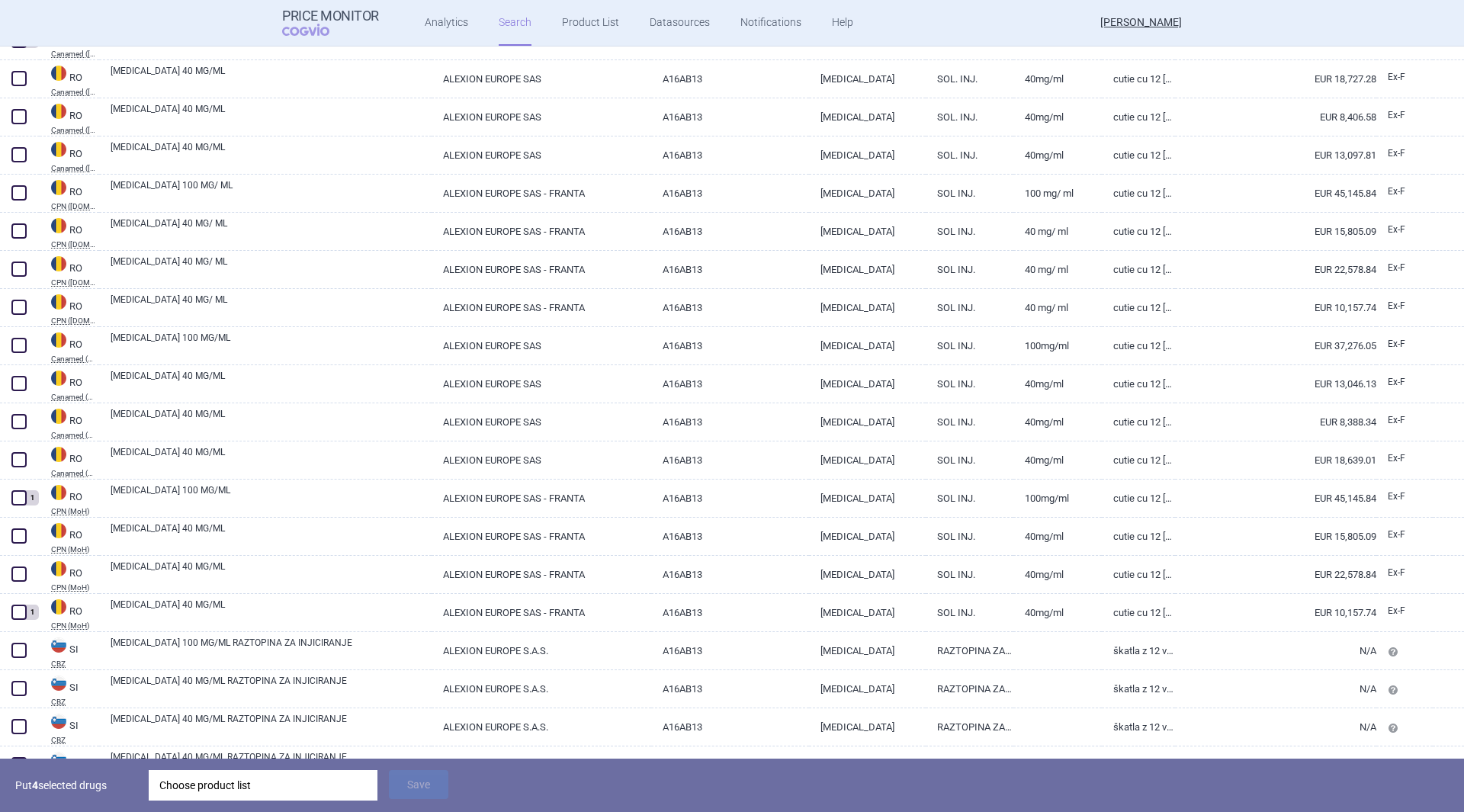
click at [18, 577] on span at bounding box center [19, 574] width 16 height 16
checkbox input "true"
click at [238, 571] on link "[MEDICAL_DATA] 40 MG/ML" at bounding box center [271, 573] width 321 height 28
select select "EUR"
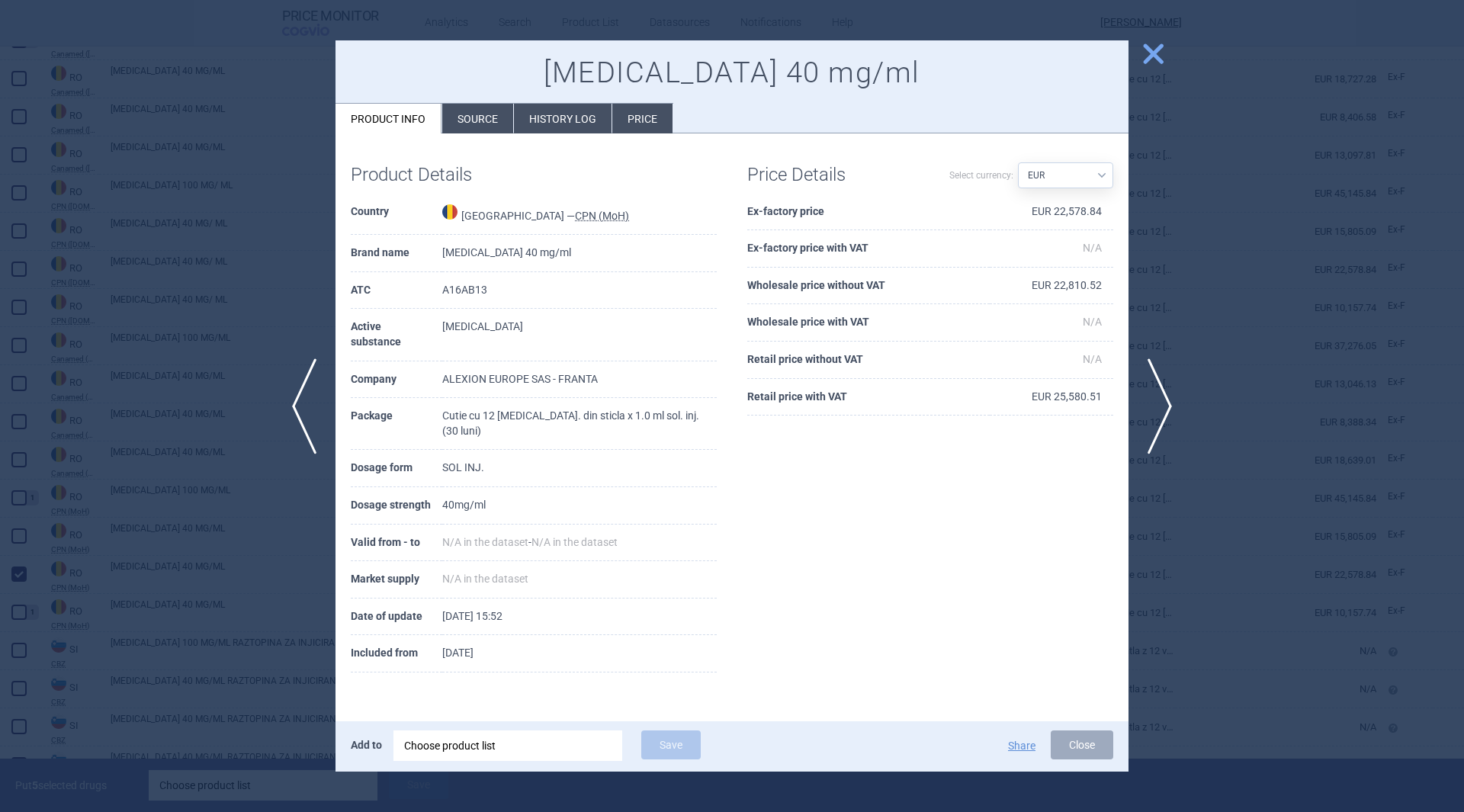
click at [1153, 55] on span "close" at bounding box center [1153, 54] width 27 height 27
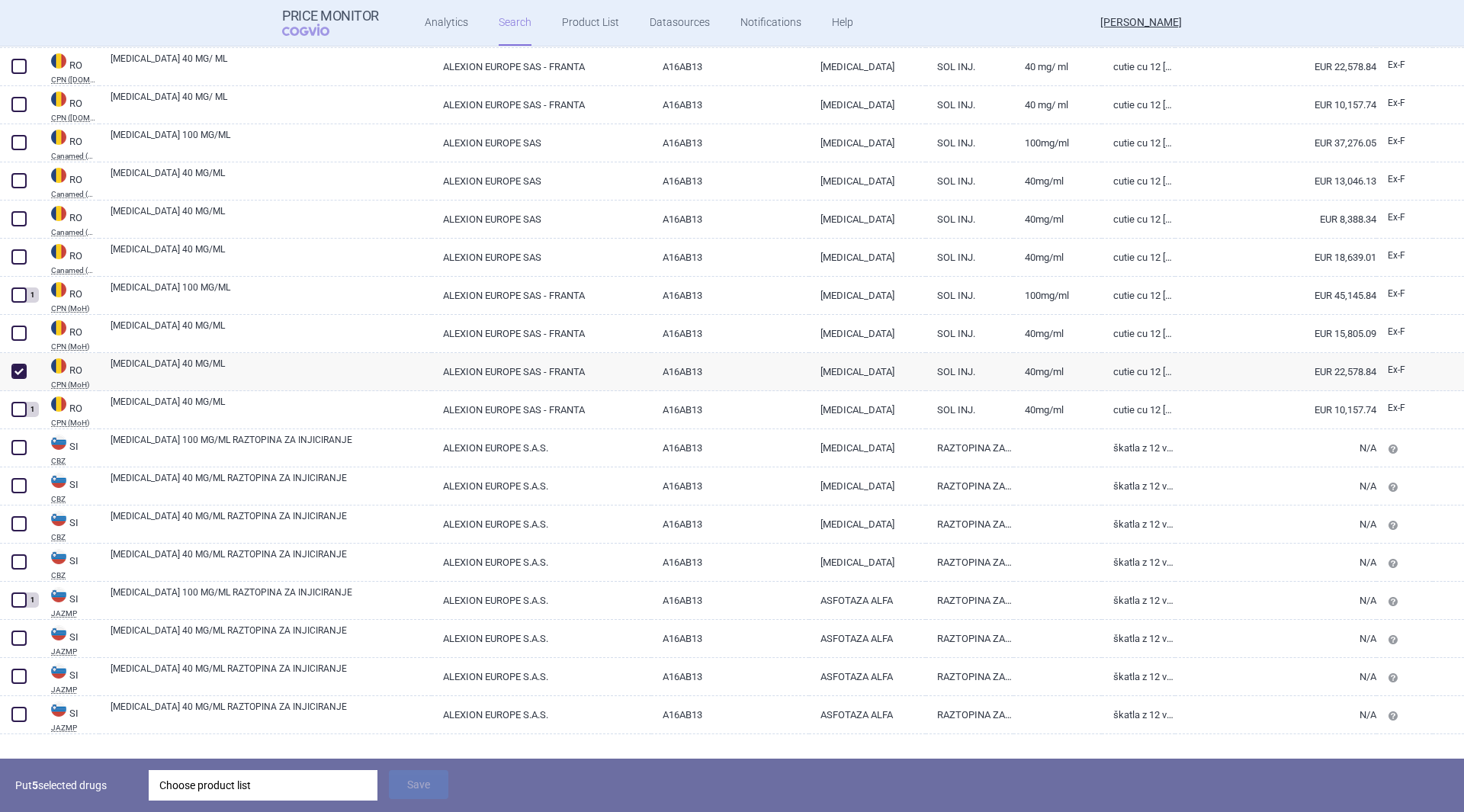
scroll to position [4952, 0]
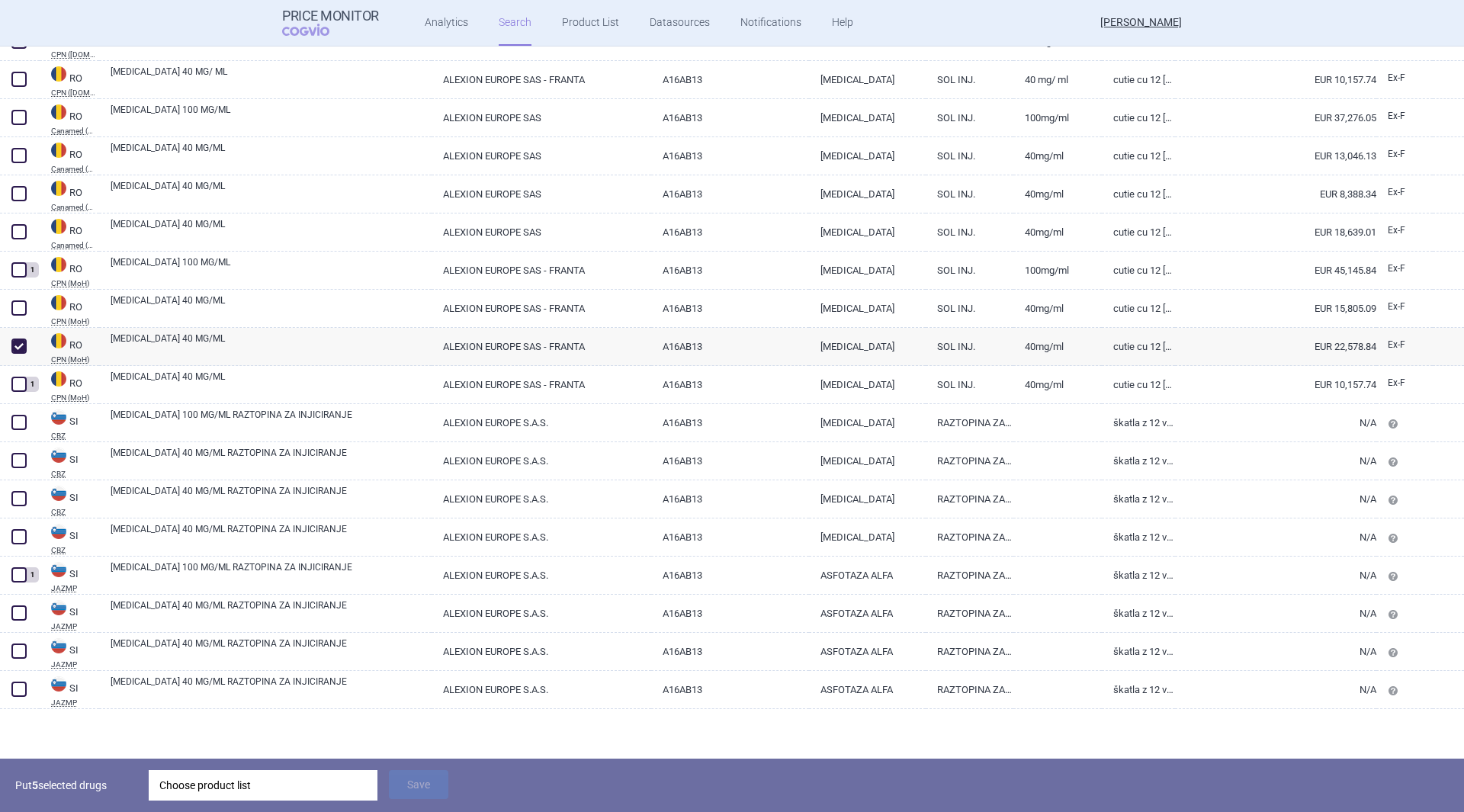
click at [222, 781] on div "Choose product list" at bounding box center [263, 784] width 208 height 30
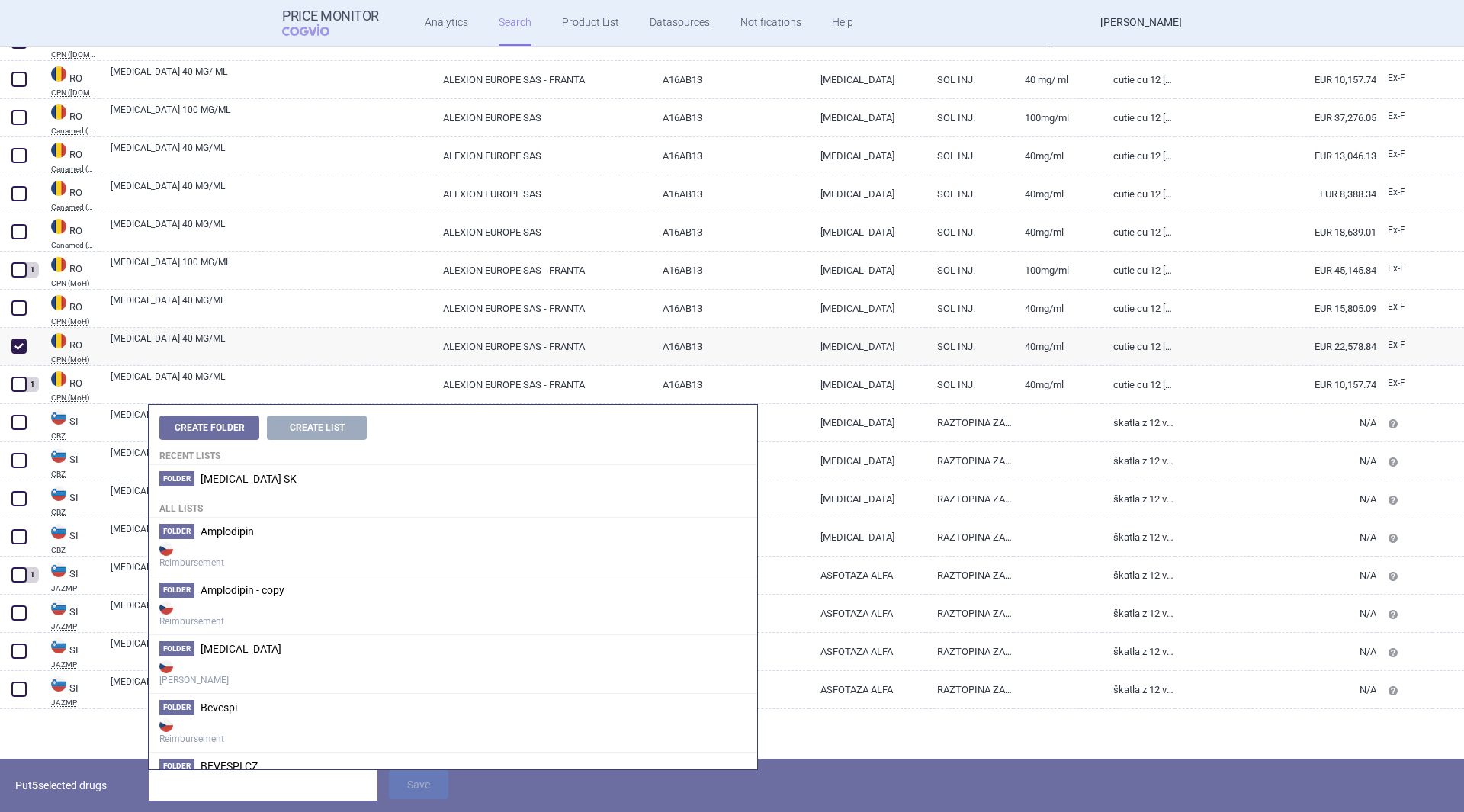
click at [248, 471] on li "Folder Strensiq SK" at bounding box center [453, 479] width 608 height 28
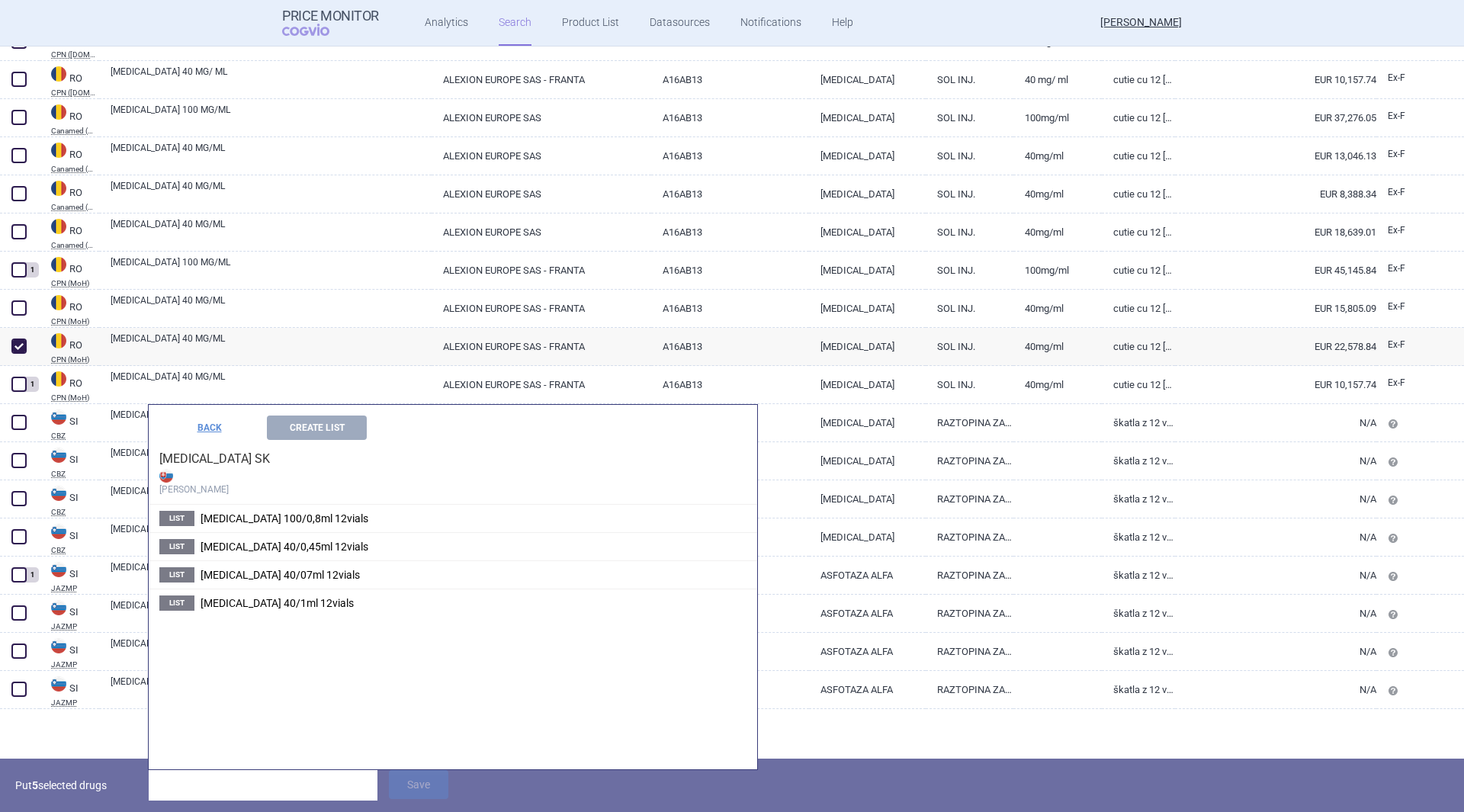
click at [295, 598] on span "[MEDICAL_DATA] 40/1ml 12vials" at bounding box center [277, 603] width 153 height 12
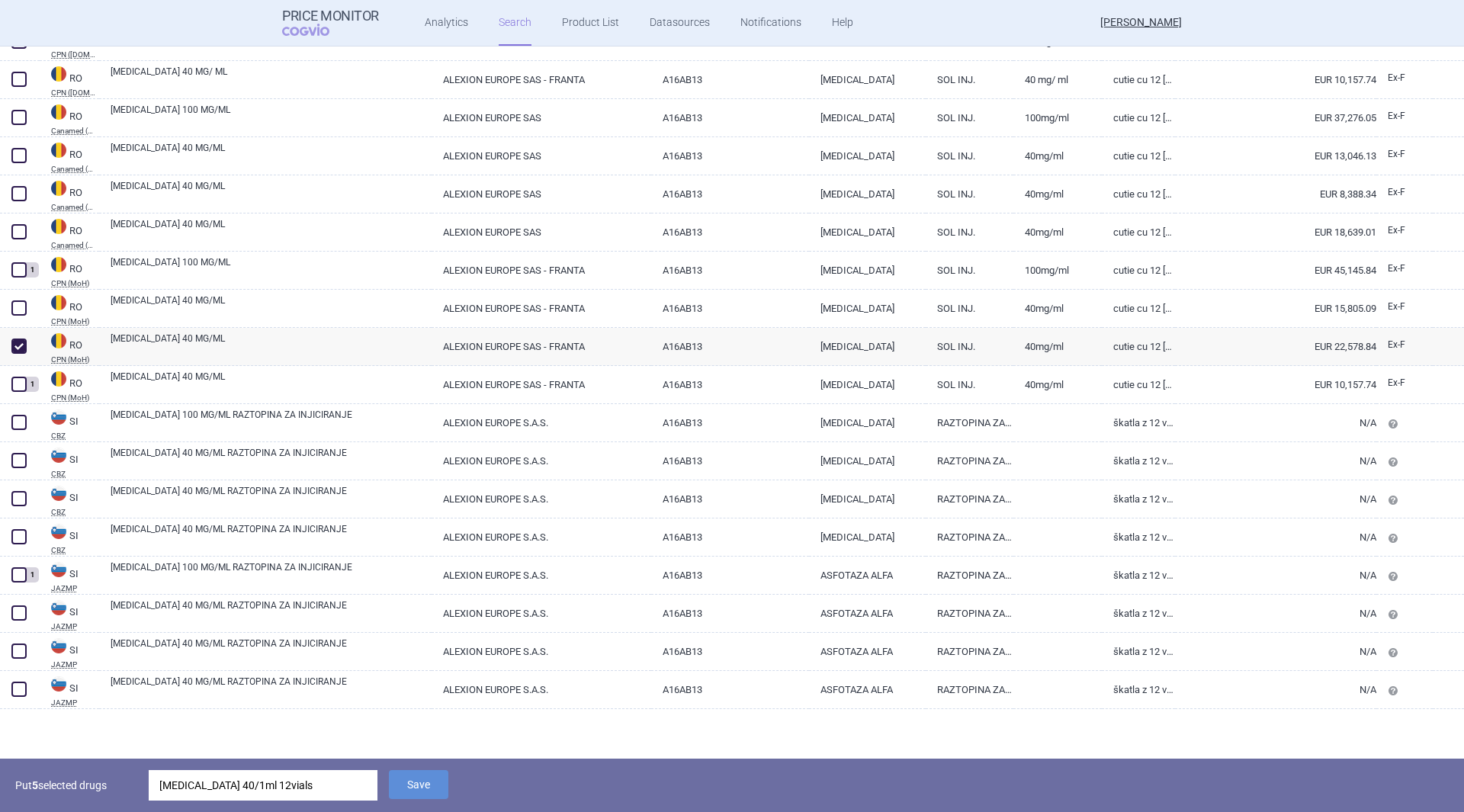
click at [414, 779] on button "Save" at bounding box center [418, 783] width 60 height 29
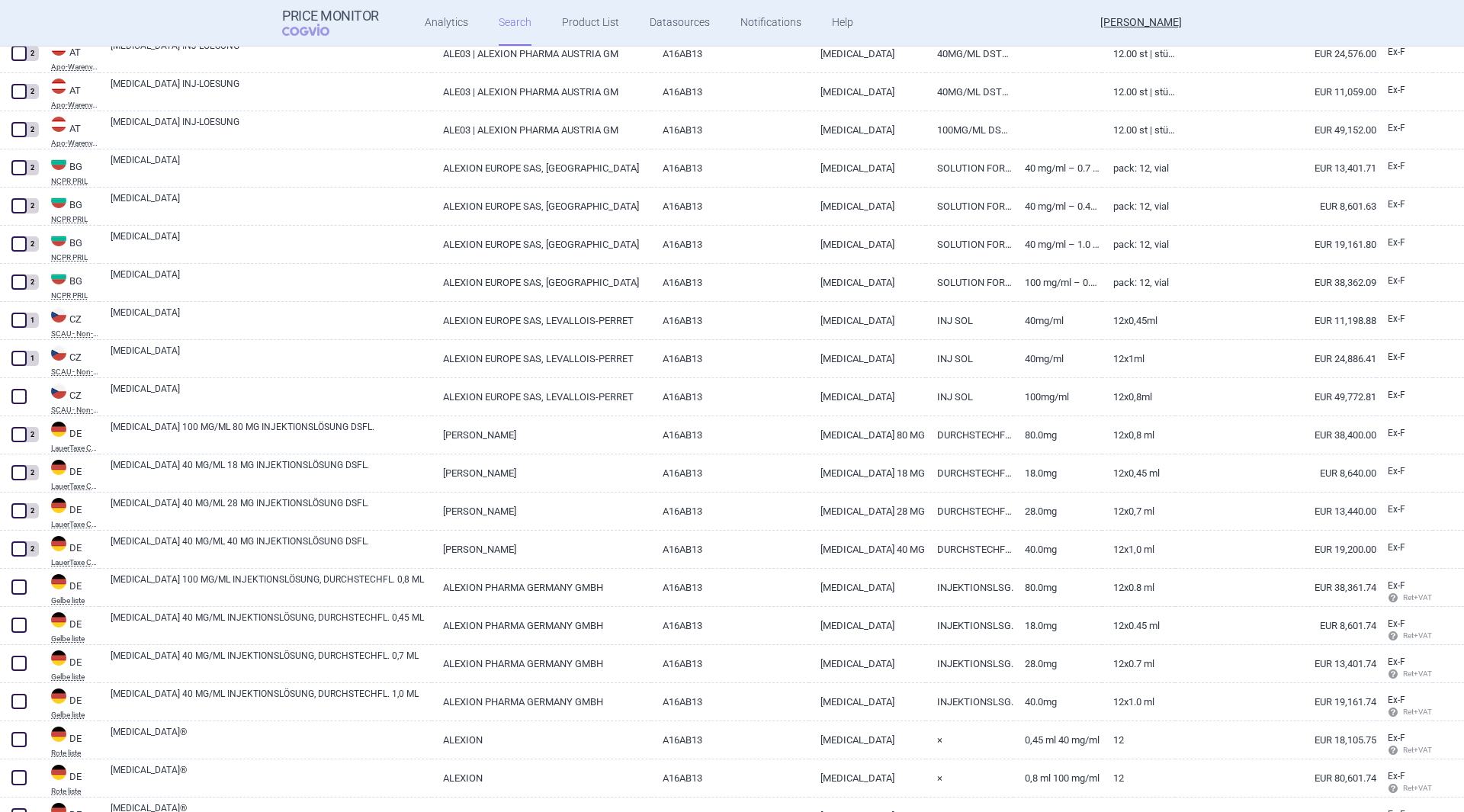
scroll to position [381, 0]
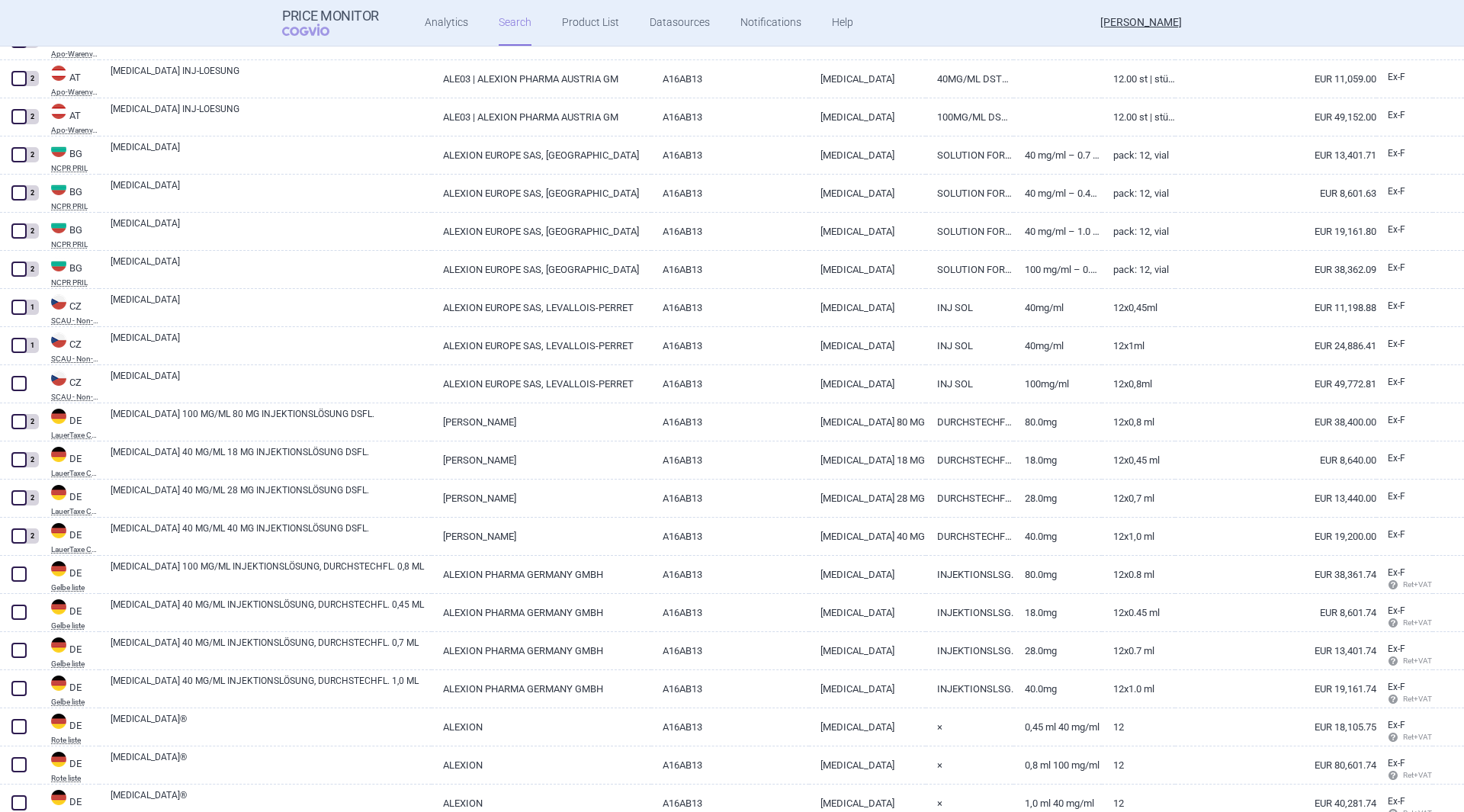
click at [17, 387] on span at bounding box center [19, 383] width 16 height 16
checkbox input "true"
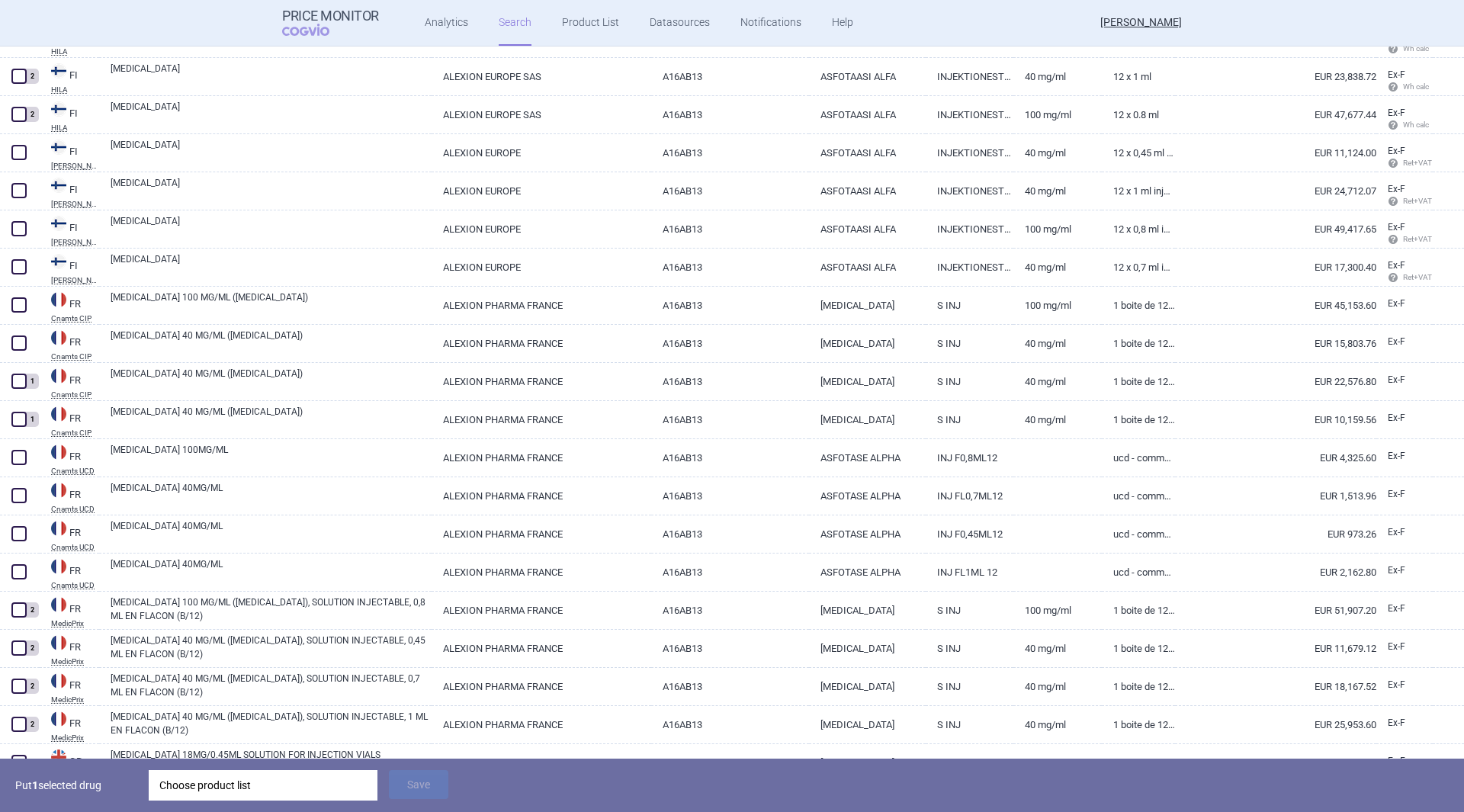
scroll to position [1448, 0]
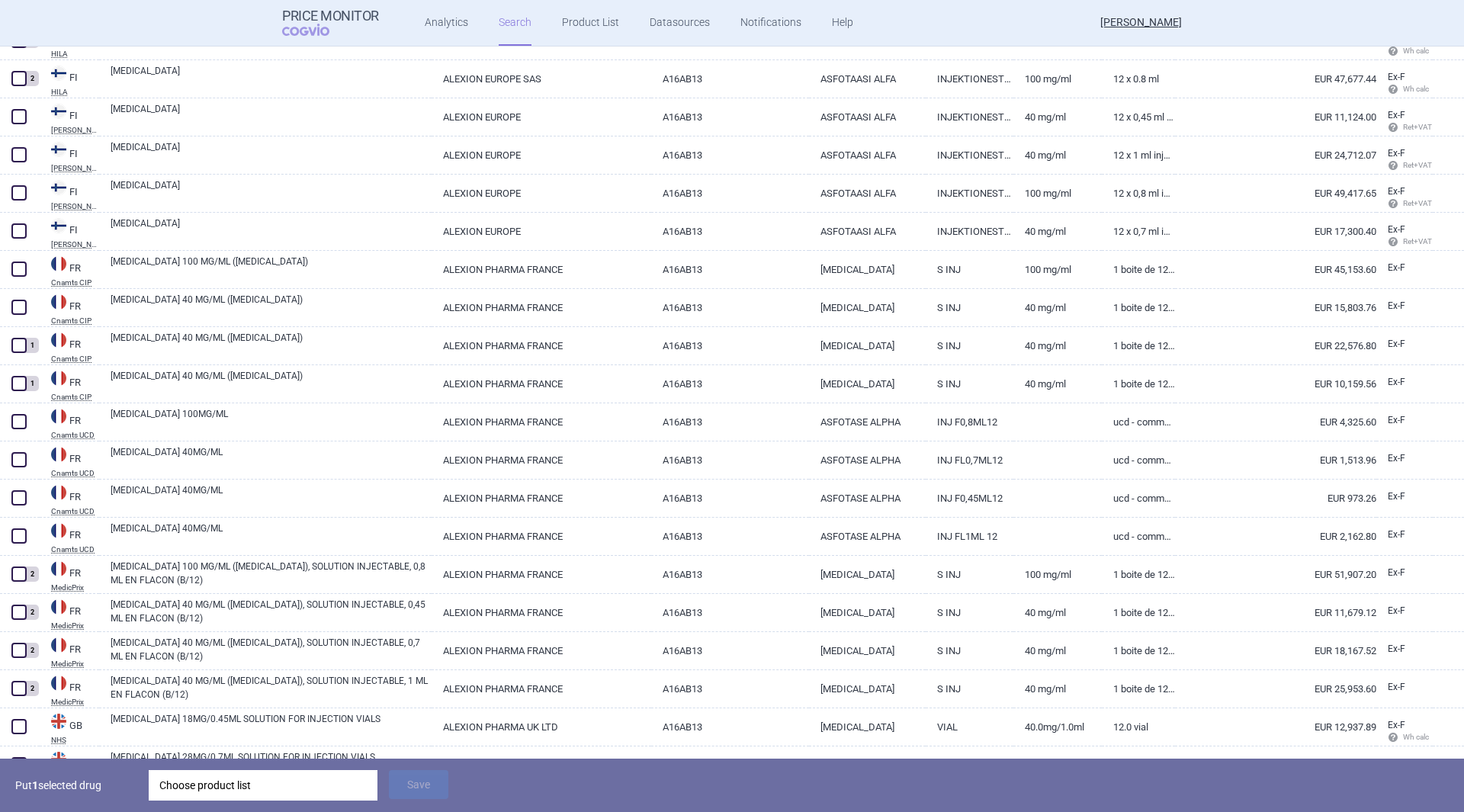
click at [20, 264] on span at bounding box center [19, 269] width 16 height 16
checkbox input "true"
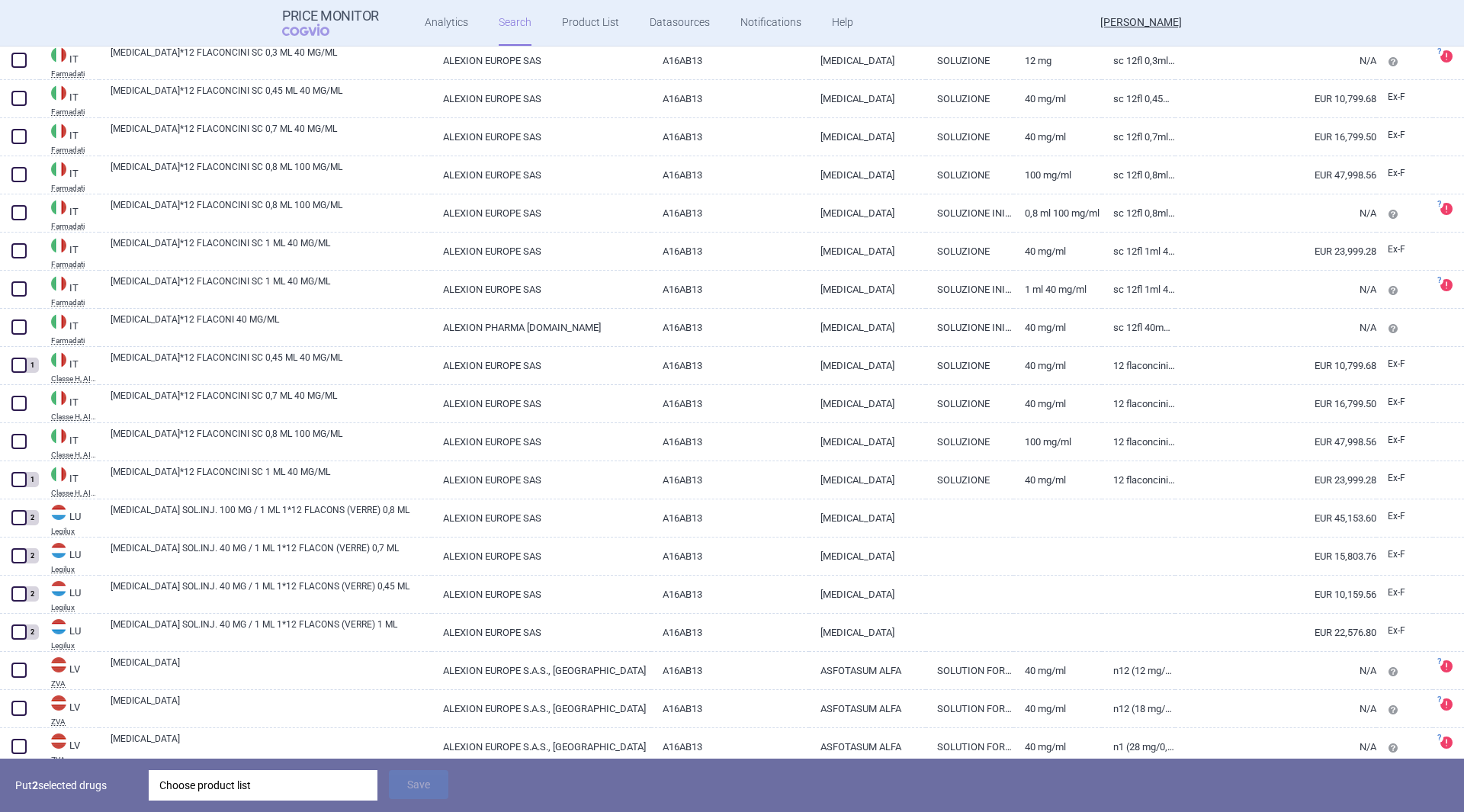
scroll to position [2972, 0]
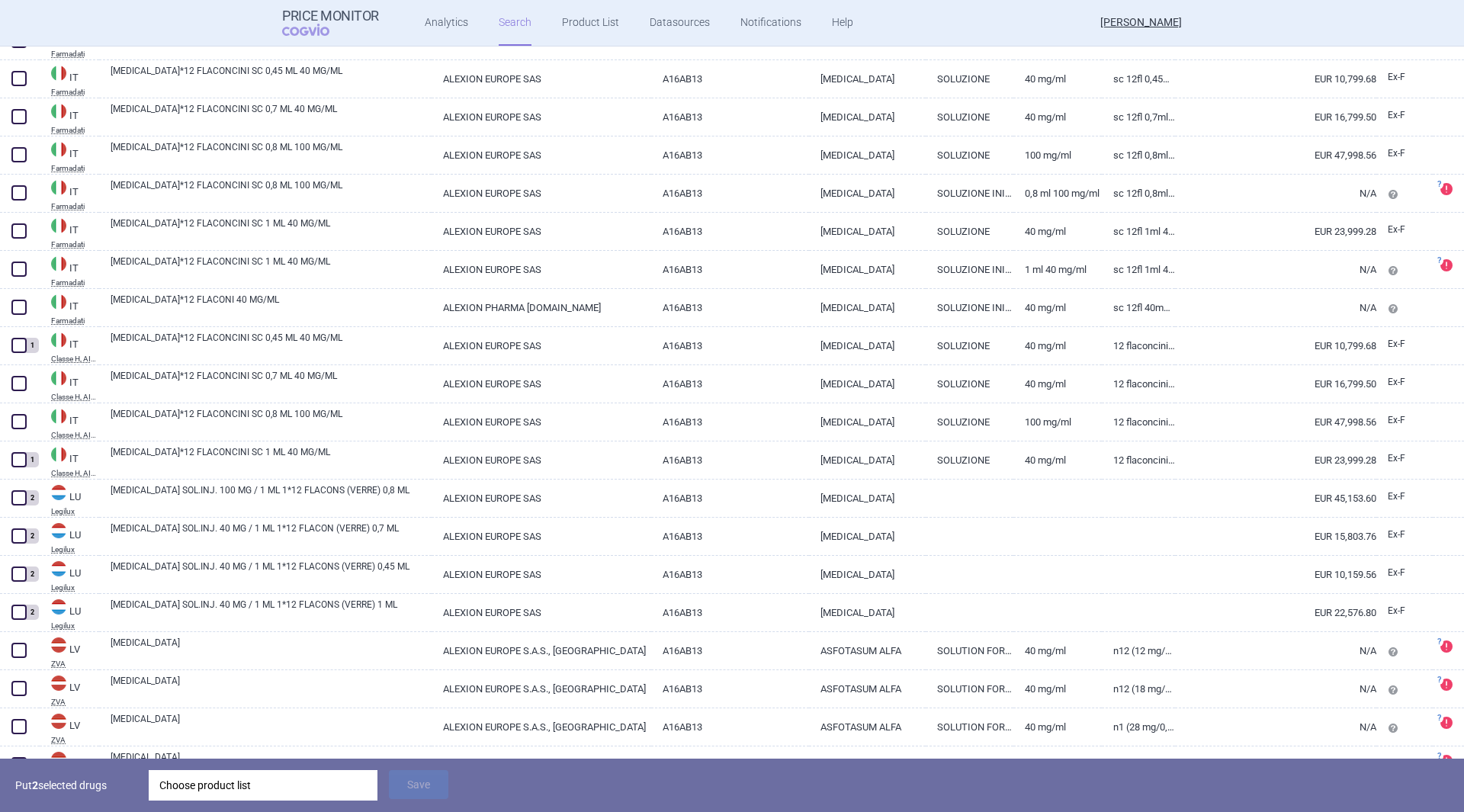
click at [21, 421] on span at bounding box center [19, 422] width 16 height 16
checkbox input "true"
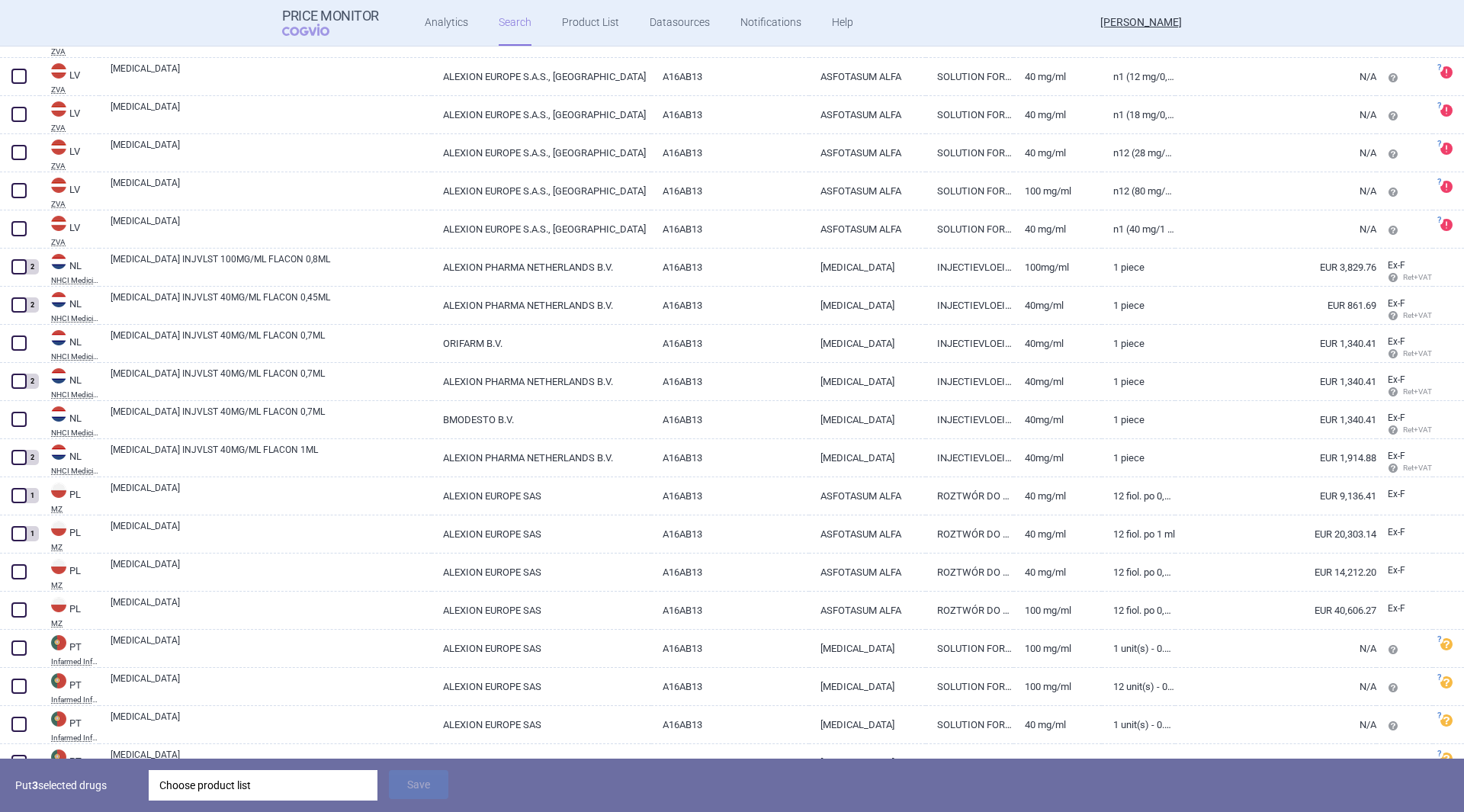
scroll to position [3810, 0]
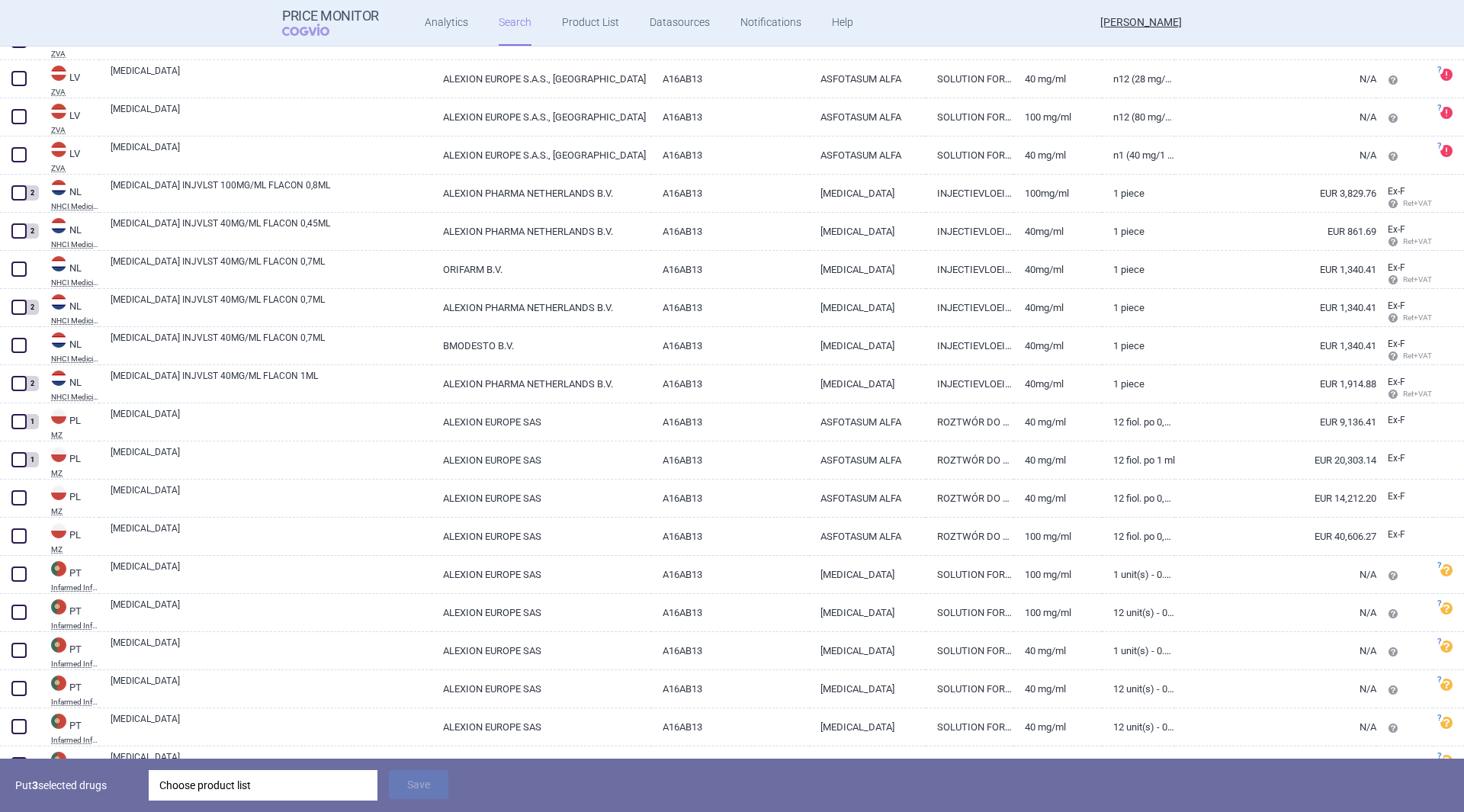
click at [16, 537] on span at bounding box center [19, 536] width 16 height 16
checkbox input "true"
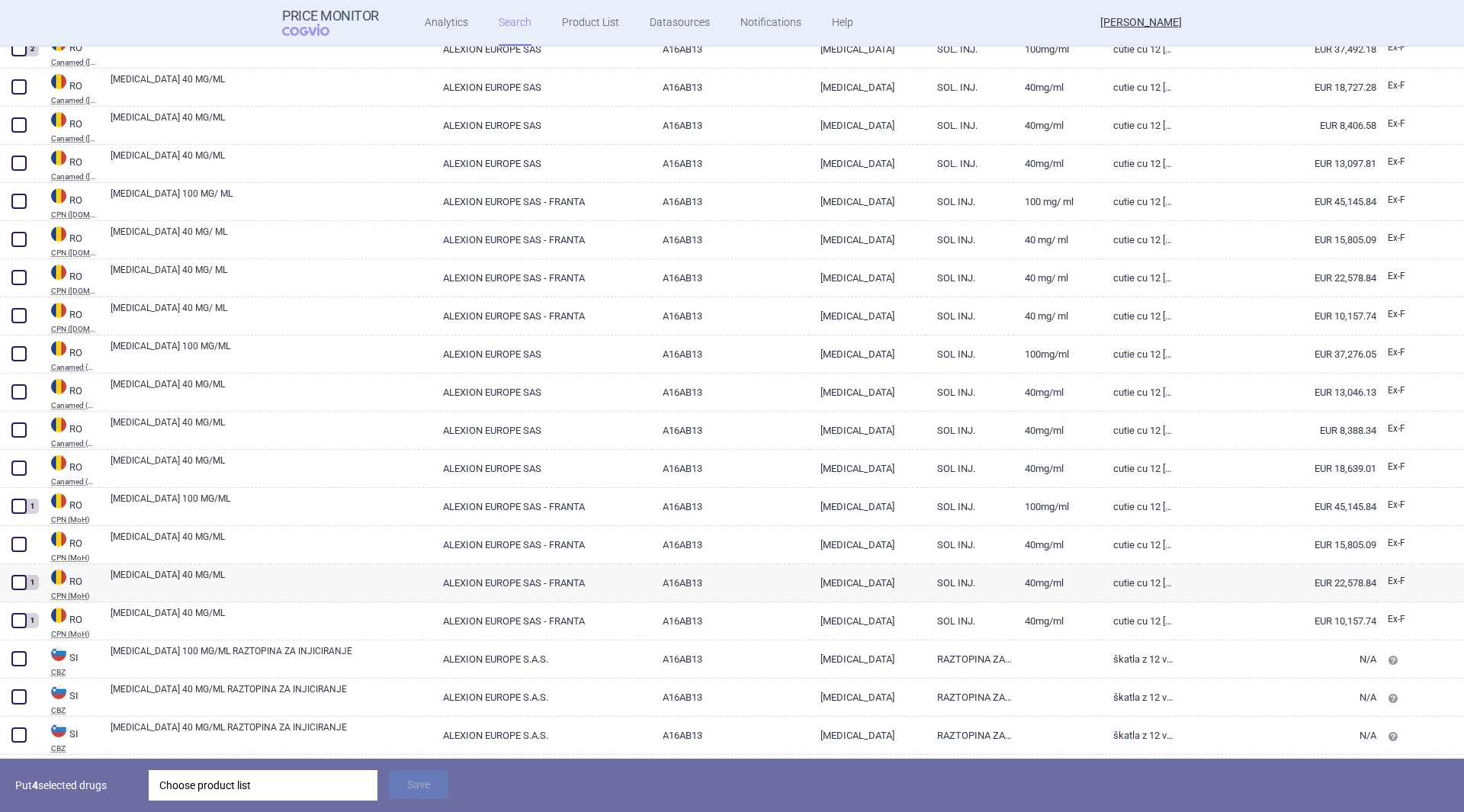
scroll to position [4725, 0]
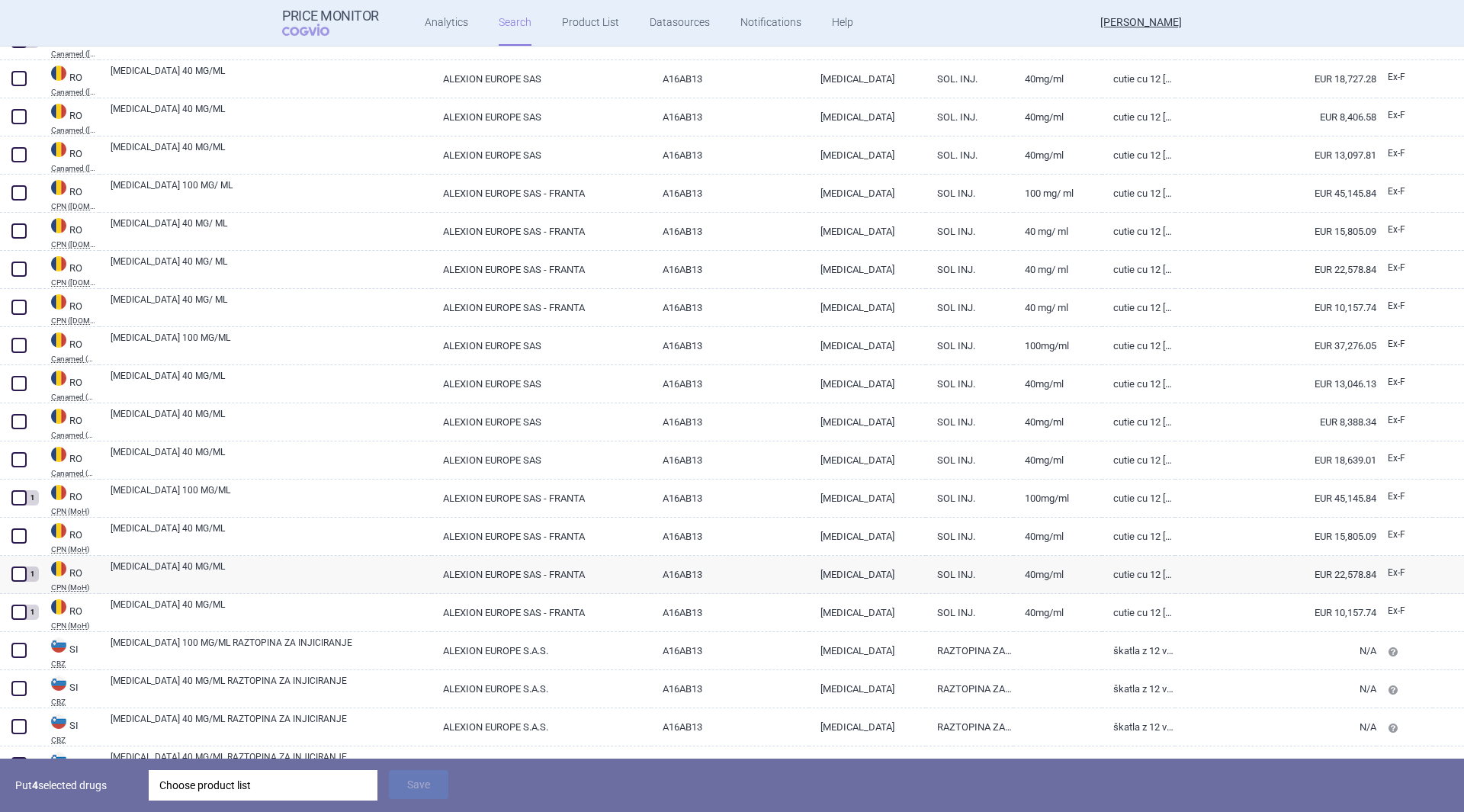
click at [22, 497] on span at bounding box center [19, 498] width 16 height 16
checkbox input "true"
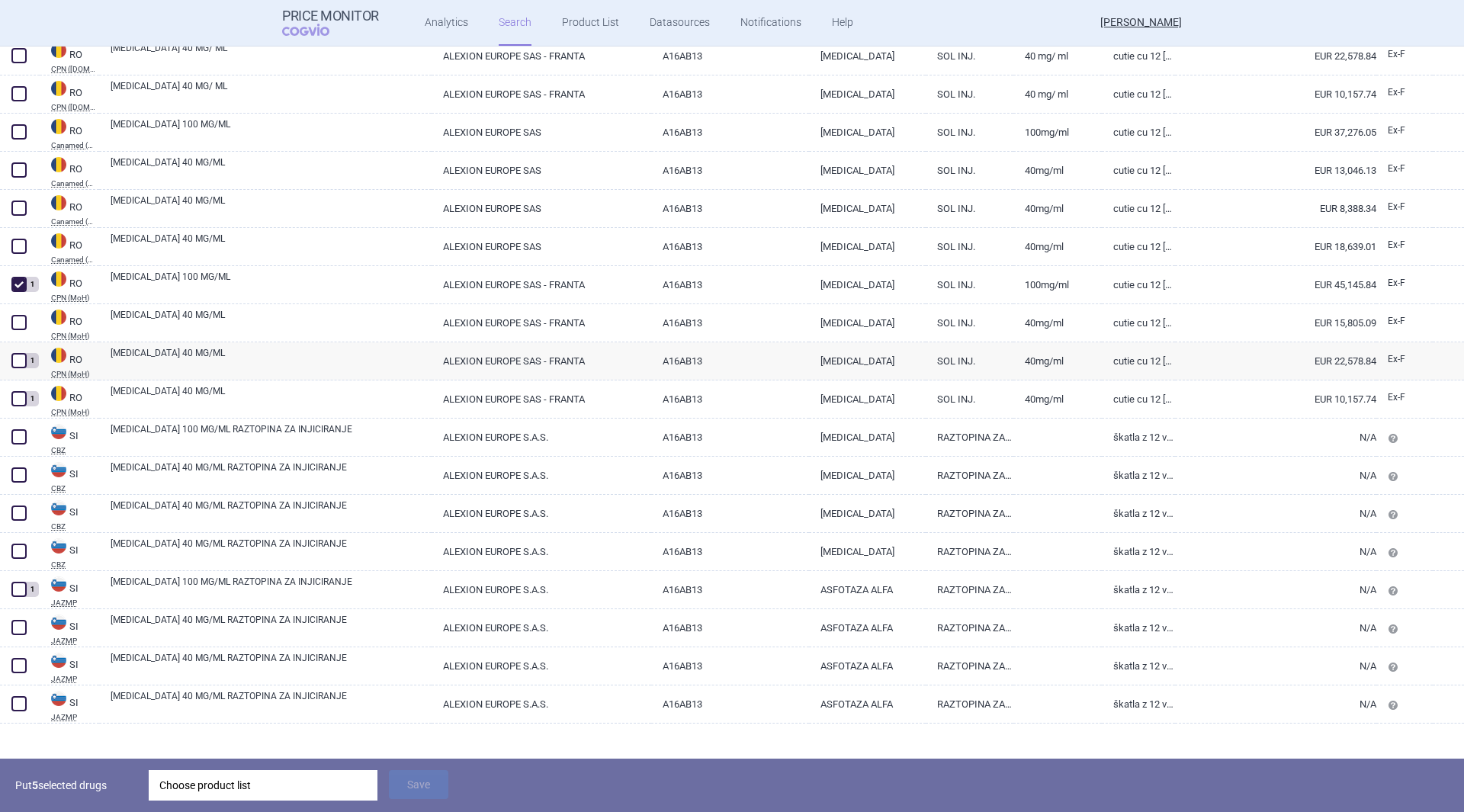
scroll to position [4952, 0]
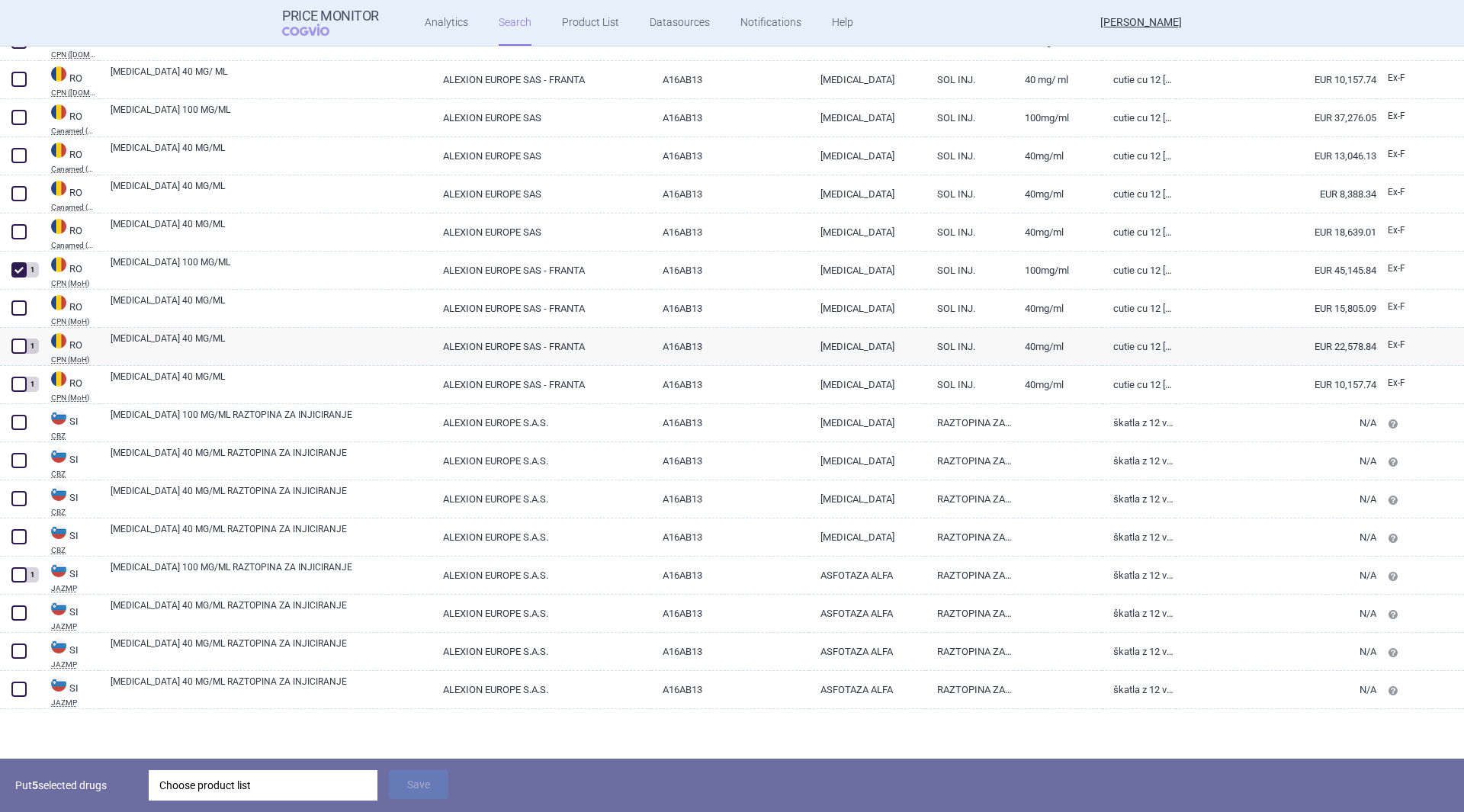
click at [258, 793] on div "Choose product list" at bounding box center [263, 784] width 208 height 30
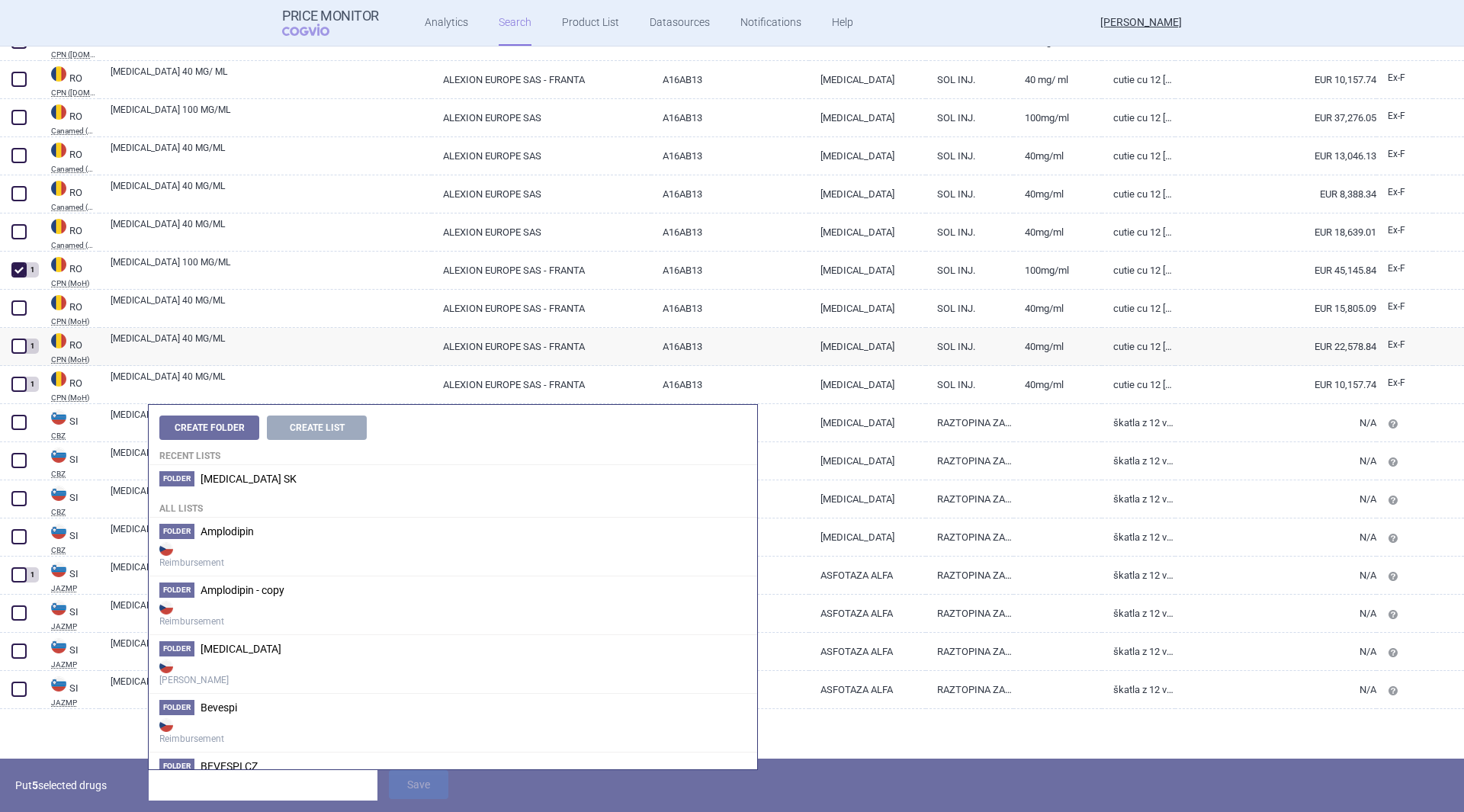
click at [235, 484] on span "[MEDICAL_DATA] SK" at bounding box center [248, 478] width 96 height 12
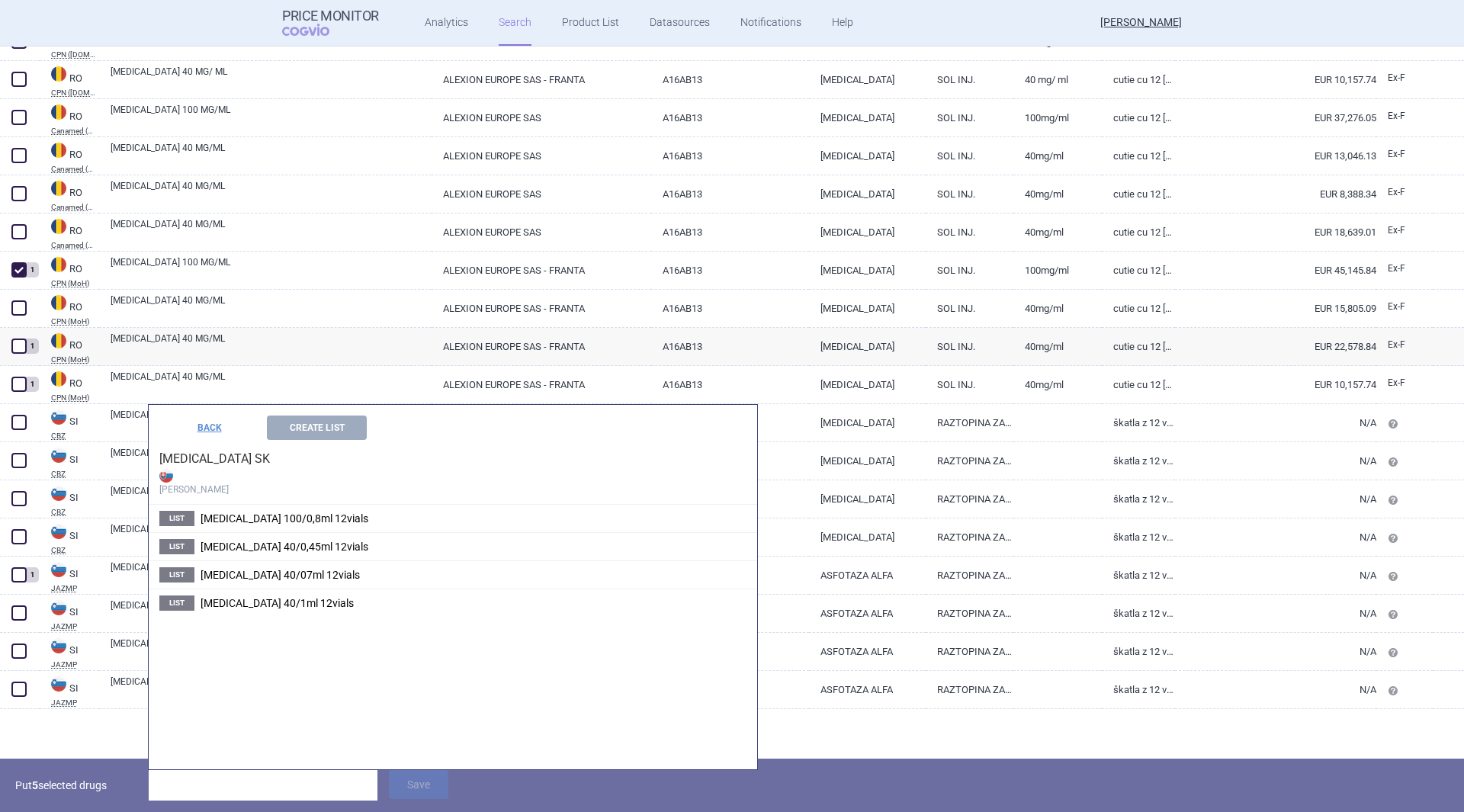
click at [251, 515] on span "[MEDICAL_DATA] 100/0,8ml 12vials" at bounding box center [285, 518] width 168 height 12
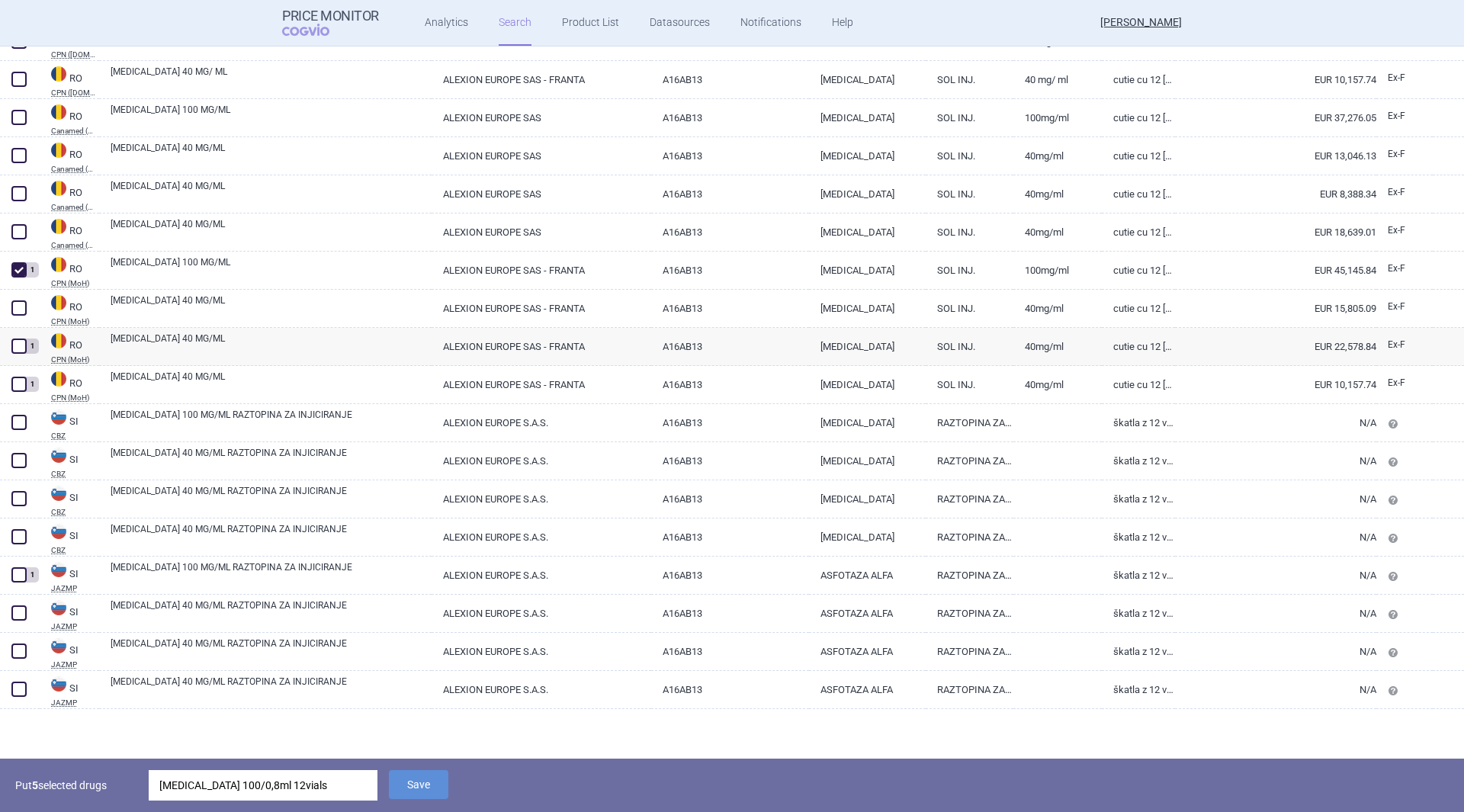
click at [438, 783] on button "Save" at bounding box center [418, 783] width 60 height 29
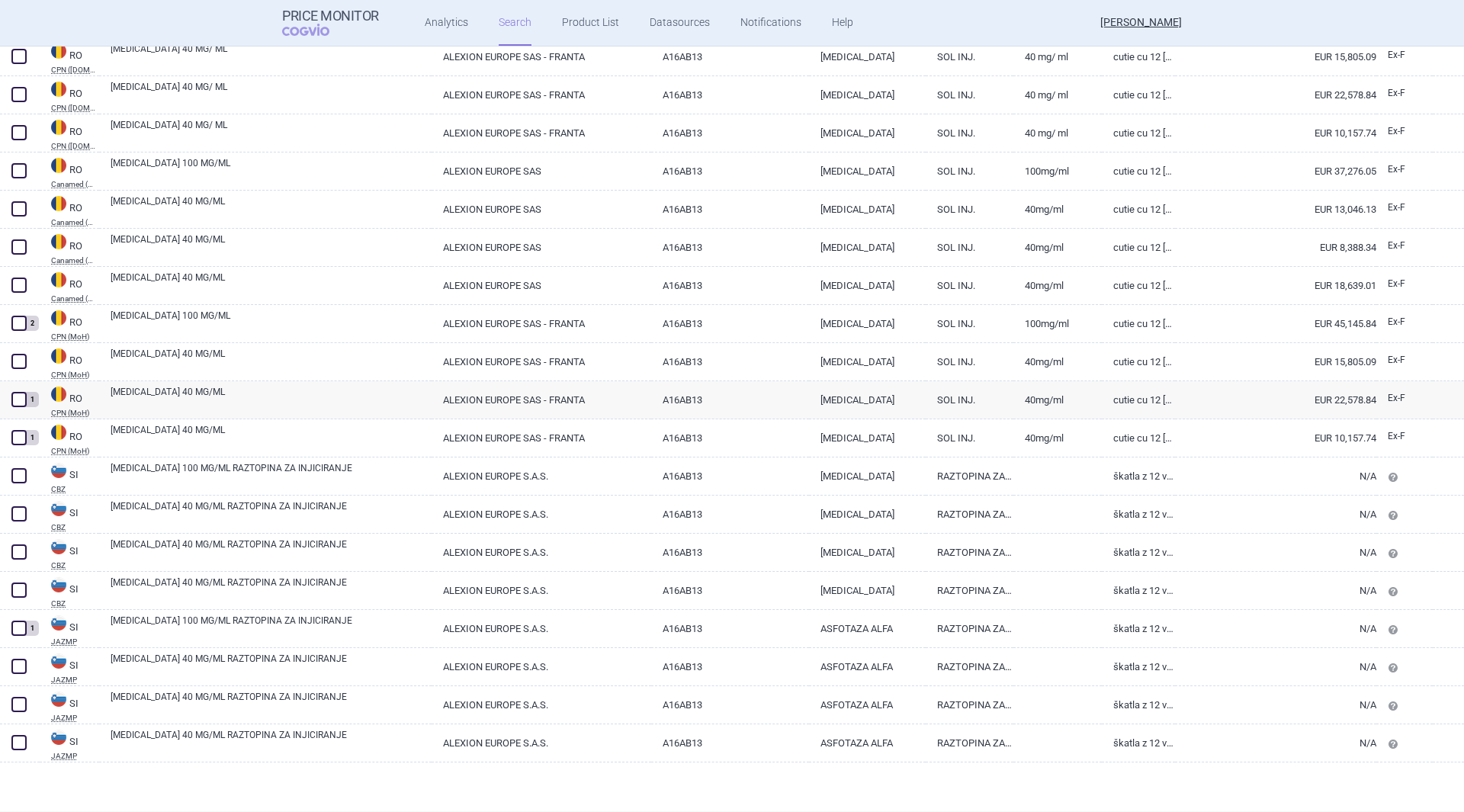
scroll to position [4900, 0]
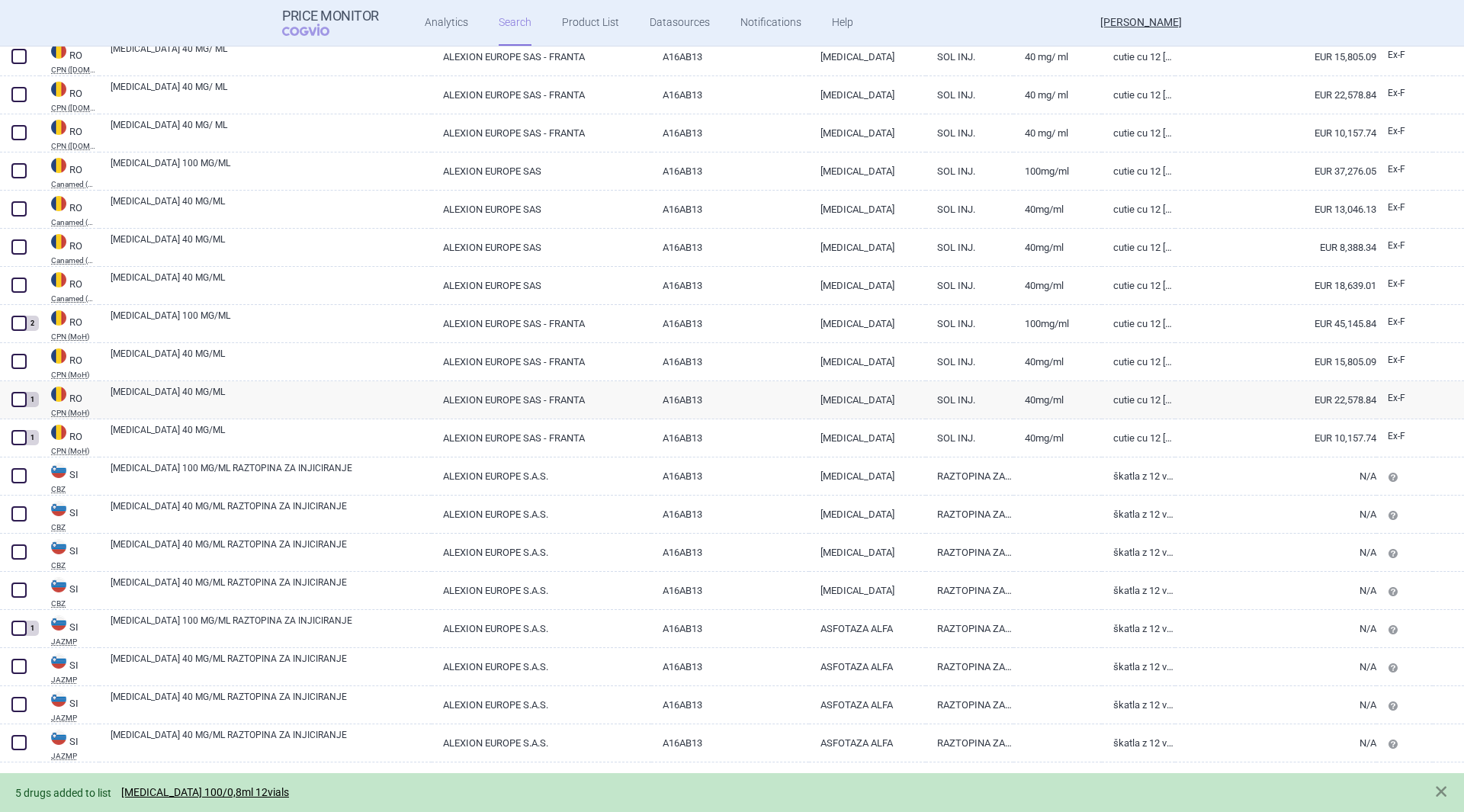
drag, startPoint x: 236, startPoint y: 783, endPoint x: 236, endPoint y: 795, distance: 12.0
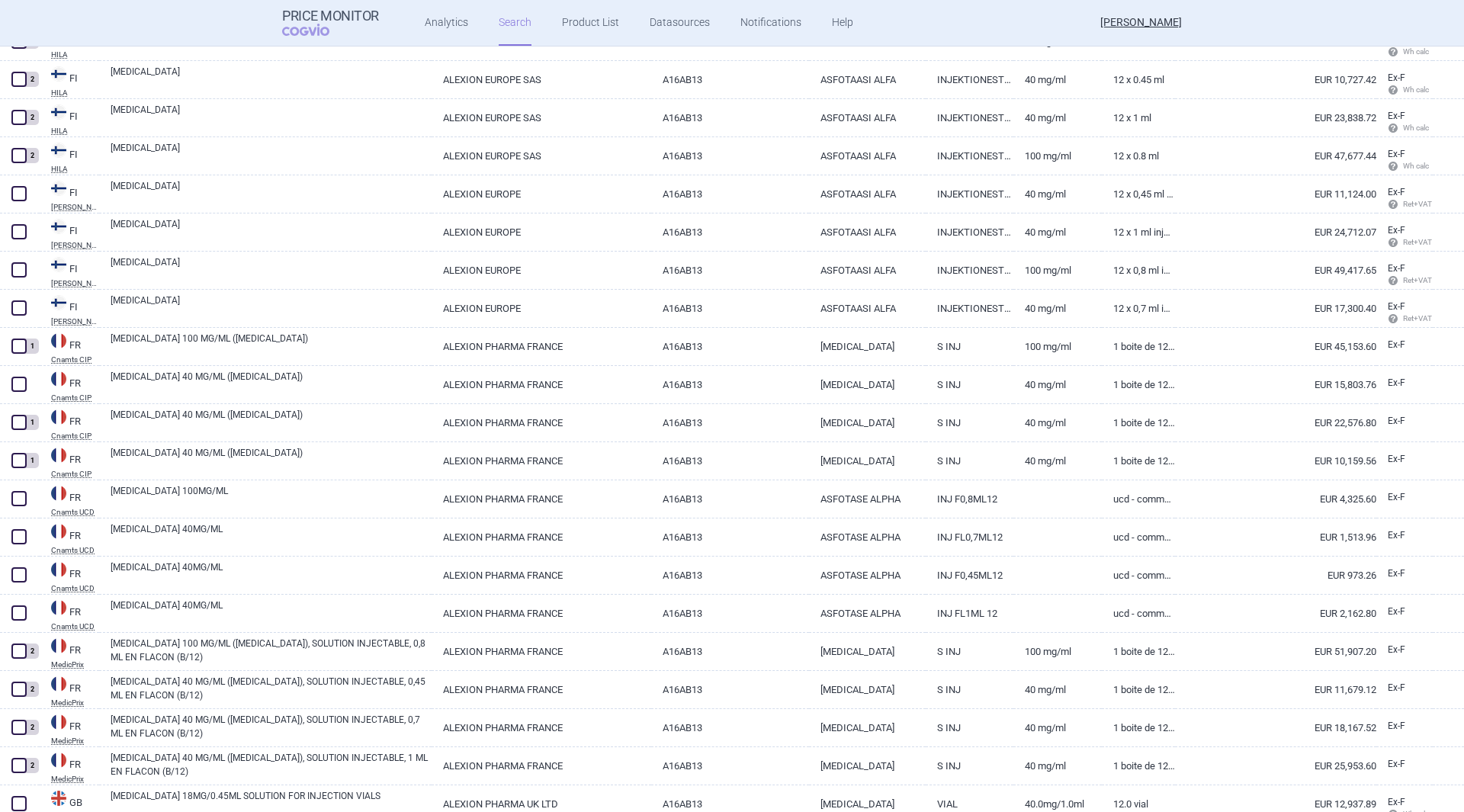
scroll to position [1371, 0]
click at [16, 382] on span at bounding box center [19, 383] width 16 height 16
checkbox input "true"
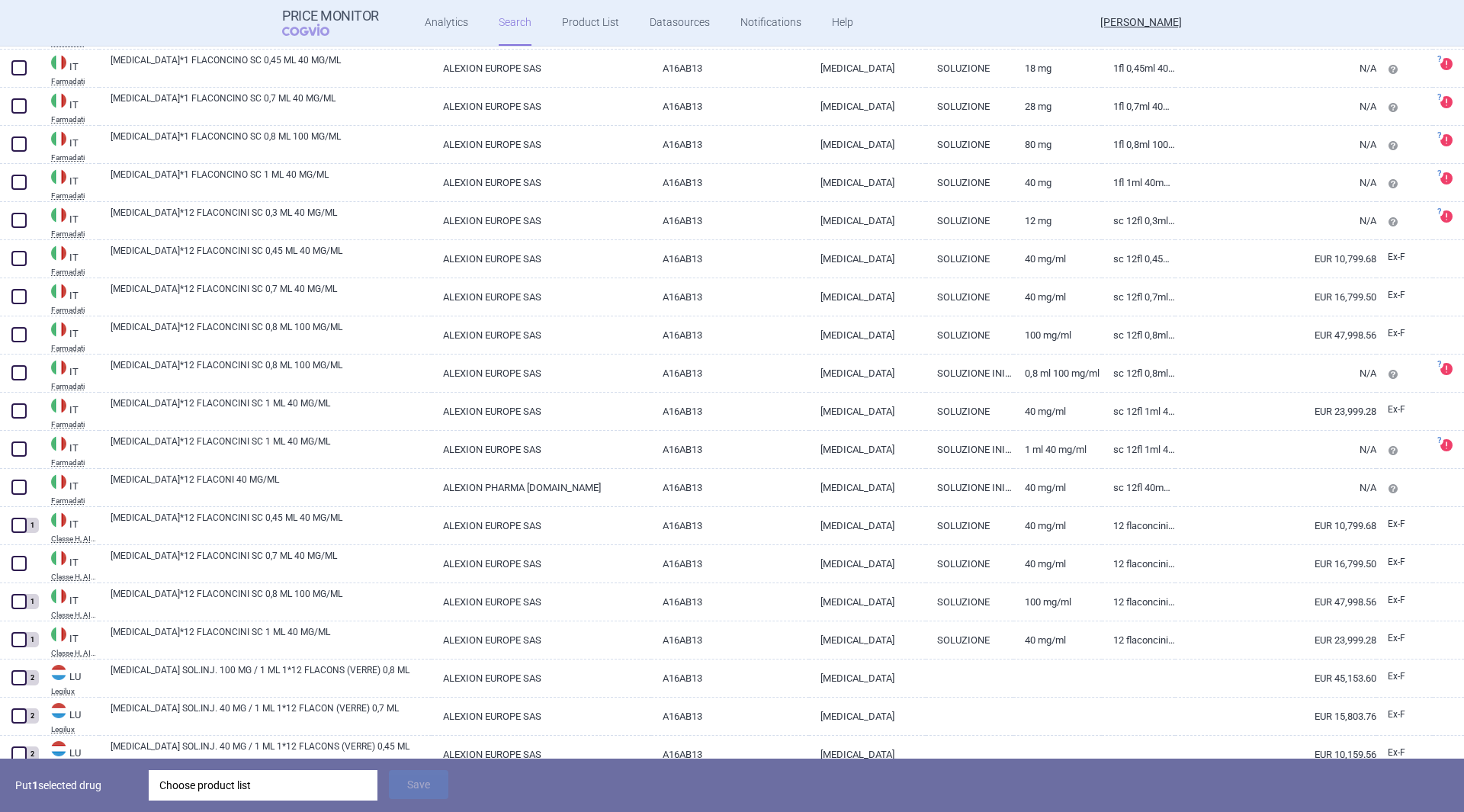
scroll to position [2820, 0]
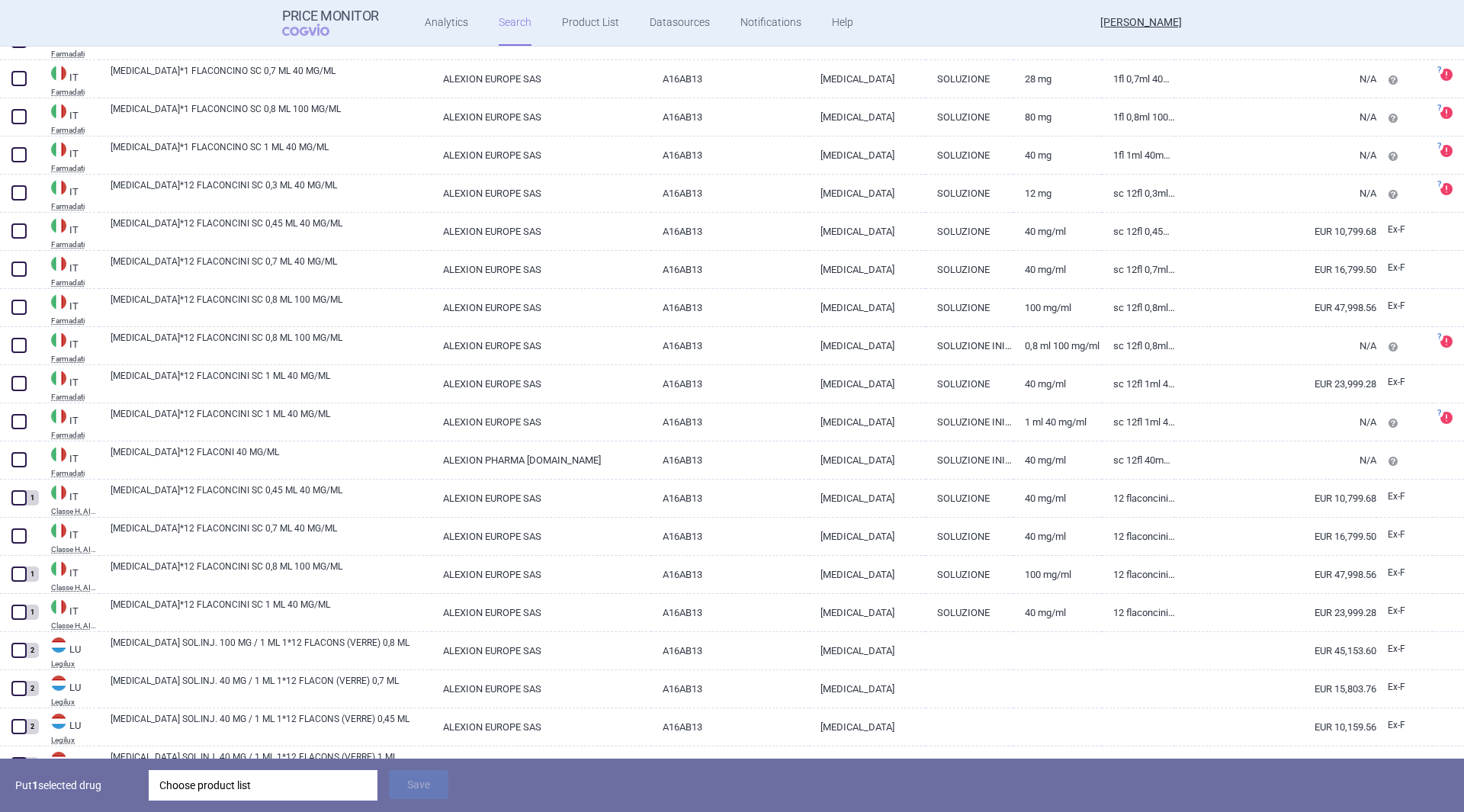
click at [22, 538] on span at bounding box center [19, 536] width 16 height 16
checkbox input "true"
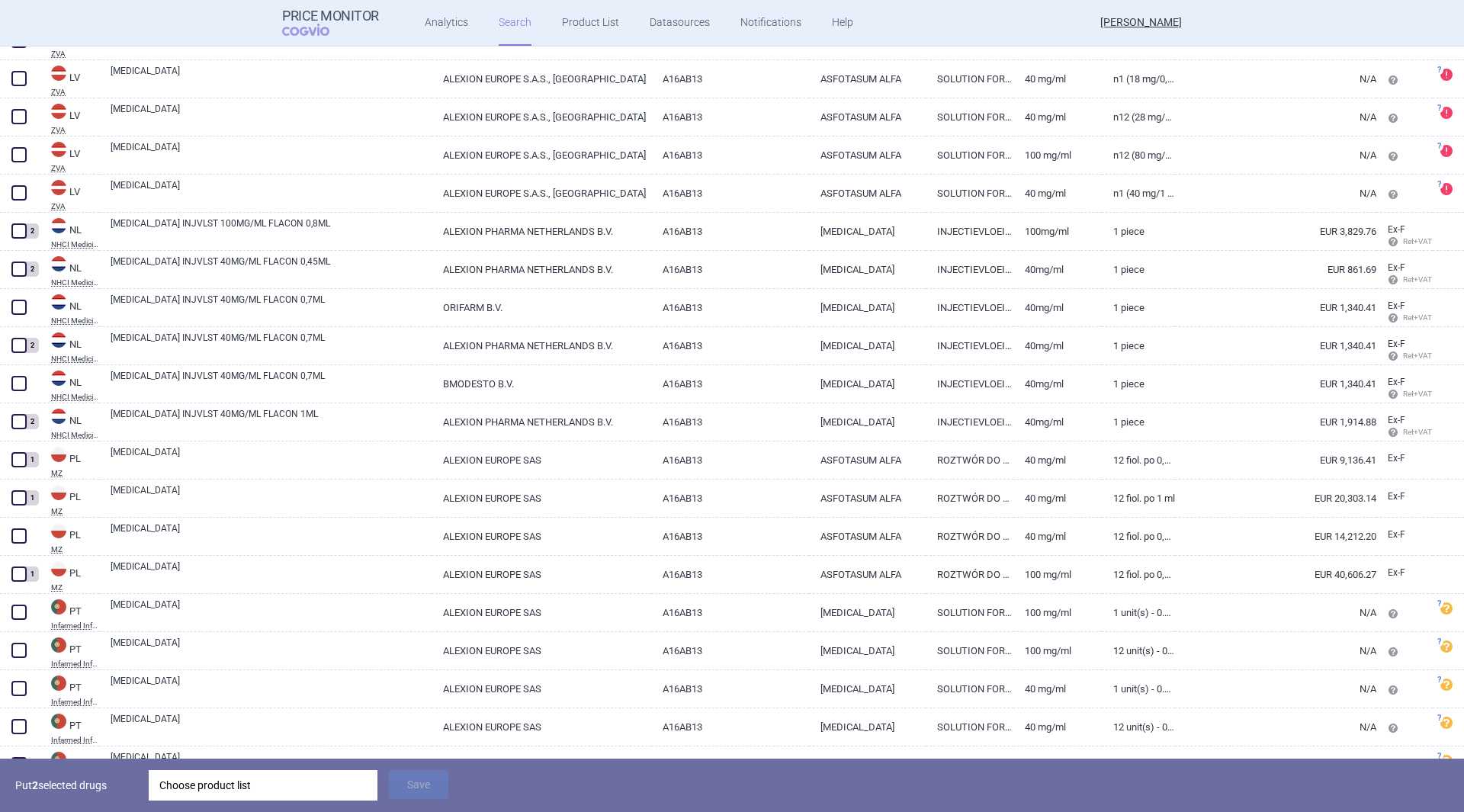
scroll to position [3810, 0]
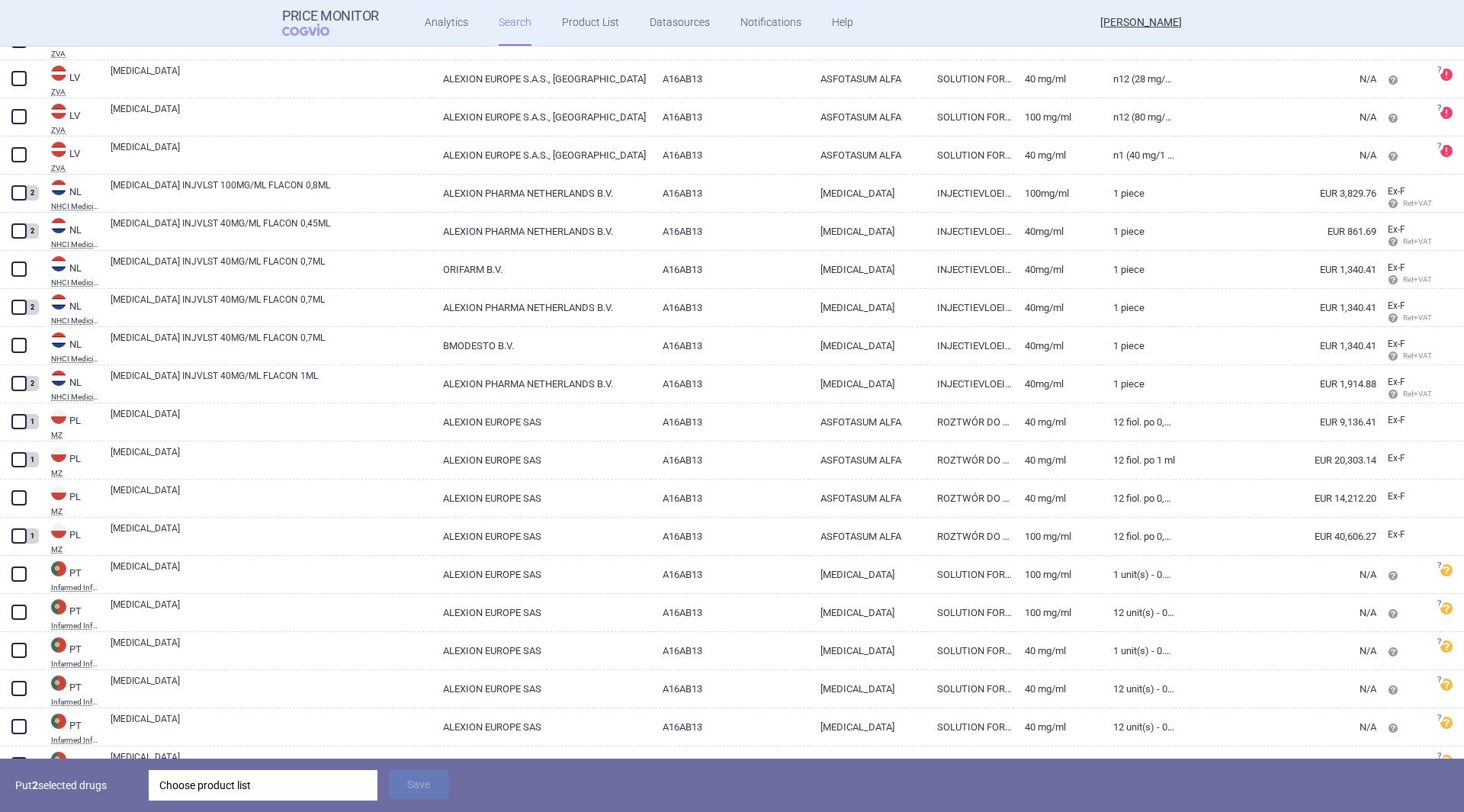
click at [12, 497] on span at bounding box center [19, 498] width 16 height 16
checkbox input "true"
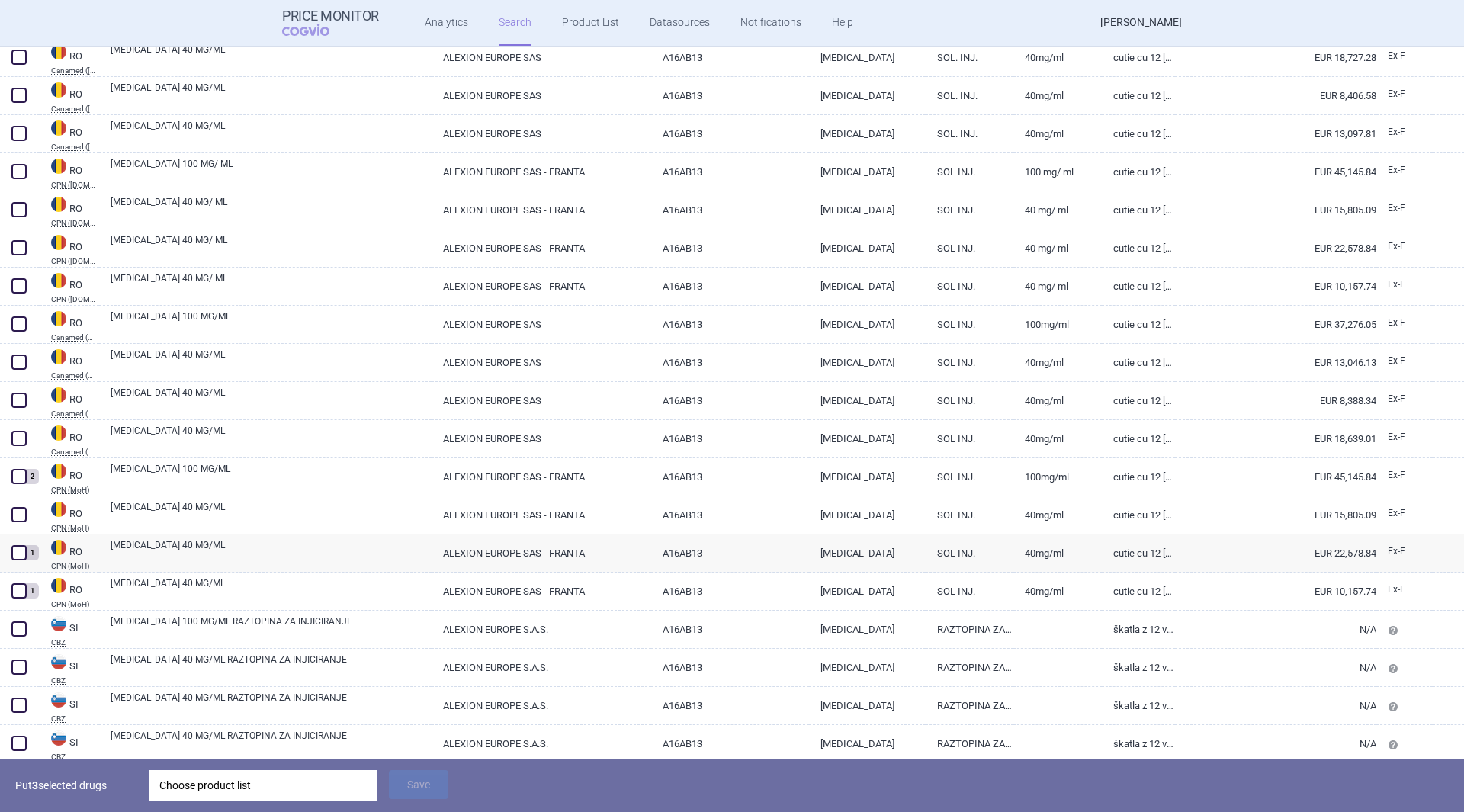
scroll to position [4801, 0]
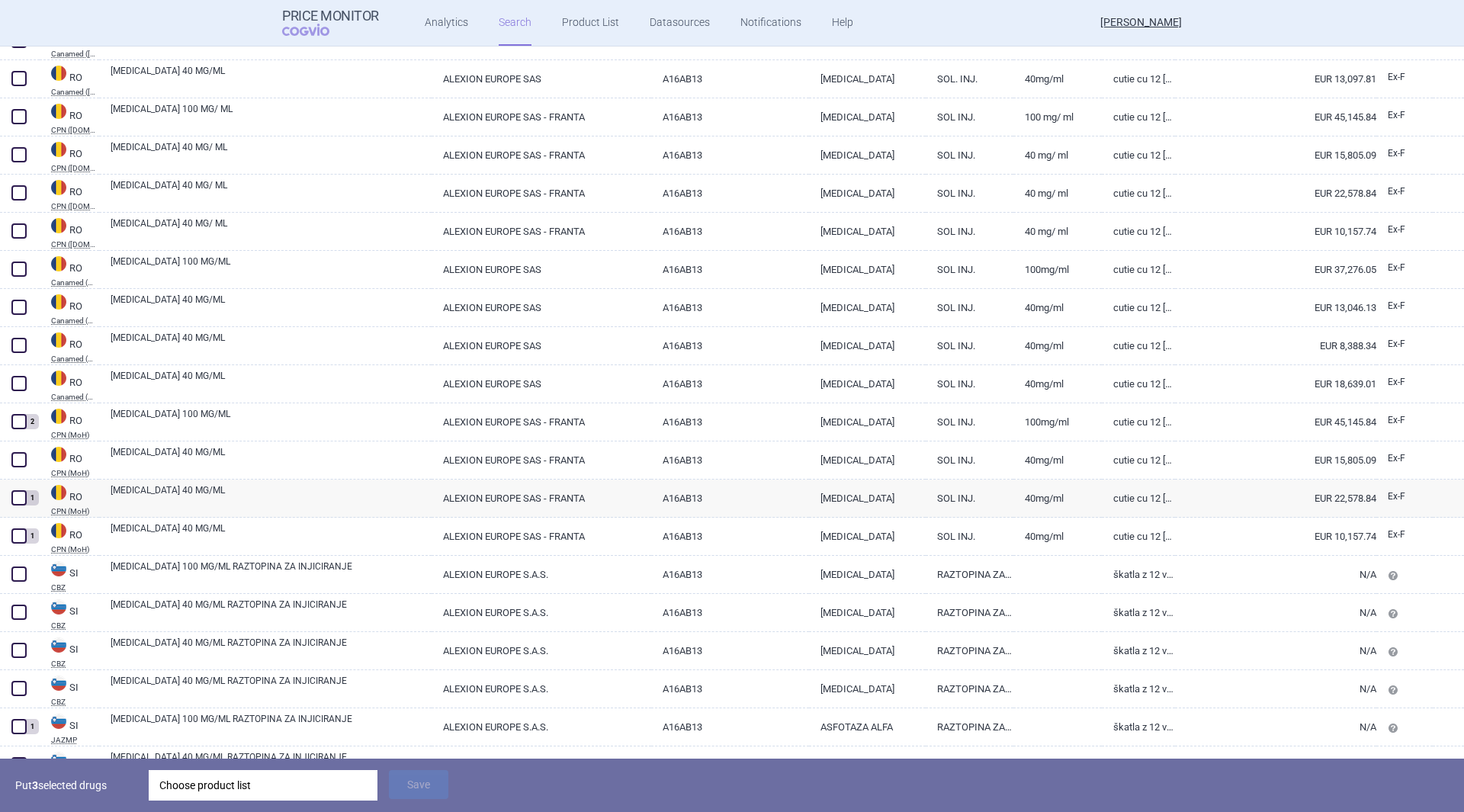
click at [17, 459] on span at bounding box center [19, 460] width 16 height 16
checkbox input "true"
click at [1178, 461] on link "EUR 15,805.09" at bounding box center [1275, 459] width 202 height 37
select select "EUR"
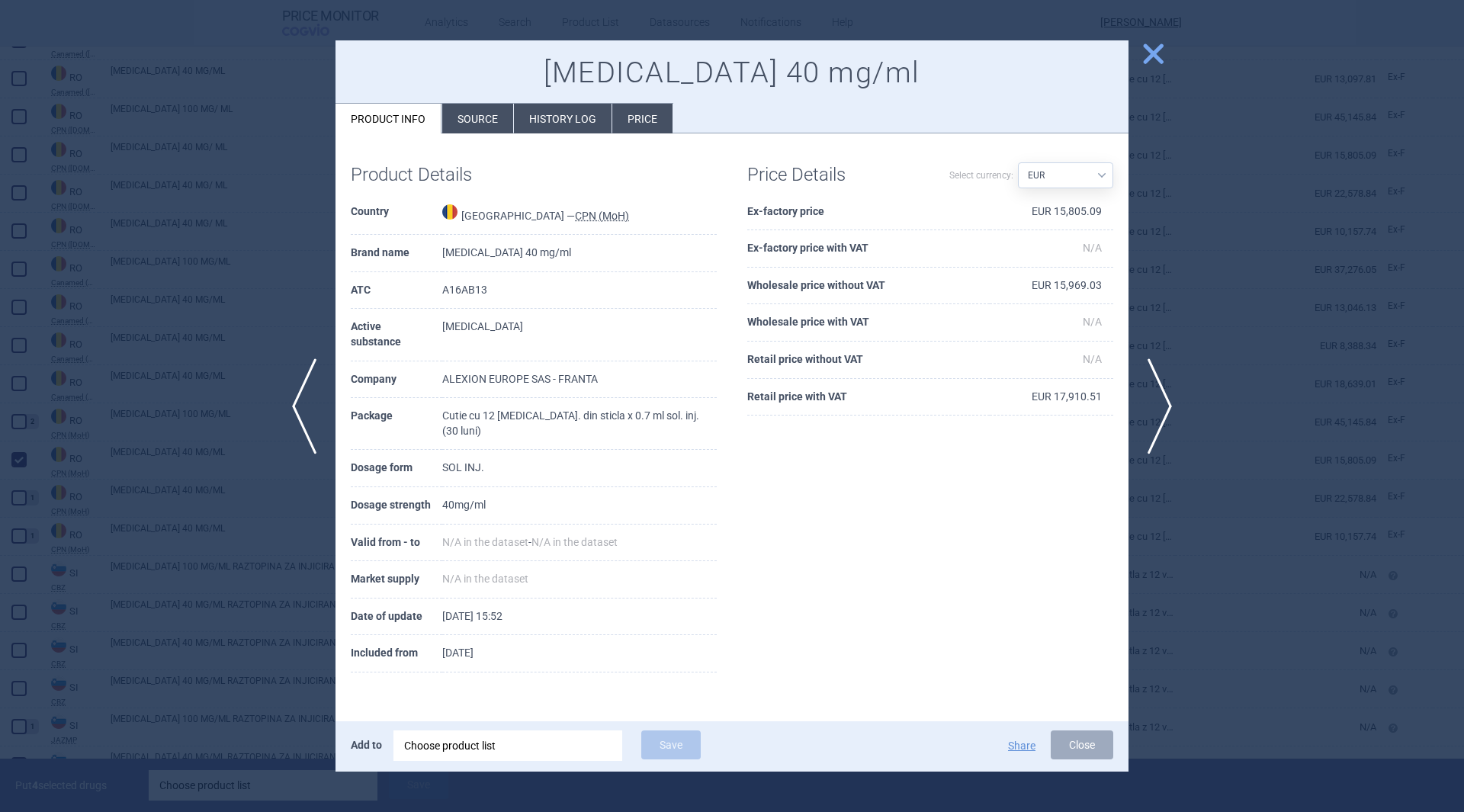
click at [1153, 48] on span "close" at bounding box center [1153, 54] width 27 height 27
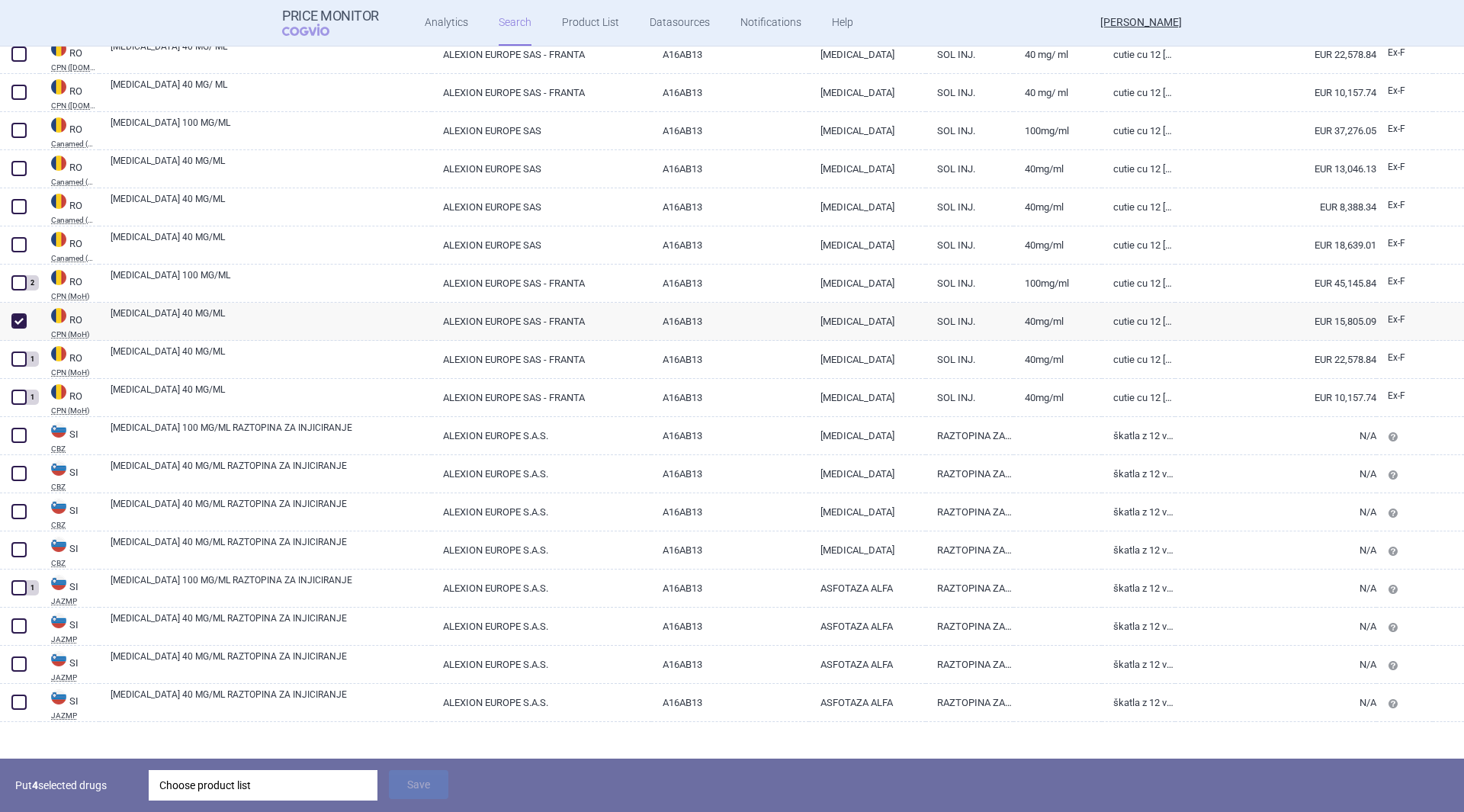
scroll to position [4952, 0]
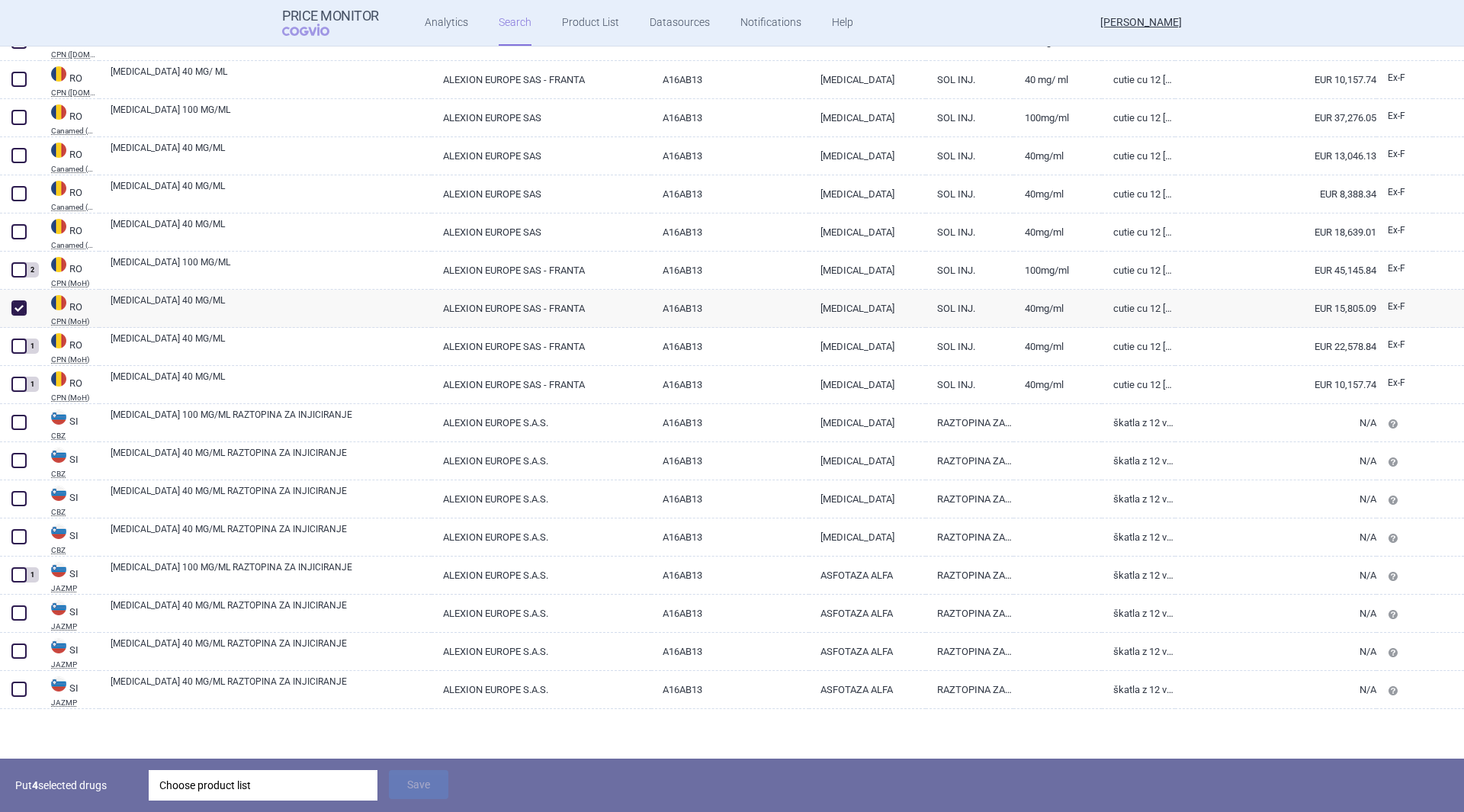
click at [252, 792] on div "Choose product list" at bounding box center [263, 784] width 208 height 30
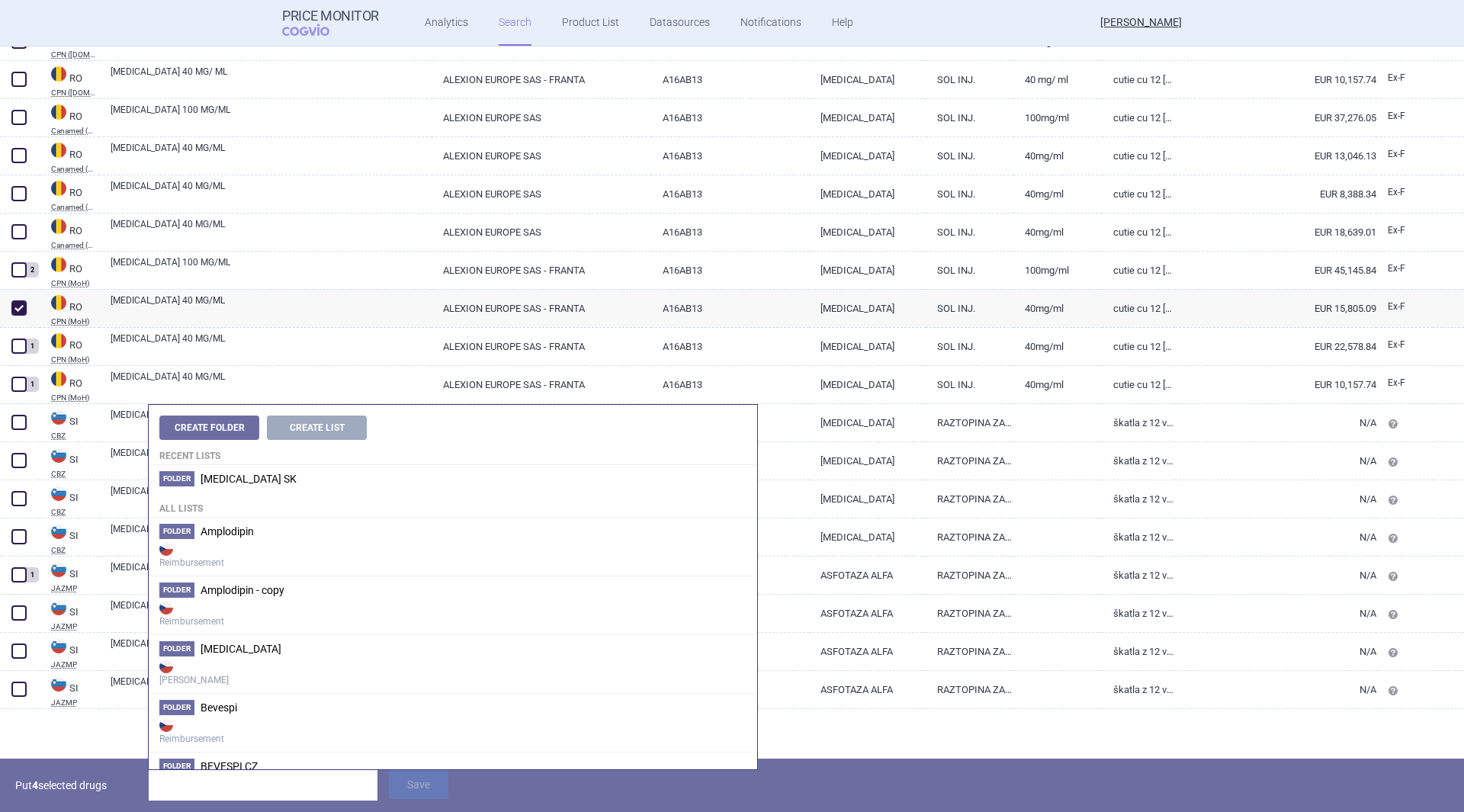
click at [274, 480] on li "Folder Strensiq SK" at bounding box center [453, 479] width 608 height 28
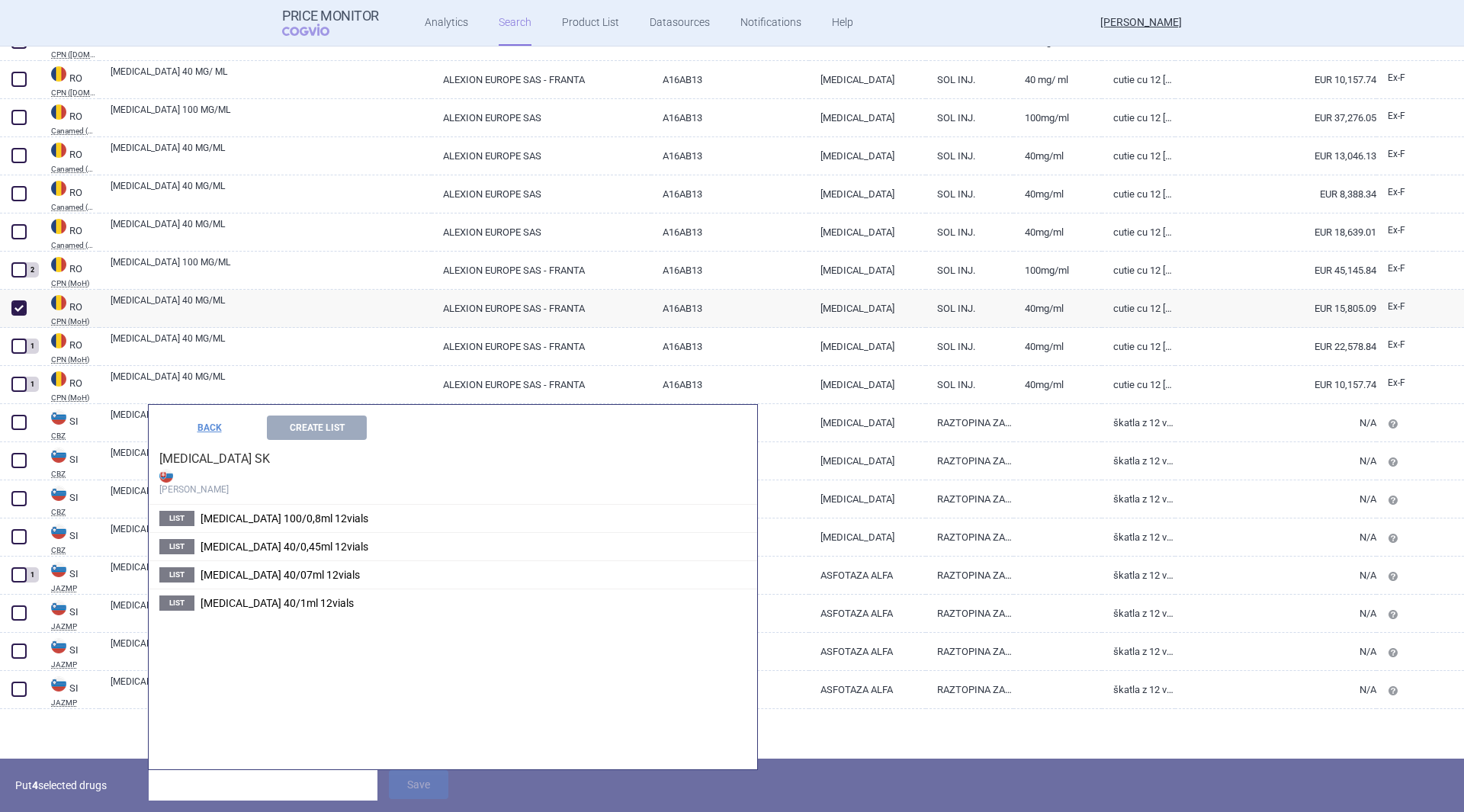
click at [283, 574] on span "[MEDICAL_DATA] 40/07ml 12vials" at bounding box center [280, 574] width 159 height 12
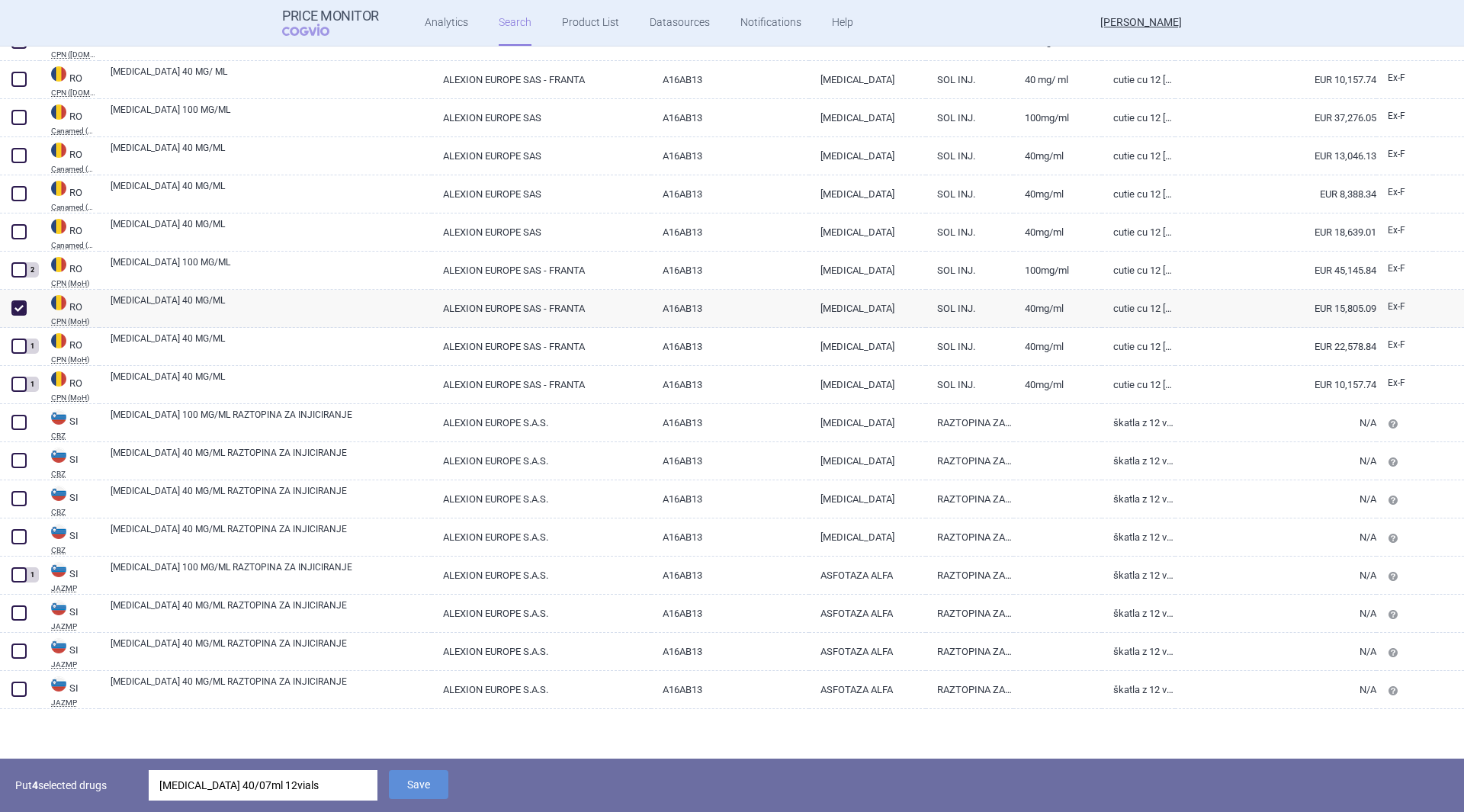
click at [406, 777] on button "Save" at bounding box center [418, 783] width 60 height 29
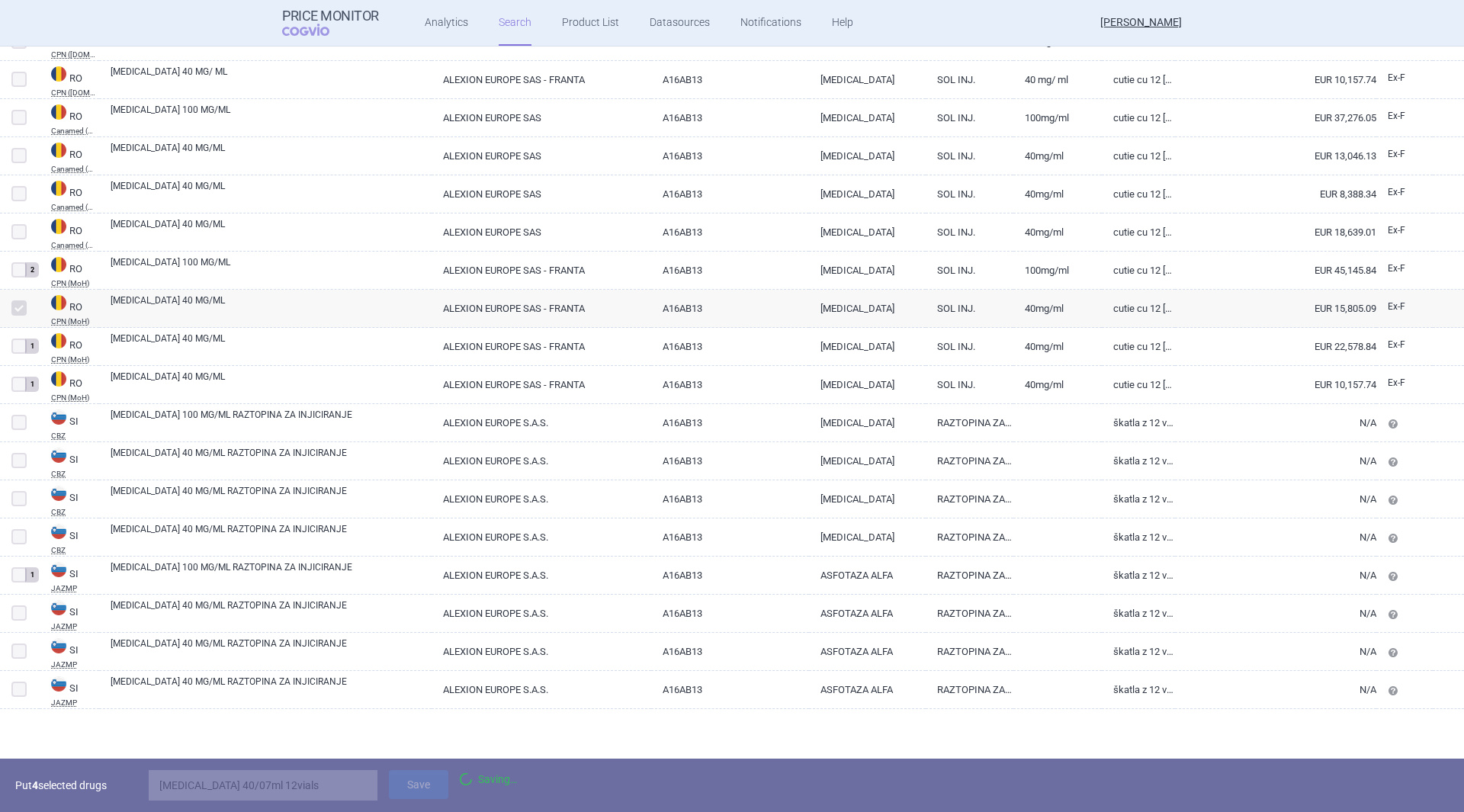
scroll to position [4900, 0]
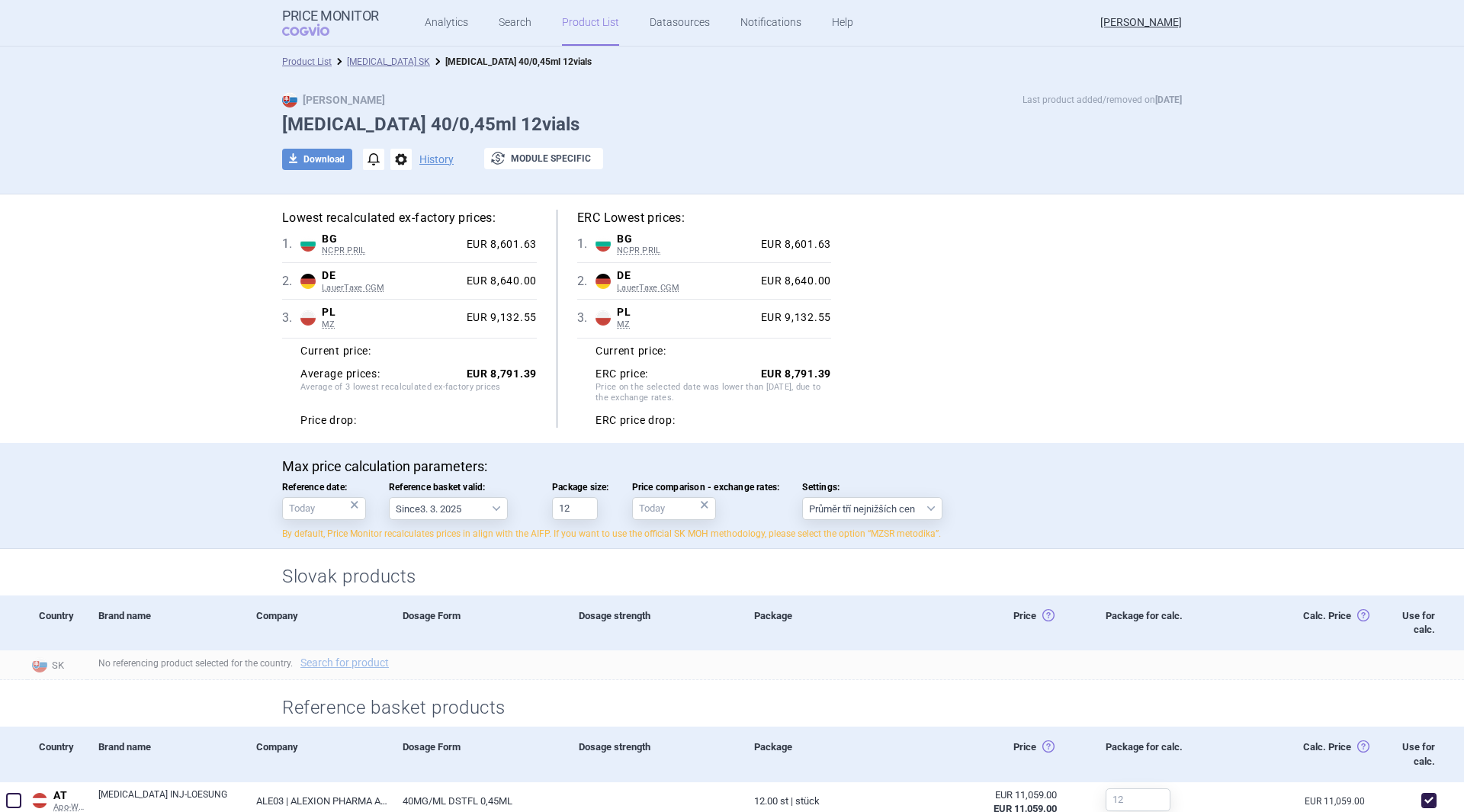
select select "2022-12-01"
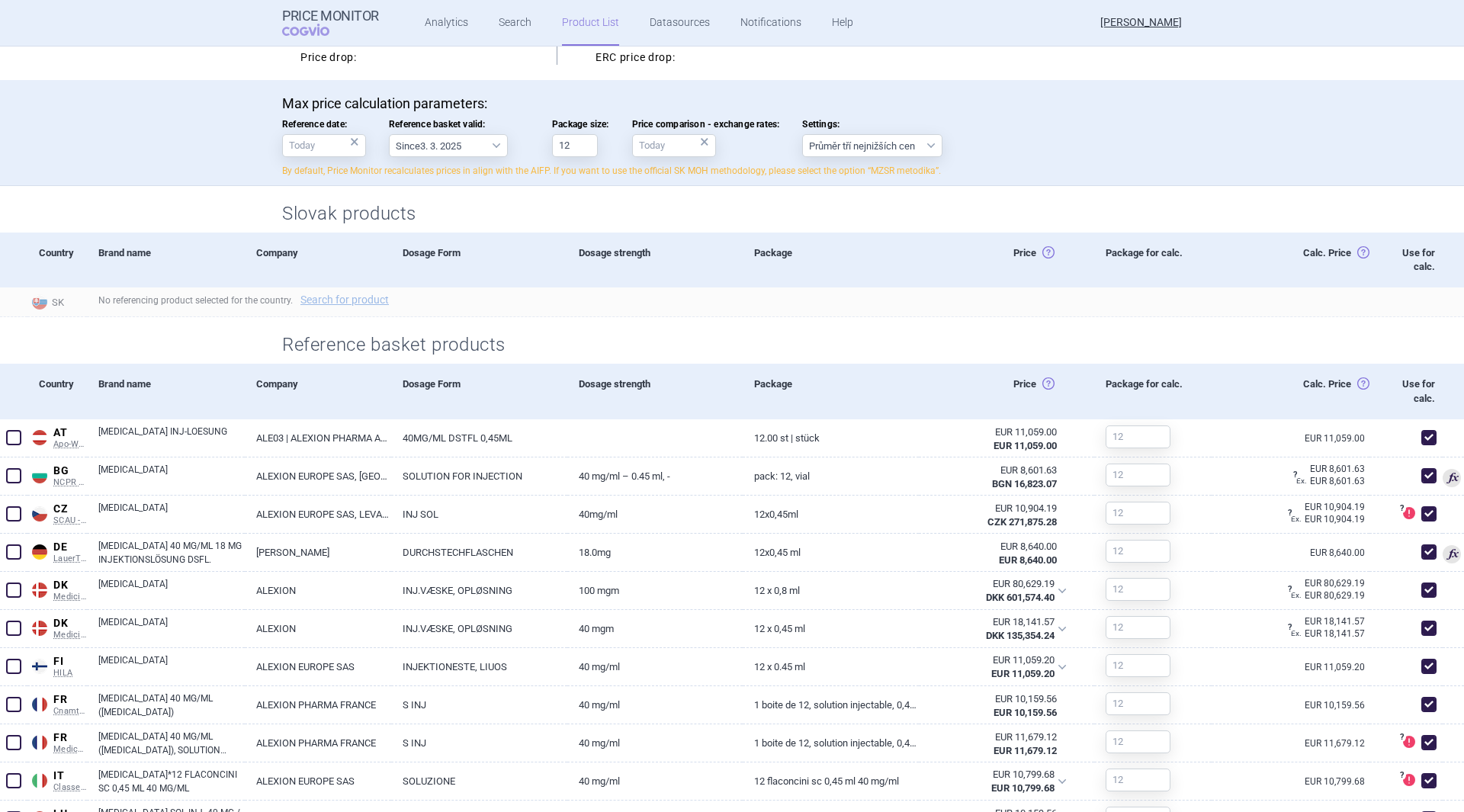
scroll to position [381, 0]
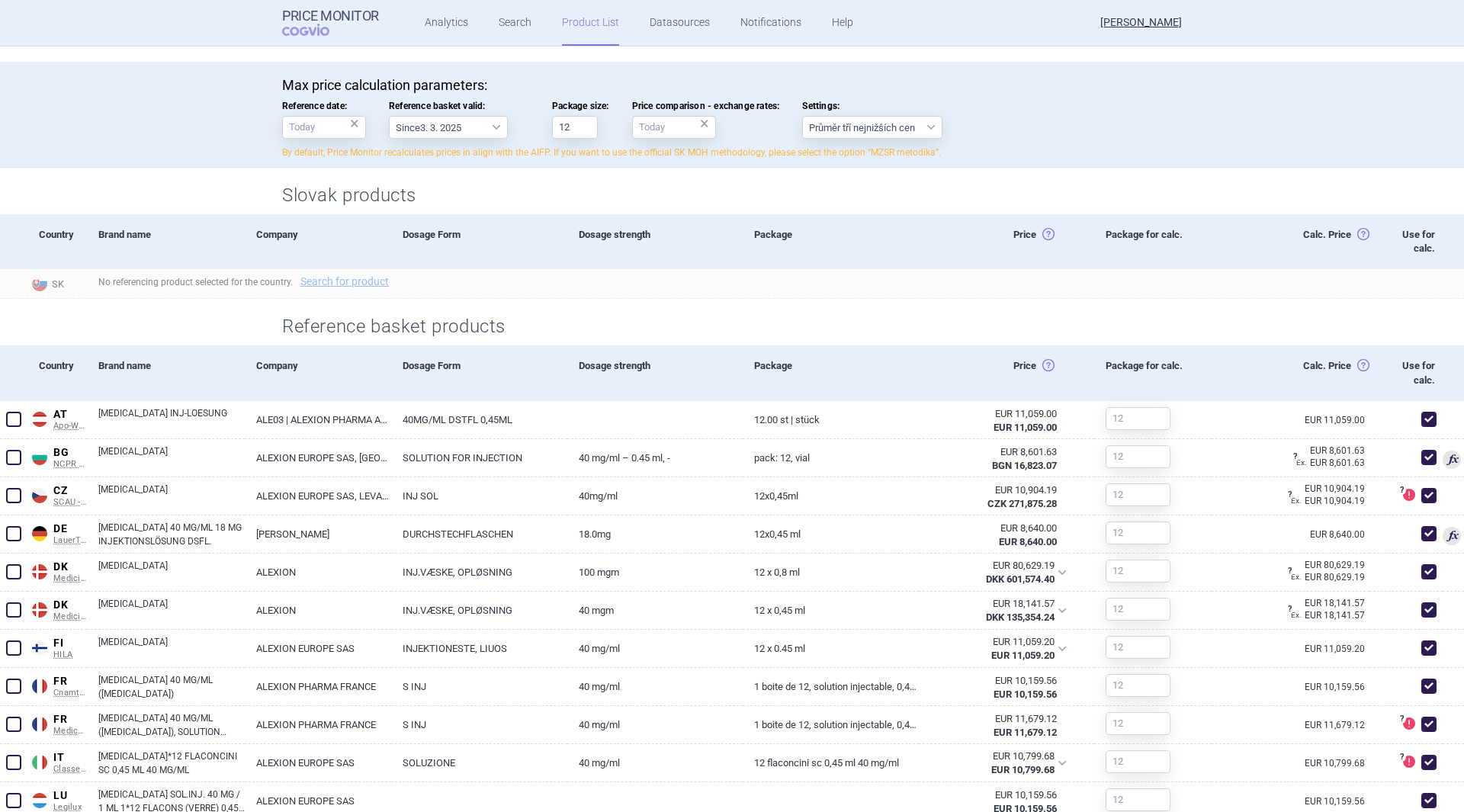
click at [16, 566] on span at bounding box center [14, 572] width 16 height 16
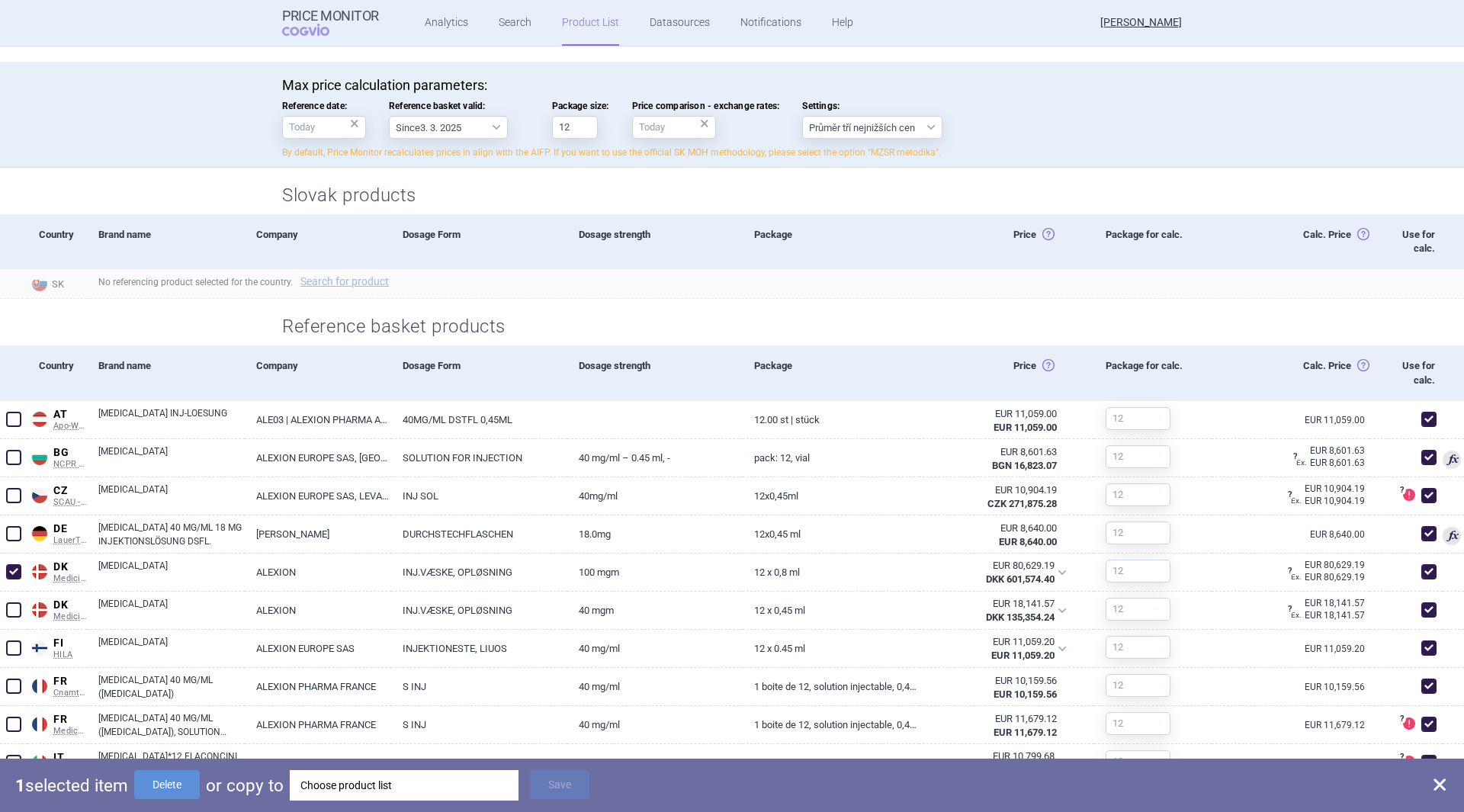
click at [172, 792] on button "Delete" at bounding box center [167, 783] width 66 height 29
checkbox input "false"
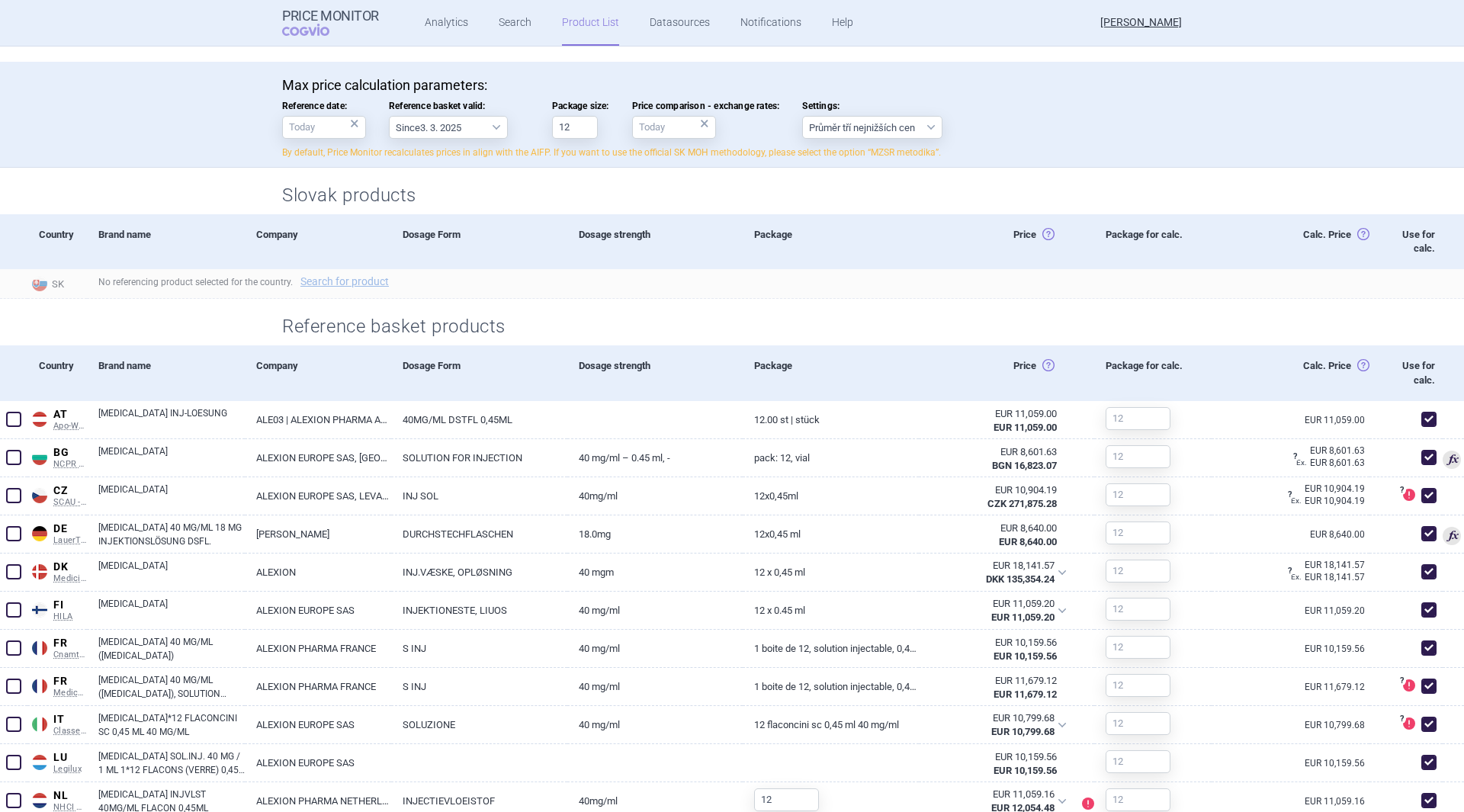
click at [881, 652] on link "1 BOITE DE 12, SOLUTION INJECTABLE, 0,45 ML EN FLACON" at bounding box center [830, 648] width 176 height 37
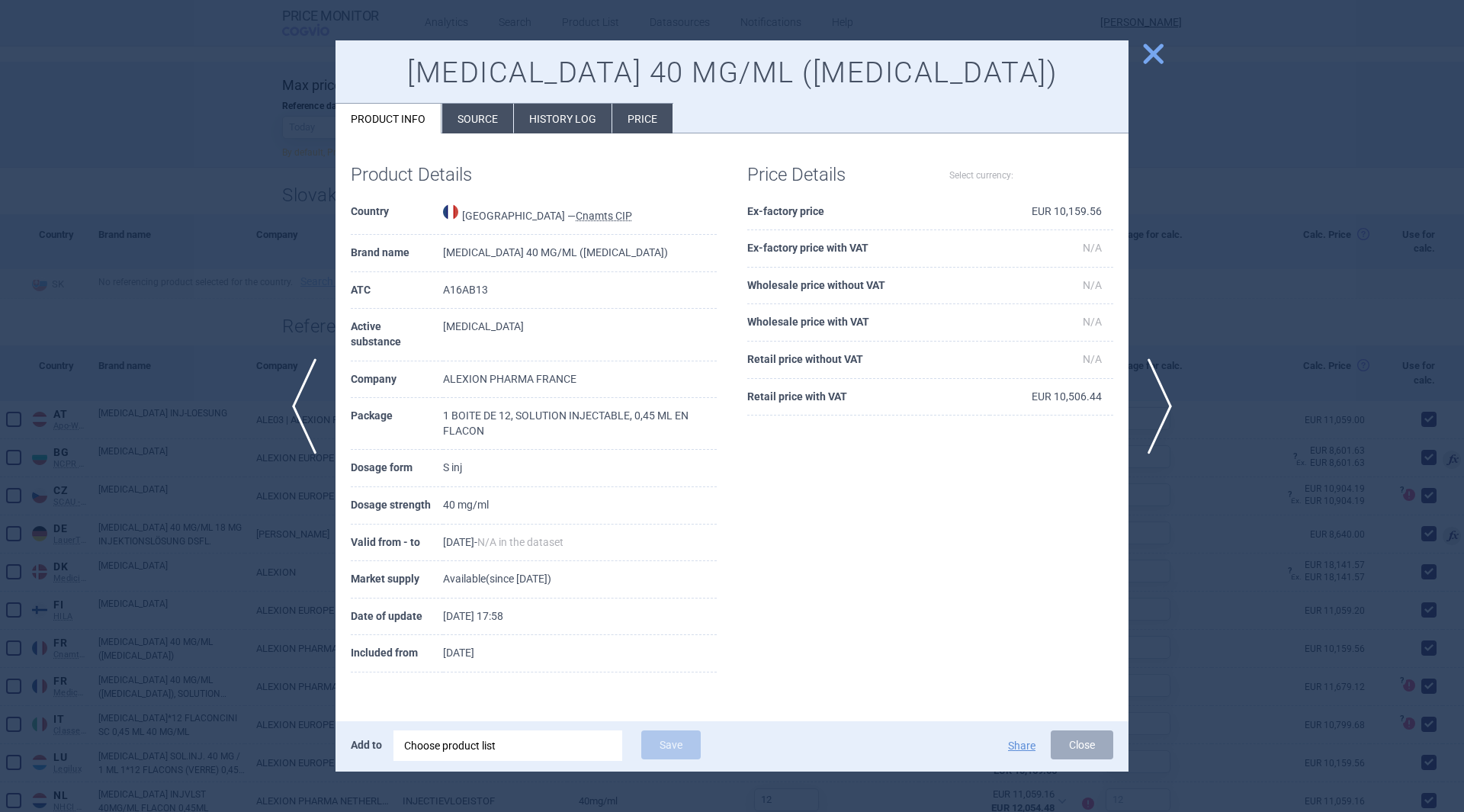
select select "EUR"
click at [1153, 59] on span "close" at bounding box center [1153, 54] width 27 height 27
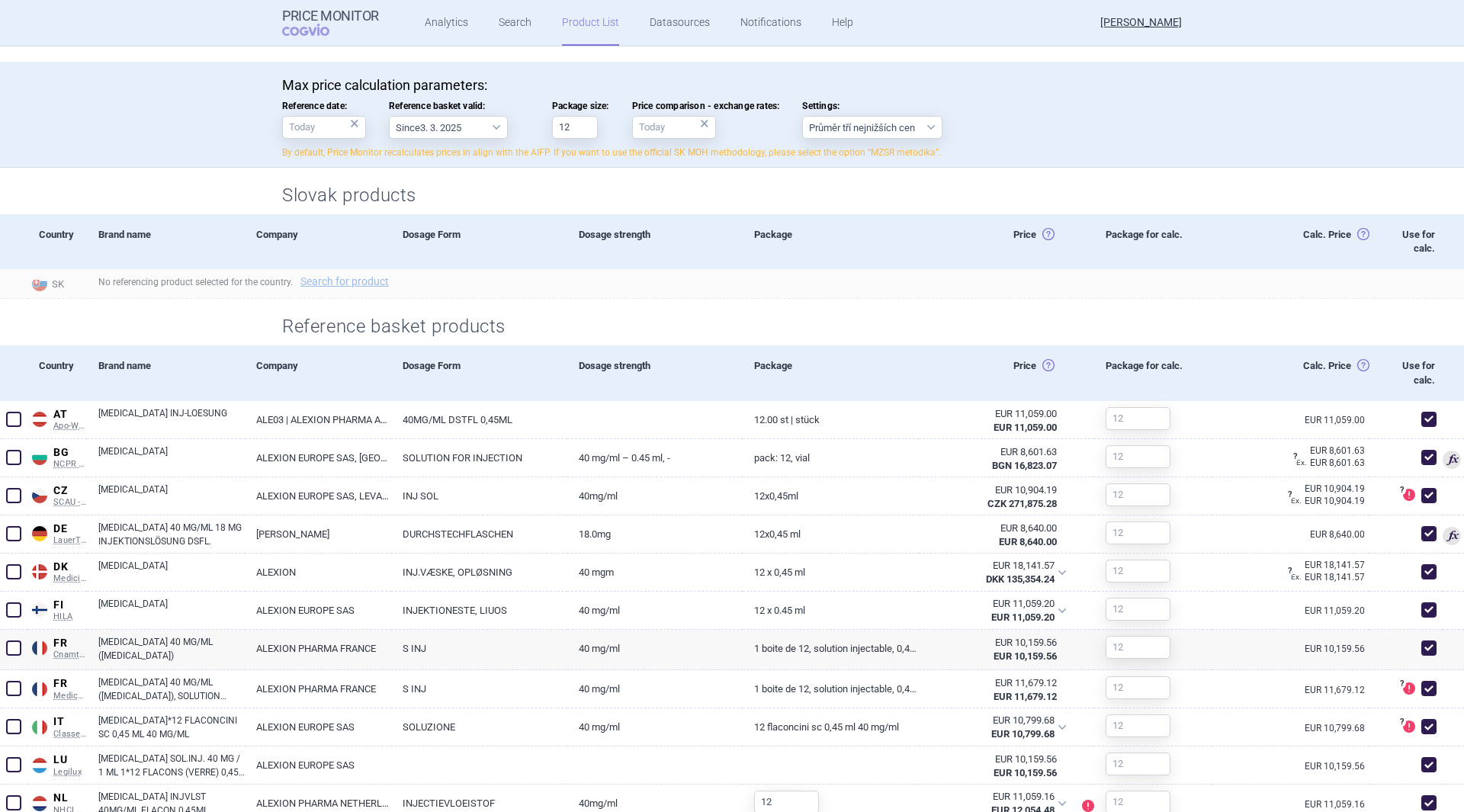
click at [16, 684] on span at bounding box center [14, 688] width 16 height 16
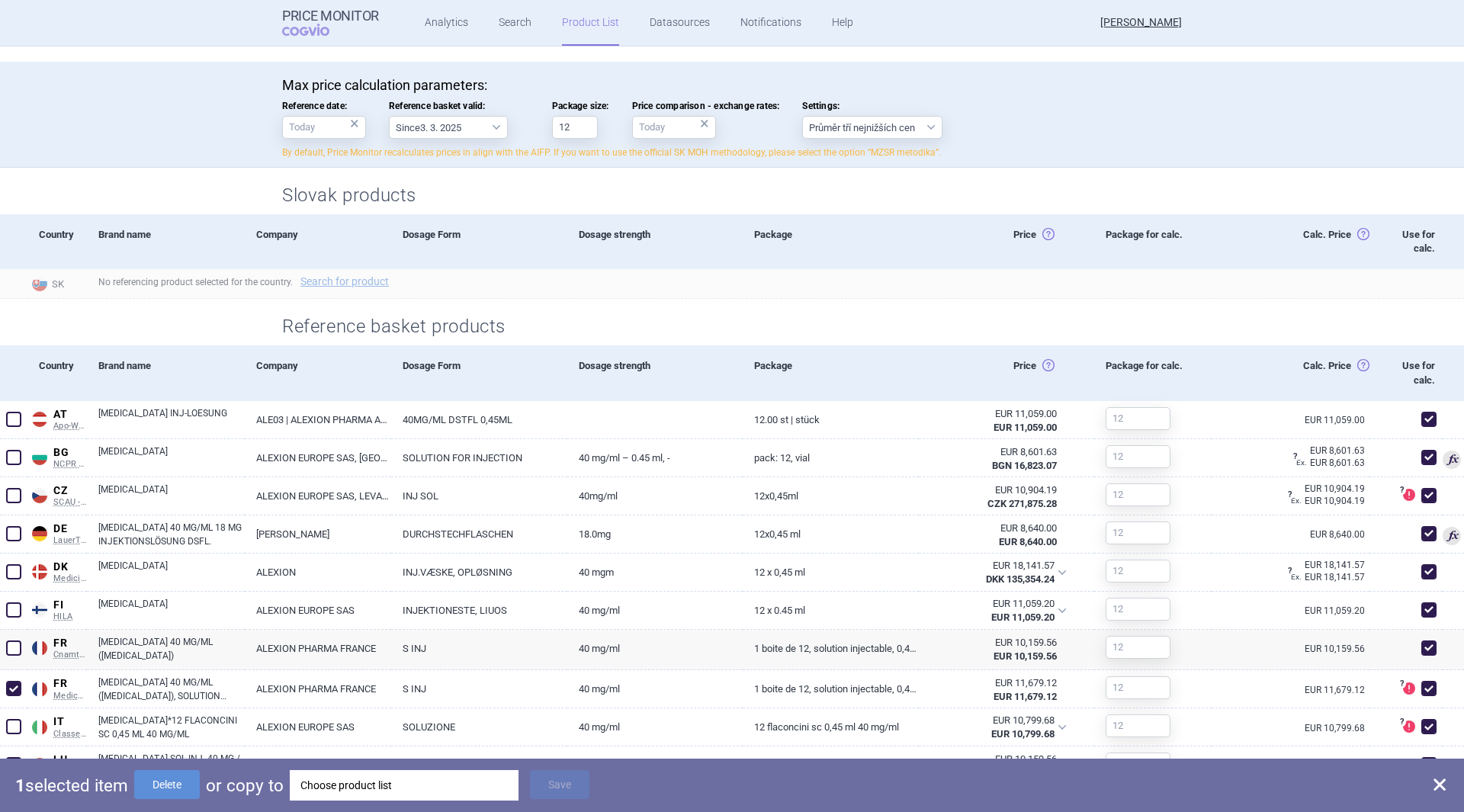
click at [180, 777] on button "Delete" at bounding box center [167, 783] width 66 height 29
checkbox input "false"
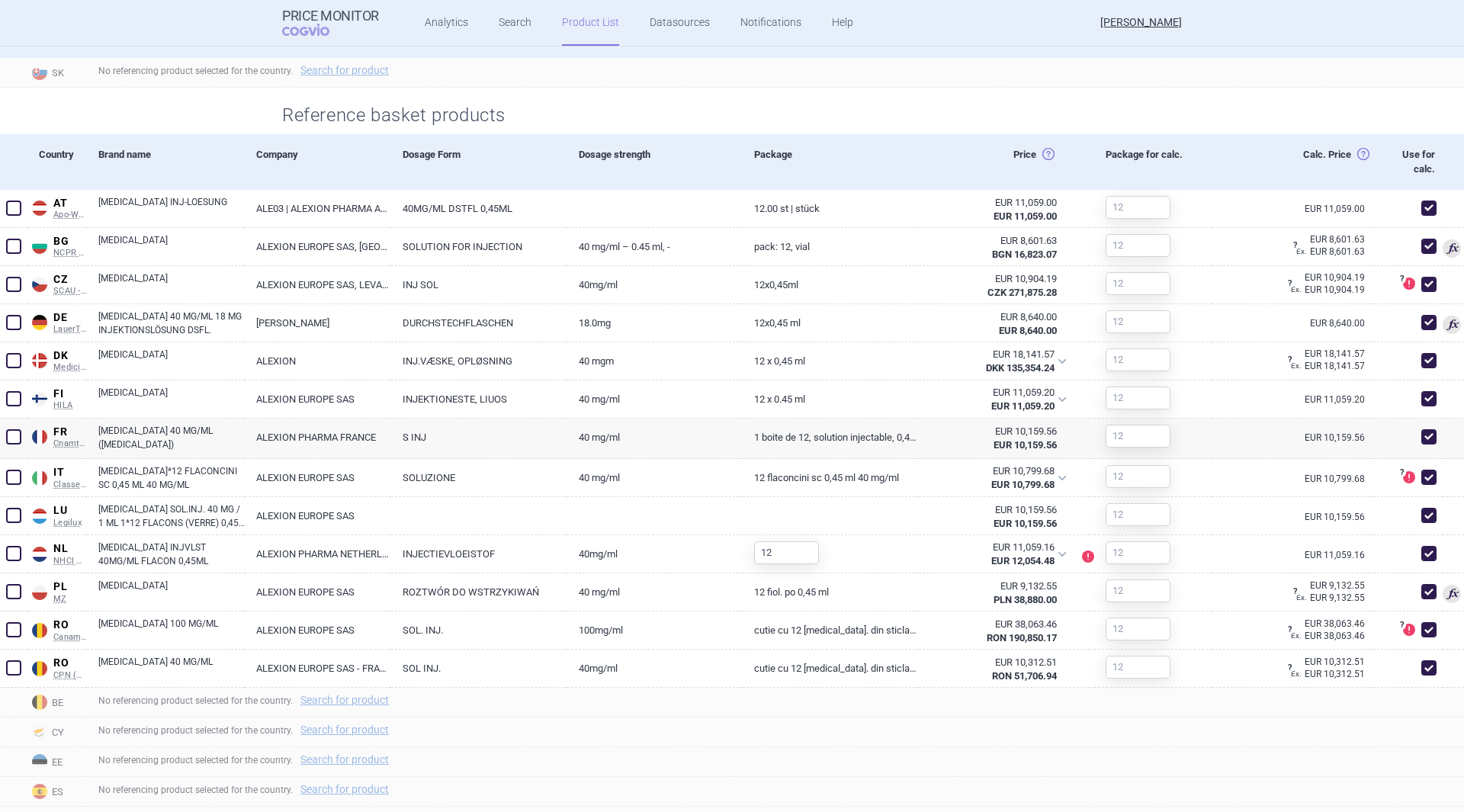
scroll to position [610, 0]
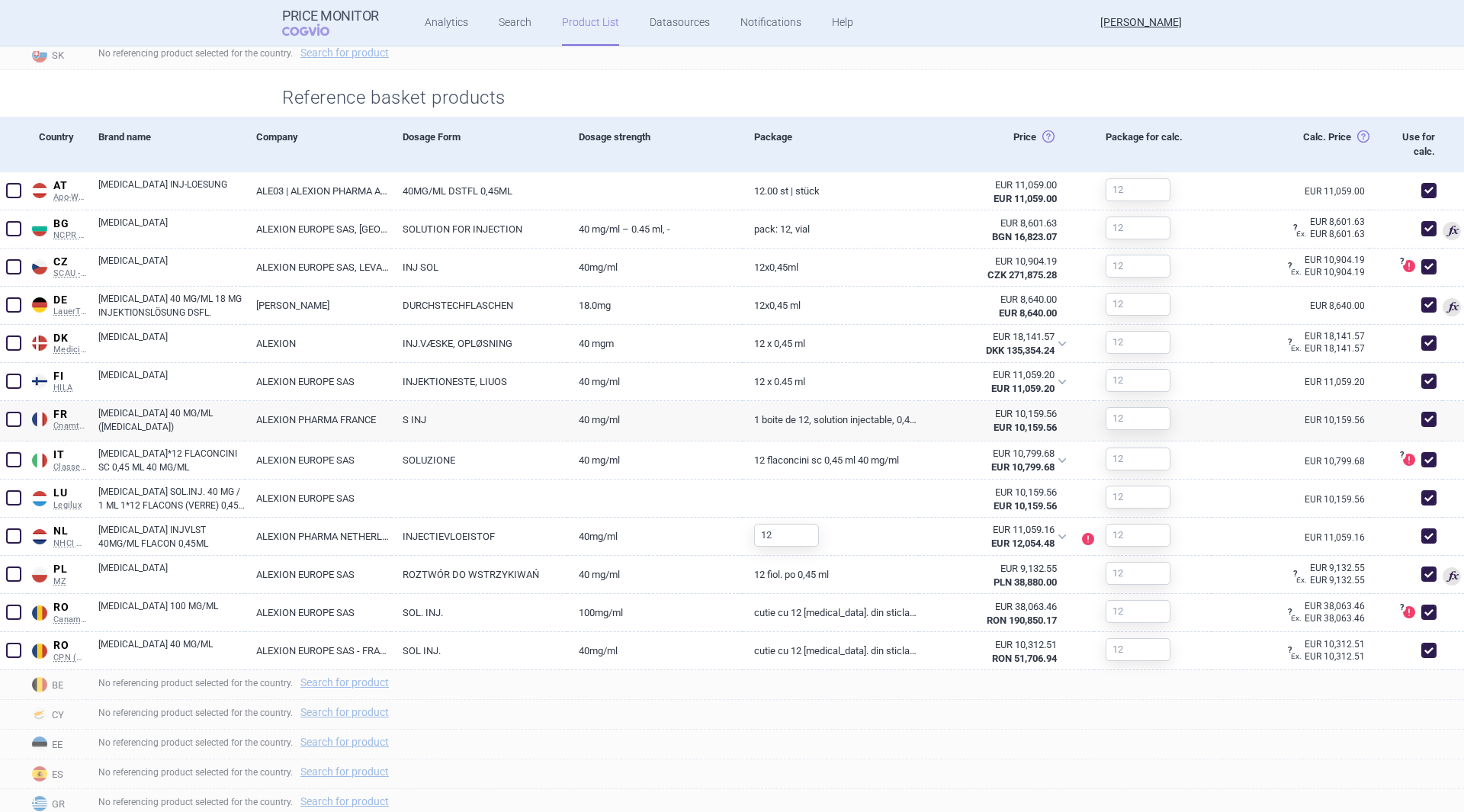
click at [16, 615] on span at bounding box center [14, 612] width 16 height 16
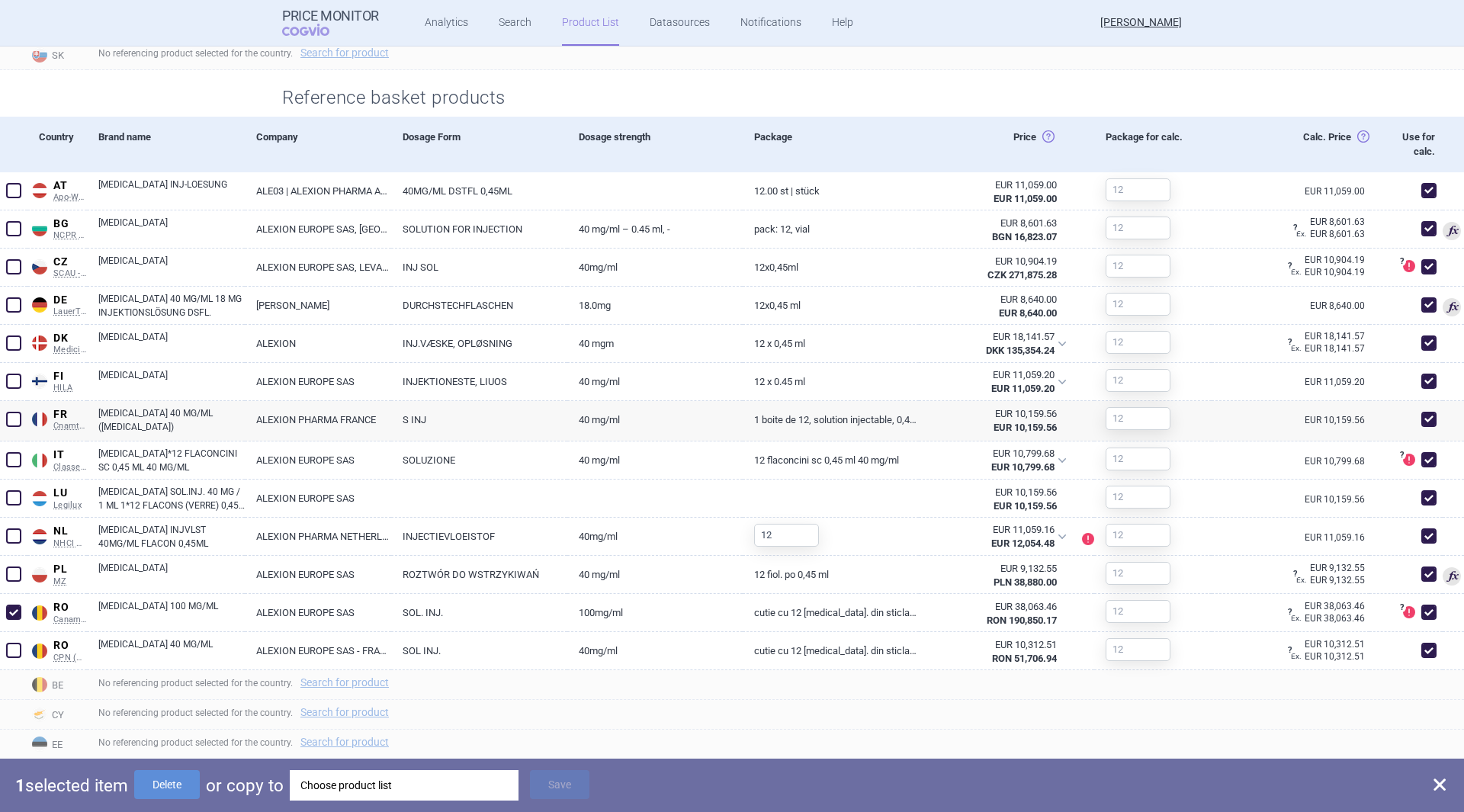
click at [158, 783] on button "Delete" at bounding box center [167, 783] width 66 height 29
checkbox input "false"
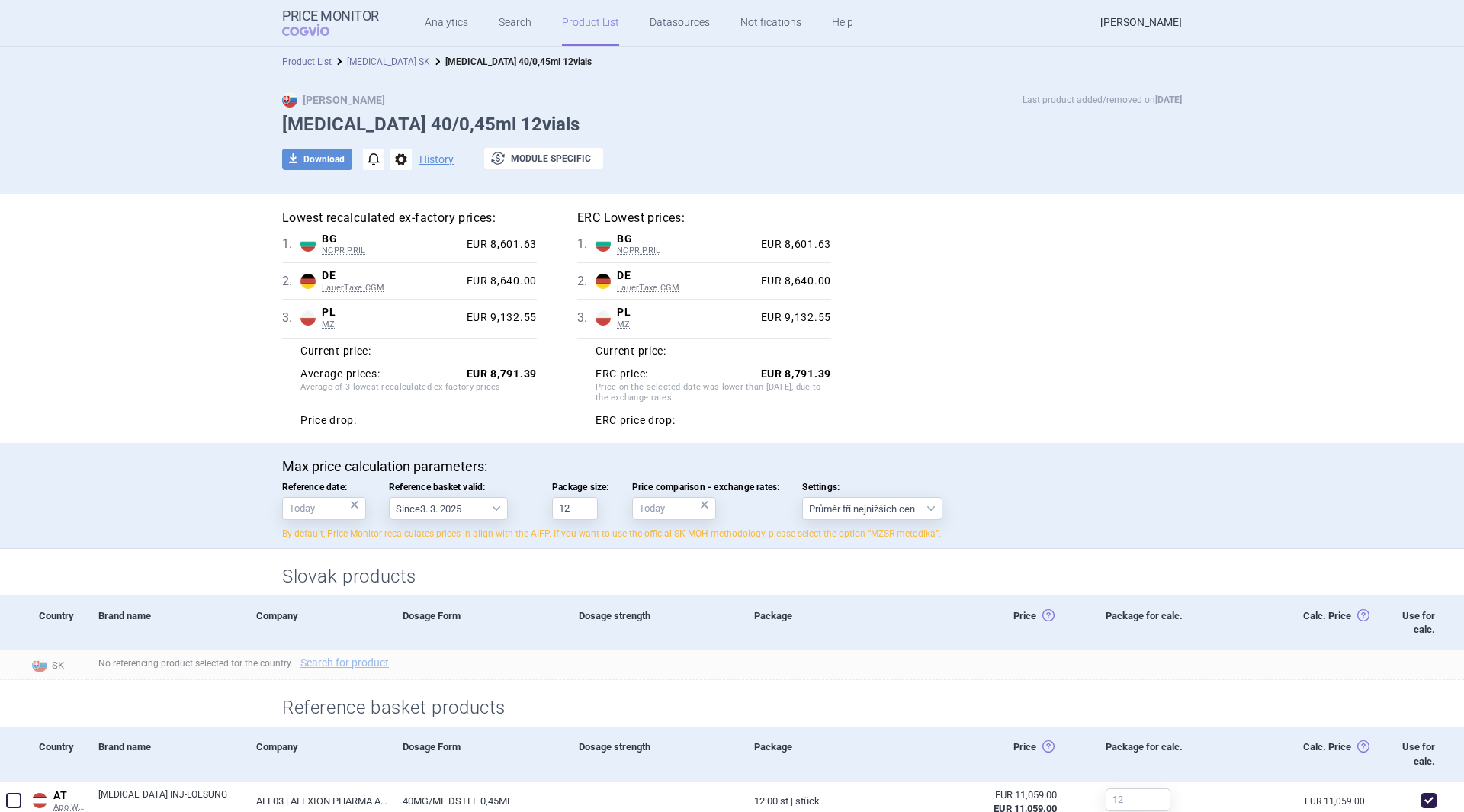
scroll to position [457, 0]
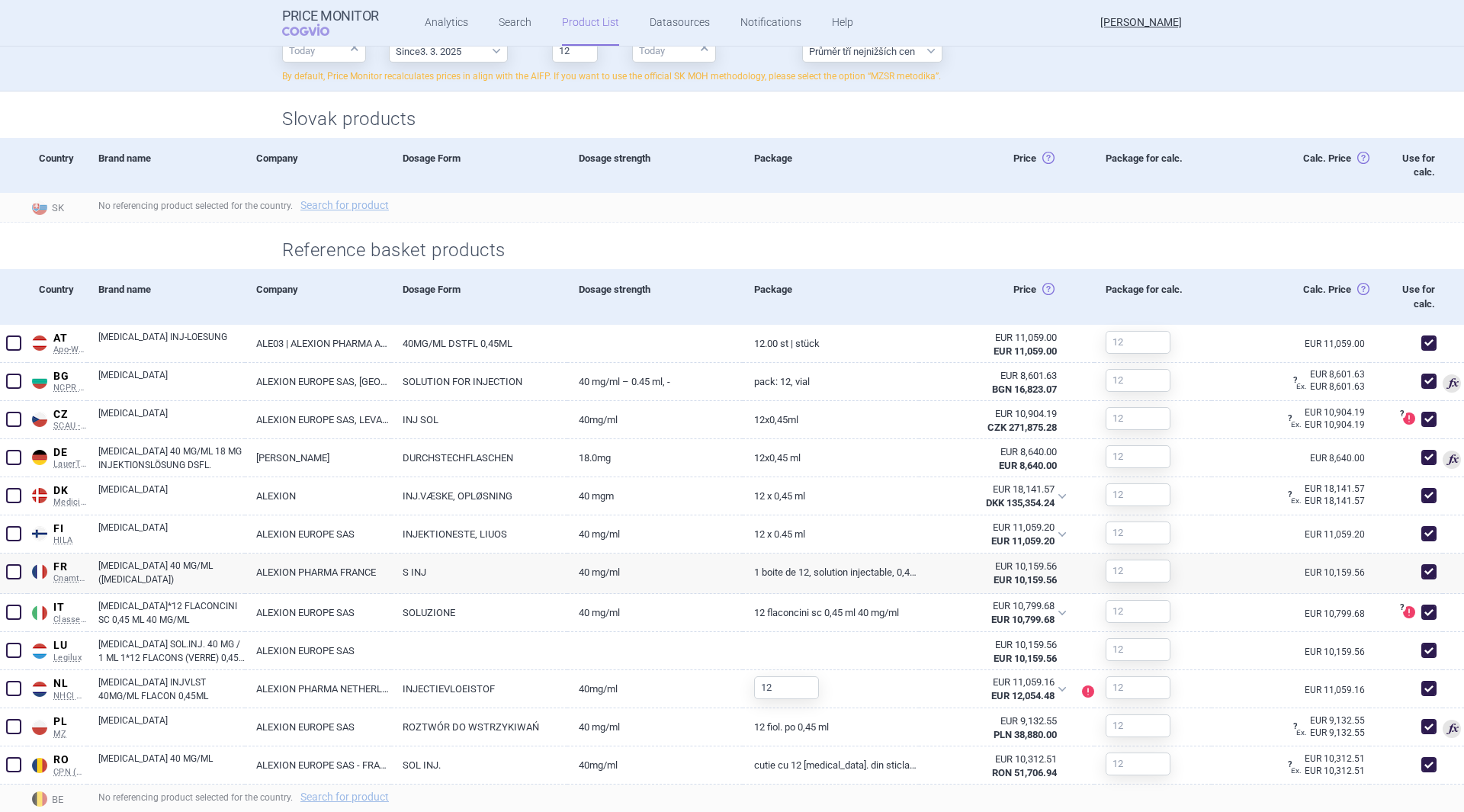
click at [921, 388] on div "EUR 8,601.63 BGN 16,823.07" at bounding box center [998, 382] width 157 height 40
click at [838, 388] on link "Pack: 12, Vial" at bounding box center [830, 380] width 176 height 37
select select "EUR"
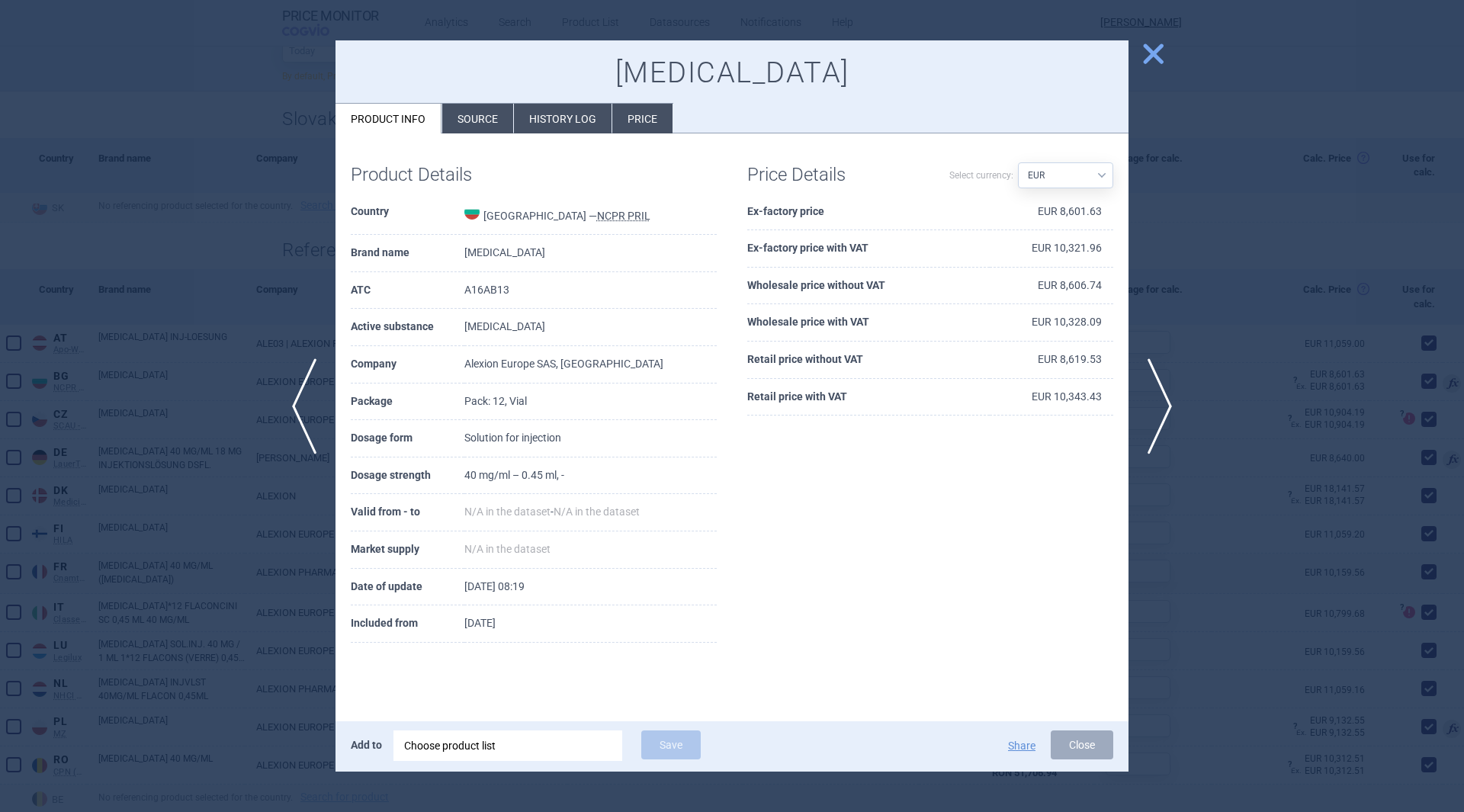
click at [630, 124] on li "Price" at bounding box center [643, 118] width 61 height 29
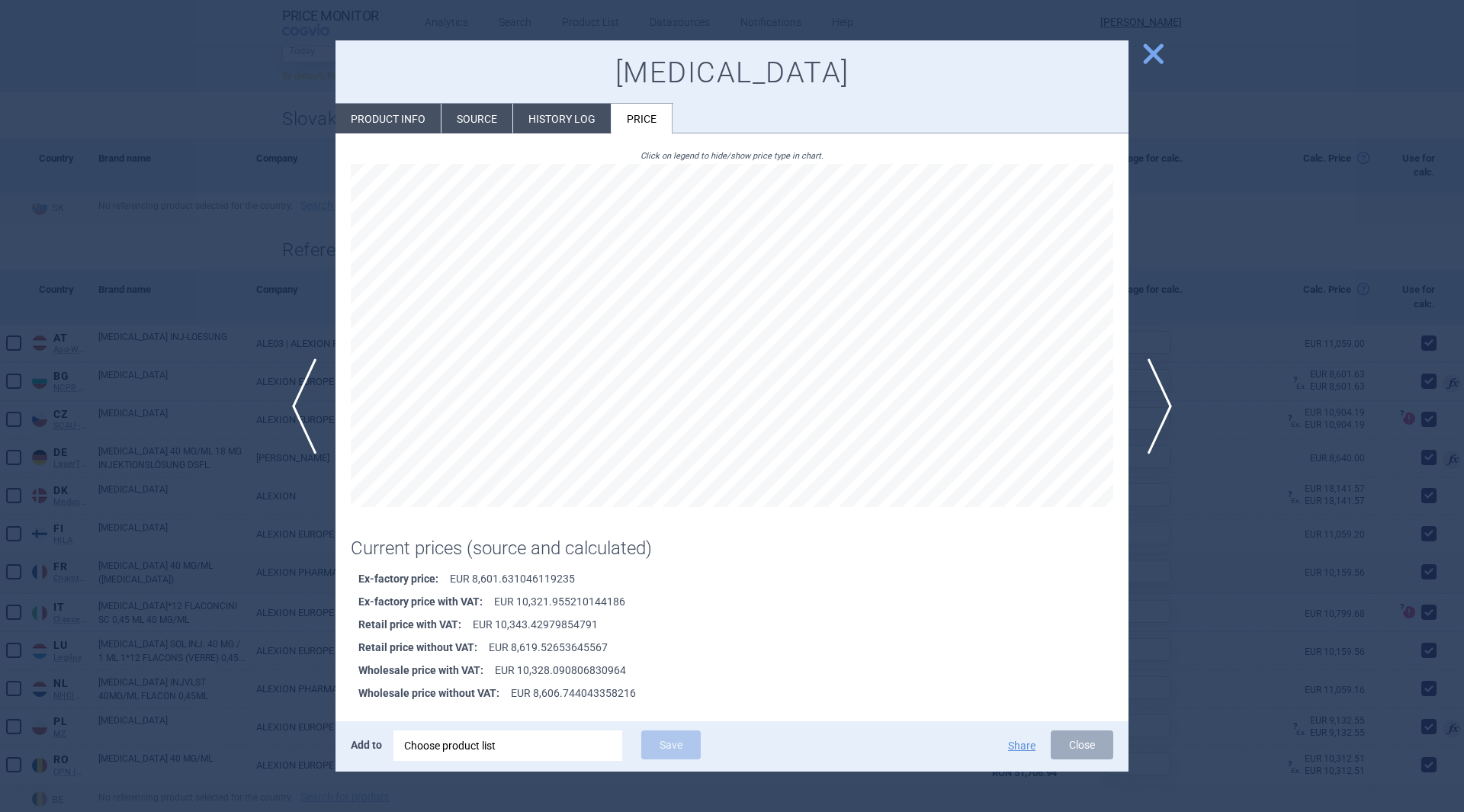
click at [575, 106] on li "History log" at bounding box center [562, 118] width 98 height 29
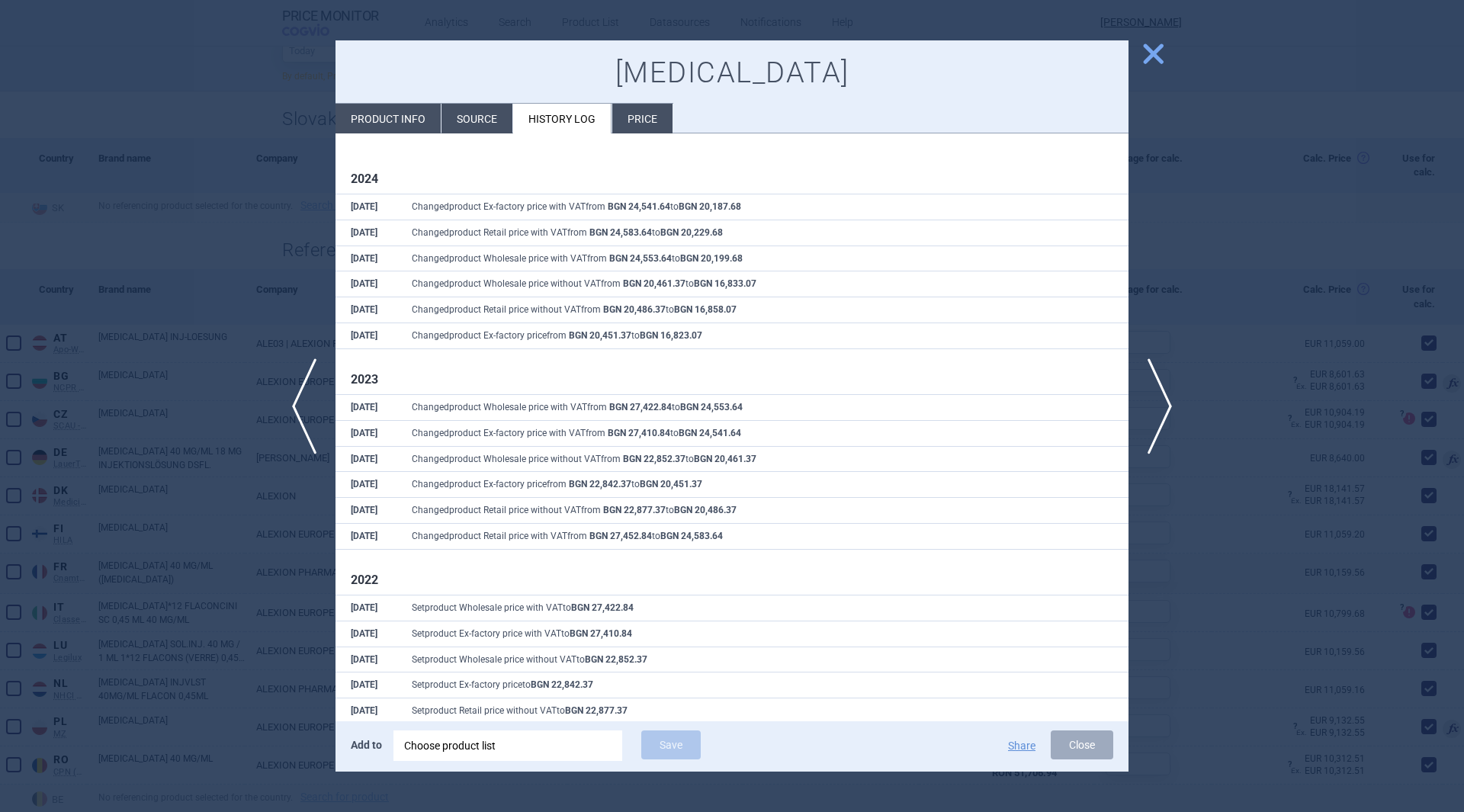
click at [459, 112] on li "Source" at bounding box center [477, 118] width 71 height 29
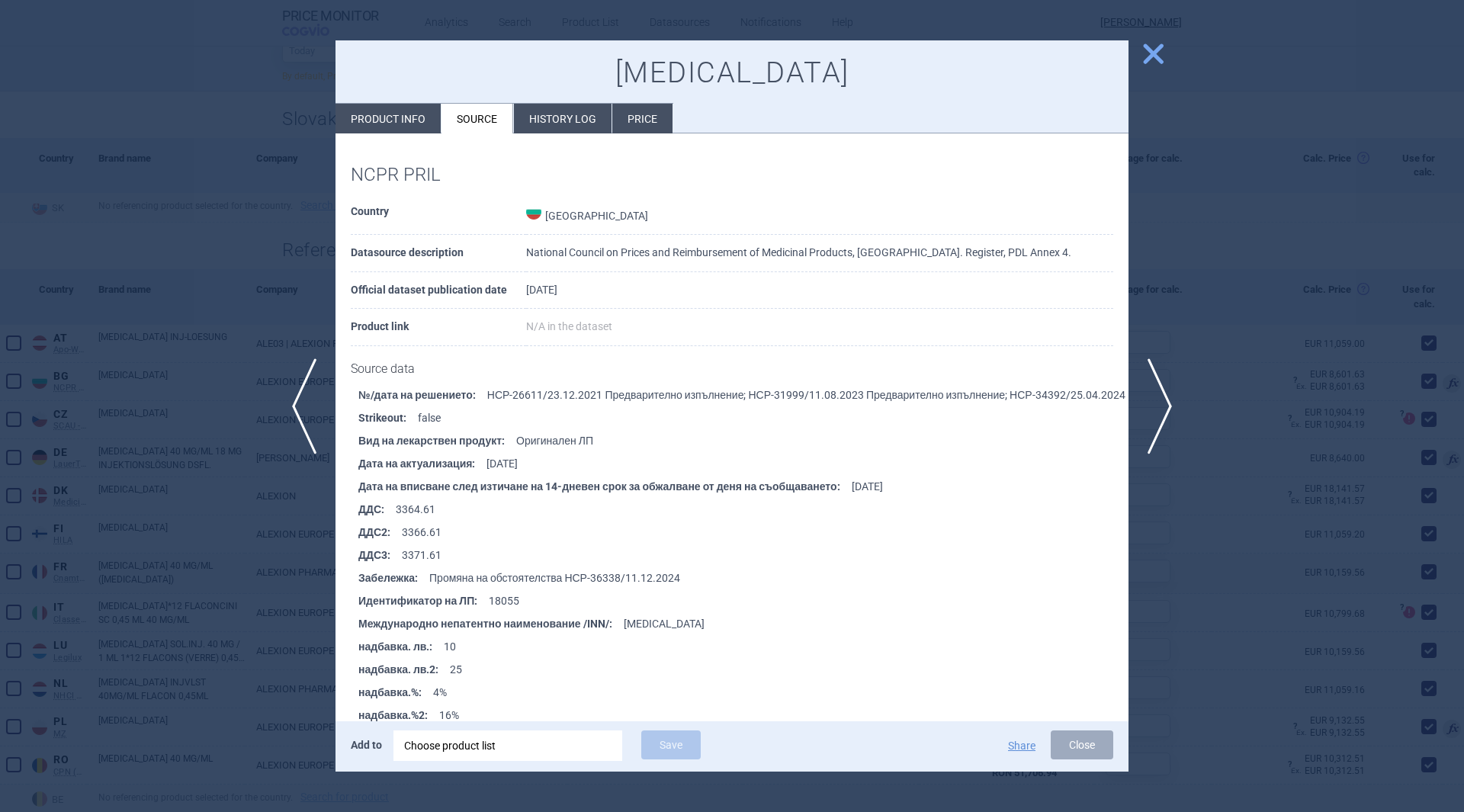
click at [570, 118] on li "History log" at bounding box center [562, 118] width 98 height 29
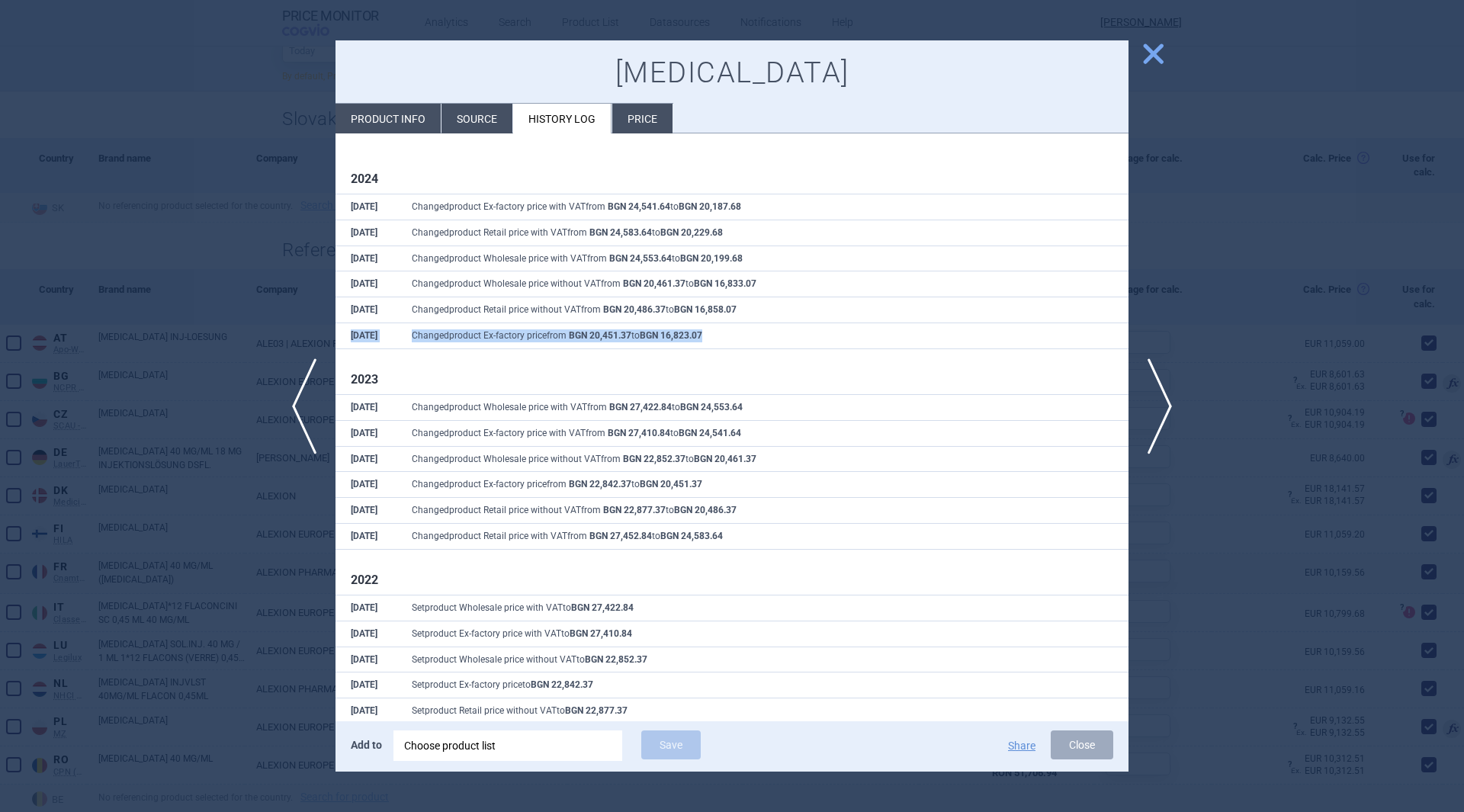
drag, startPoint x: 719, startPoint y: 341, endPoint x: 351, endPoint y: 343, distance: 368.0
click at [351, 343] on tr "2 Jun Changed product Ex-factory price from BGN 20,451.37 to BGN 16,823.07" at bounding box center [732, 336] width 793 height 26
click at [1142, 52] on span "close" at bounding box center [1153, 54] width 27 height 27
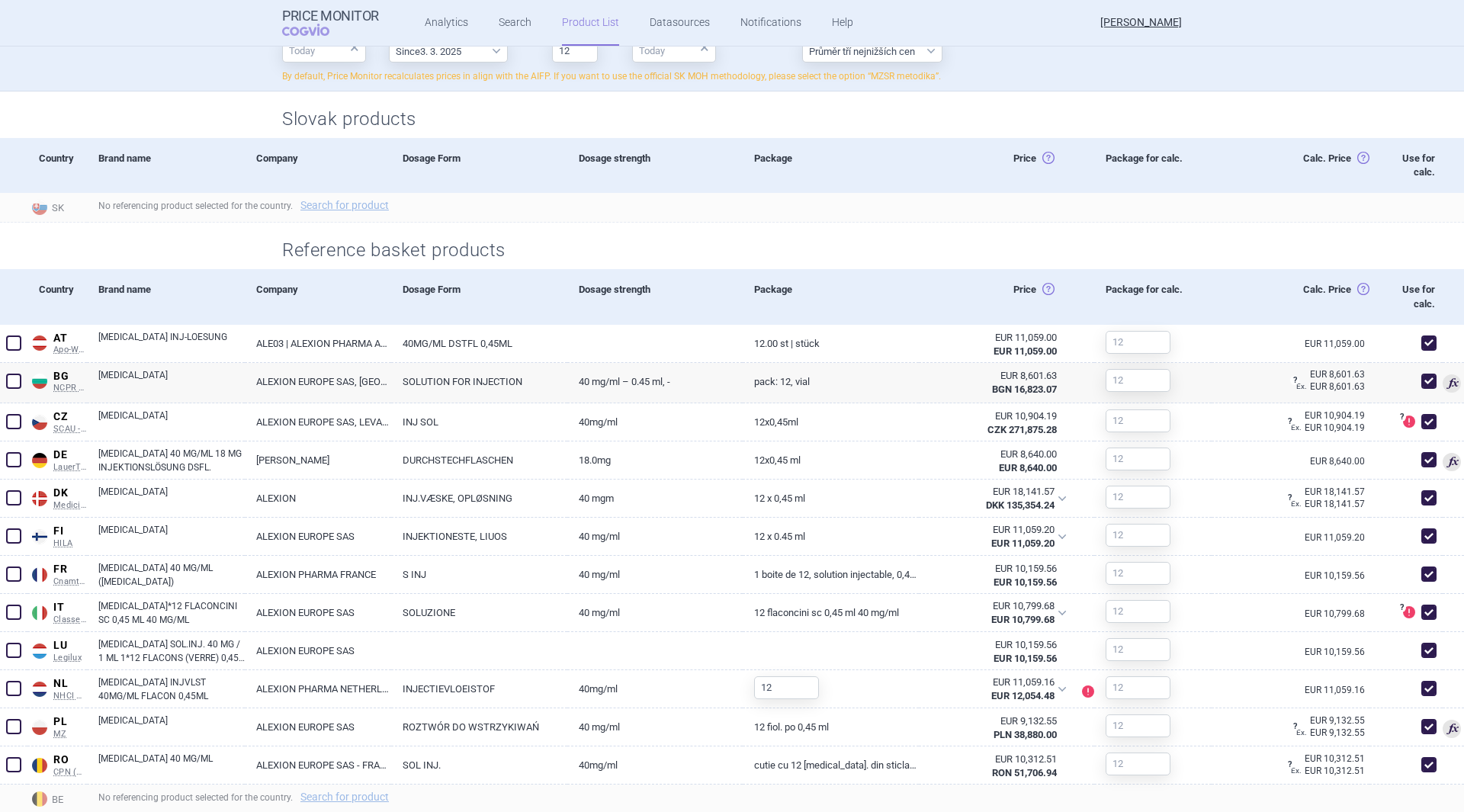
click at [273, 376] on link "ALEXION EUROPE SAS, [GEOGRAPHIC_DATA]" at bounding box center [318, 380] width 146 height 37
select select "EUR"
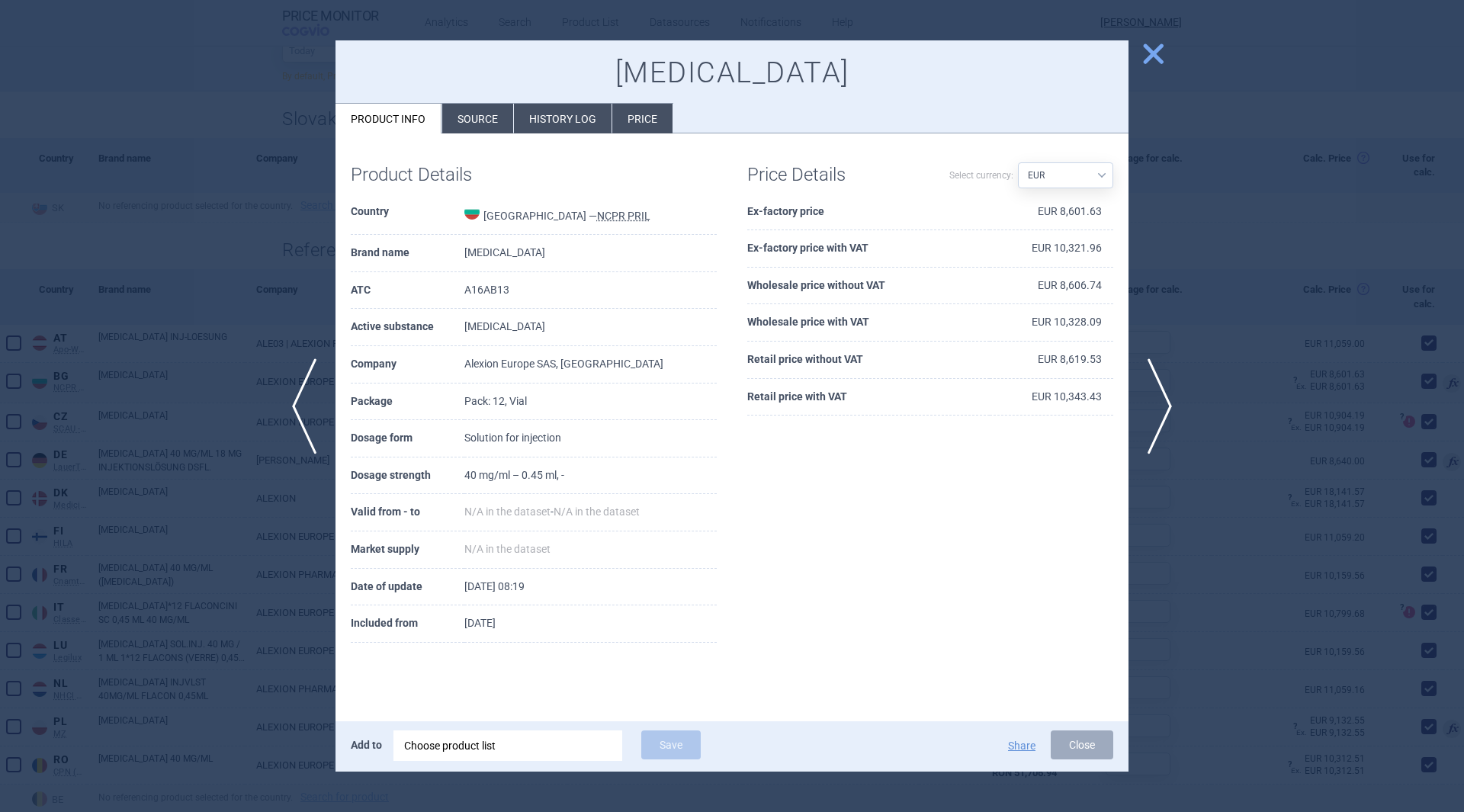
click at [658, 118] on li "Price" at bounding box center [643, 118] width 61 height 29
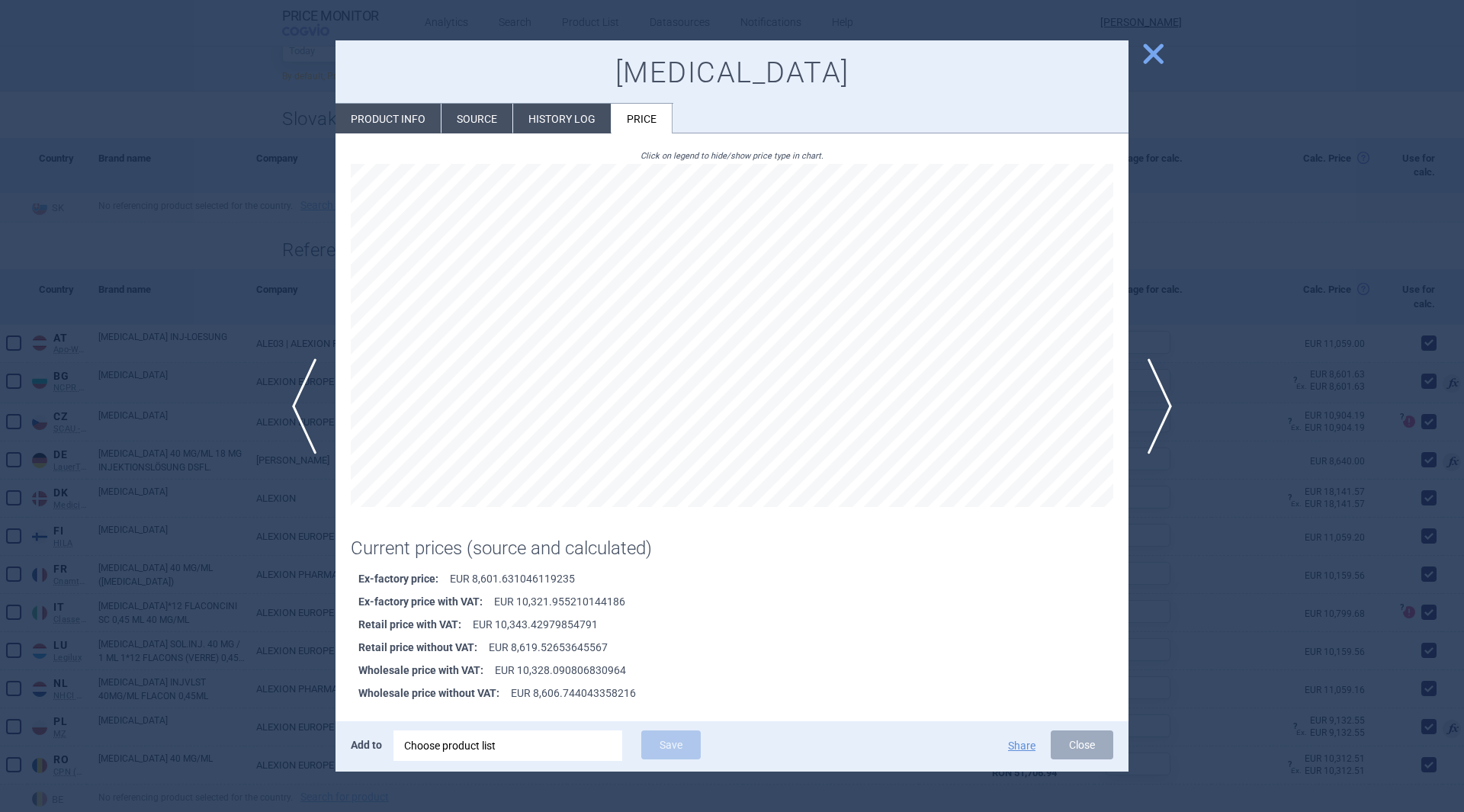
click at [479, 111] on li "Source" at bounding box center [477, 118] width 71 height 29
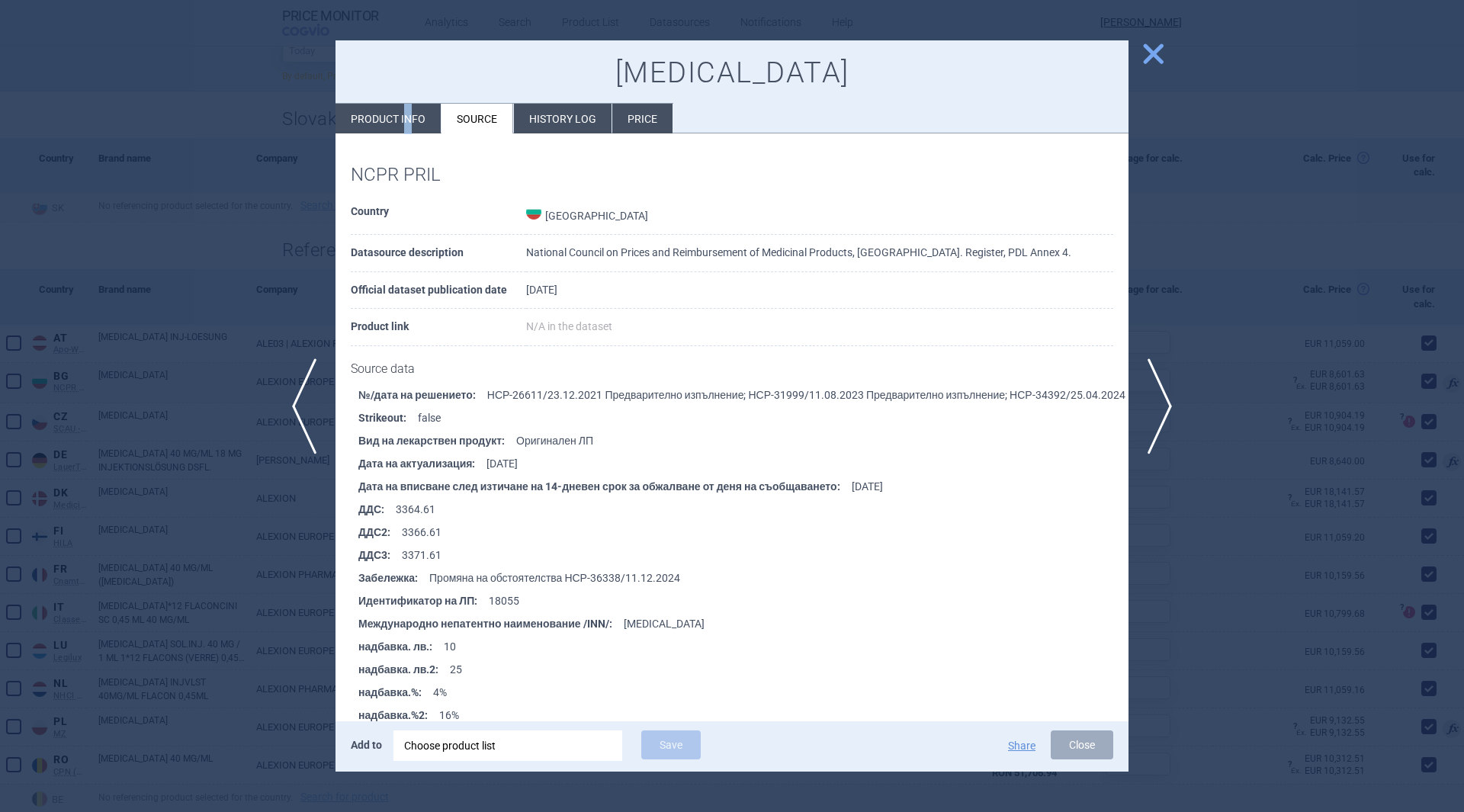
drag, startPoint x: 409, startPoint y: 110, endPoint x: 402, endPoint y: 118, distance: 10.6
click at [405, 121] on li "Product info" at bounding box center [388, 118] width 106 height 29
select select "EUR"
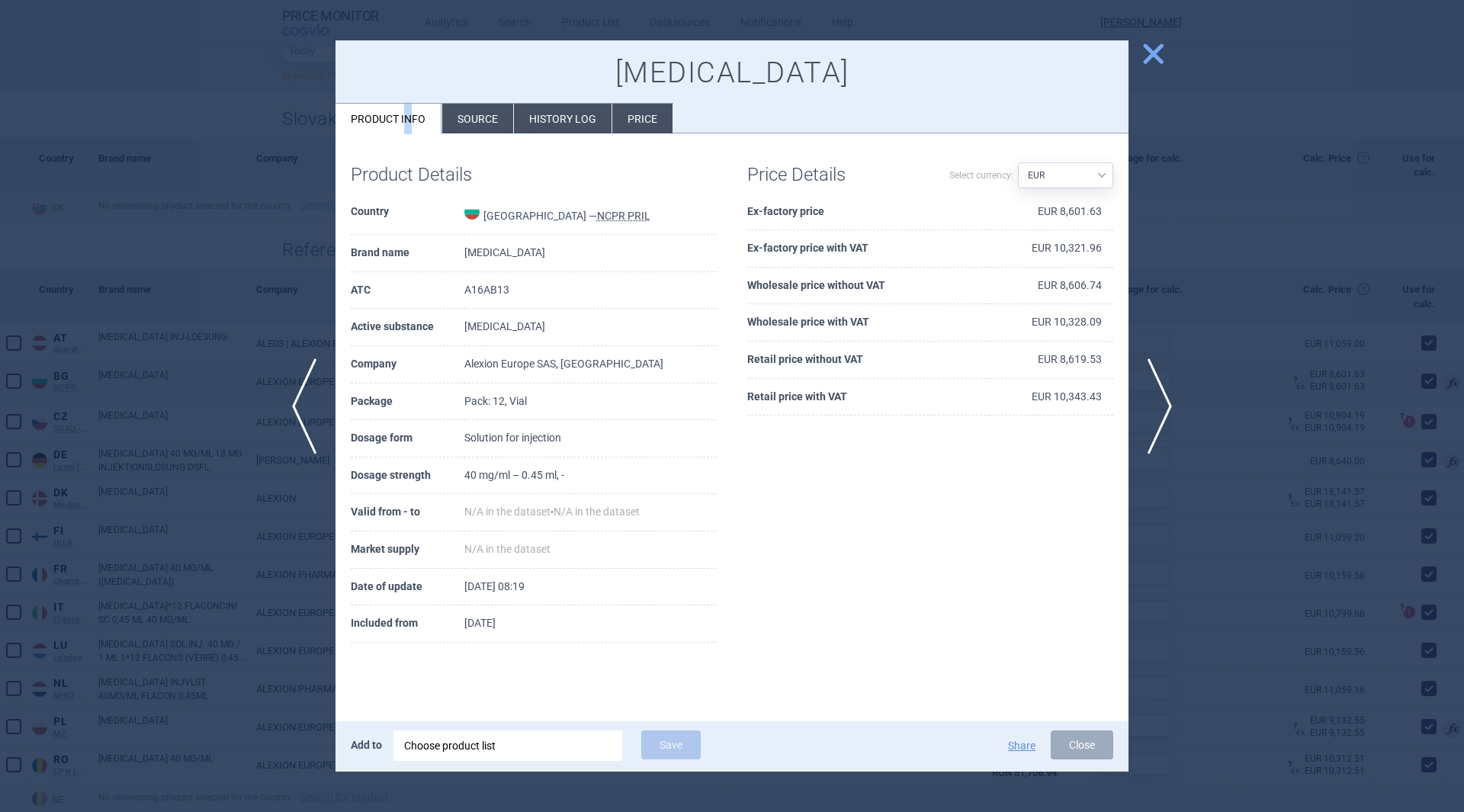
click at [1154, 56] on span "close" at bounding box center [1153, 54] width 27 height 27
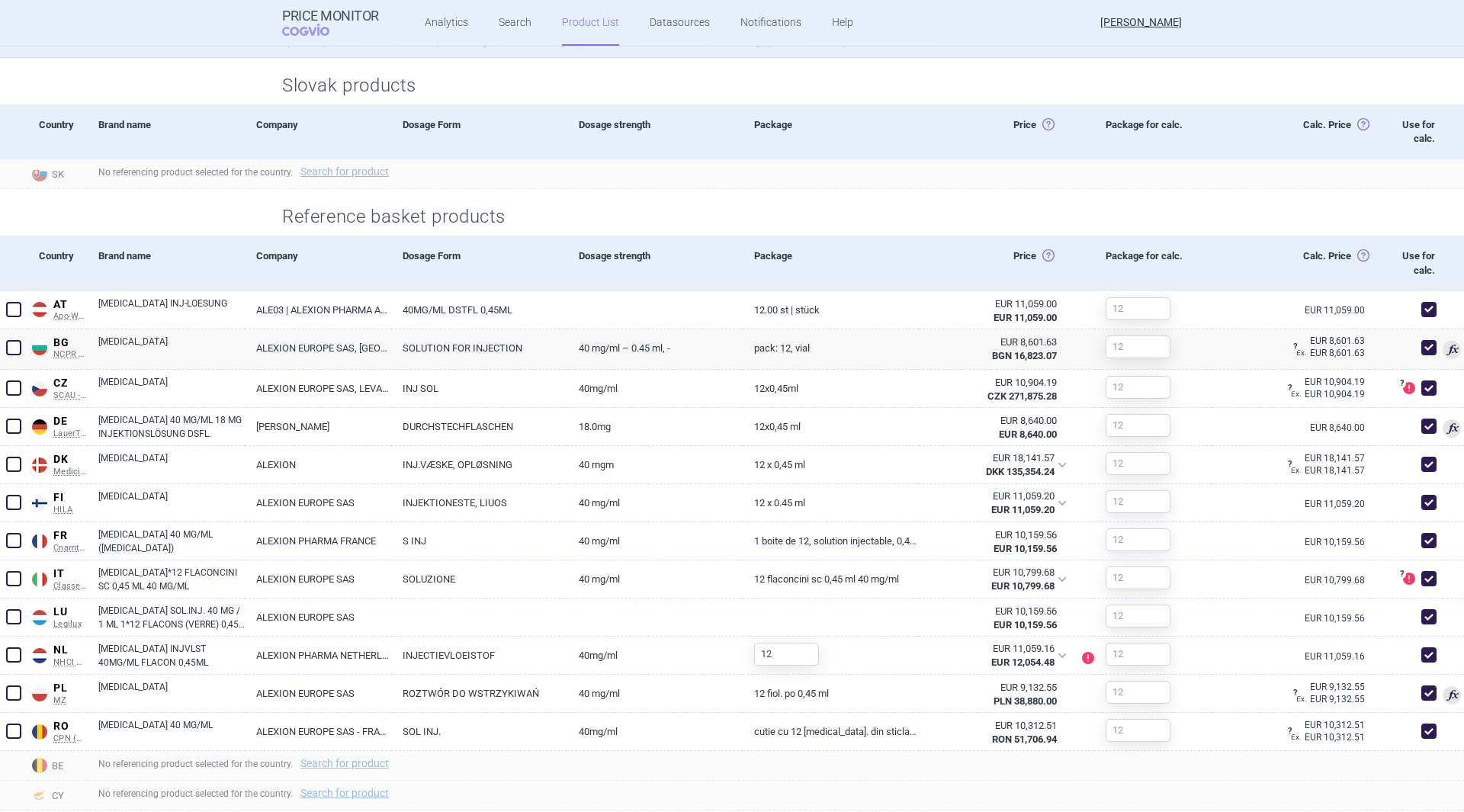
scroll to position [534, 0]
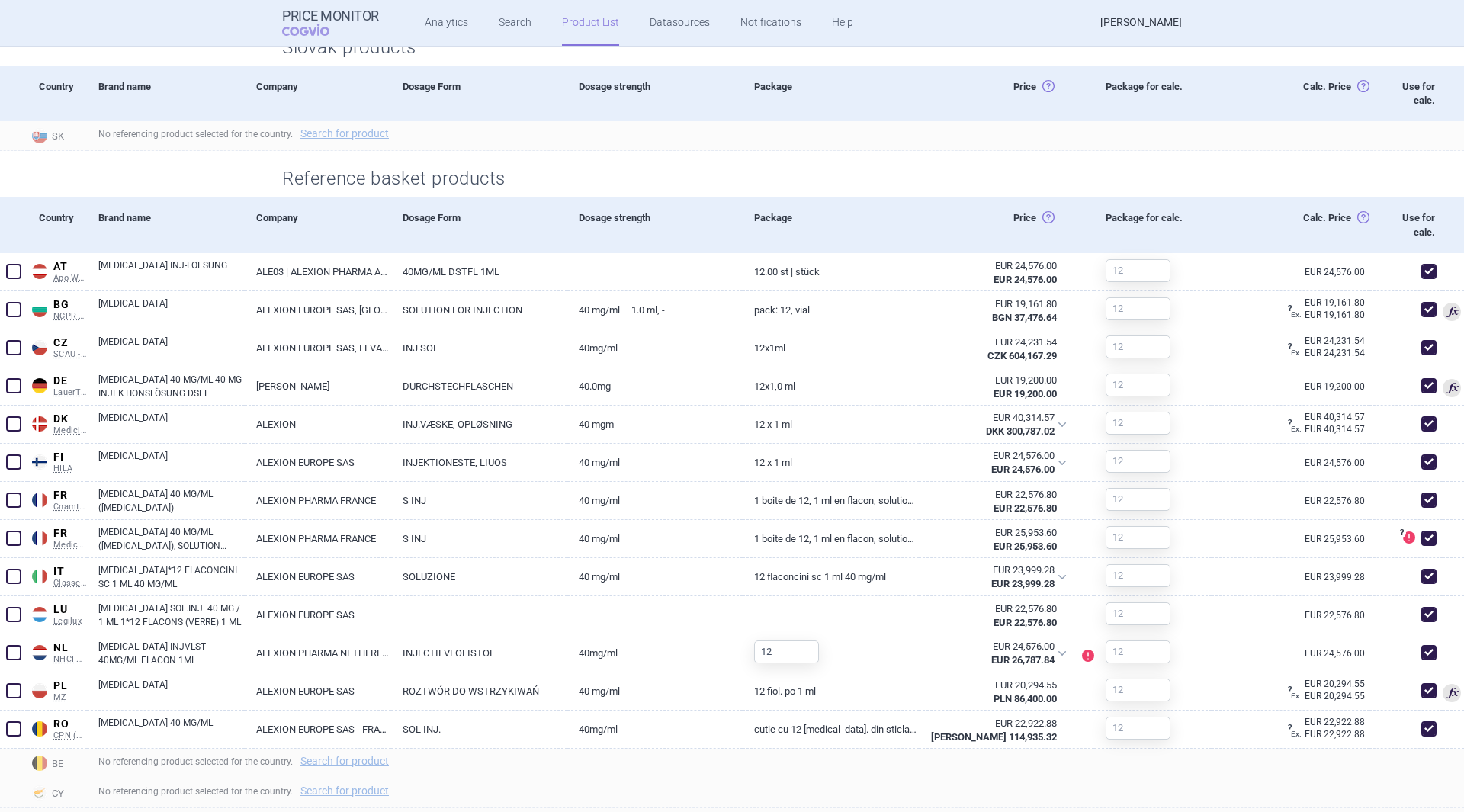
scroll to position [610, 0]
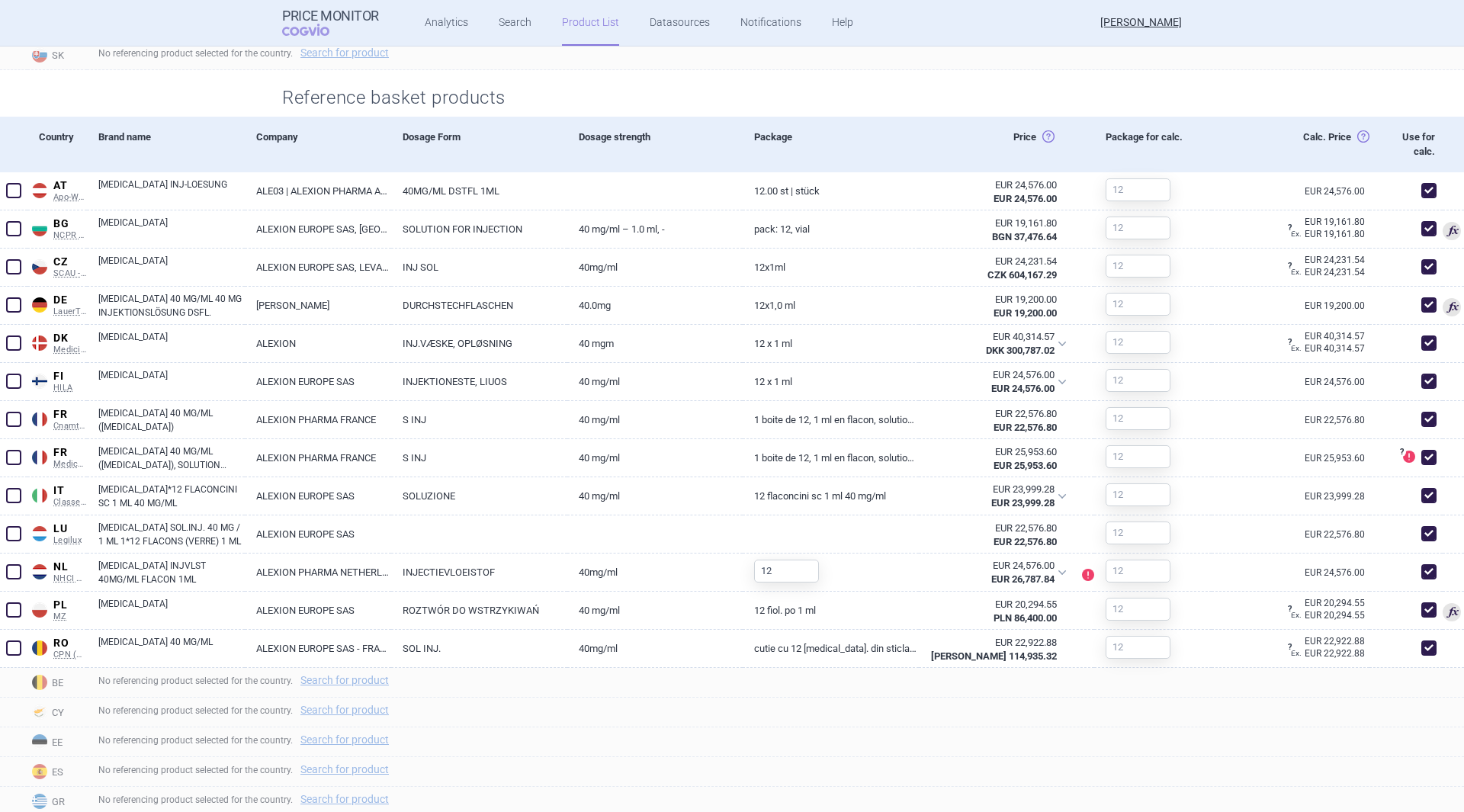
click at [6, 457] on span at bounding box center [14, 457] width 16 height 16
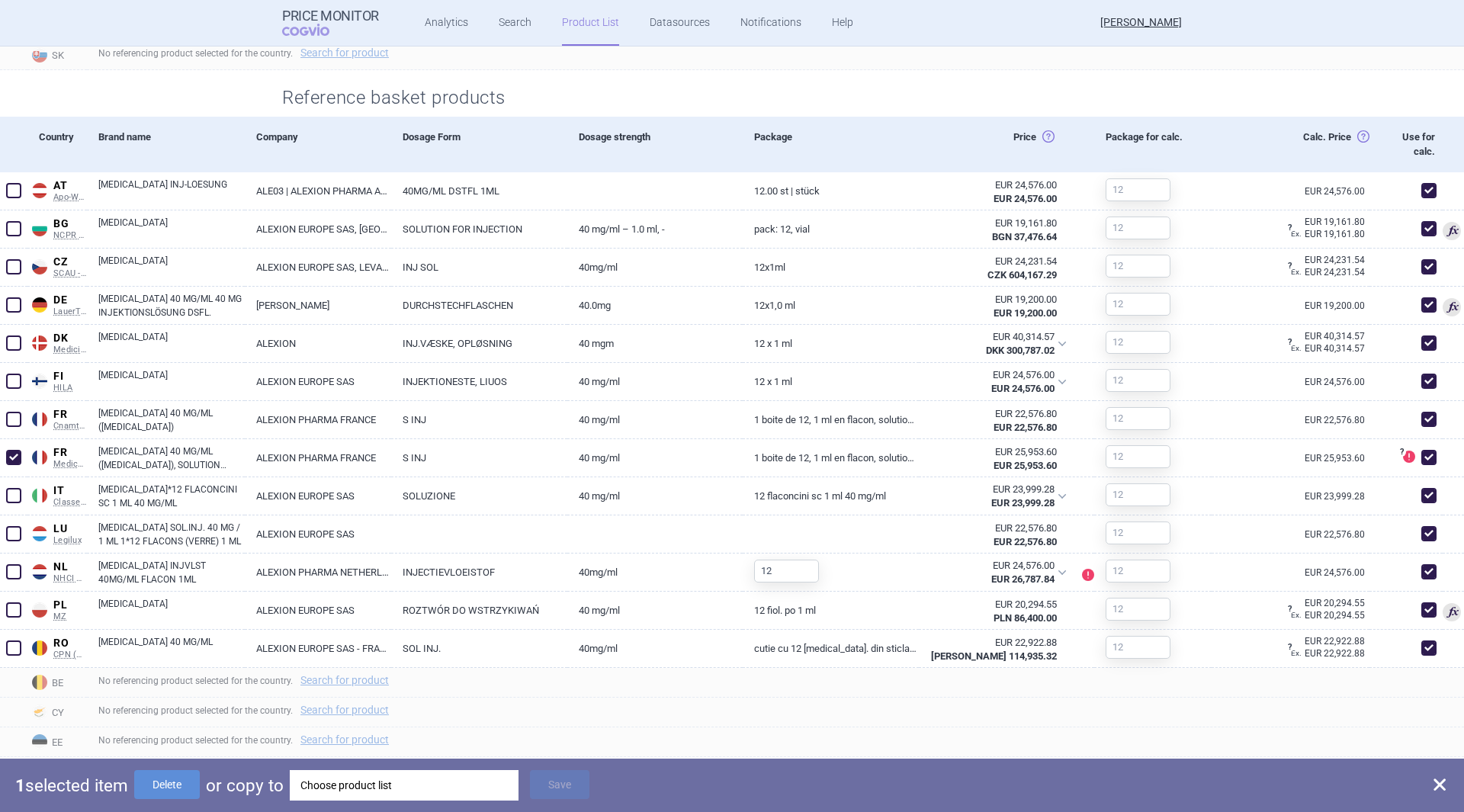
click at [179, 790] on button "Delete" at bounding box center [167, 783] width 66 height 29
checkbox input "false"
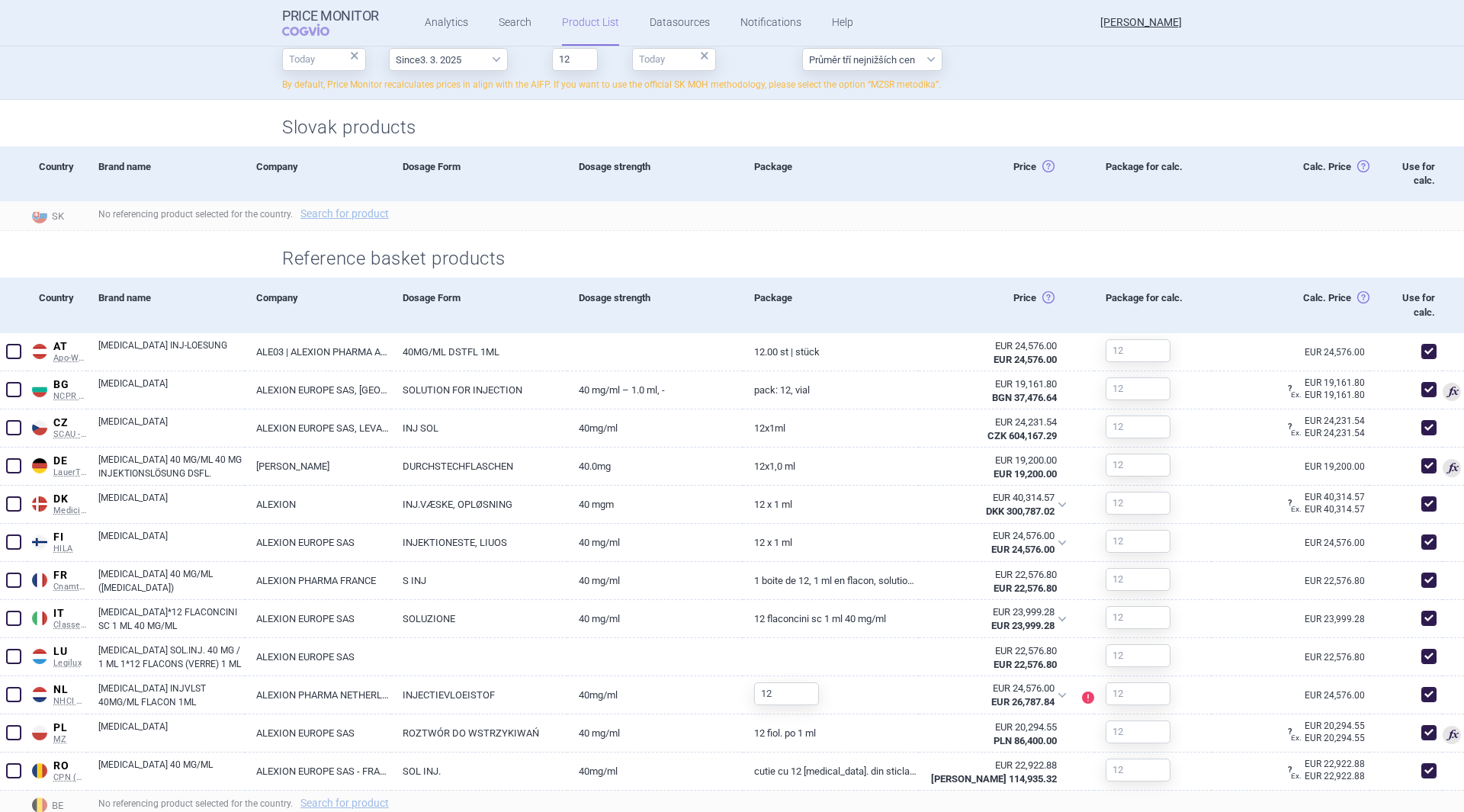
scroll to position [457, 0]
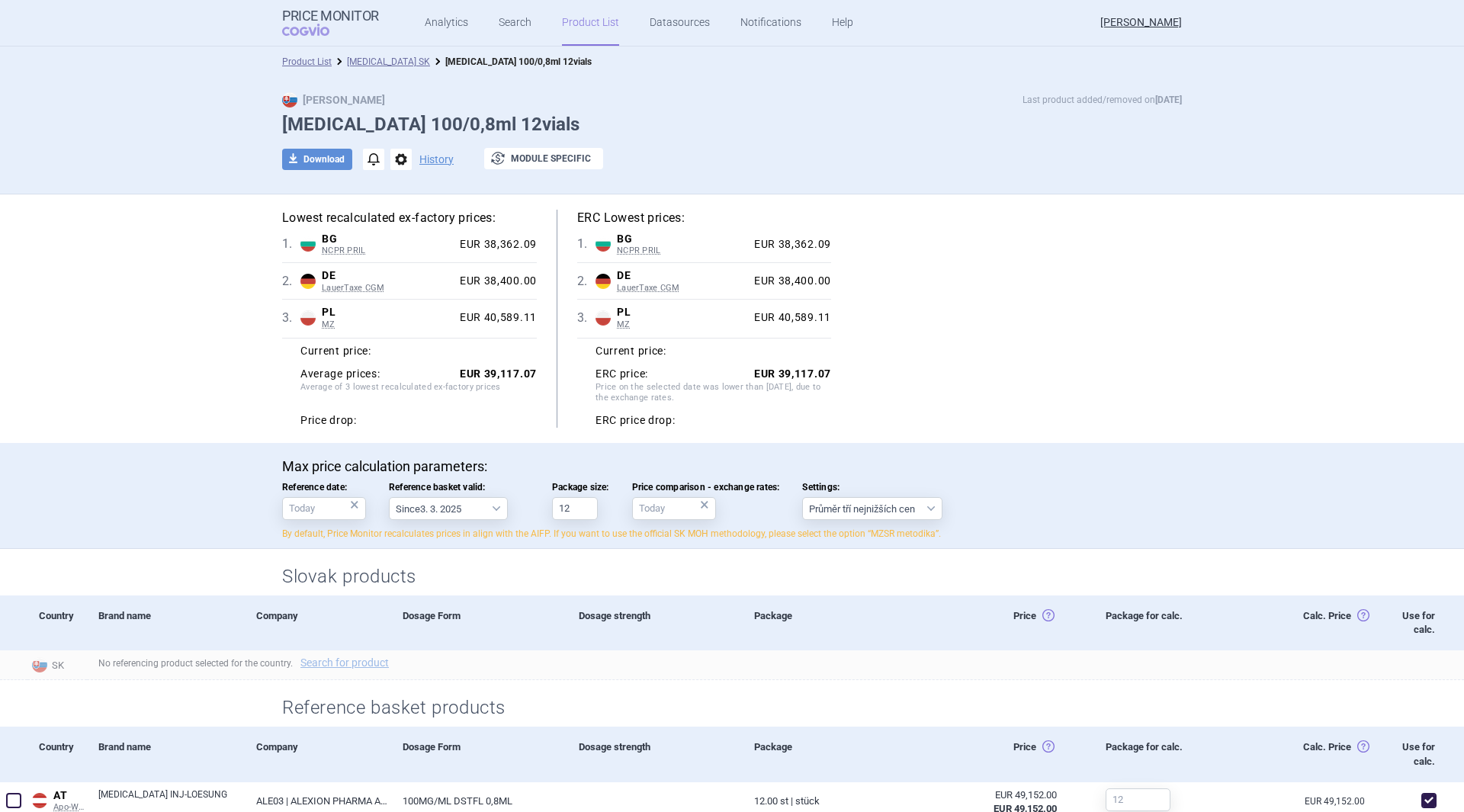
select select "2022-12-01"
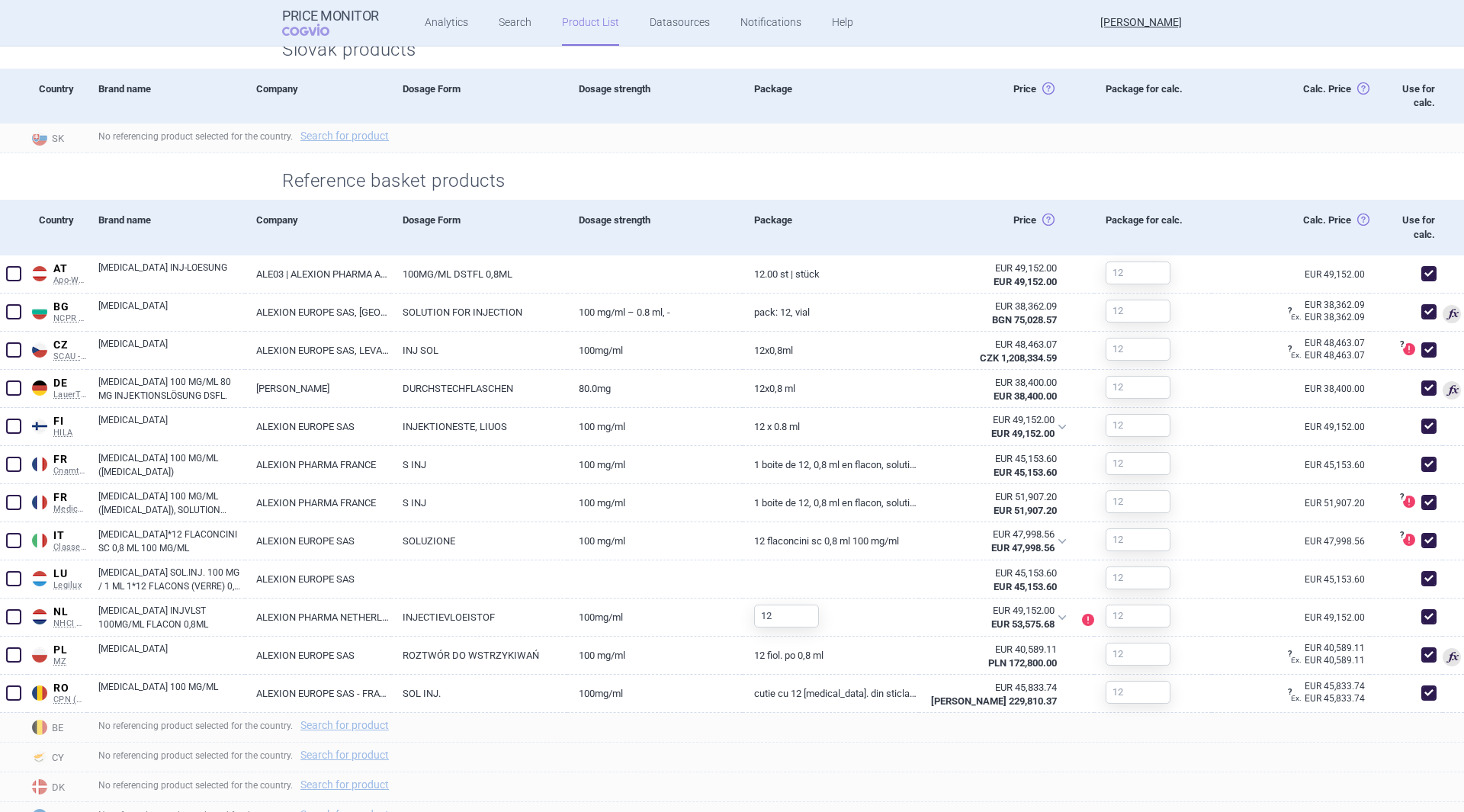
scroll to position [534, 0]
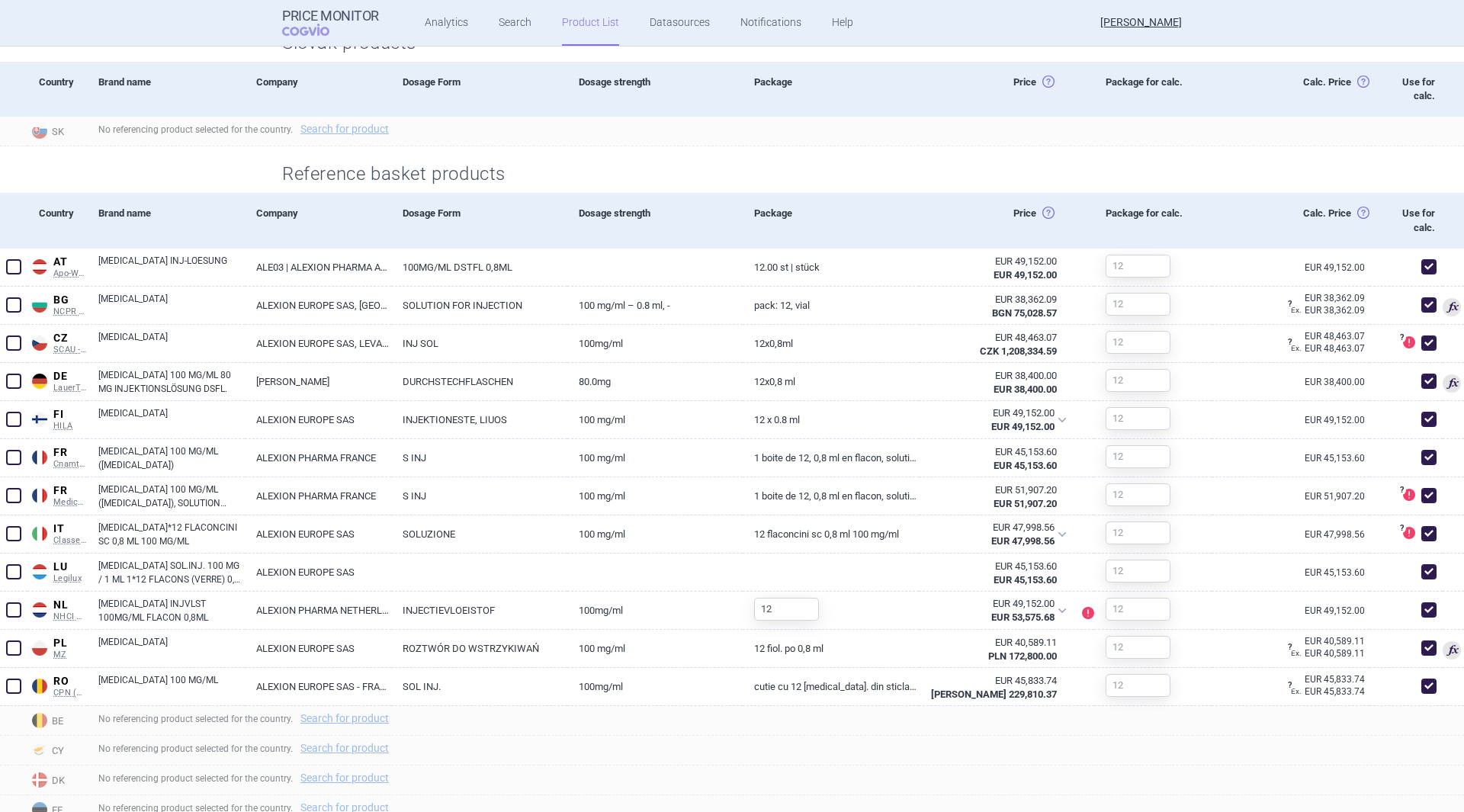
click at [16, 495] on span at bounding box center [14, 496] width 16 height 16
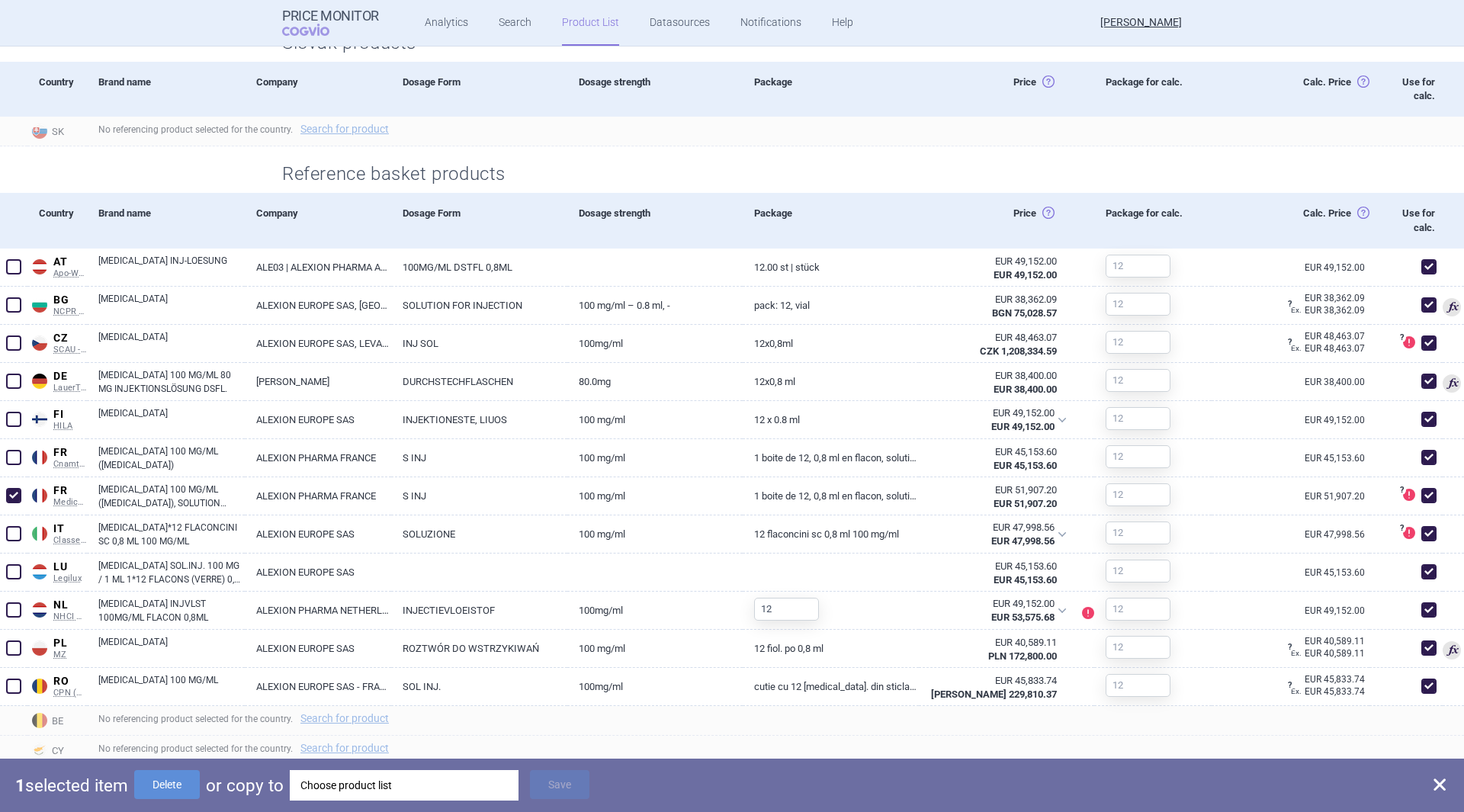
click at [178, 786] on button "Delete" at bounding box center [167, 783] width 66 height 29
checkbox input "false"
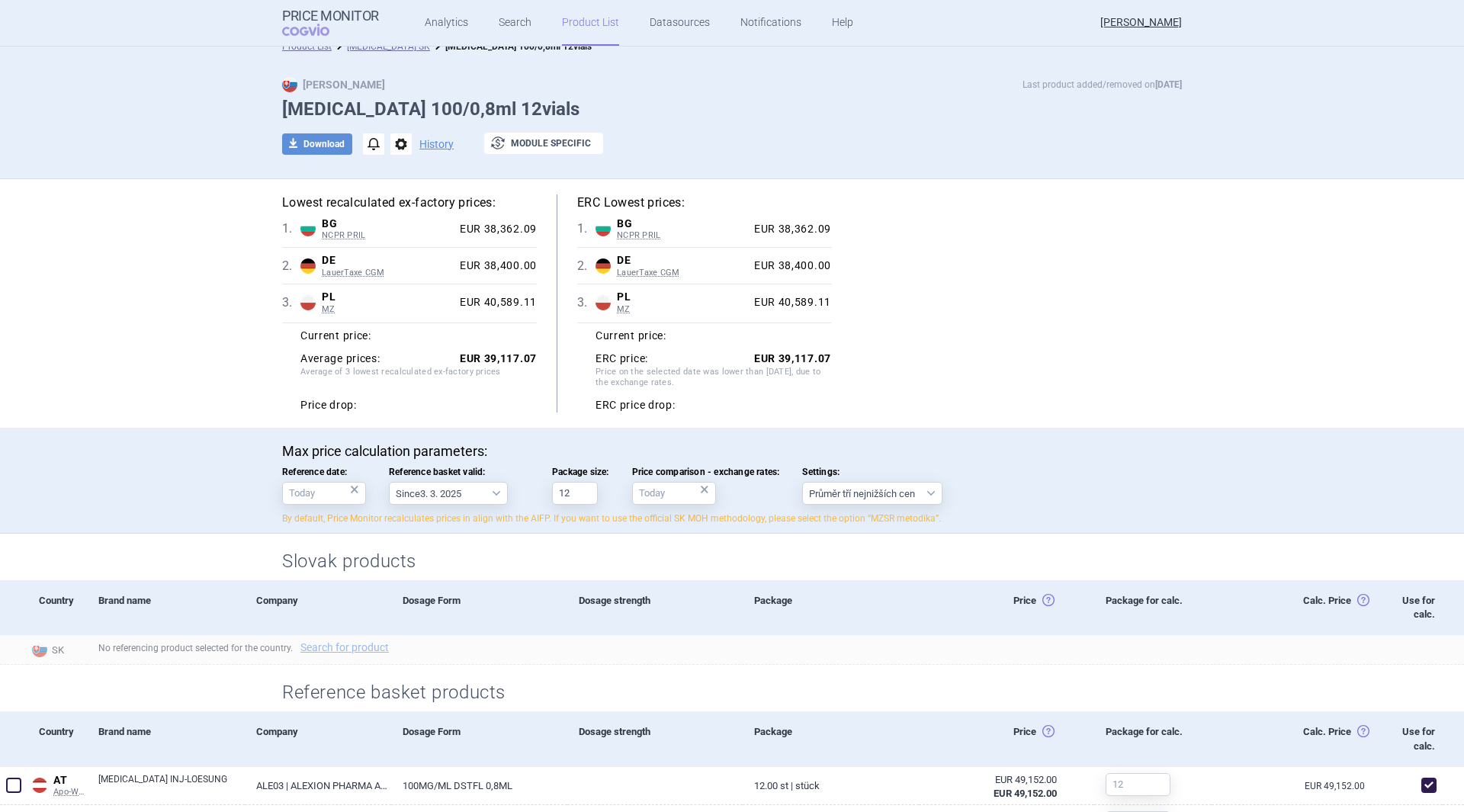
scroll to position [0, 0]
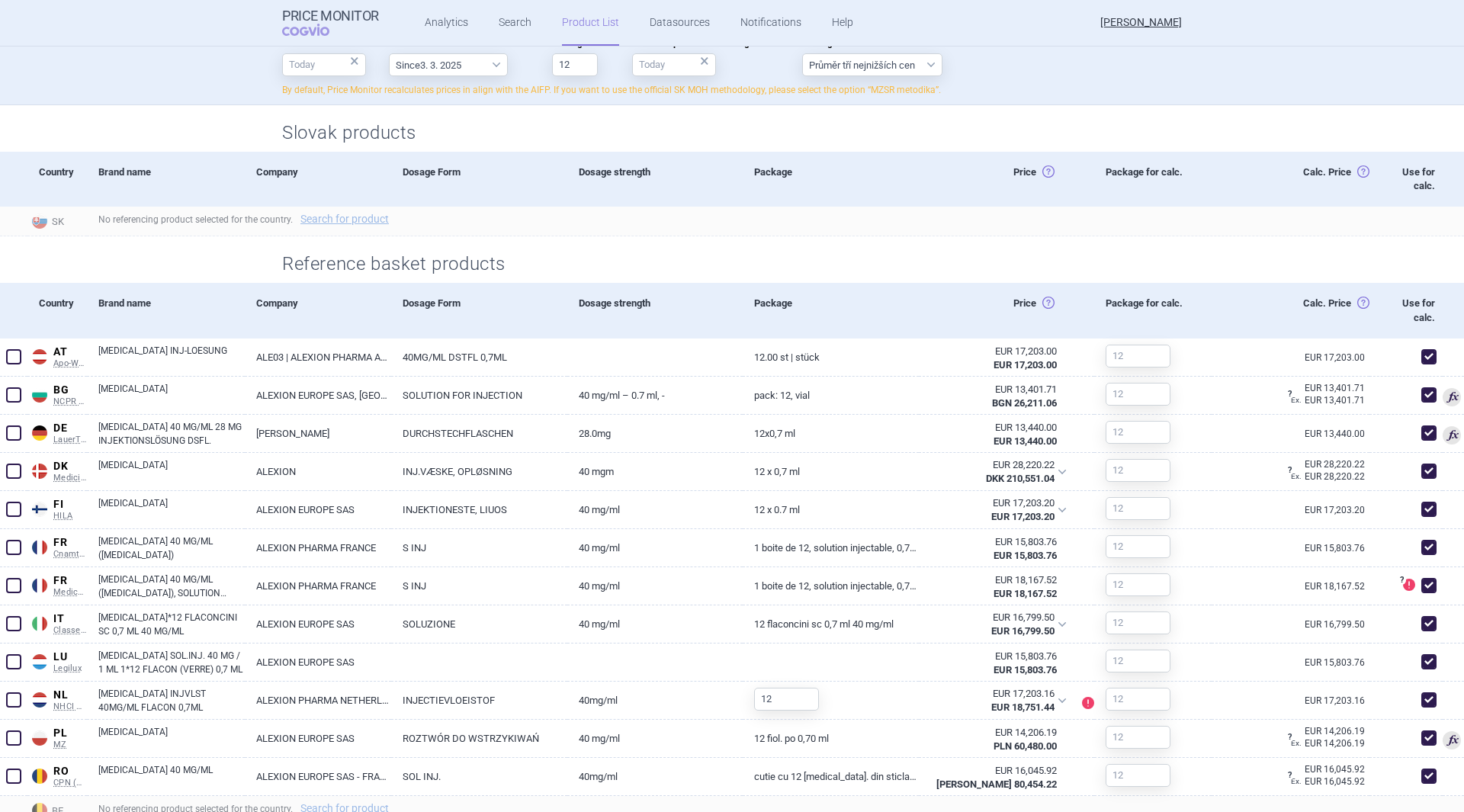
scroll to position [457, 0]
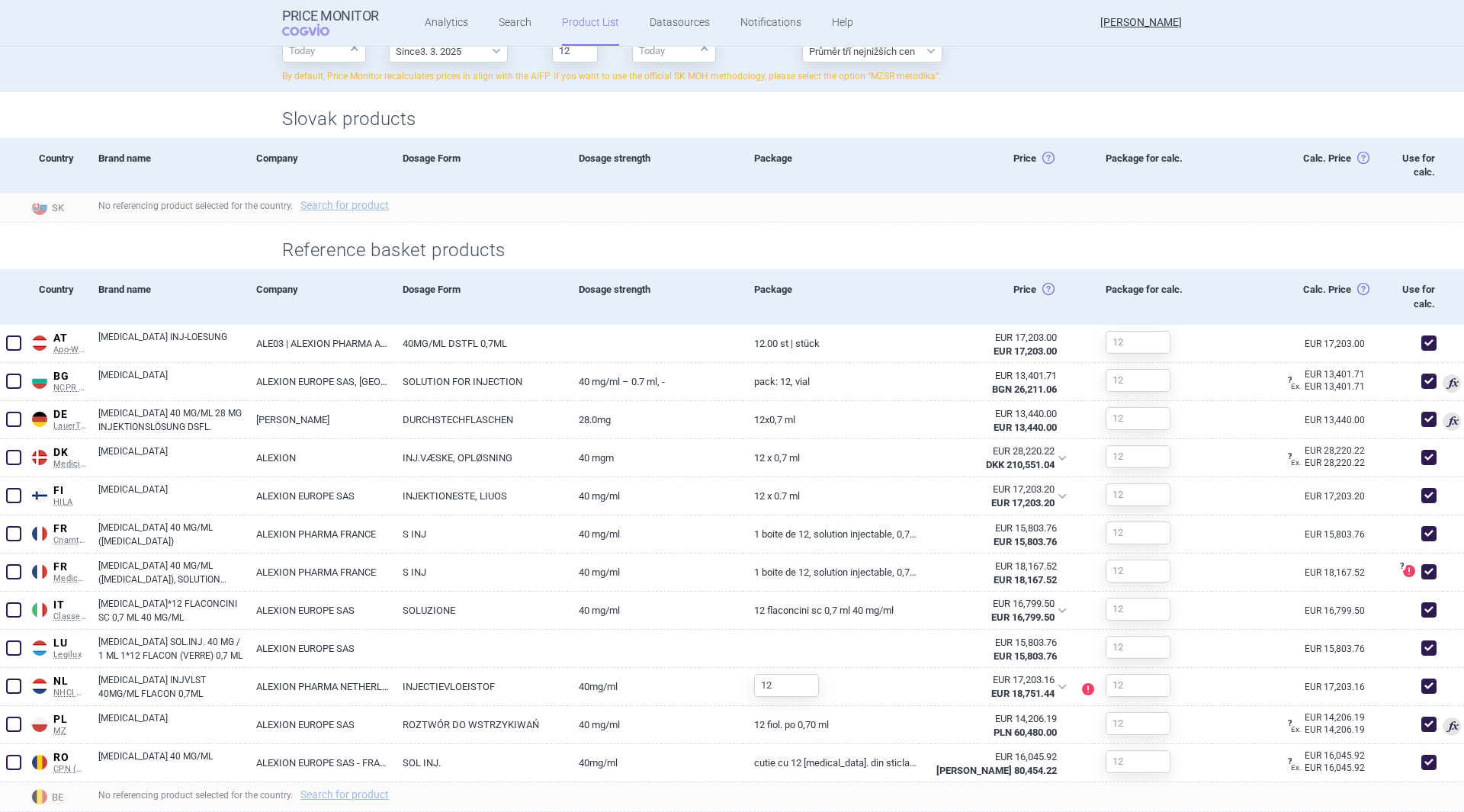
click at [19, 570] on span at bounding box center [14, 572] width 16 height 16
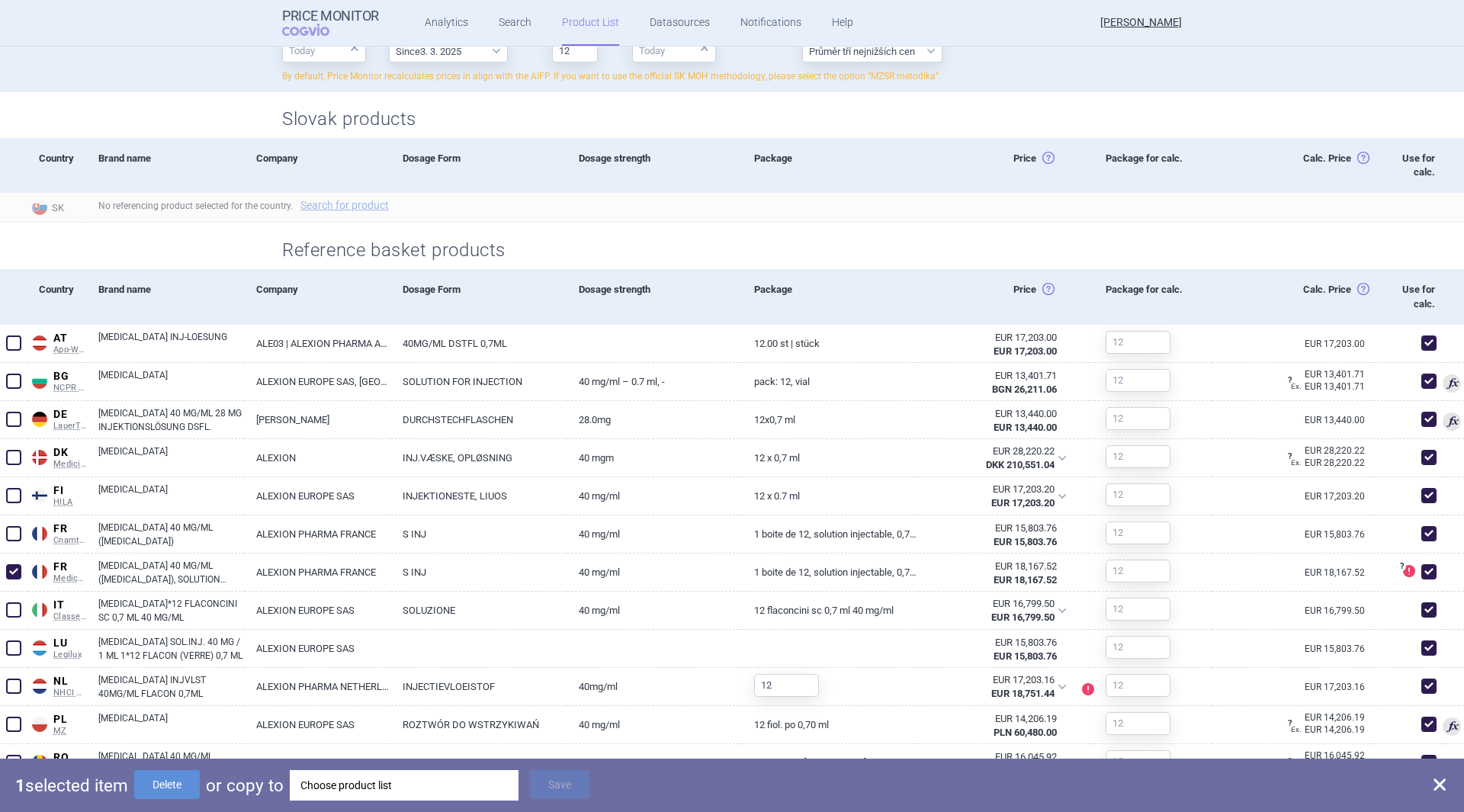
click at [163, 789] on button "Delete" at bounding box center [167, 783] width 66 height 29
checkbox input "false"
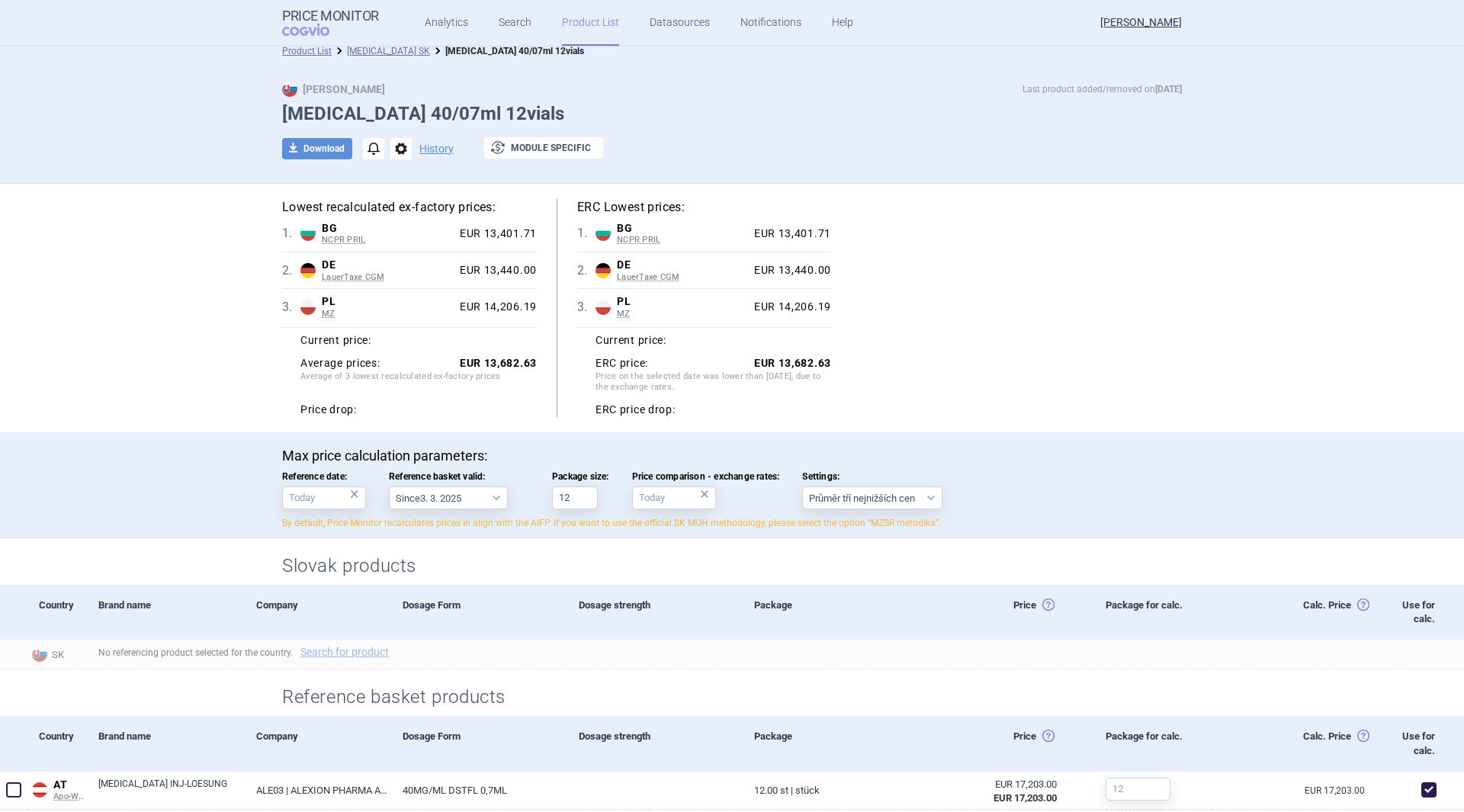
scroll to position [0, 0]
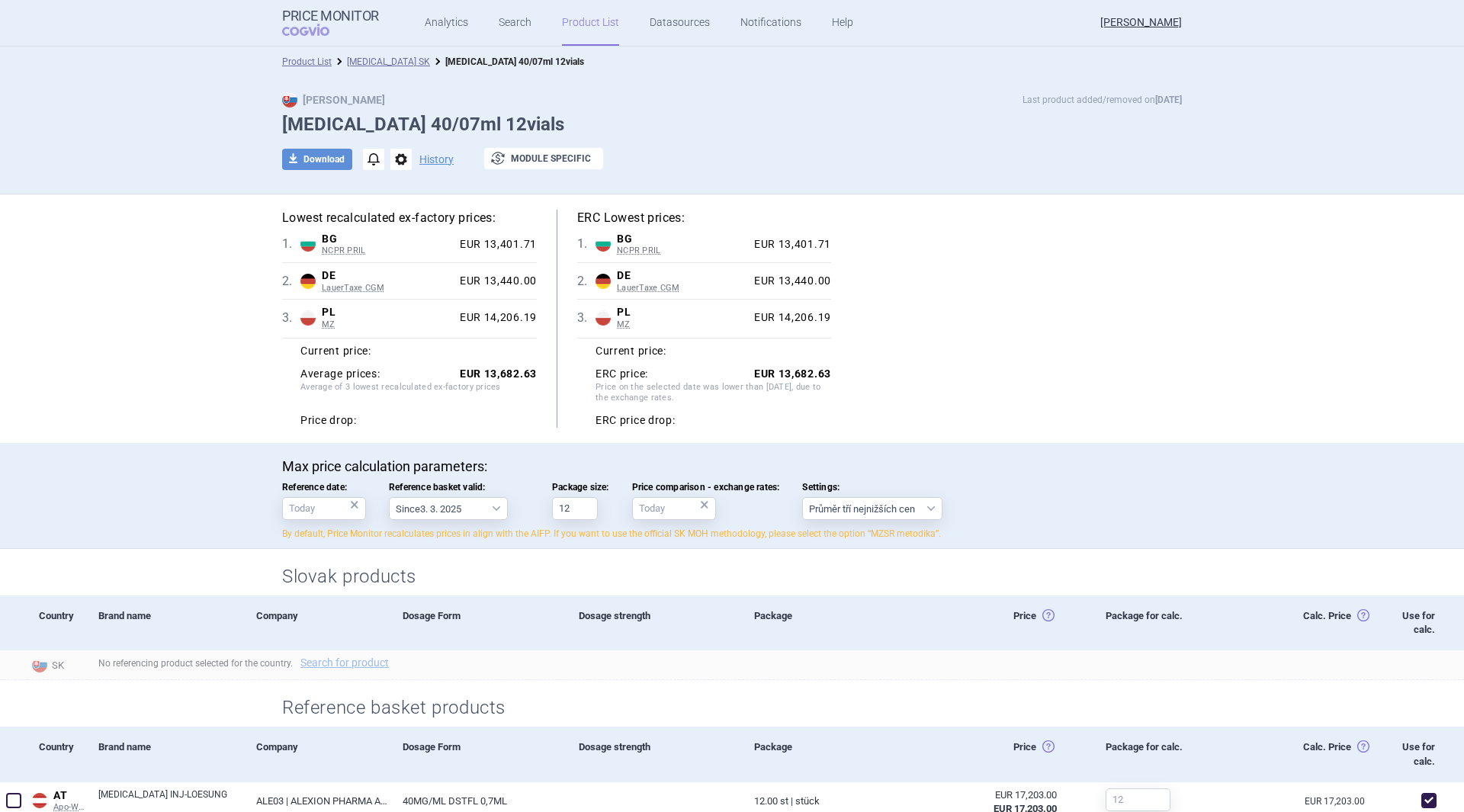
click at [369, 64] on link "[MEDICAL_DATA] SK" at bounding box center [388, 61] width 83 height 10
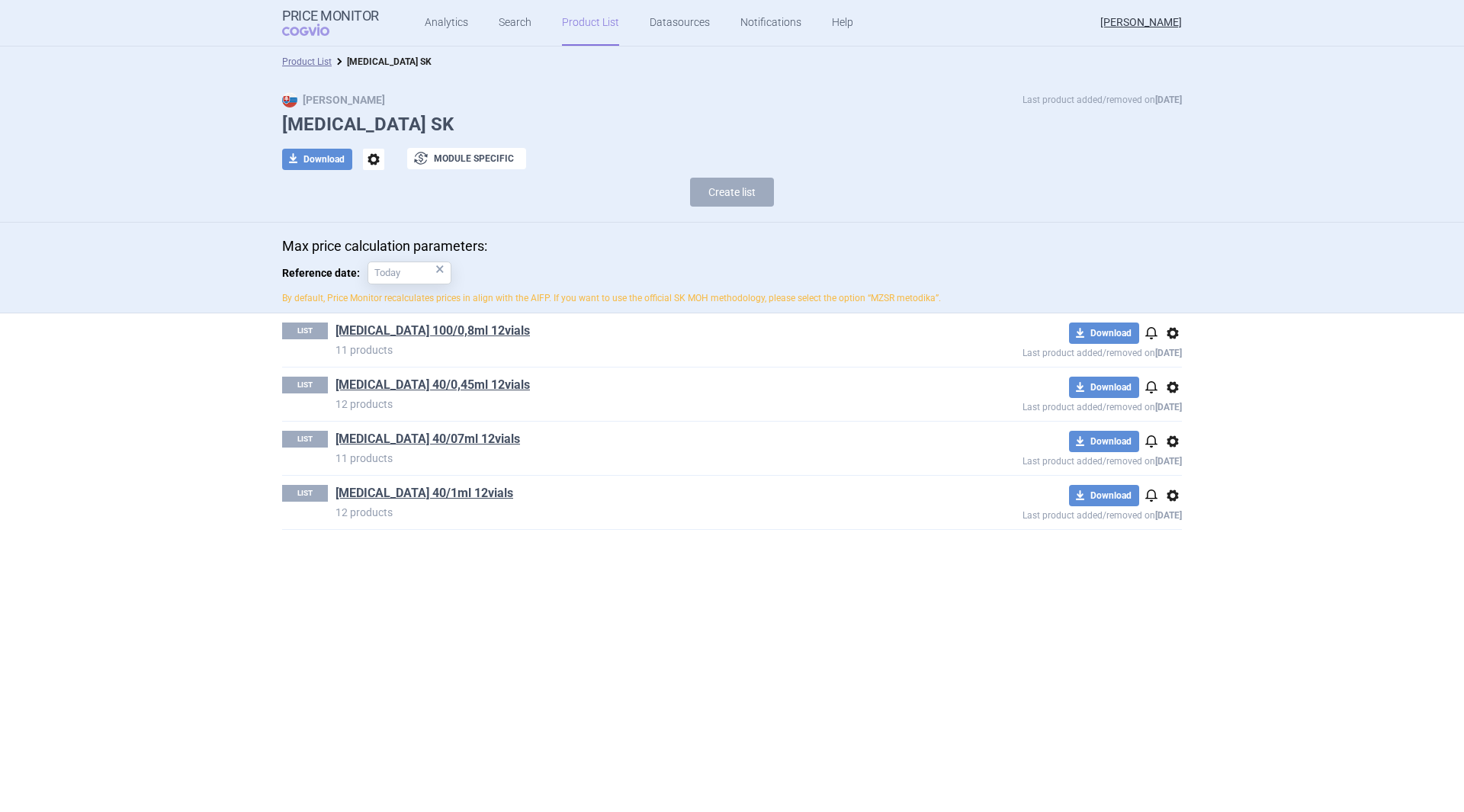
click at [301, 158] on span "download" at bounding box center [292, 159] width 22 height 22
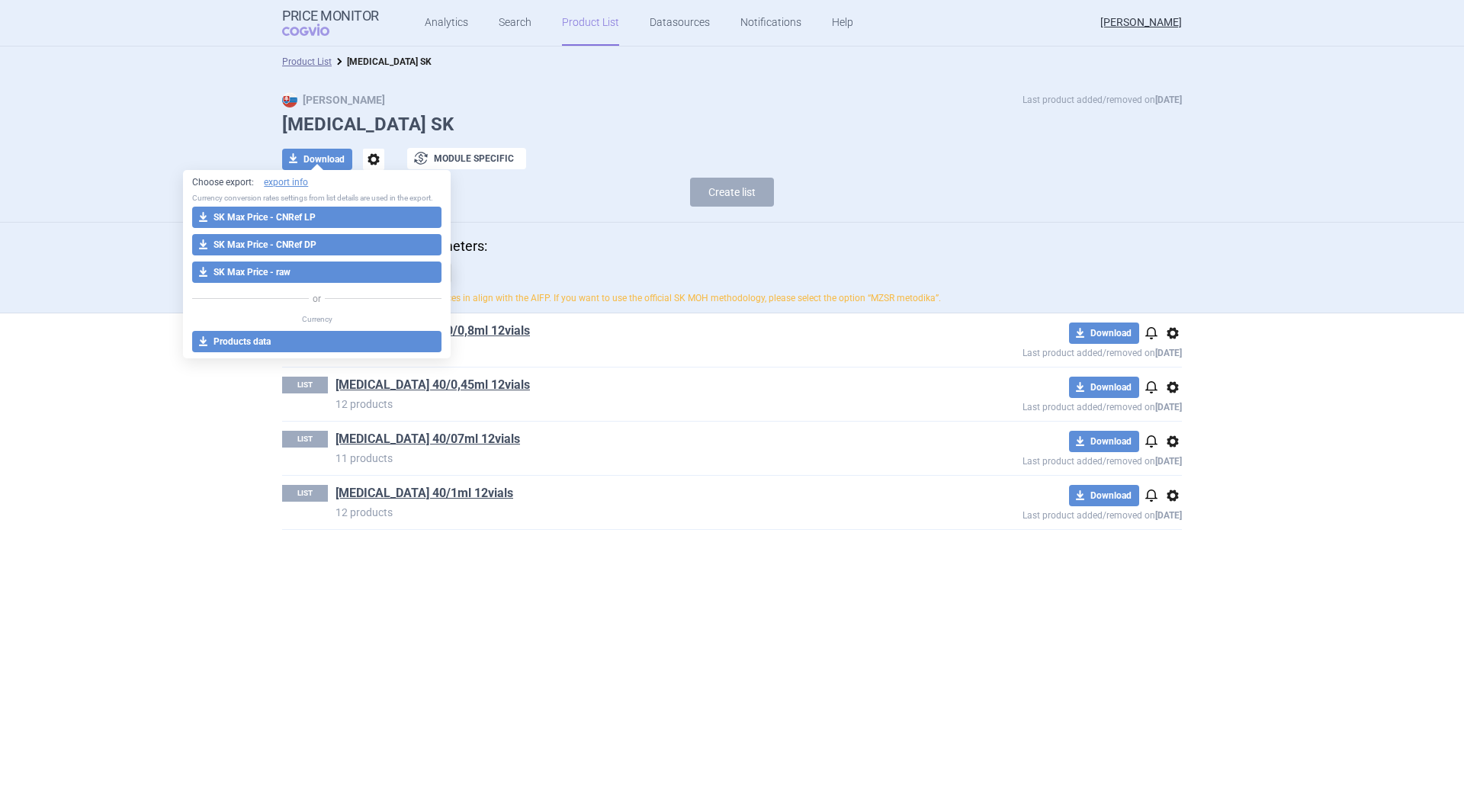
select select "EUR"
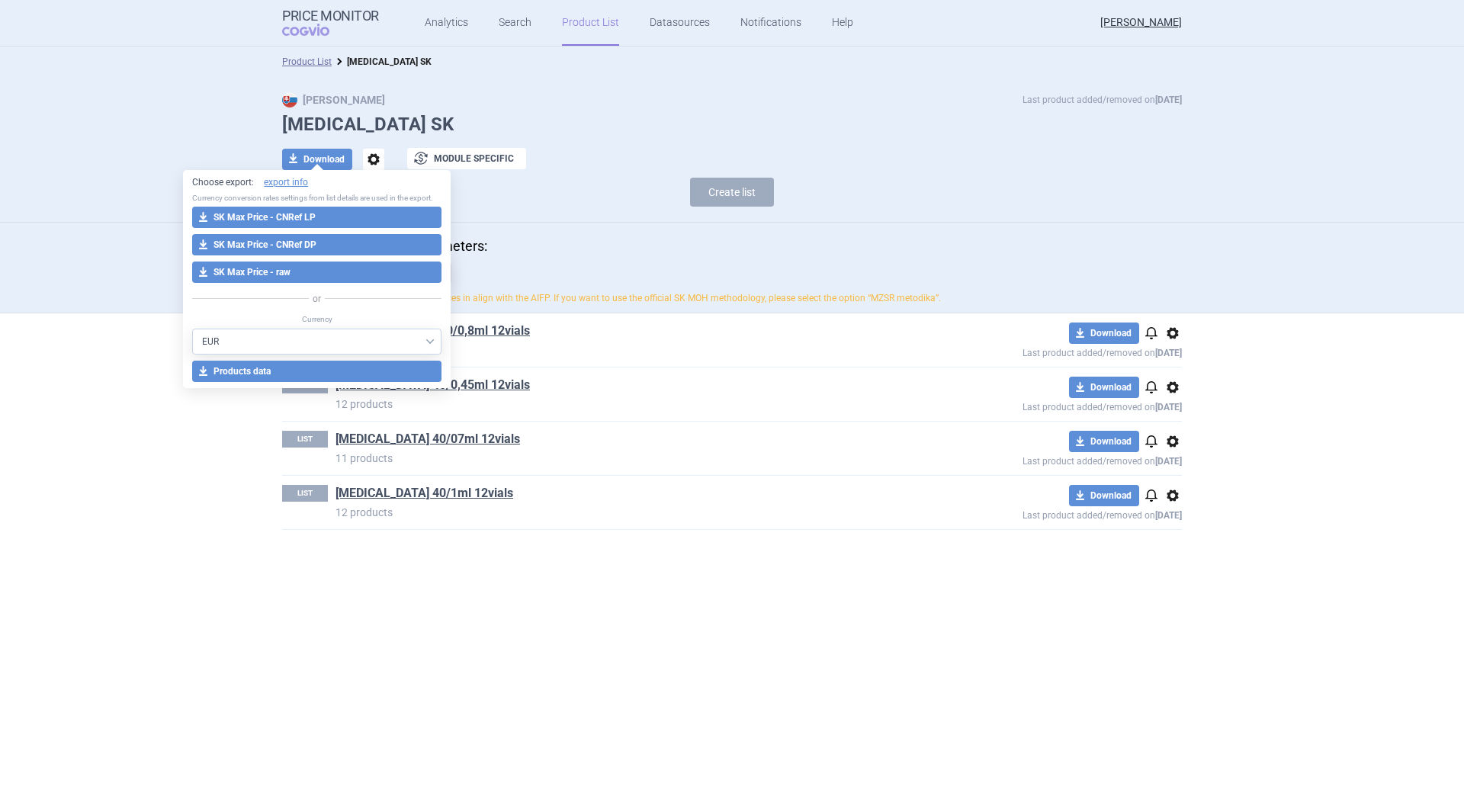
click at [293, 267] on button "download SK Max Price - raw" at bounding box center [317, 272] width 249 height 22
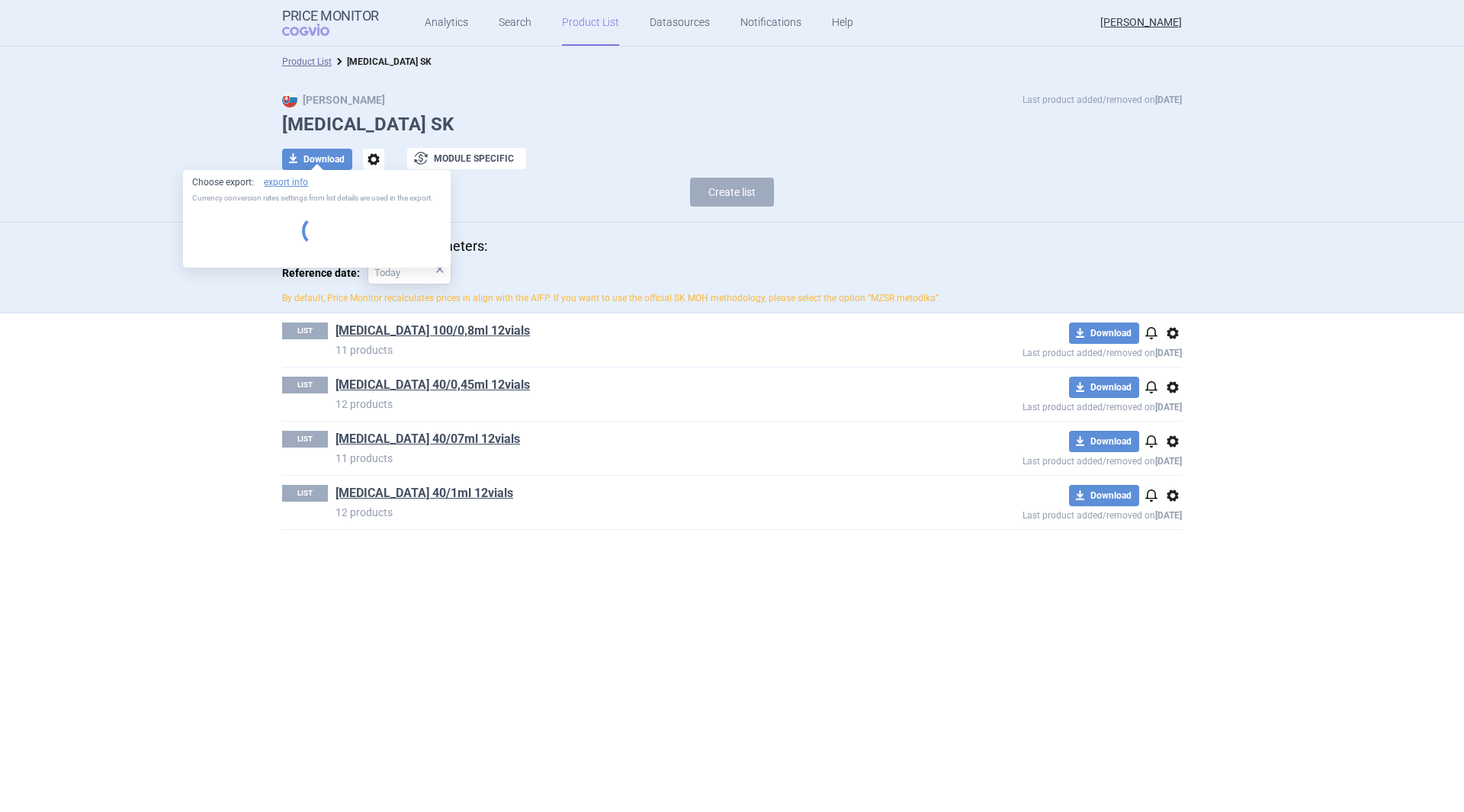
select select "EUR"
